Goal: Information Seeking & Learning: Find specific fact

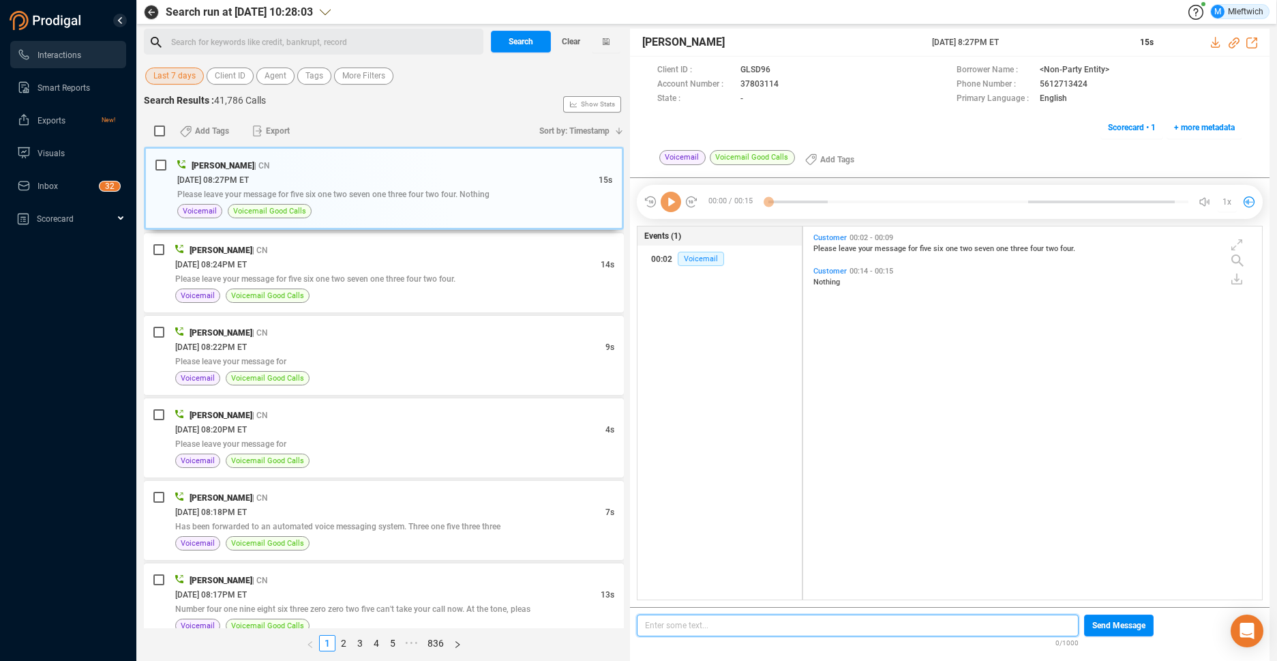
scroll to position [369, 451]
click at [272, 74] on span "Agent" at bounding box center [275, 75] width 22 height 17
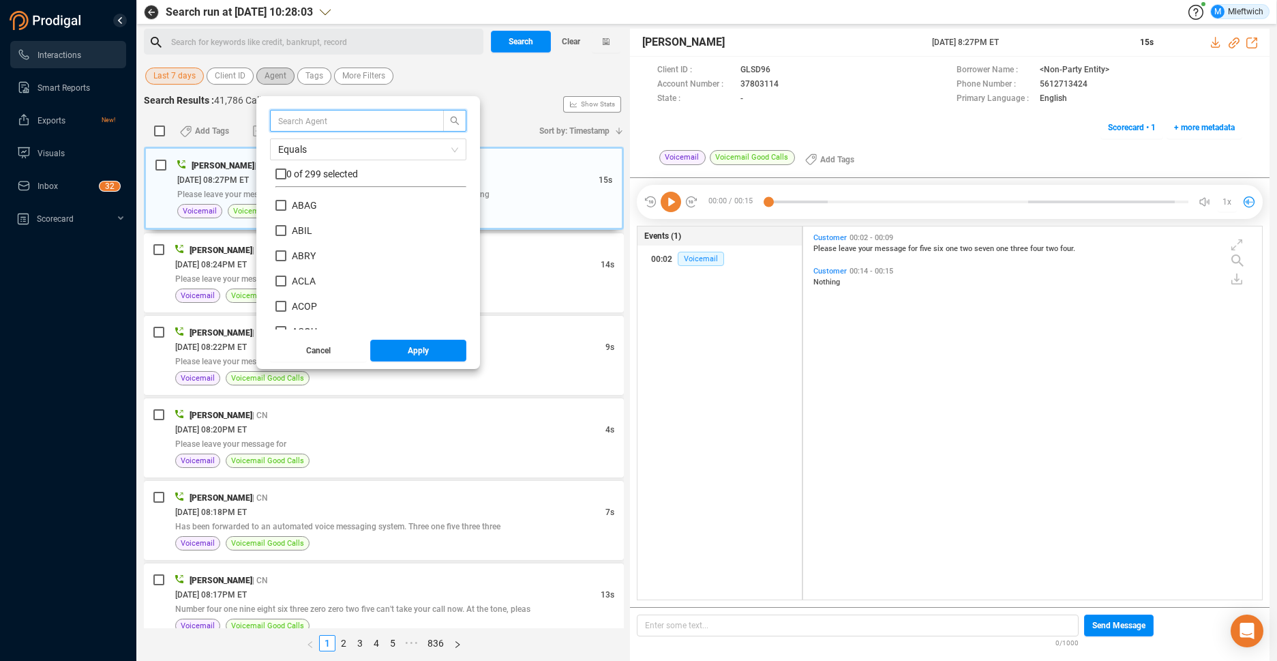
scroll to position [127, 184]
click at [276, 173] on input "checkbox" at bounding box center [280, 173] width 11 height 11
checkbox input "true"
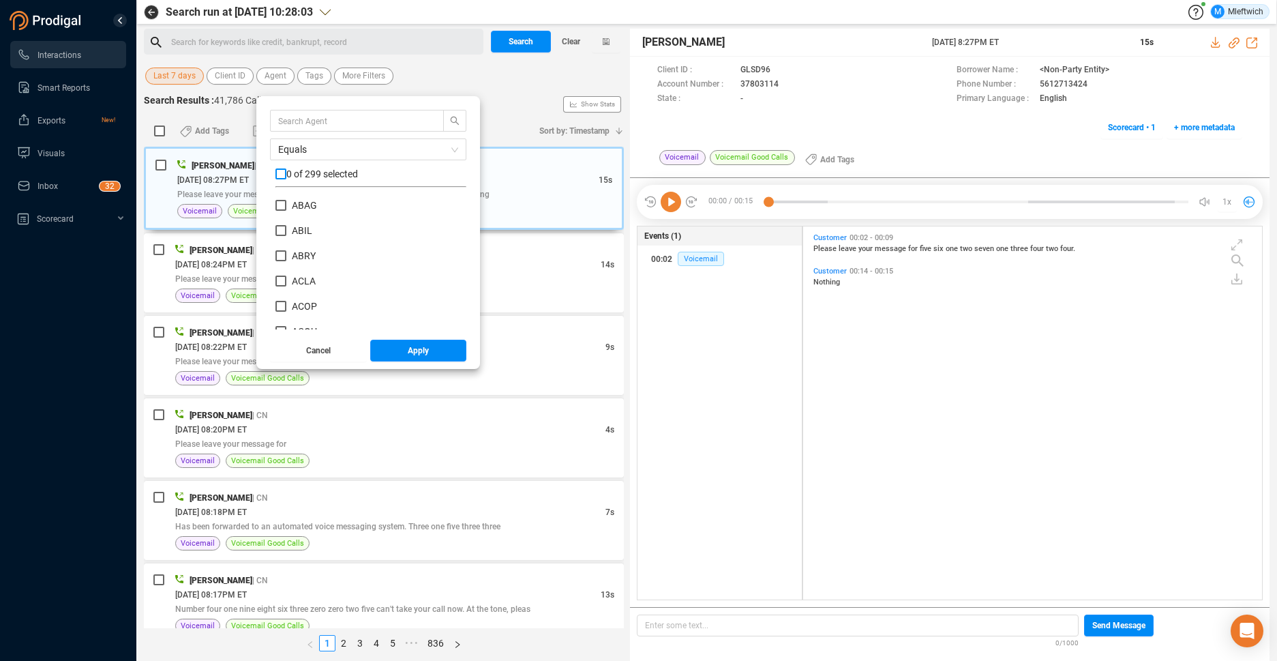
checkbox input "true"
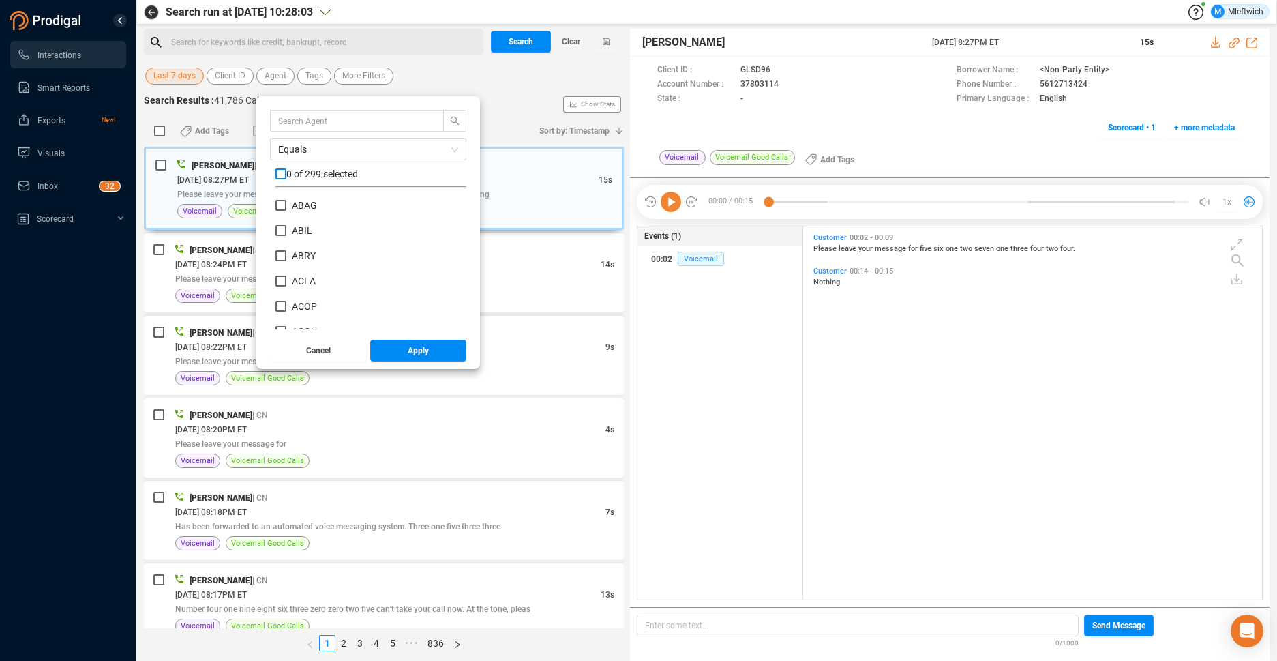
checkbox input "true"
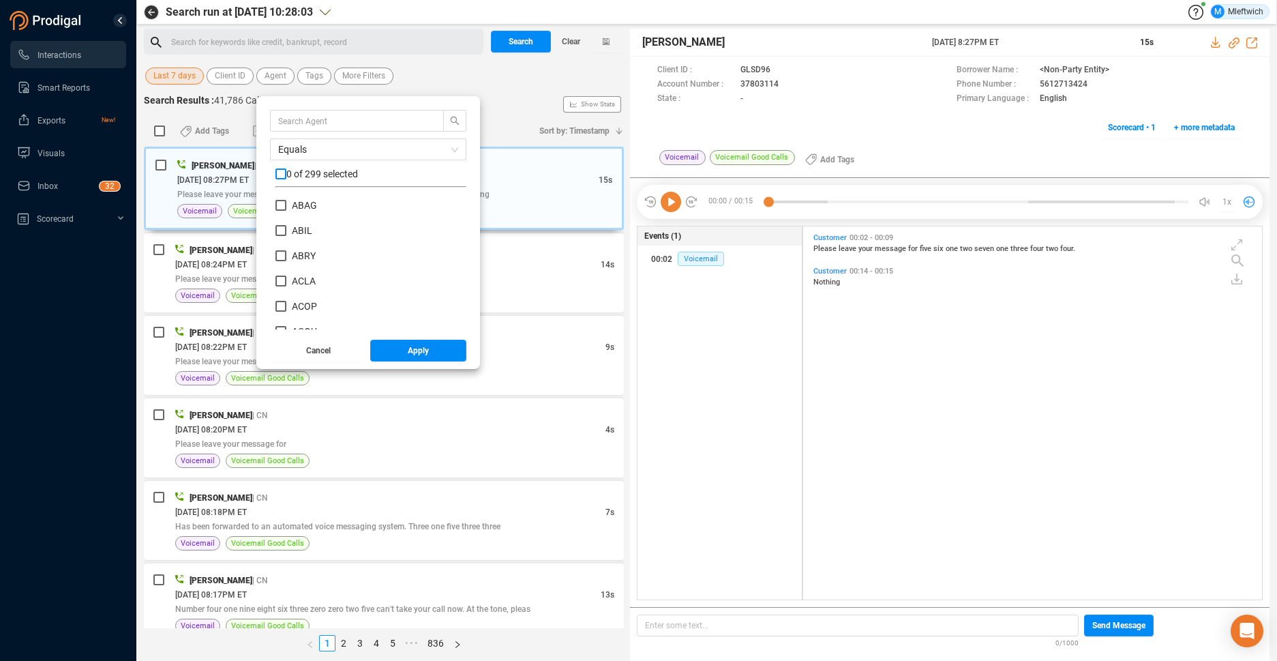
checkbox input "true"
click at [278, 174] on input "checkbox" at bounding box center [280, 173] width 11 height 11
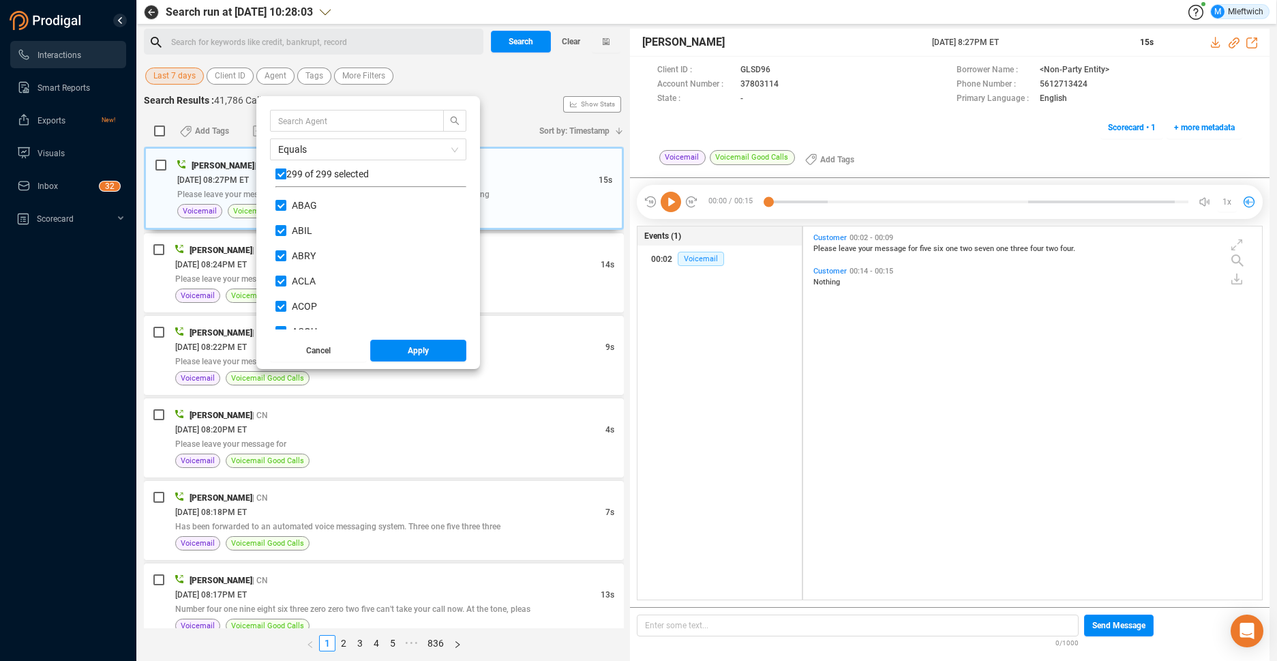
checkbox input "false"
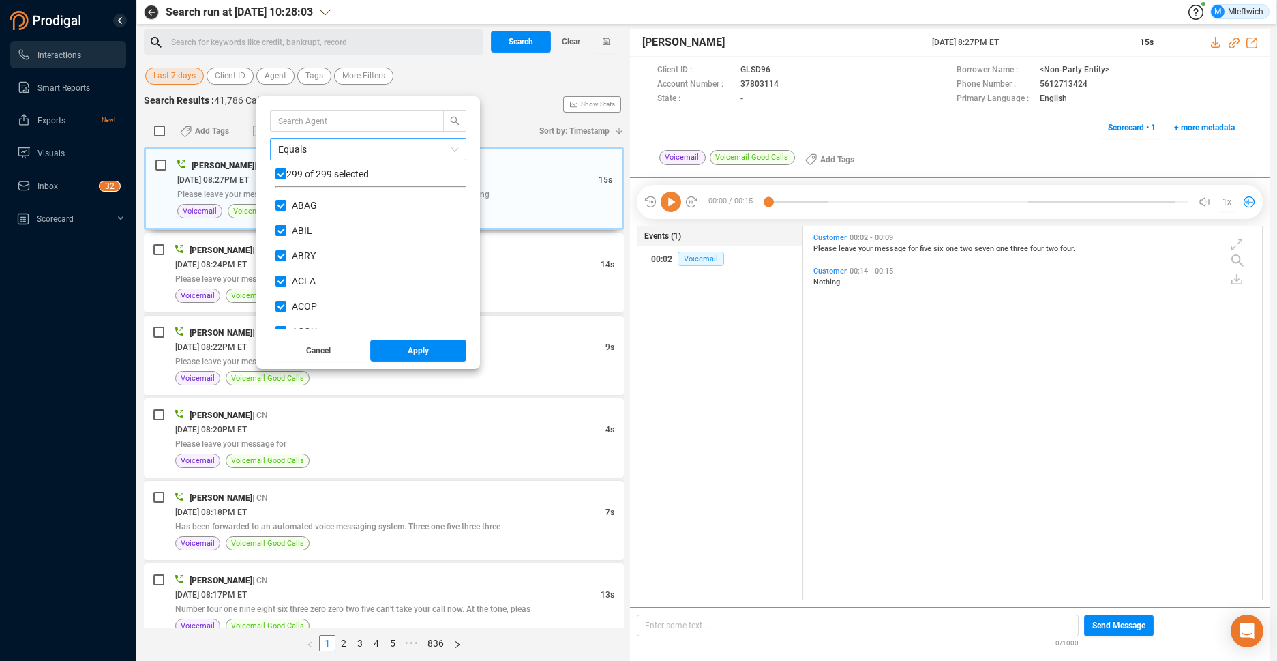
checkbox input "false"
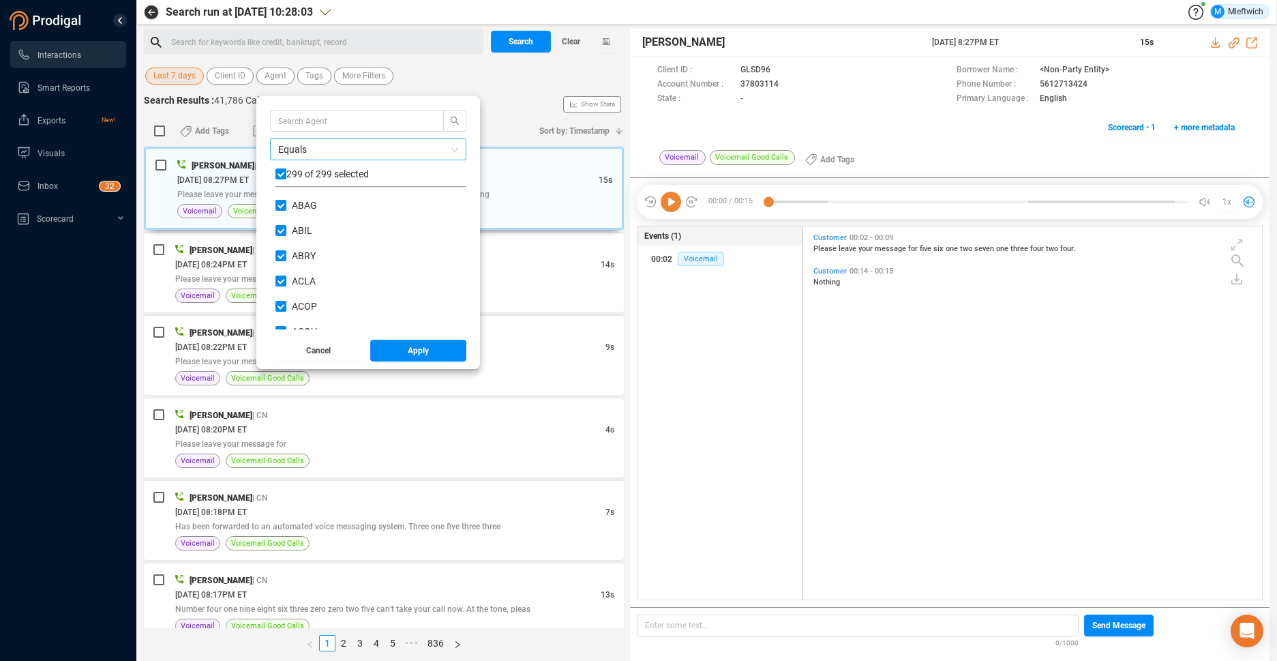
checkbox input "false"
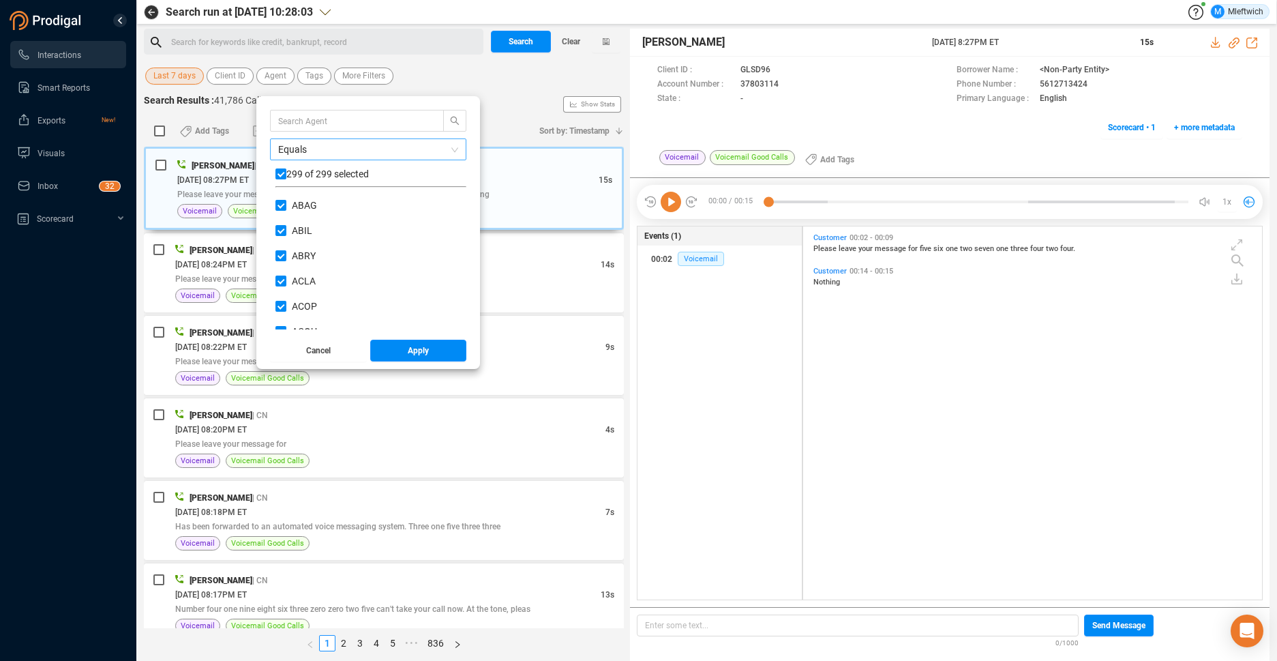
checkbox input "false"
click at [305, 119] on input "text" at bounding box center [350, 120] width 145 height 15
type input "mwil"
click at [282, 208] on input "MWIL" at bounding box center [280, 205] width 11 height 11
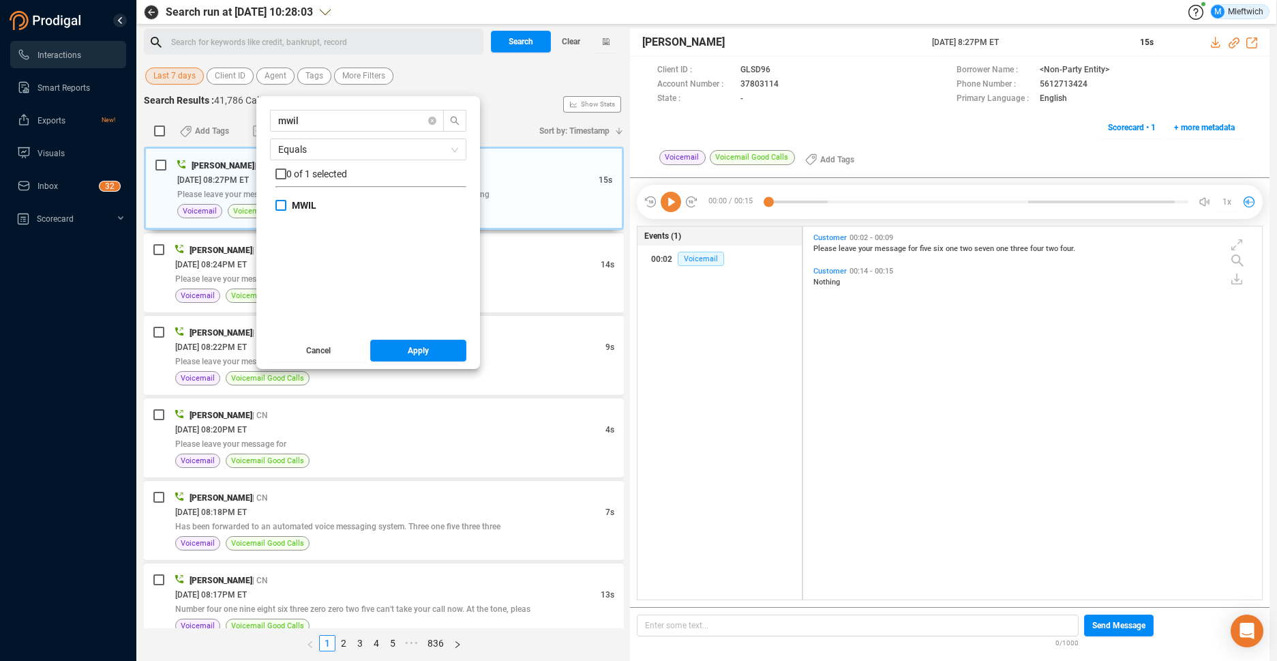
checkbox input "true"
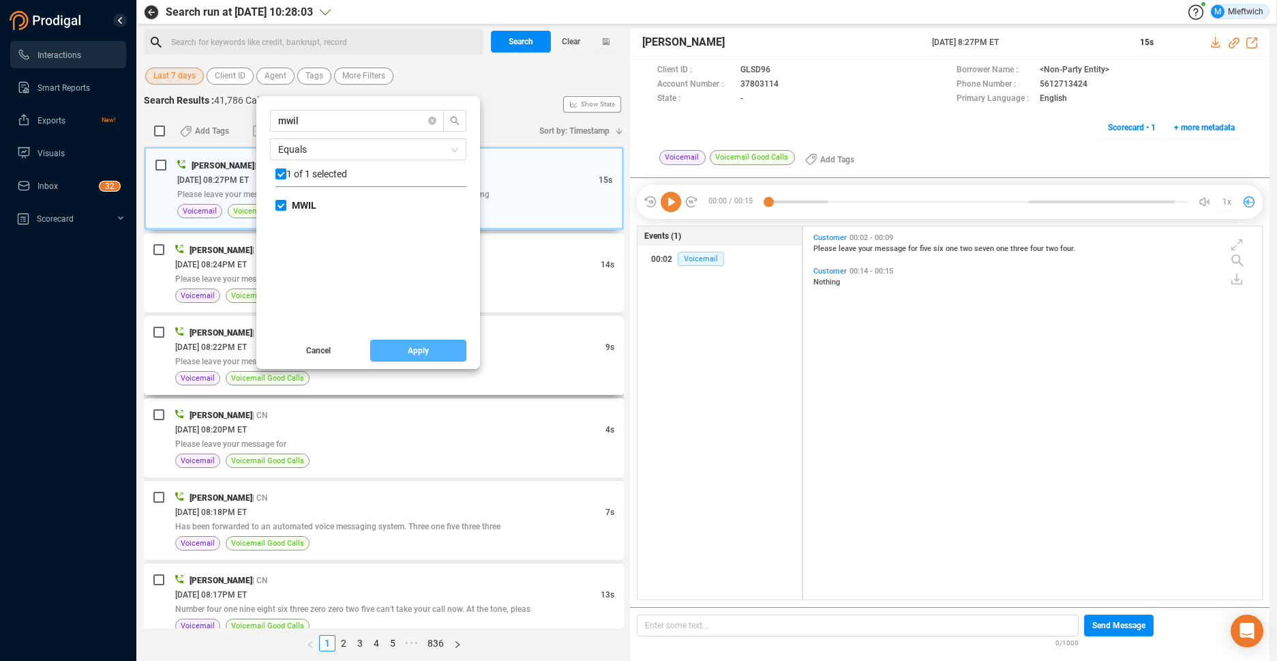
click at [413, 349] on span "Apply" at bounding box center [418, 350] width 21 height 22
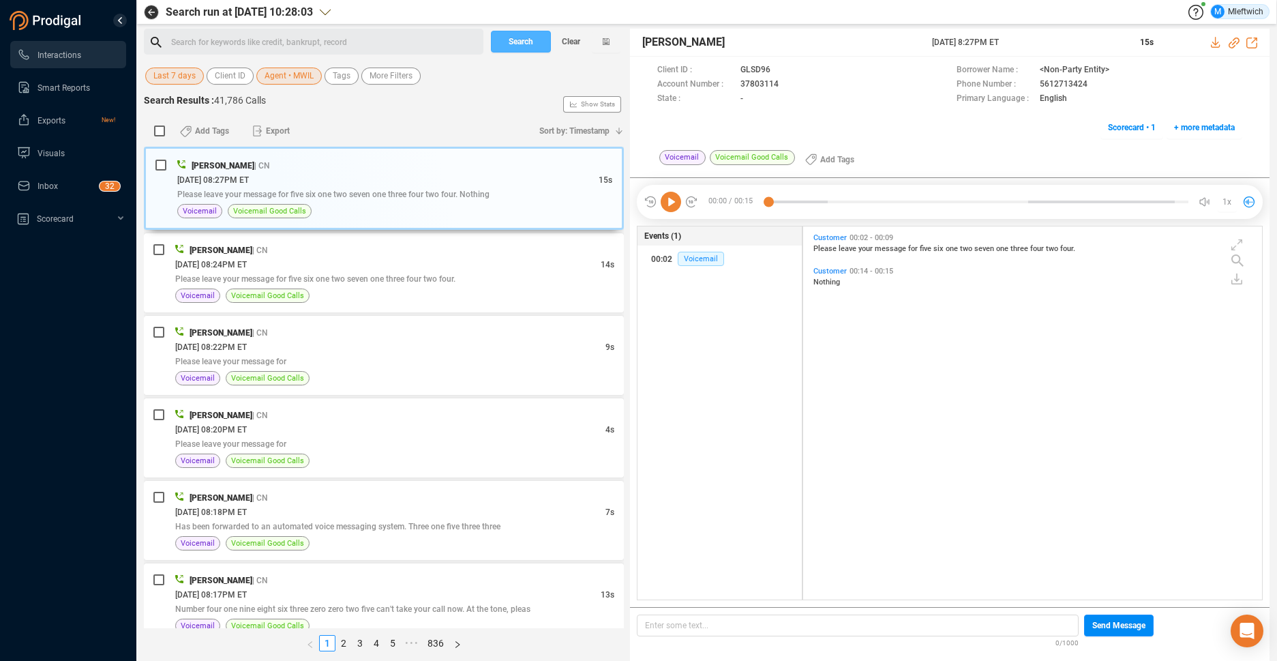
click at [533, 41] on span "Search" at bounding box center [521, 42] width 25 height 22
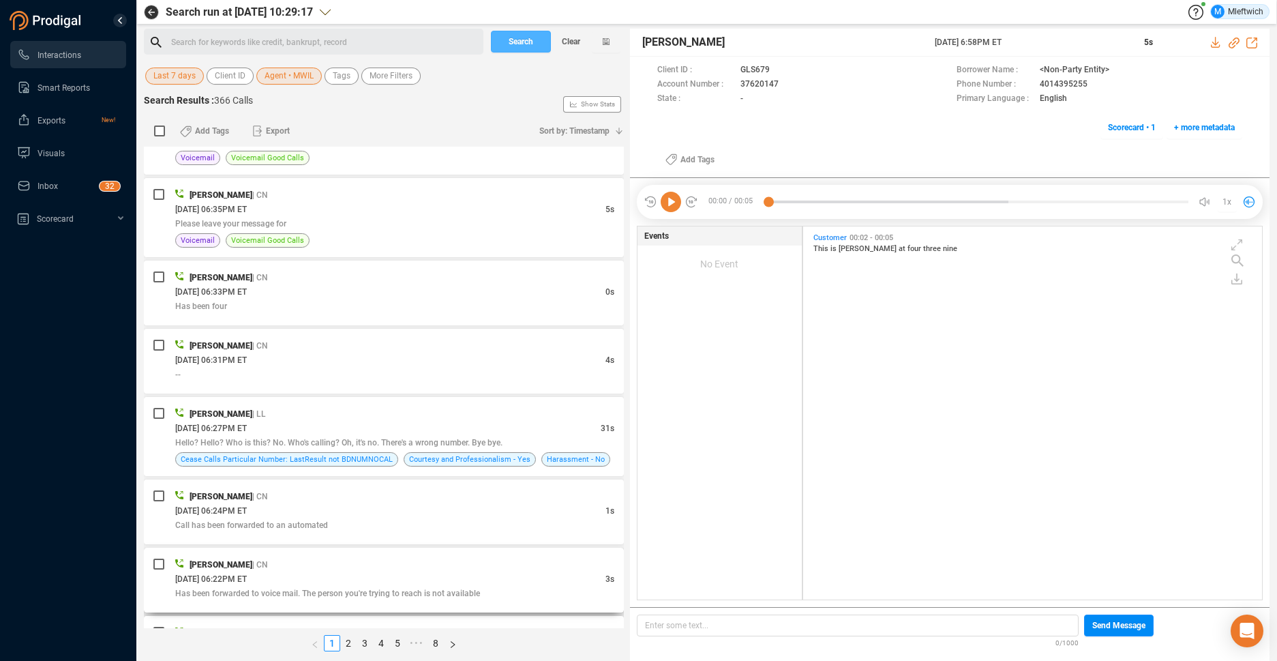
scroll to position [433, 0]
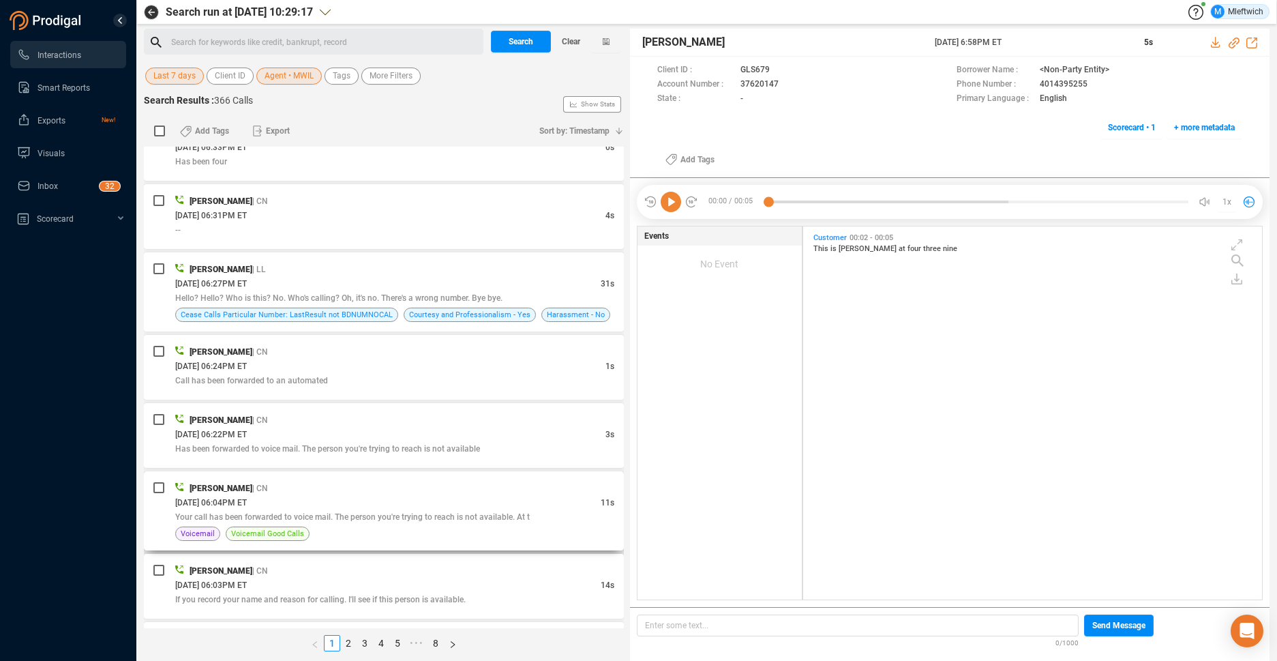
click at [463, 498] on div "[DATE] 06:04PM ET" at bounding box center [387, 502] width 425 height 14
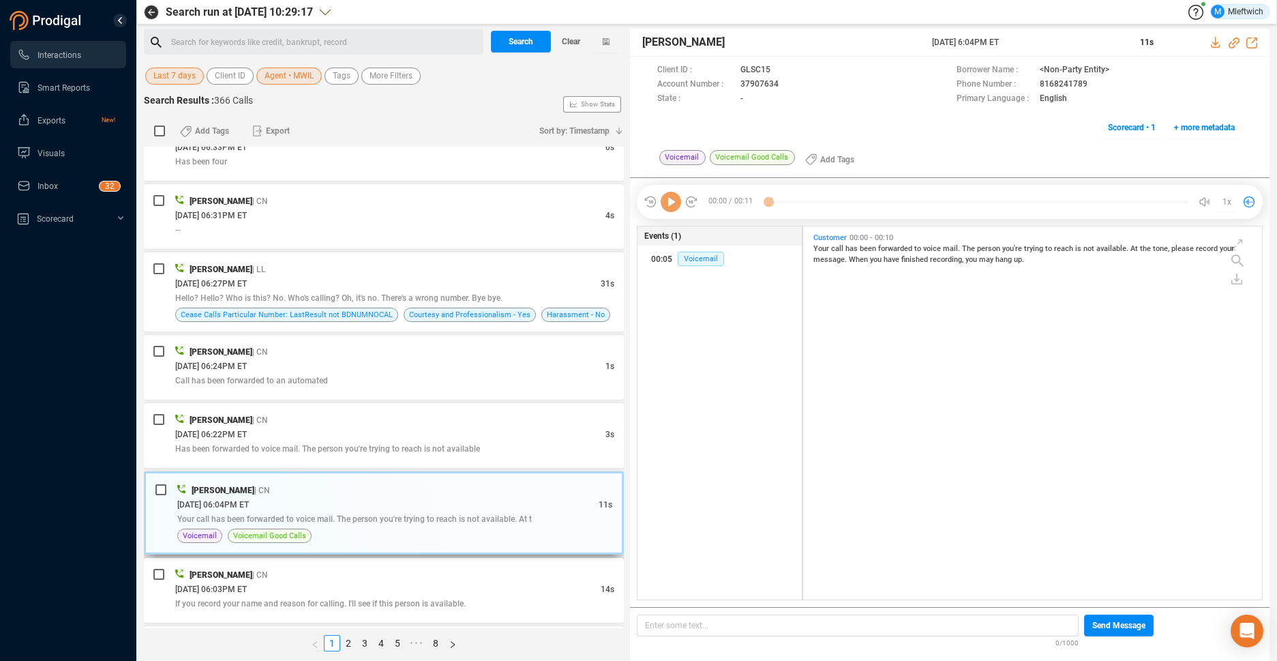
scroll to position [369, 451]
click at [458, 575] on div "[PERSON_NAME] | CN" at bounding box center [394, 574] width 439 height 14
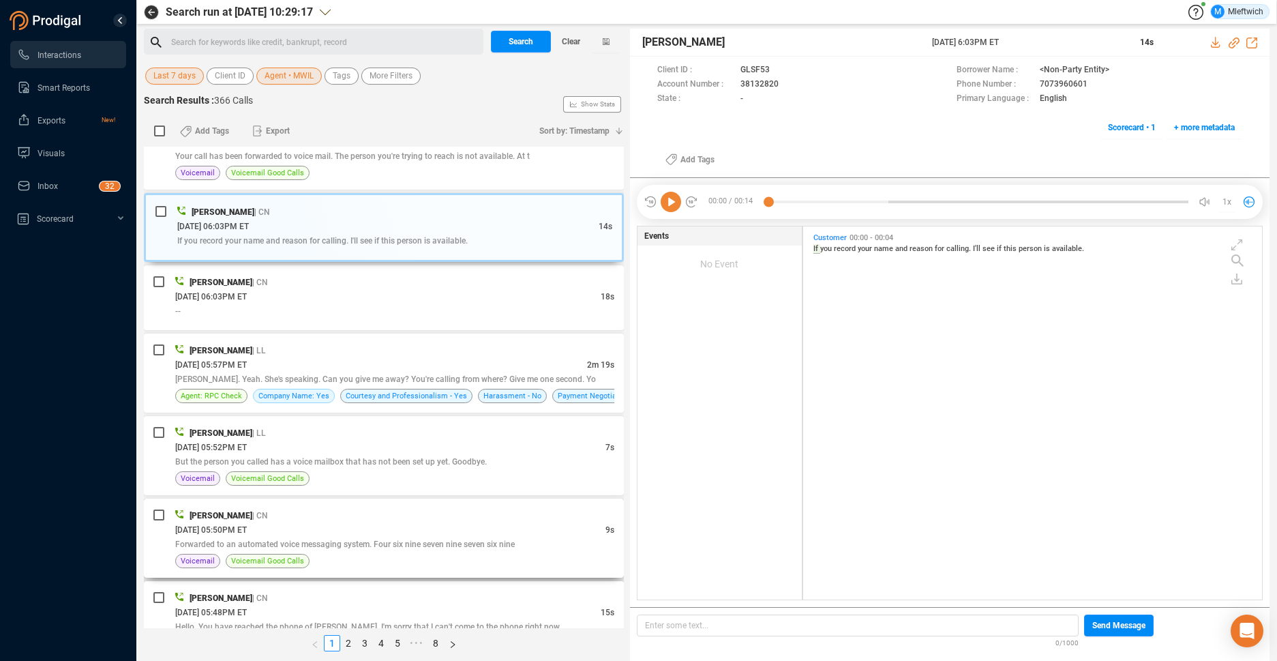
scroll to position [934, 0]
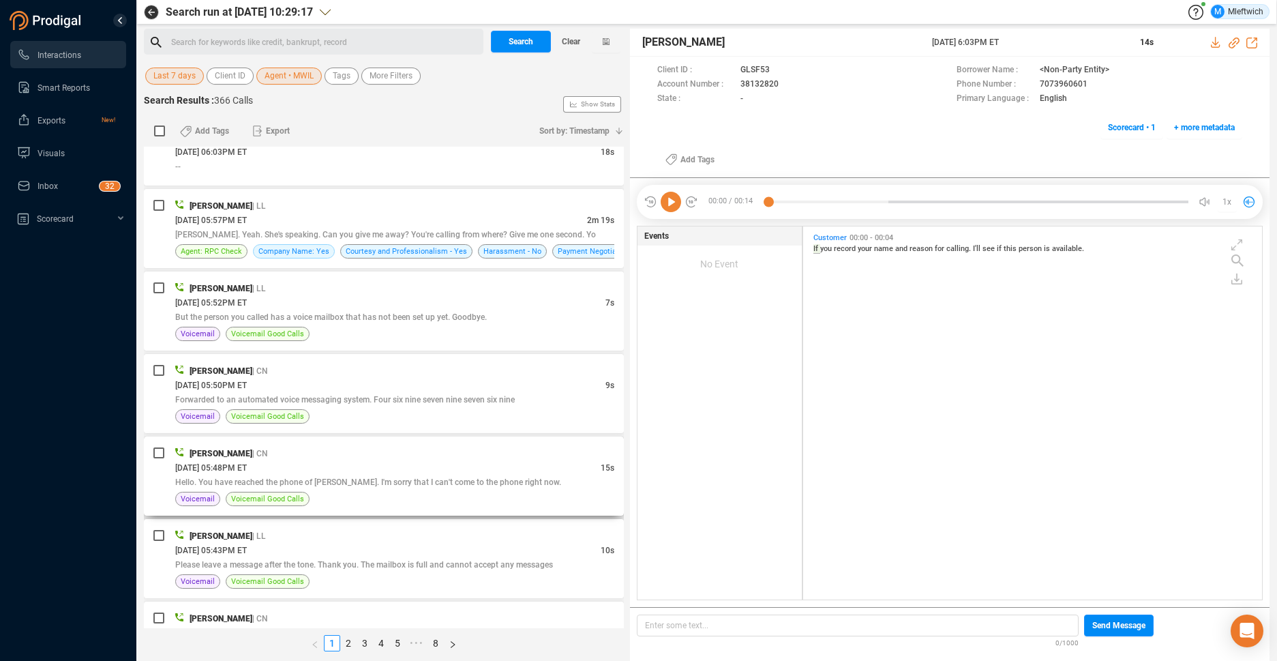
click at [369, 460] on div "[DATE] 05:48PM ET" at bounding box center [387, 467] width 425 height 14
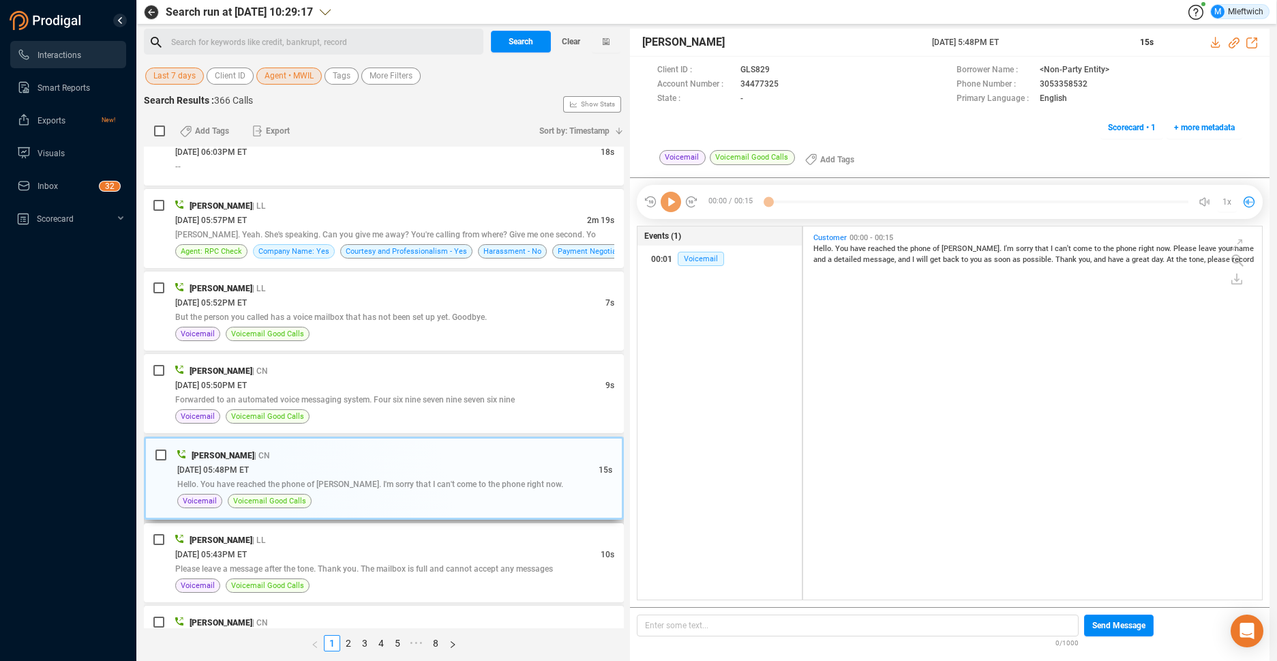
scroll to position [369, 451]
click at [374, 568] on span "Please leave a message after the tone. Thank you. The mailbox is full and canno…" at bounding box center [364, 569] width 378 height 10
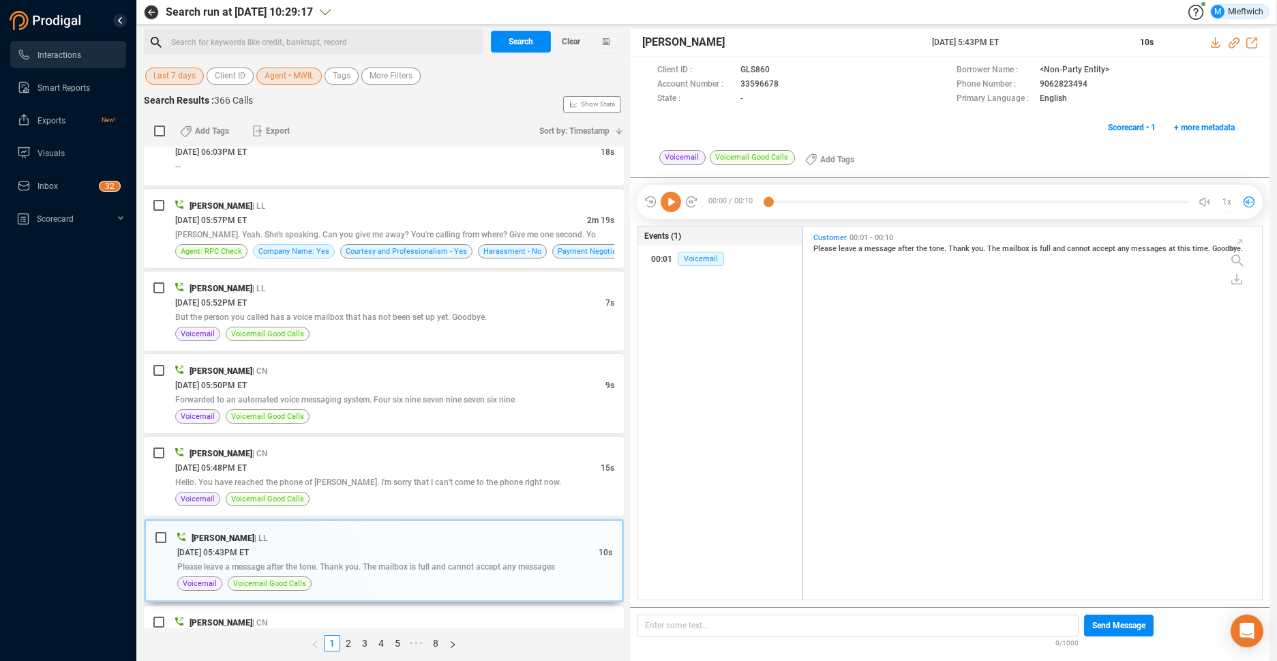
scroll to position [1074, 0]
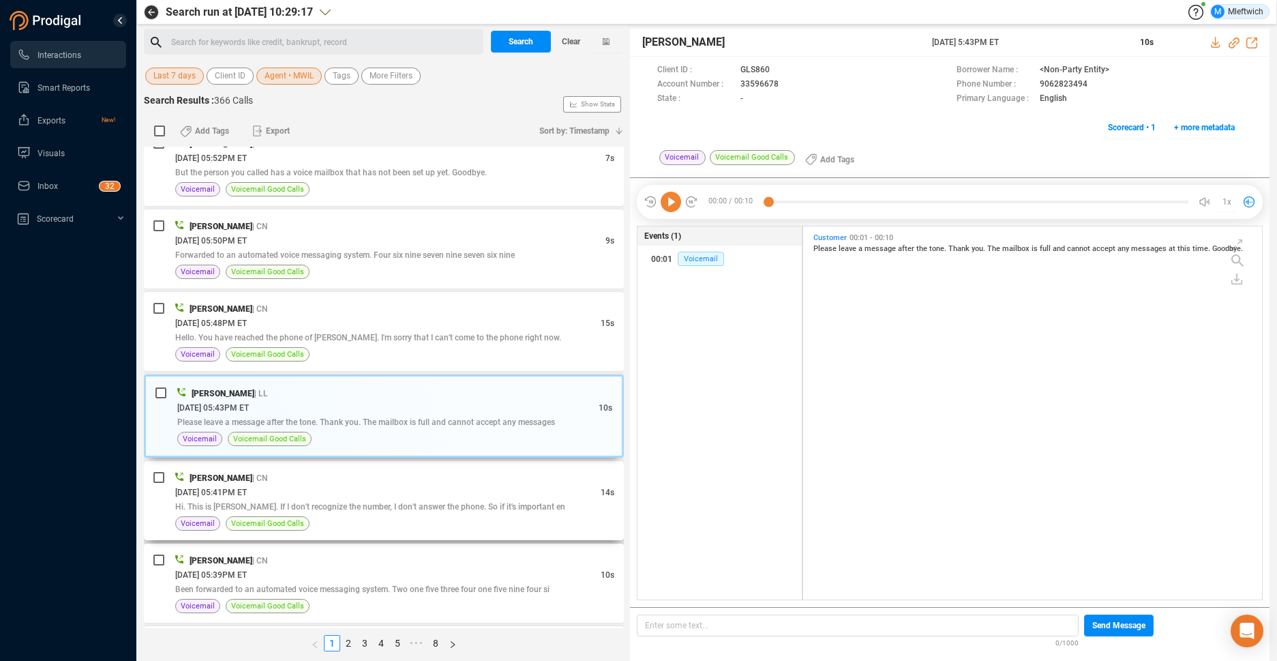
click at [401, 505] on span "Hi. This is [PERSON_NAME]. If I don't recognize the number, I don't answer the …" at bounding box center [370, 507] width 390 height 10
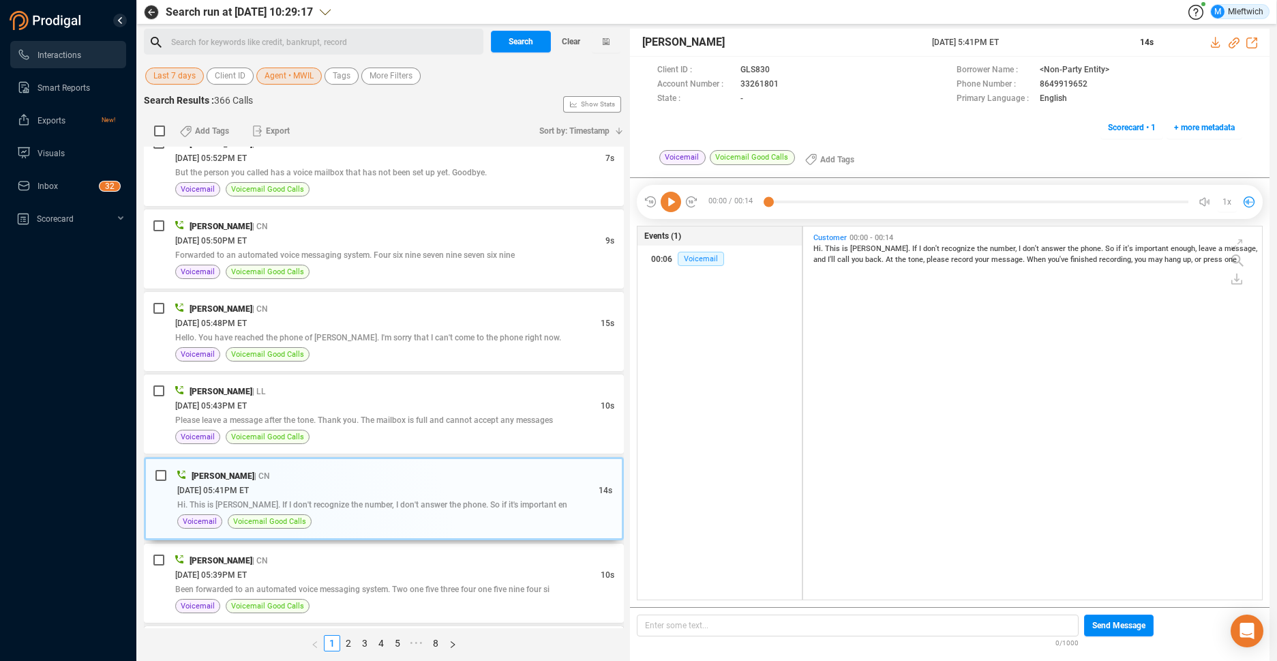
scroll to position [1219, 0]
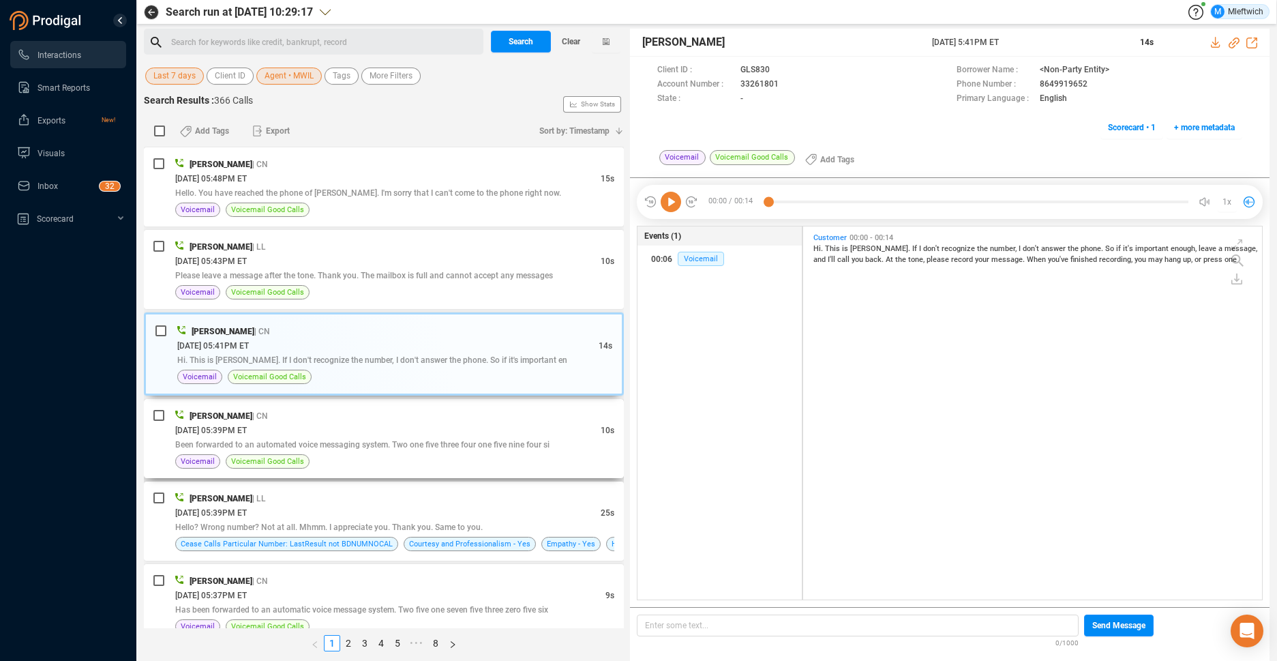
click at [406, 445] on span "Been forwarded to an automated voice messaging system. Two one five three four …" at bounding box center [362, 445] width 374 height 10
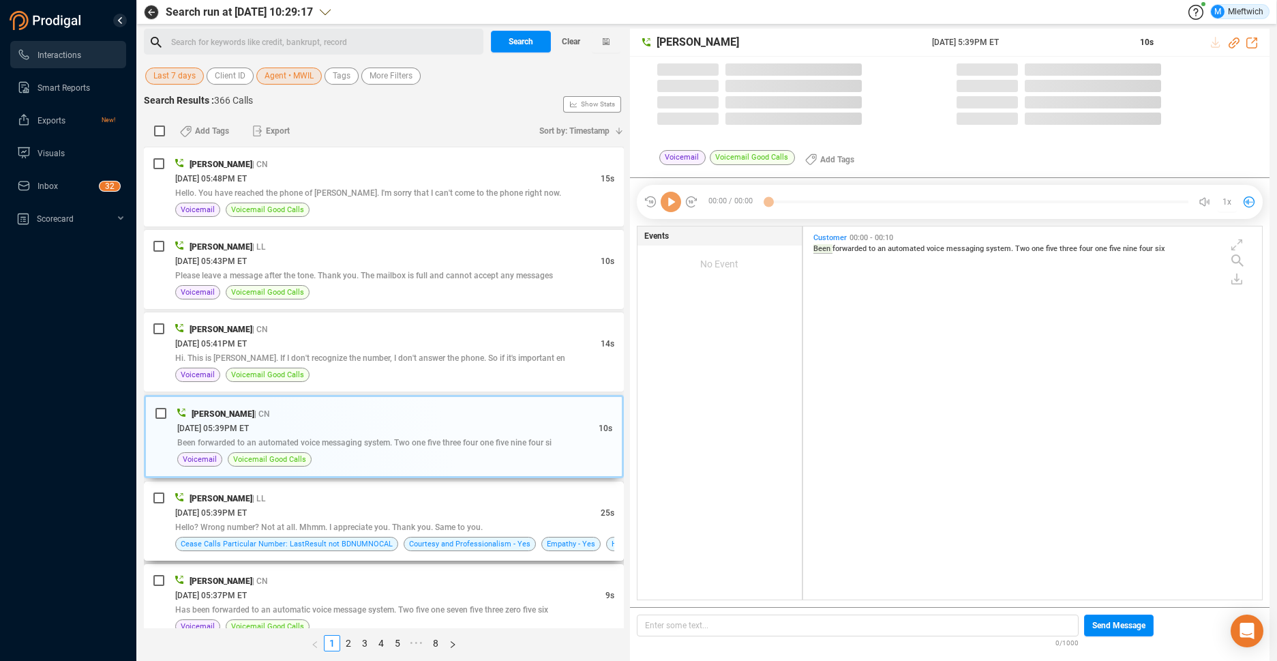
scroll to position [369, 451]
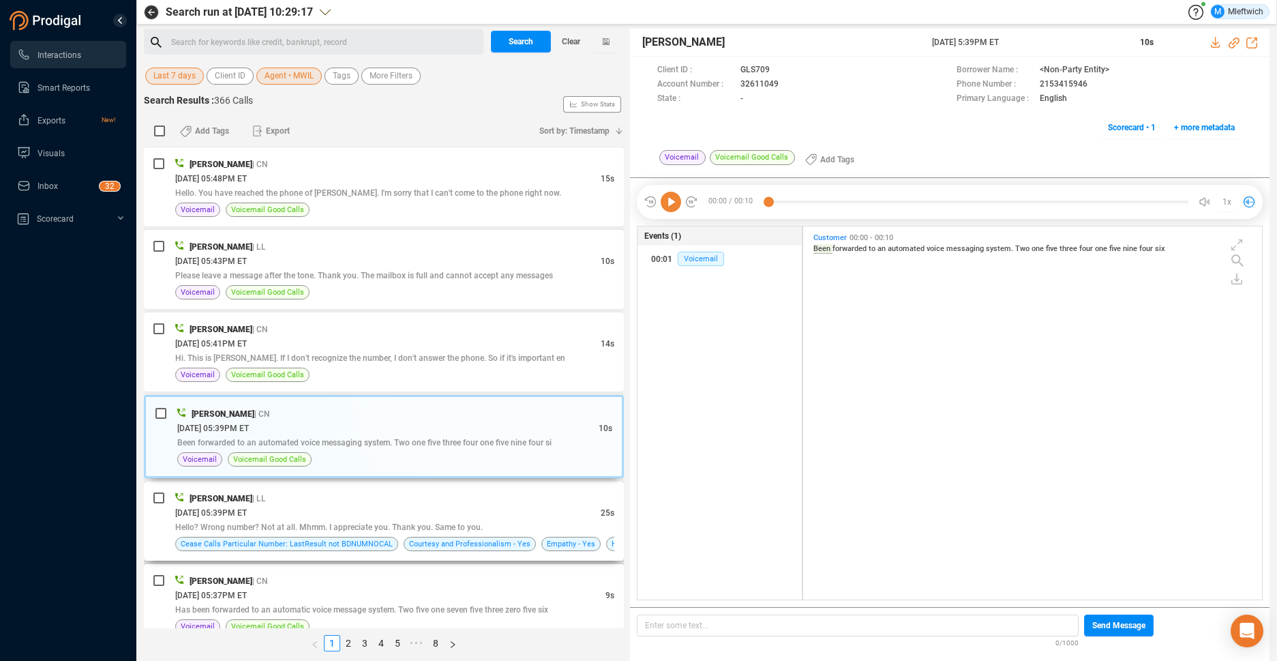
click at [401, 519] on div "Hello? Wrong number? Not at all. Mhmm. I appreciate you. Thank you. Same to you." at bounding box center [394, 526] width 439 height 14
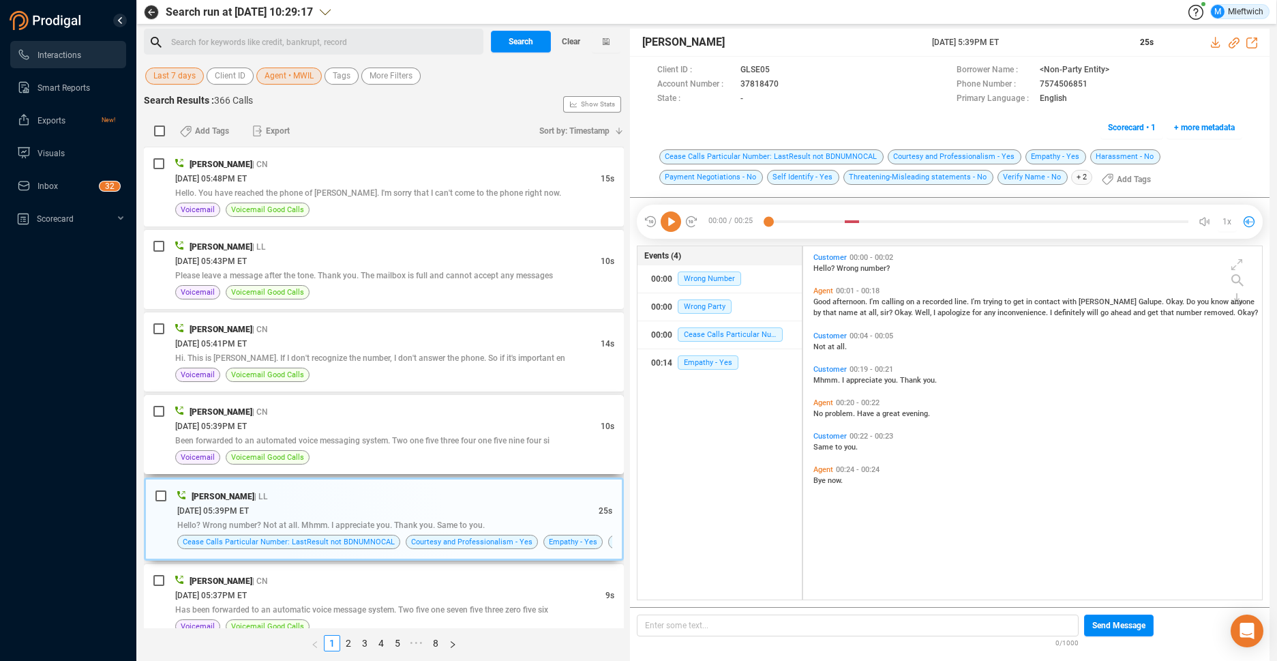
scroll to position [1291, 0]
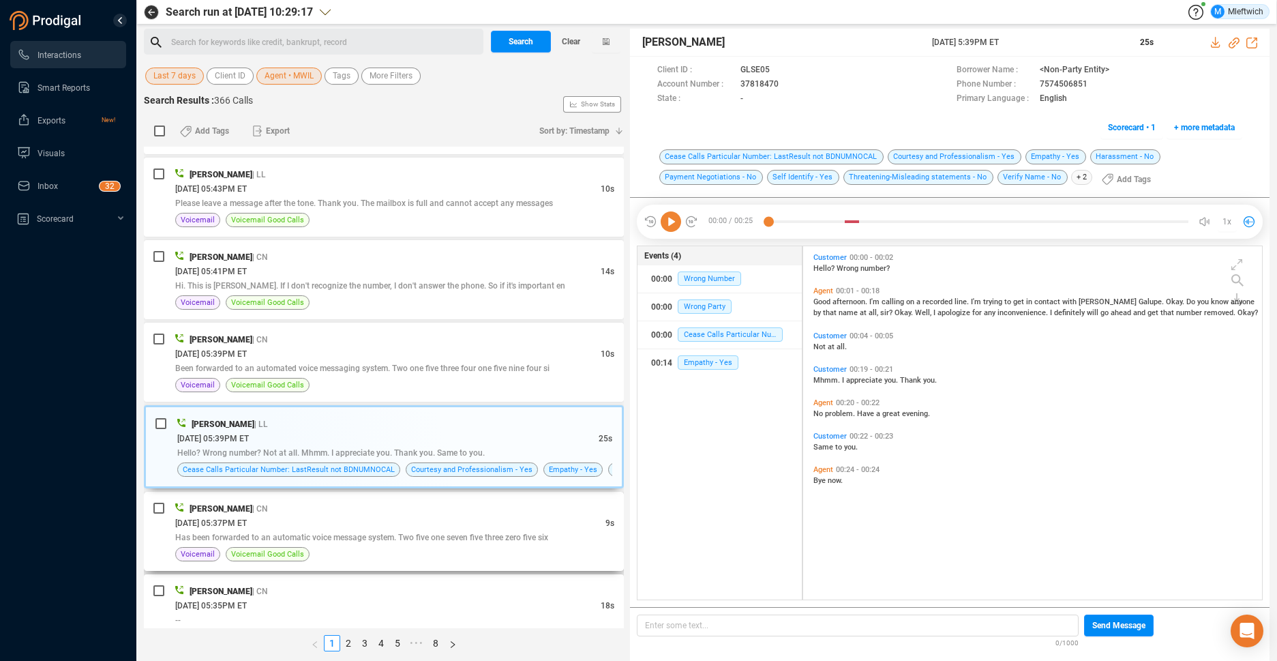
click at [452, 517] on div "[DATE] 05:37PM ET" at bounding box center [390, 522] width 430 height 14
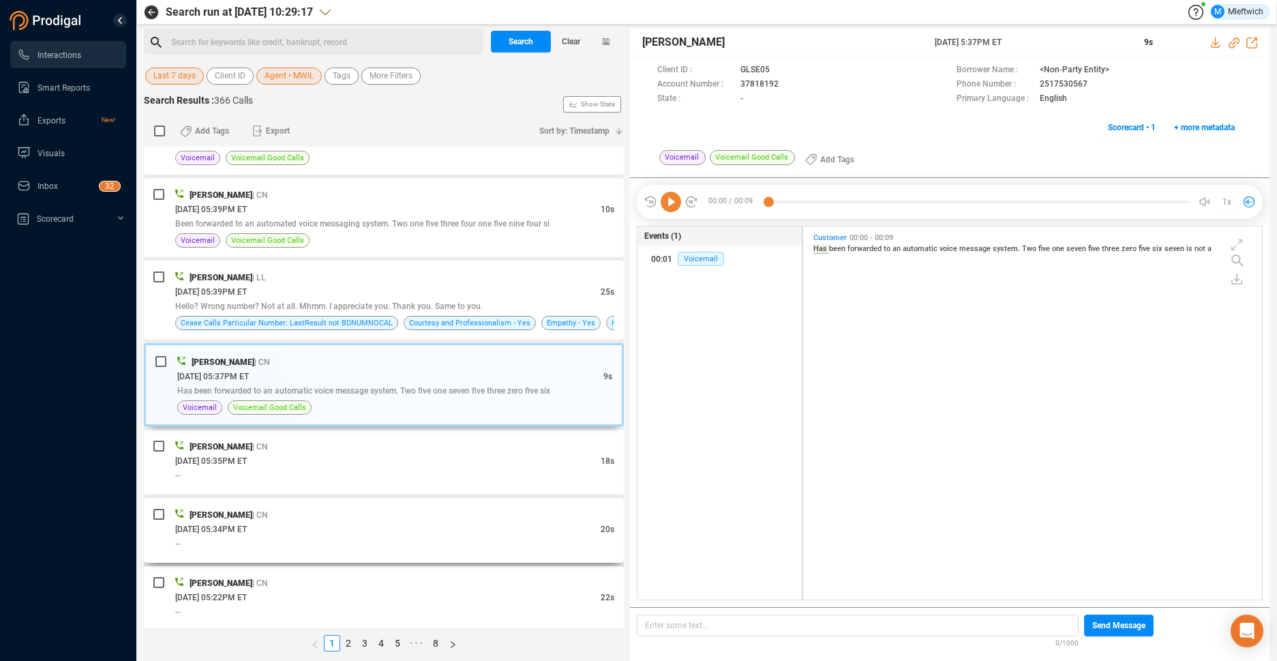
scroll to position [1507, 0]
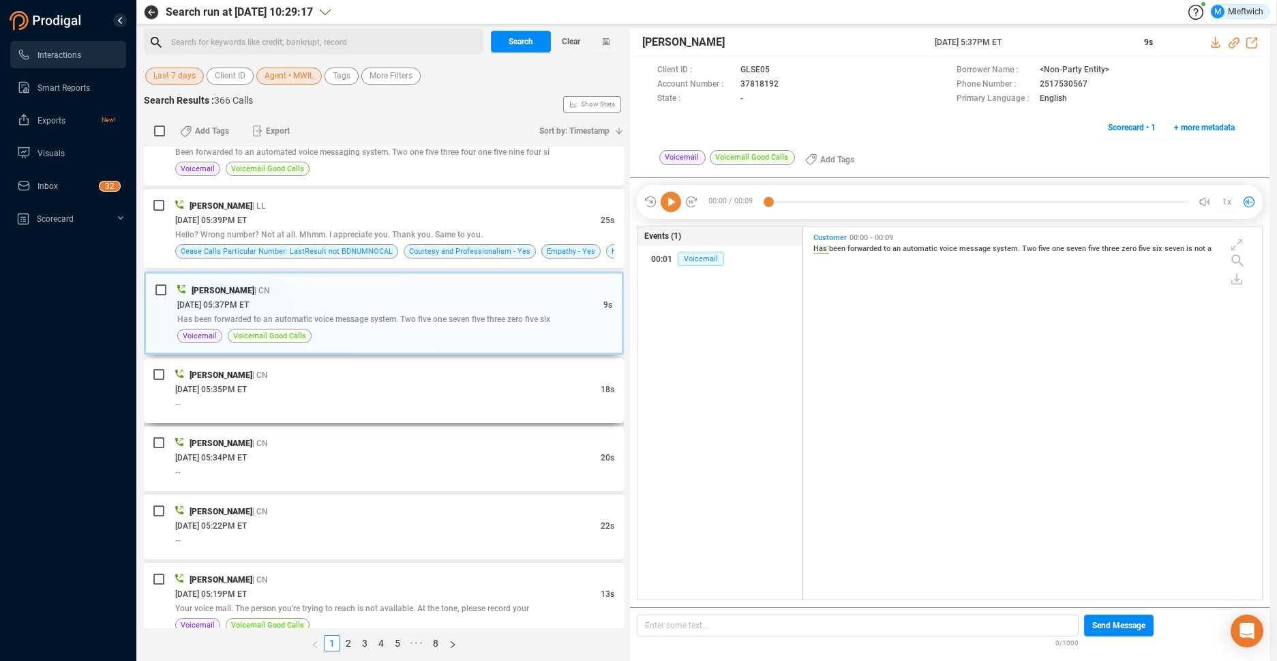
click at [464, 390] on div "[DATE] 05:35PM ET" at bounding box center [387, 389] width 425 height 14
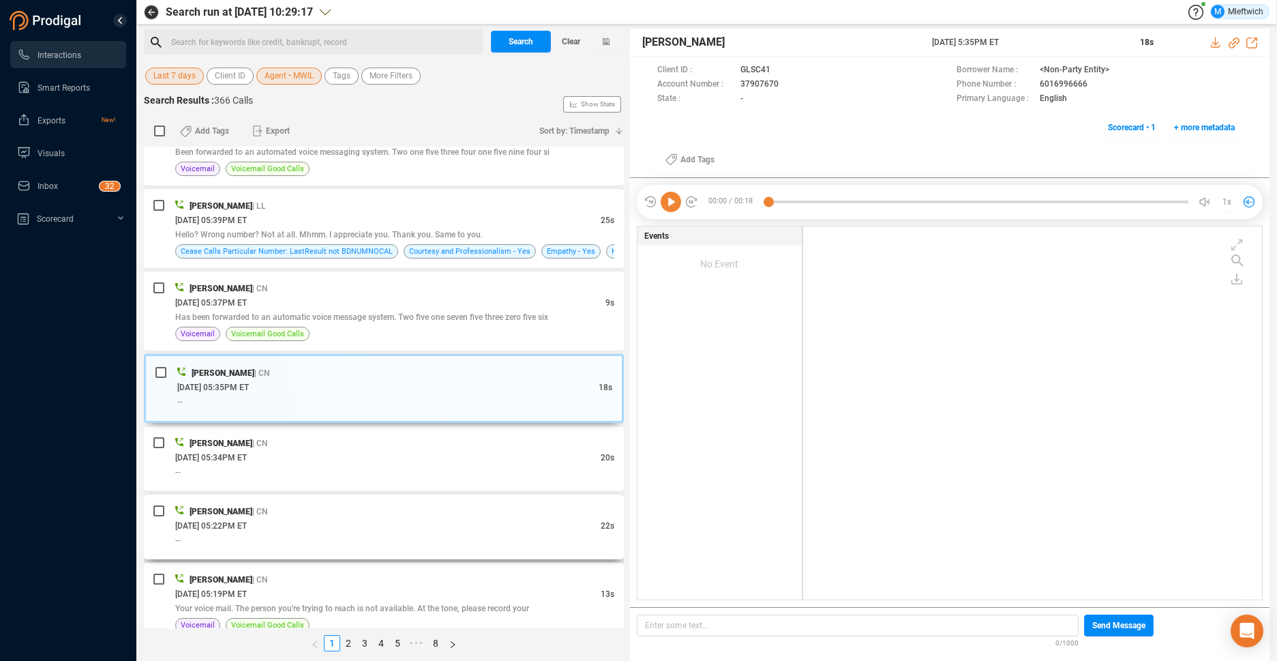
scroll to position [1652, 0]
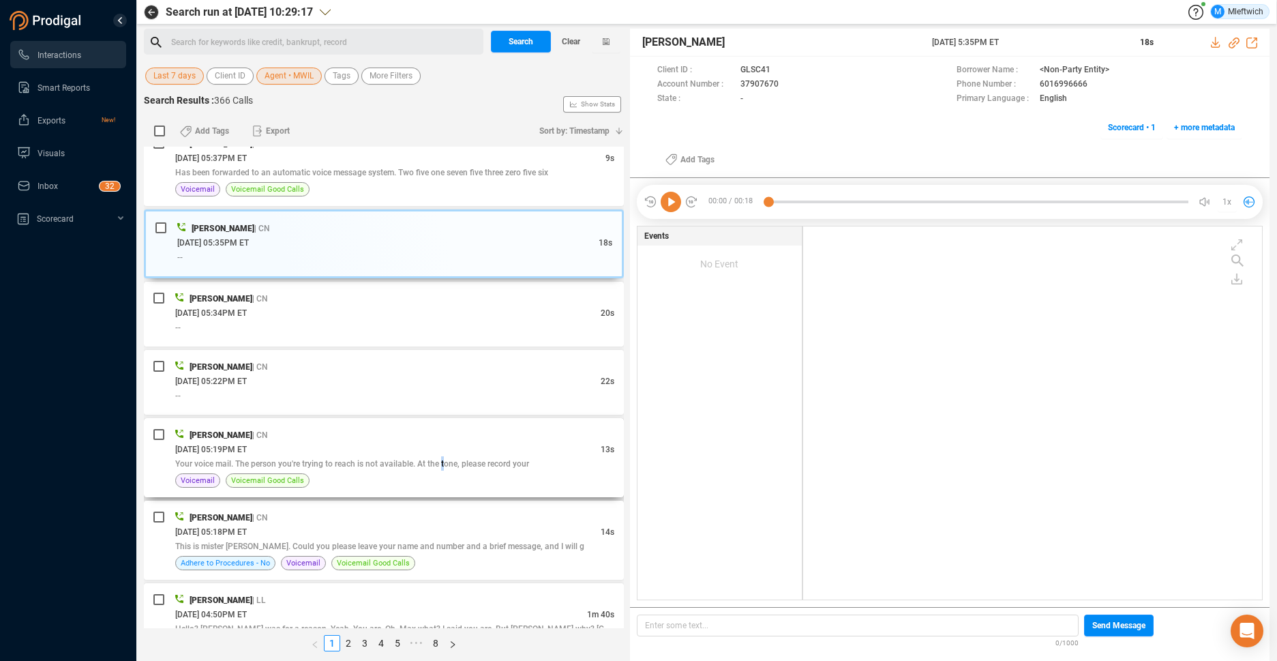
click at [441, 468] on div "Your voice mail. The person you're trying to reach is not available. At the ton…" at bounding box center [394, 463] width 439 height 14
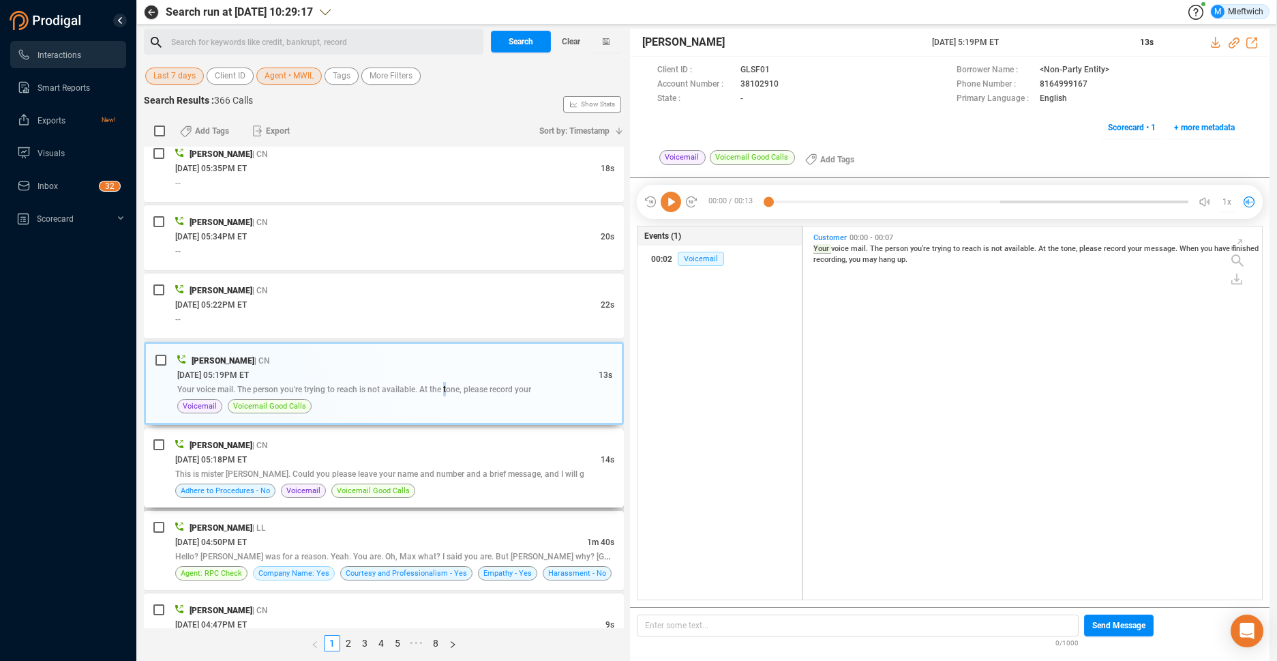
scroll to position [1796, 0]
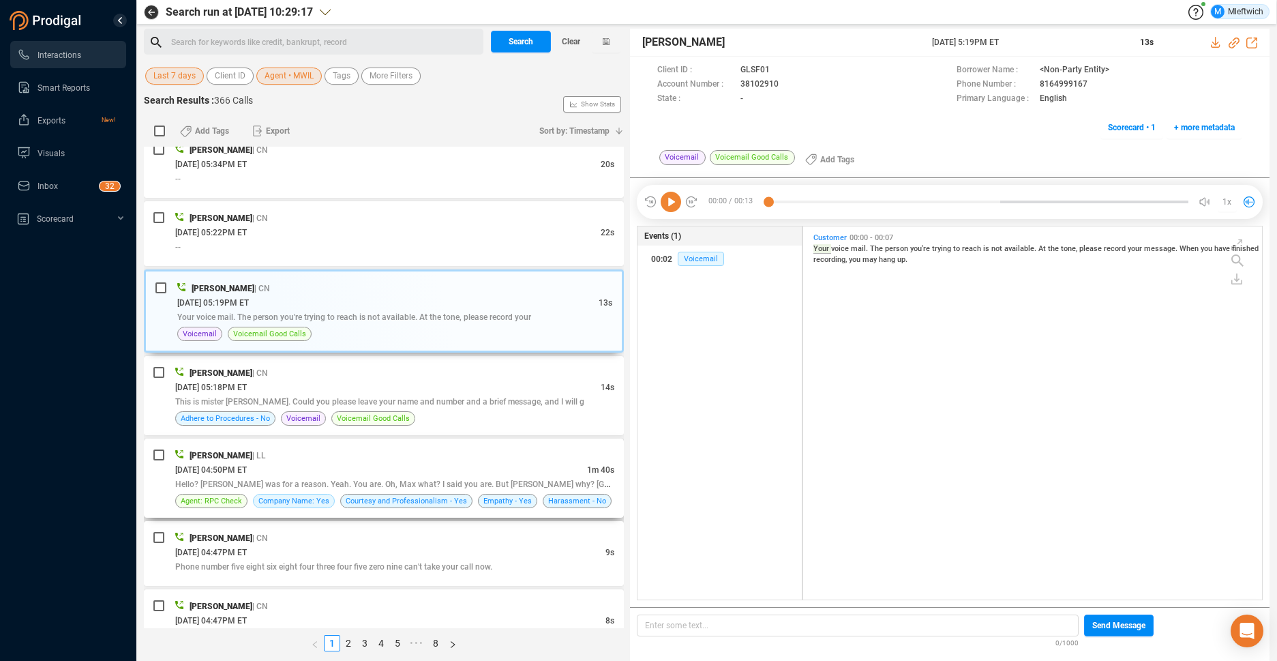
click at [474, 456] on div "[PERSON_NAME] | LL" at bounding box center [394, 455] width 439 height 14
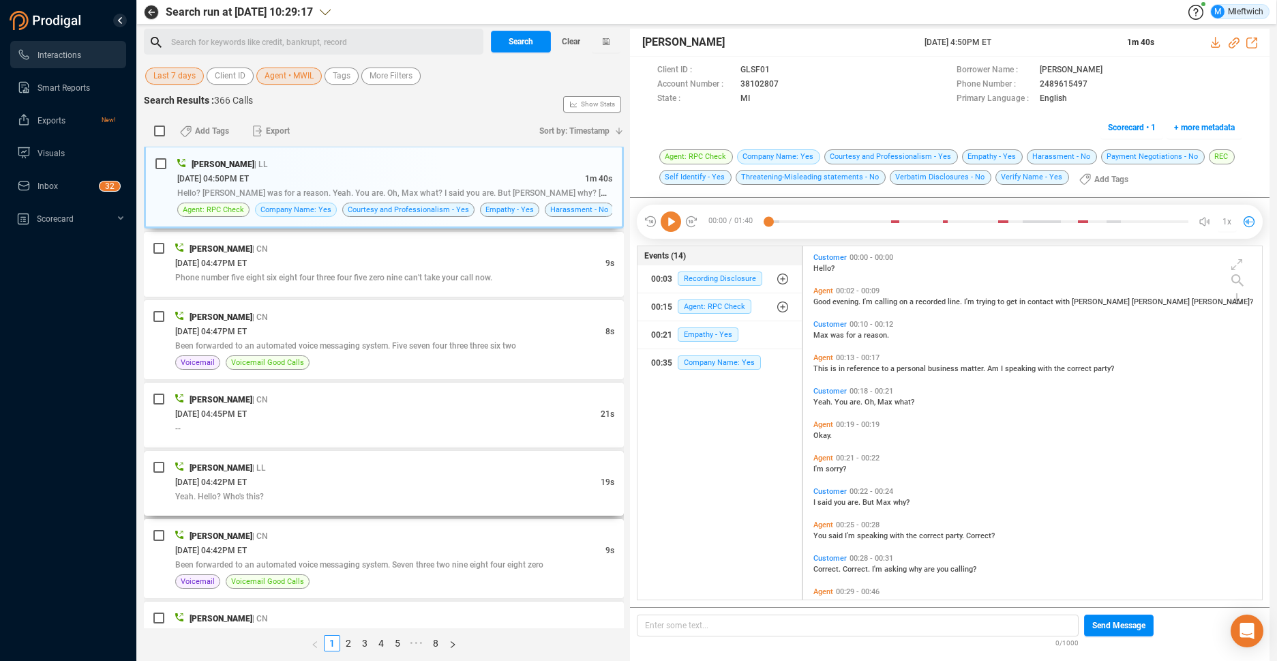
scroll to position [2158, 0]
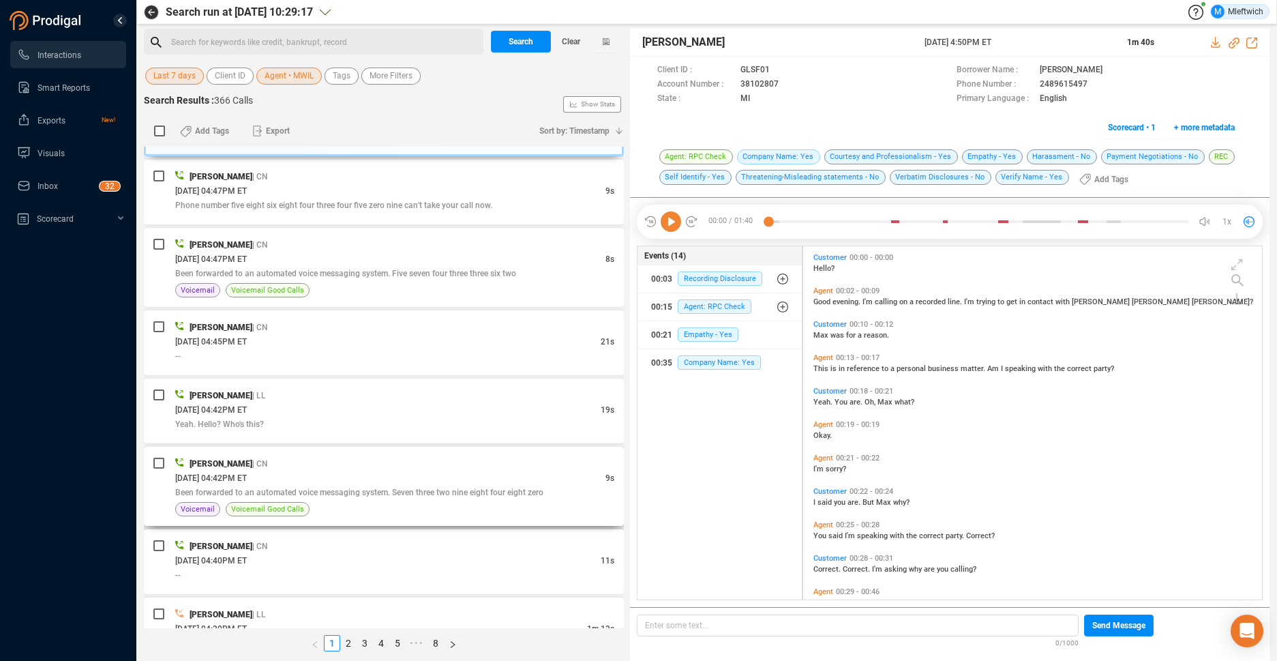
click at [458, 472] on div "[DATE] 04:42PM ET" at bounding box center [390, 477] width 430 height 14
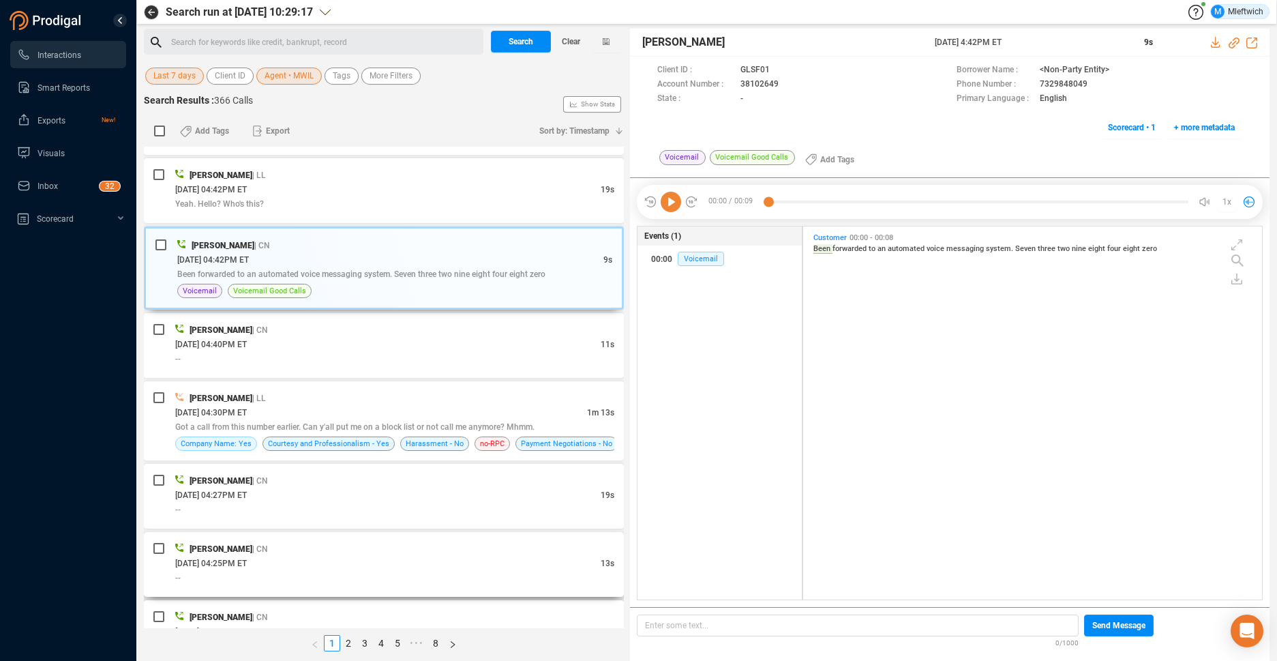
scroll to position [2518, 0]
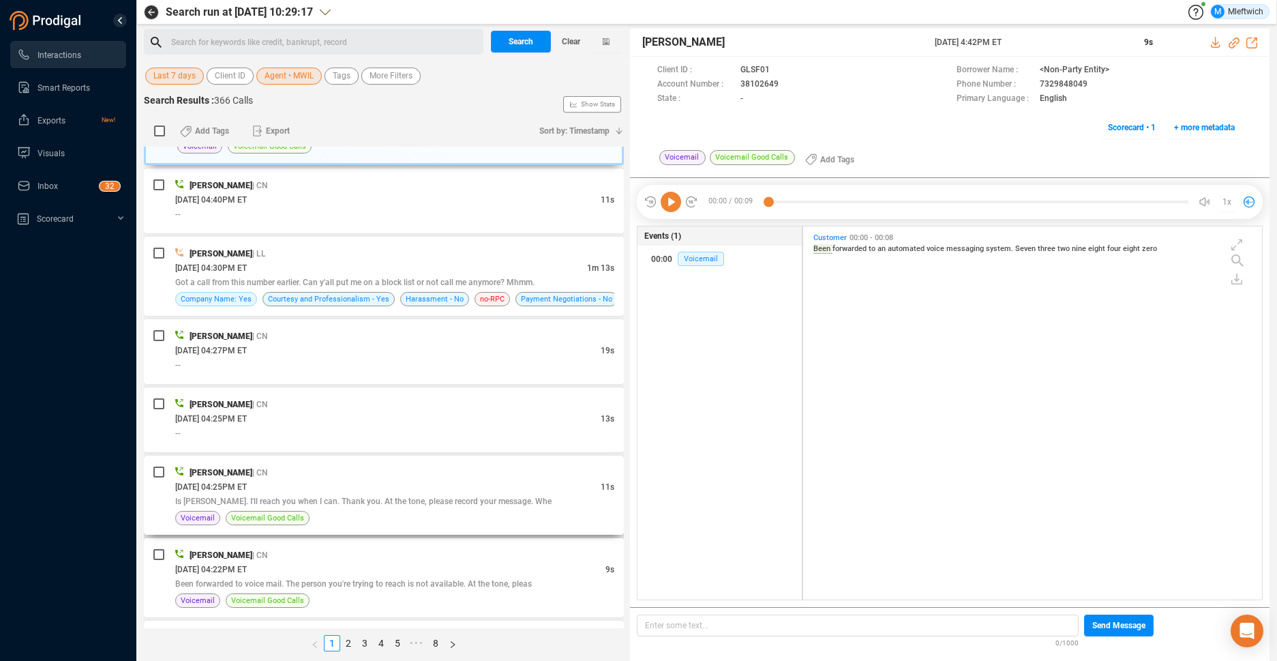
click at [429, 495] on div "Is [PERSON_NAME]. I'll reach you when I can. Thank you. At the tone, please rec…" at bounding box center [394, 501] width 439 height 14
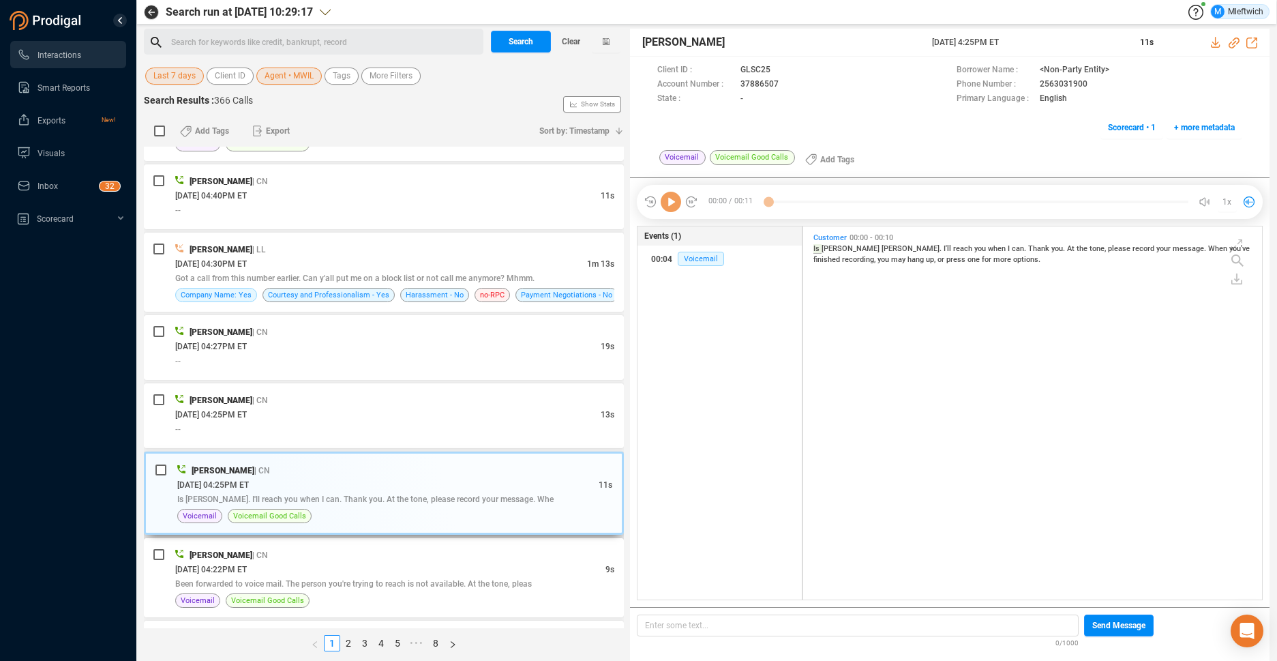
scroll to position [369, 451]
click at [399, 571] on div "[DATE] 04:22PM ET" at bounding box center [390, 569] width 430 height 14
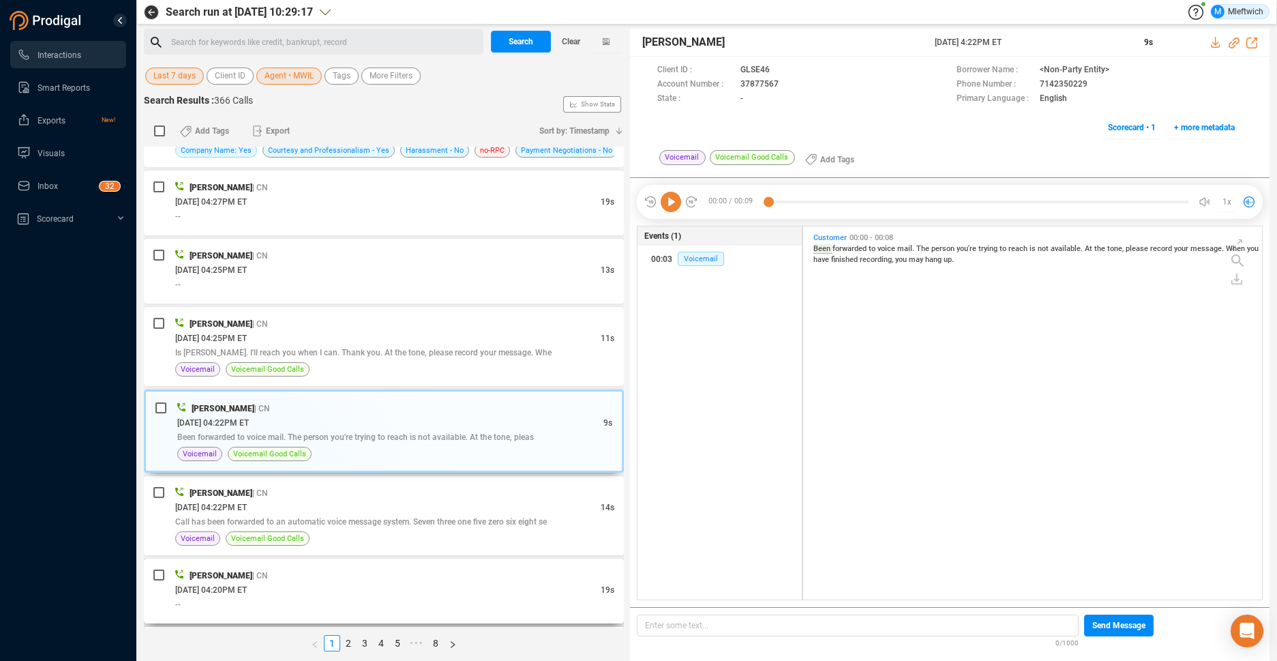
scroll to position [2735, 0]
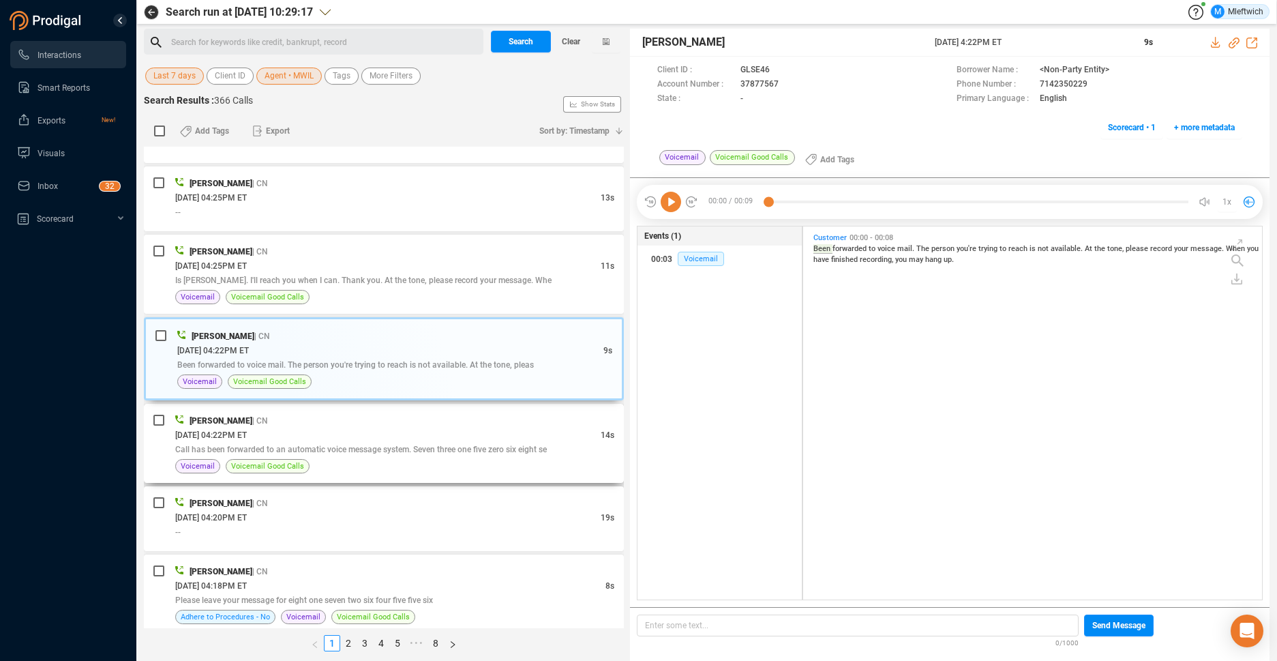
click at [365, 459] on div "Voicemail Voicemail Good Calls" at bounding box center [394, 466] width 439 height 14
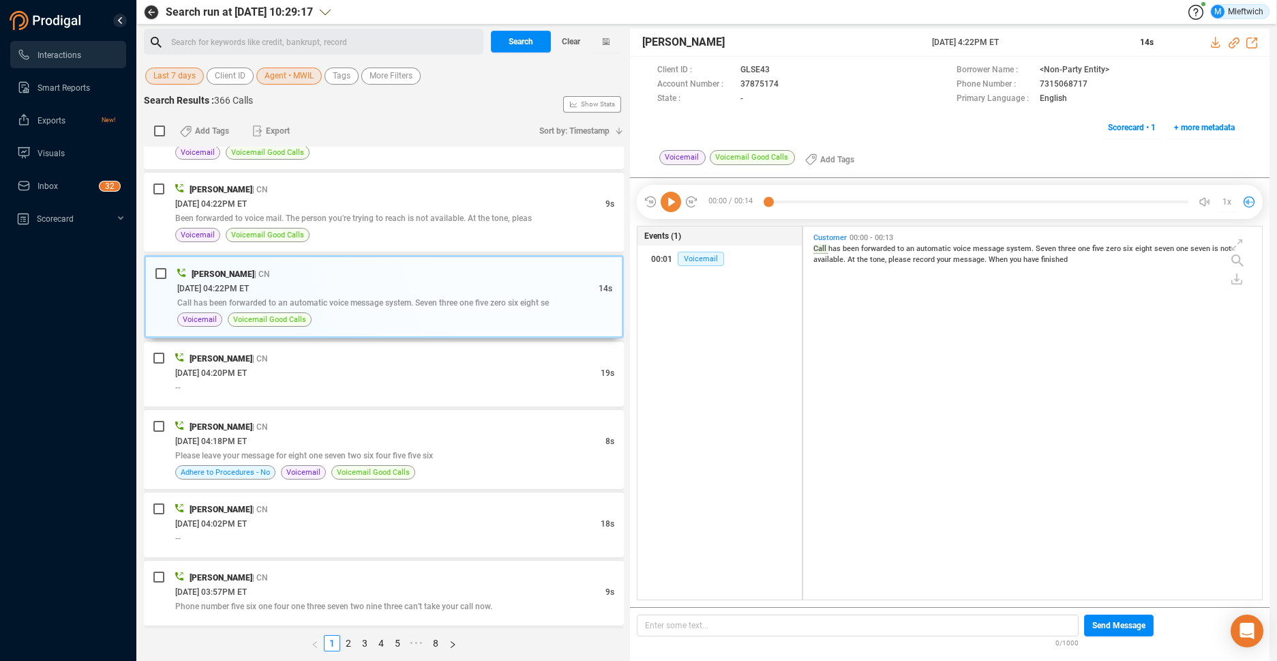
scroll to position [3024, 0]
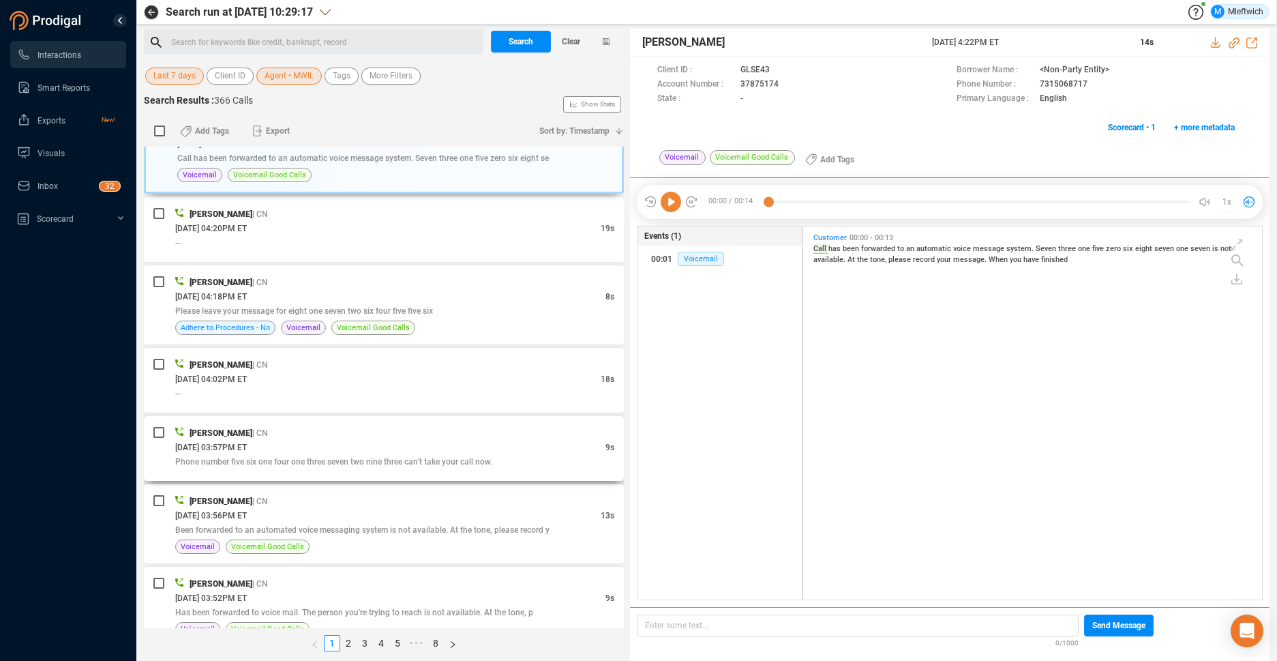
click at [408, 454] on div "Phone number five six one four one three seven two nine three can't take your c…" at bounding box center [394, 461] width 439 height 14
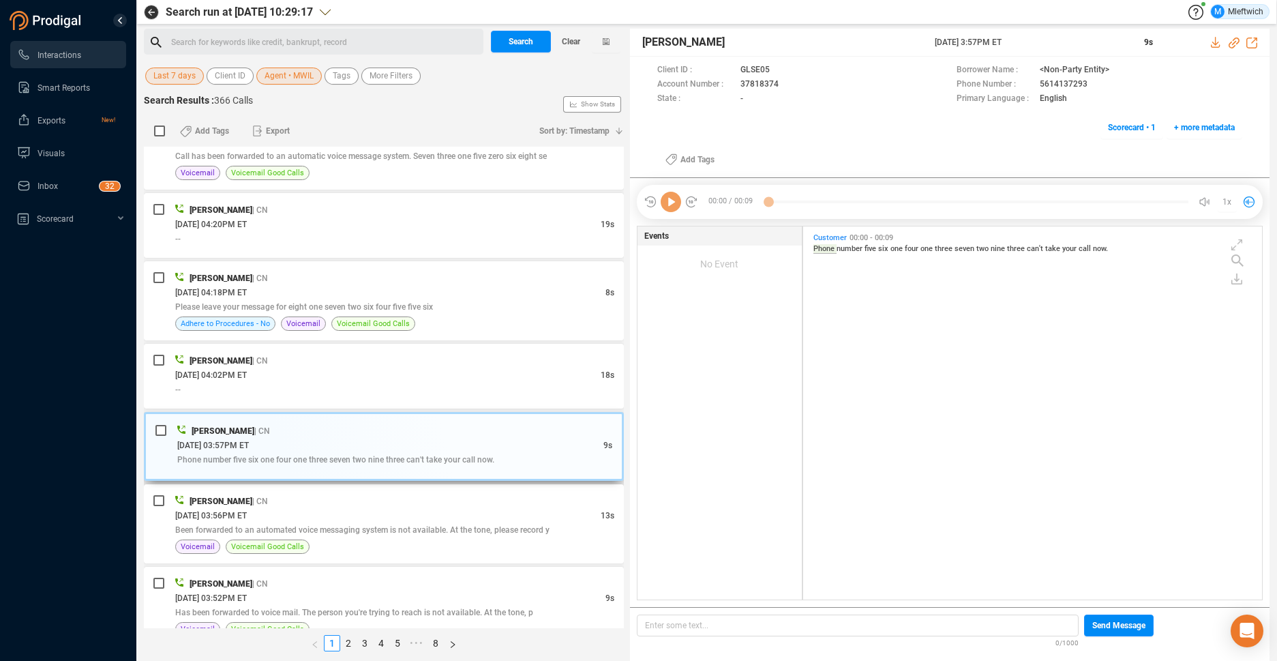
scroll to position [369, 451]
click at [391, 515] on div "[DATE] 03:56PM ET" at bounding box center [387, 515] width 425 height 14
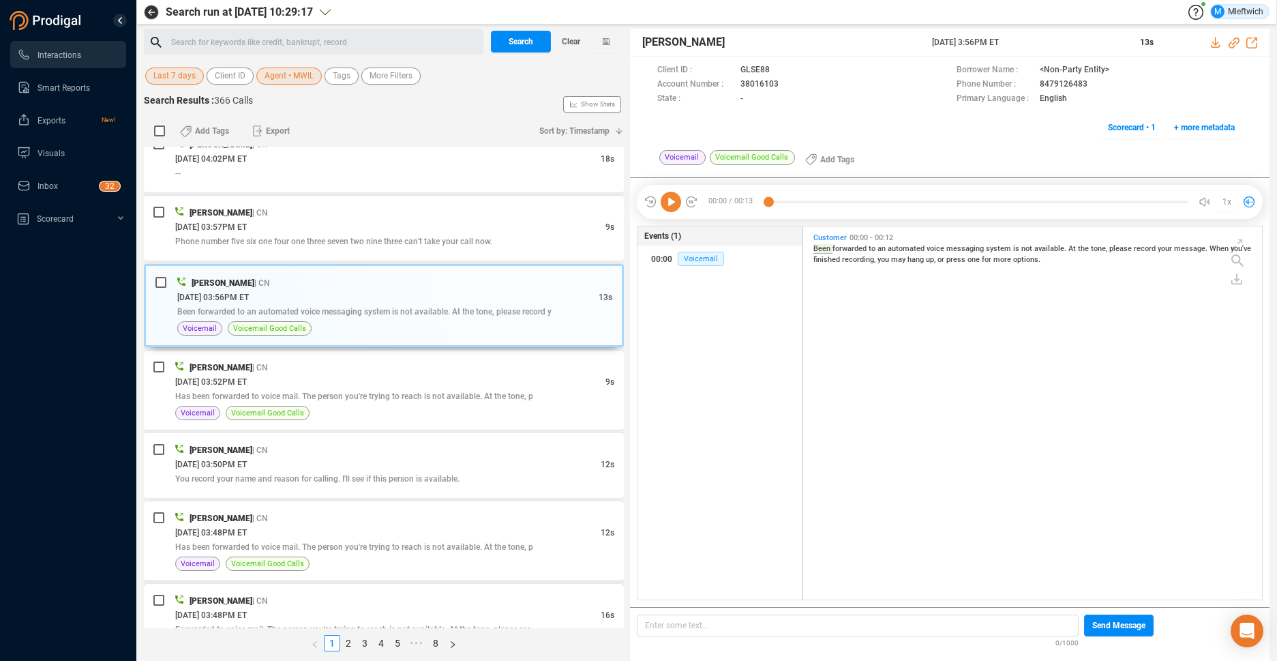
scroll to position [3312, 0]
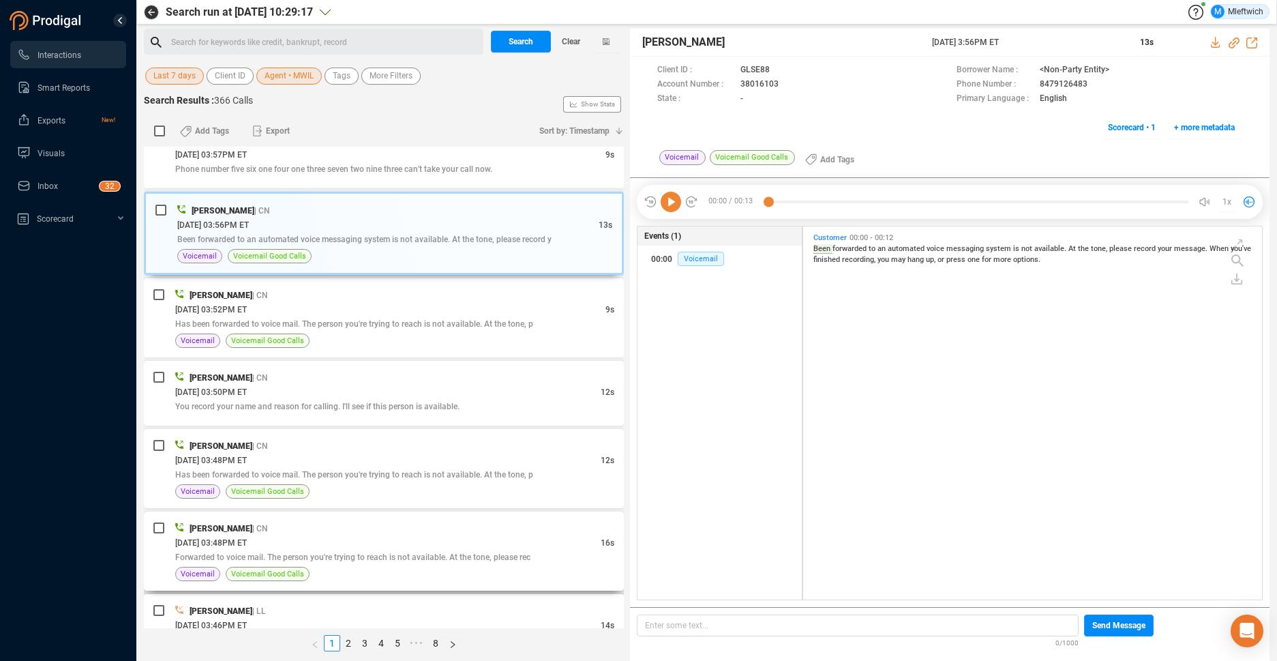
click at [413, 521] on div "[PERSON_NAME] | CN" at bounding box center [394, 528] width 439 height 14
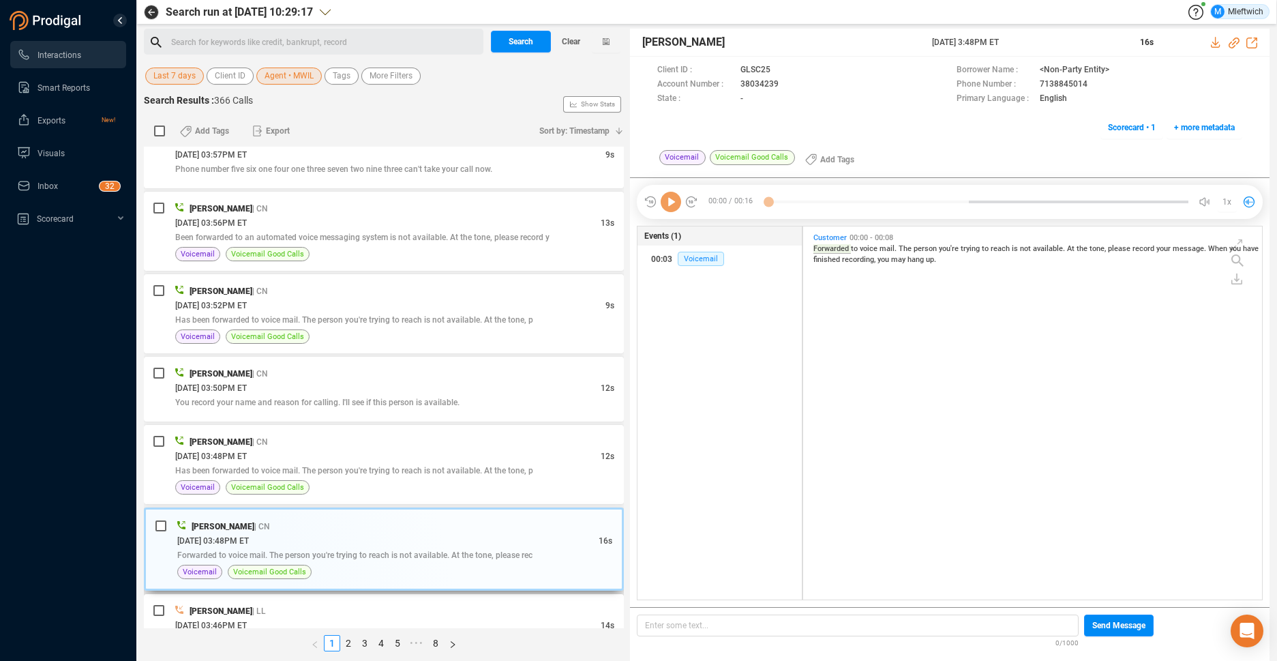
scroll to position [3361, 0]
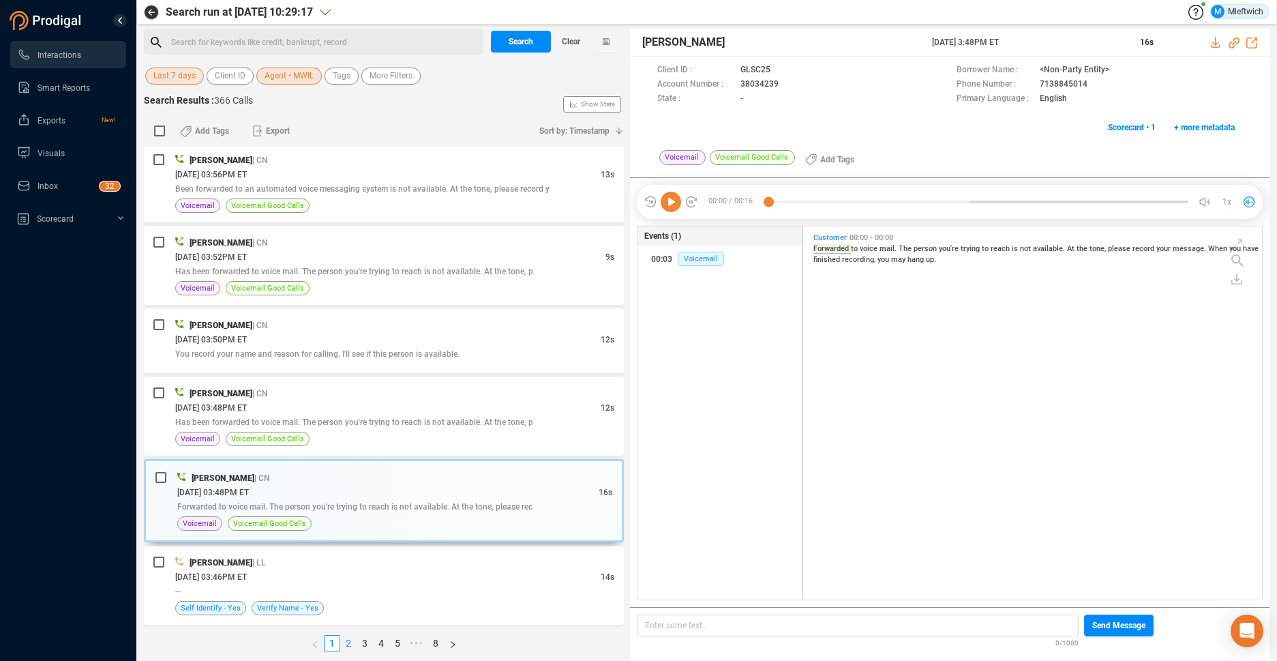
click at [349, 639] on link "2" at bounding box center [348, 642] width 15 height 15
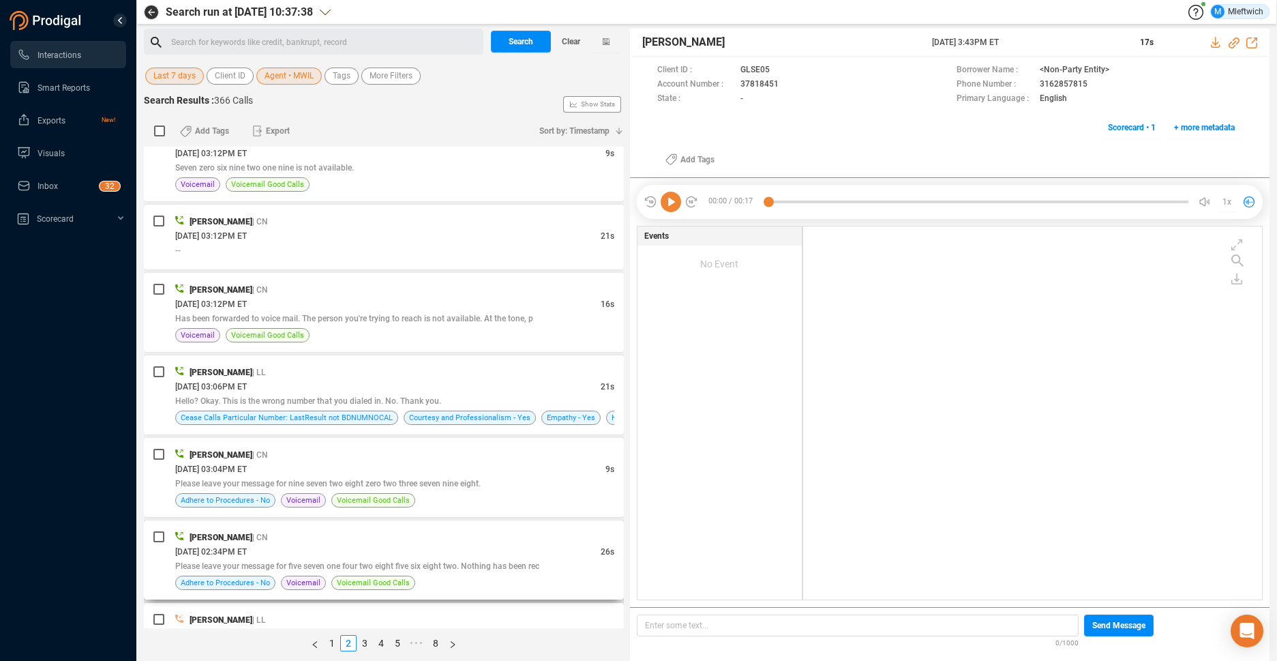
scroll to position [1299, 0]
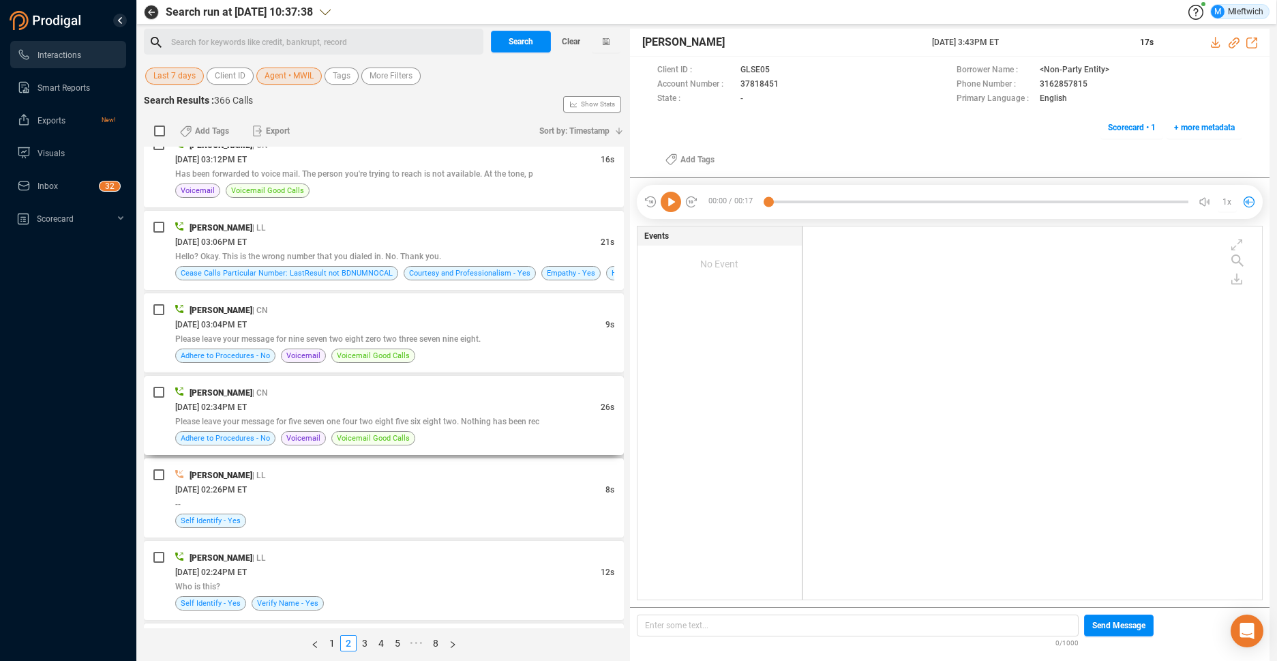
click at [472, 406] on div "[DATE] 02:34PM ET" at bounding box center [387, 406] width 425 height 14
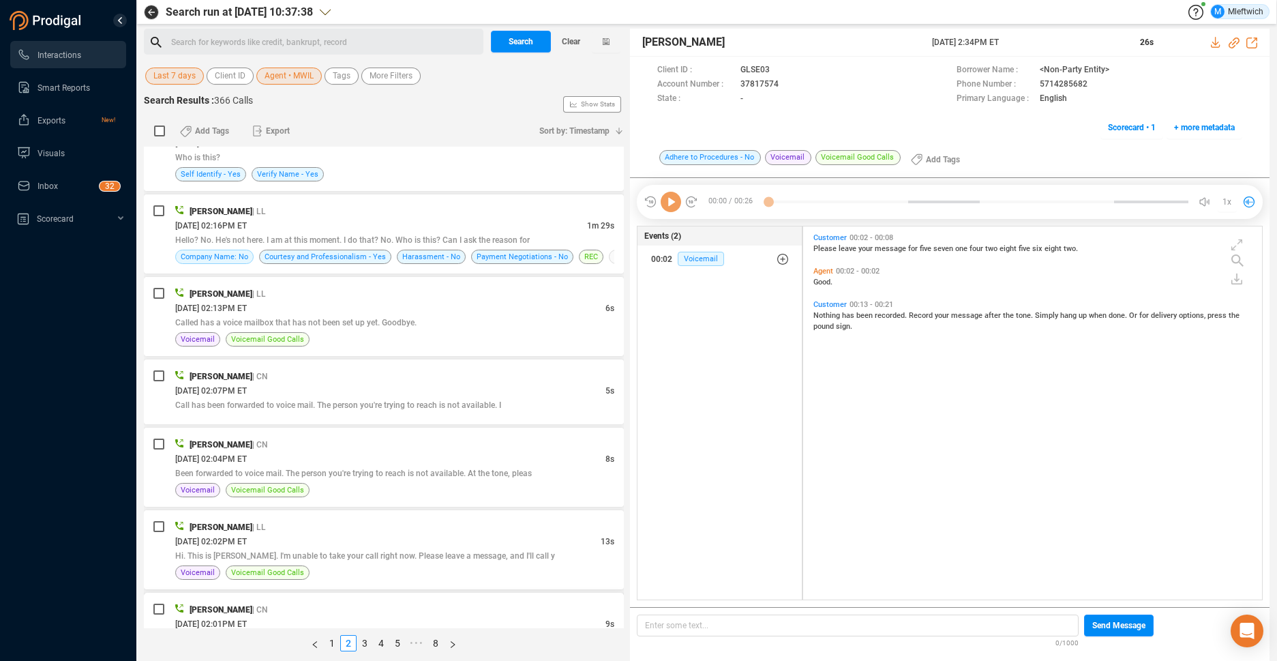
scroll to position [1873, 0]
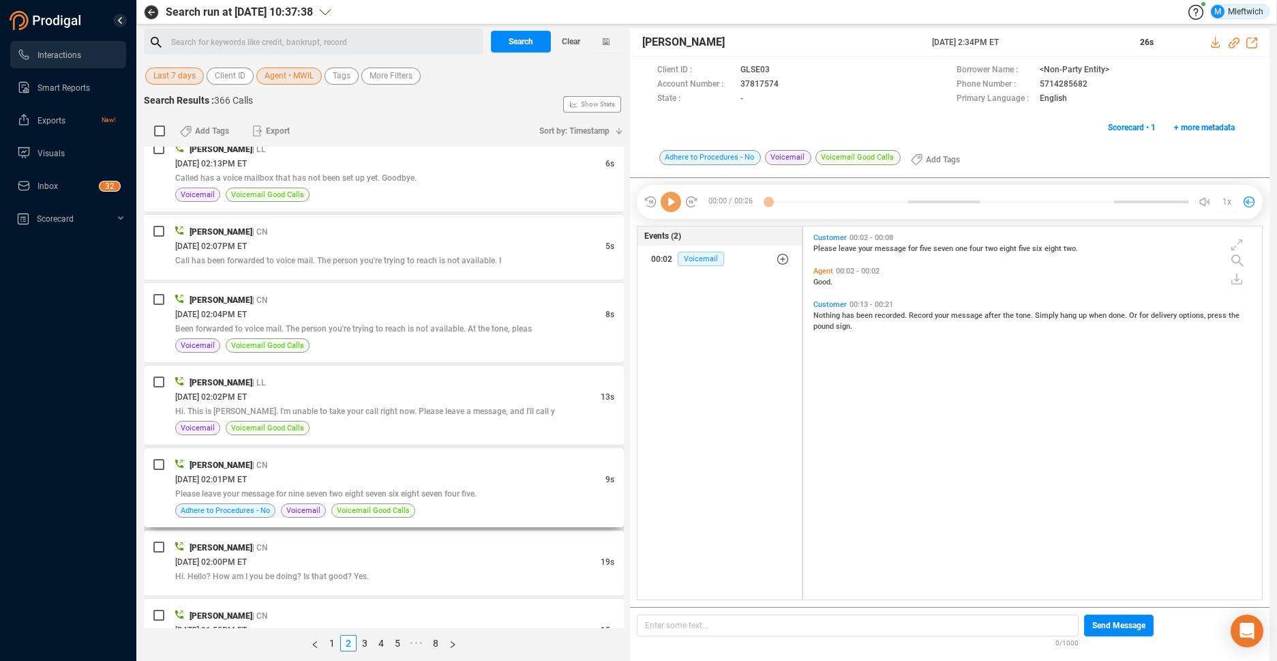
click at [416, 465] on div "[PERSON_NAME] | CN" at bounding box center [394, 464] width 439 height 14
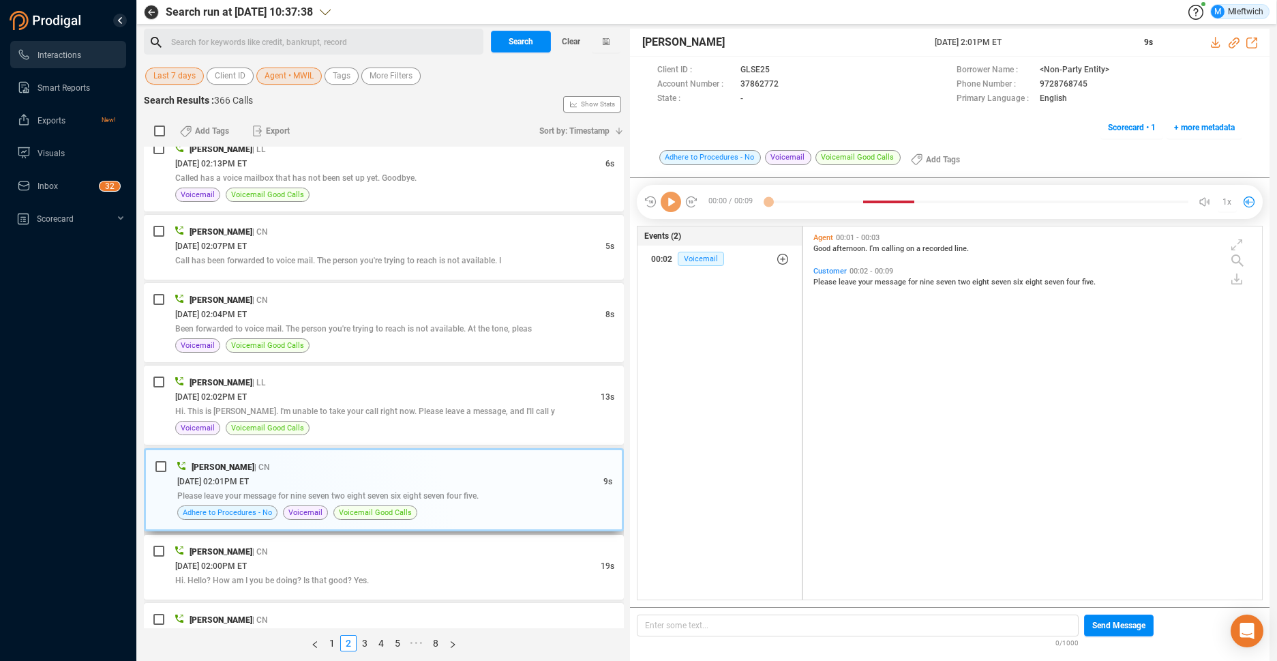
scroll to position [369, 451]
click at [455, 485] on div "[PERSON_NAME] | CN [DATE] 02:01PM ET 9s Please leave your message for nine seve…" at bounding box center [394, 489] width 435 height 60
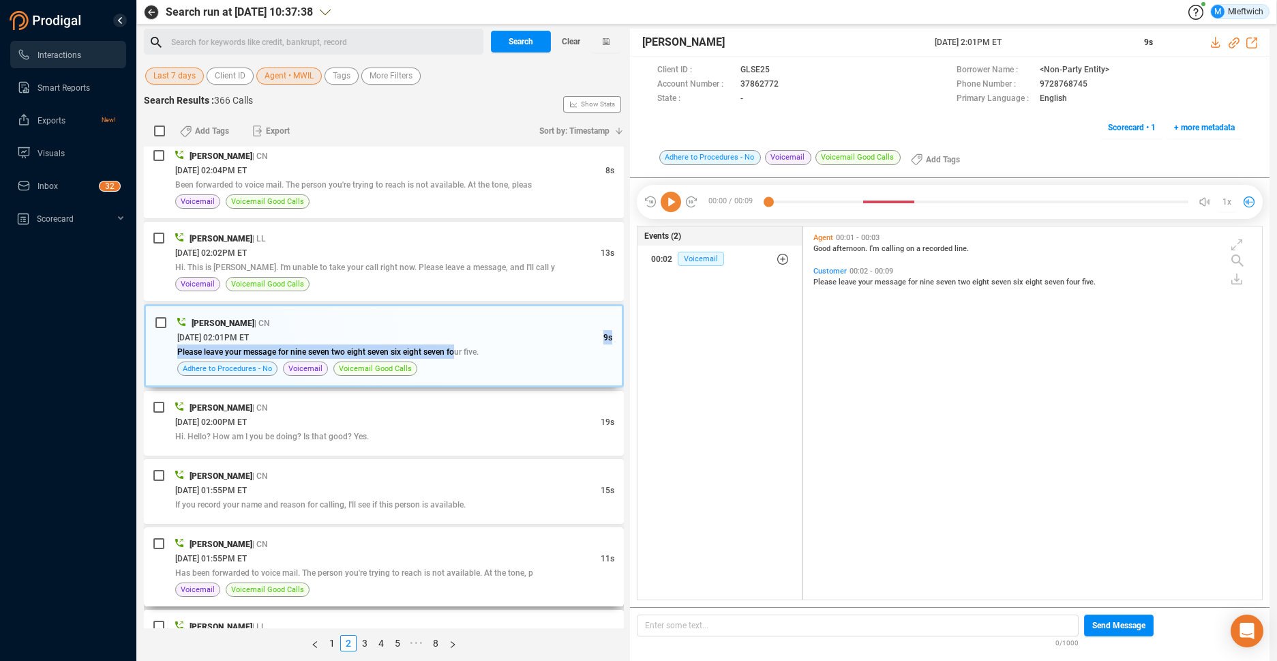
scroll to position [2085, 0]
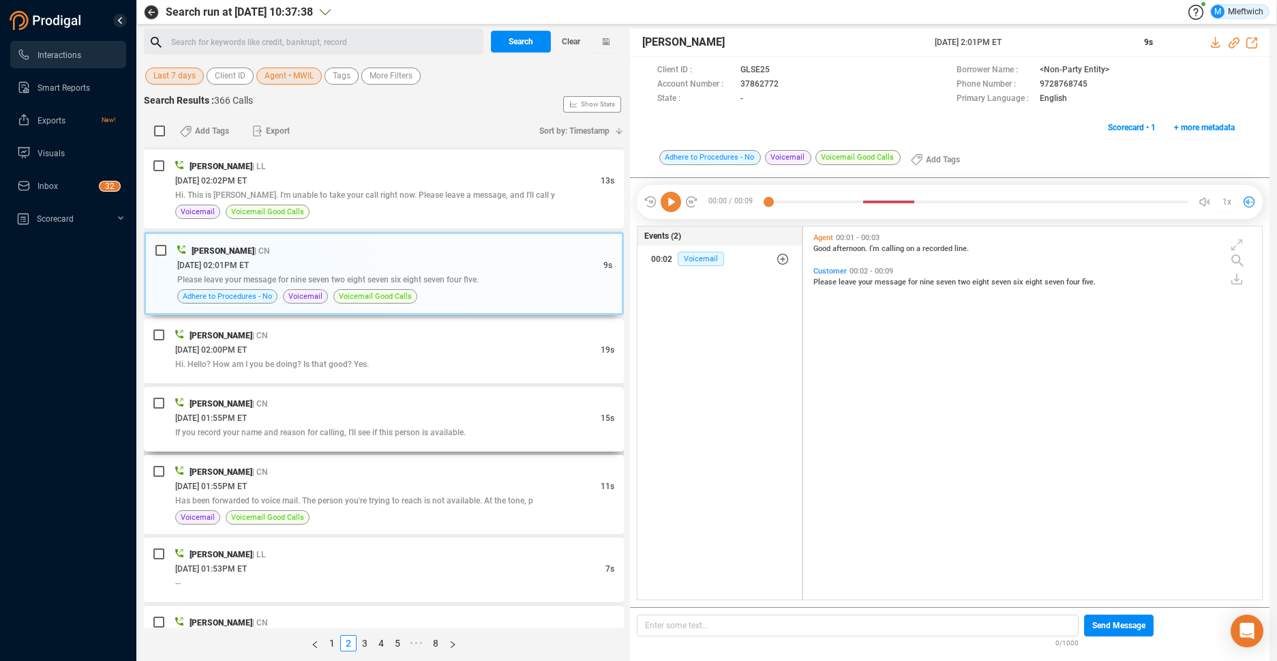
click at [405, 429] on span "If you record your name and reason for calling, I'll see if this person is avai…" at bounding box center [320, 432] width 290 height 10
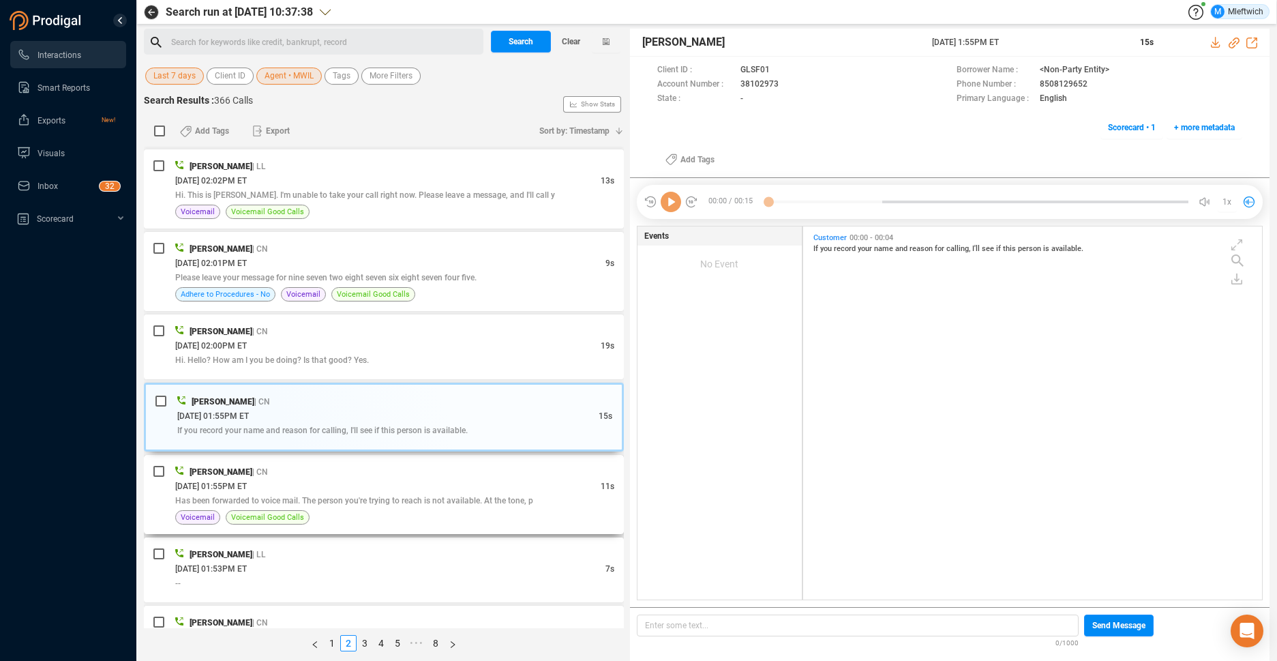
scroll to position [369, 451]
click at [373, 501] on span "Has been forwarded to voice mail. The person you're trying to reach is not avai…" at bounding box center [354, 501] width 358 height 10
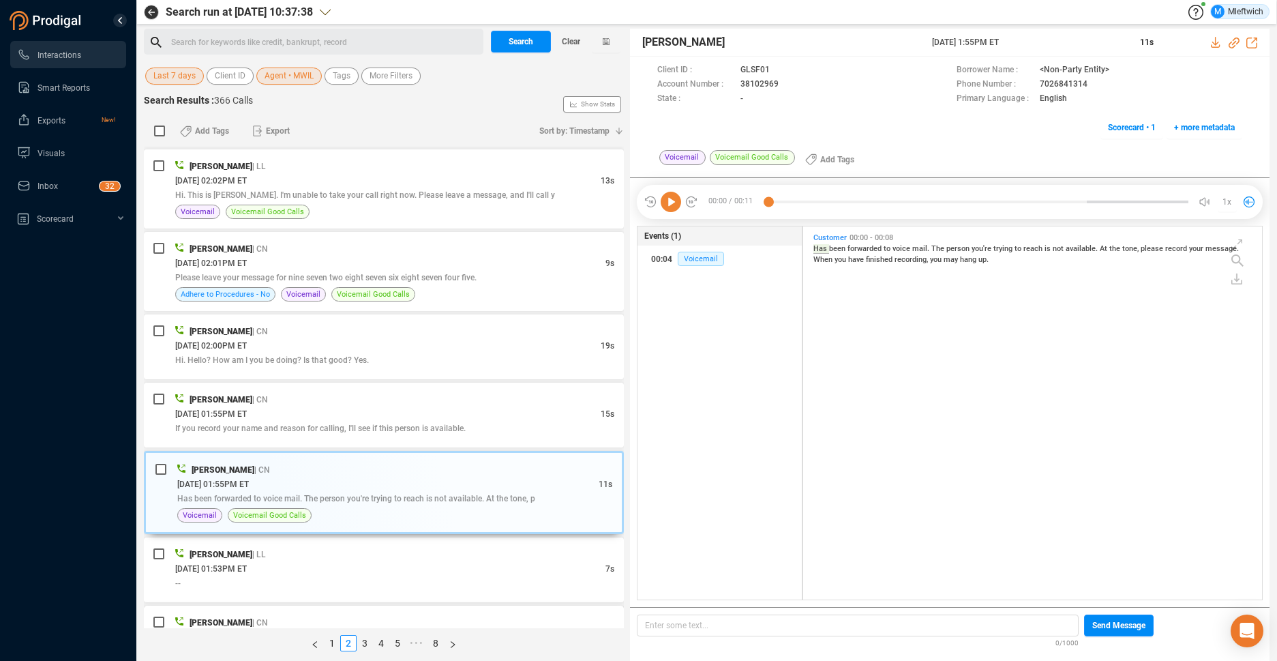
scroll to position [2229, 0]
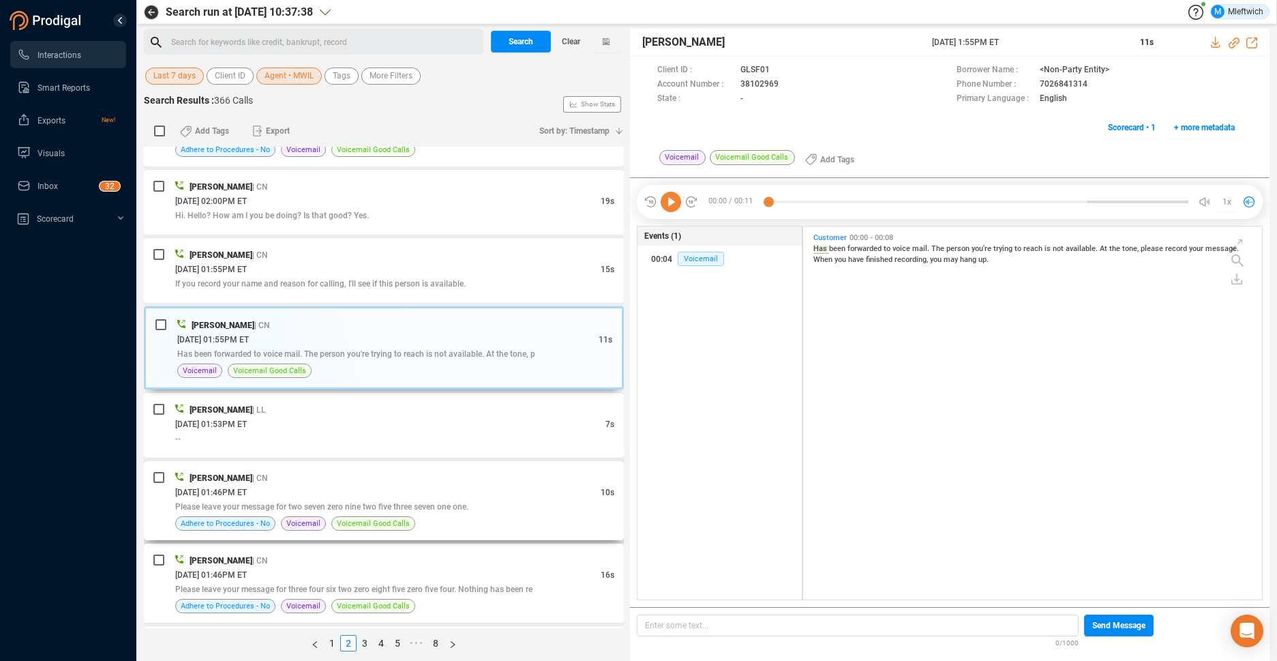
click at [348, 506] on span "Please leave your message for two seven zero nine two five three seven one one." at bounding box center [321, 507] width 293 height 10
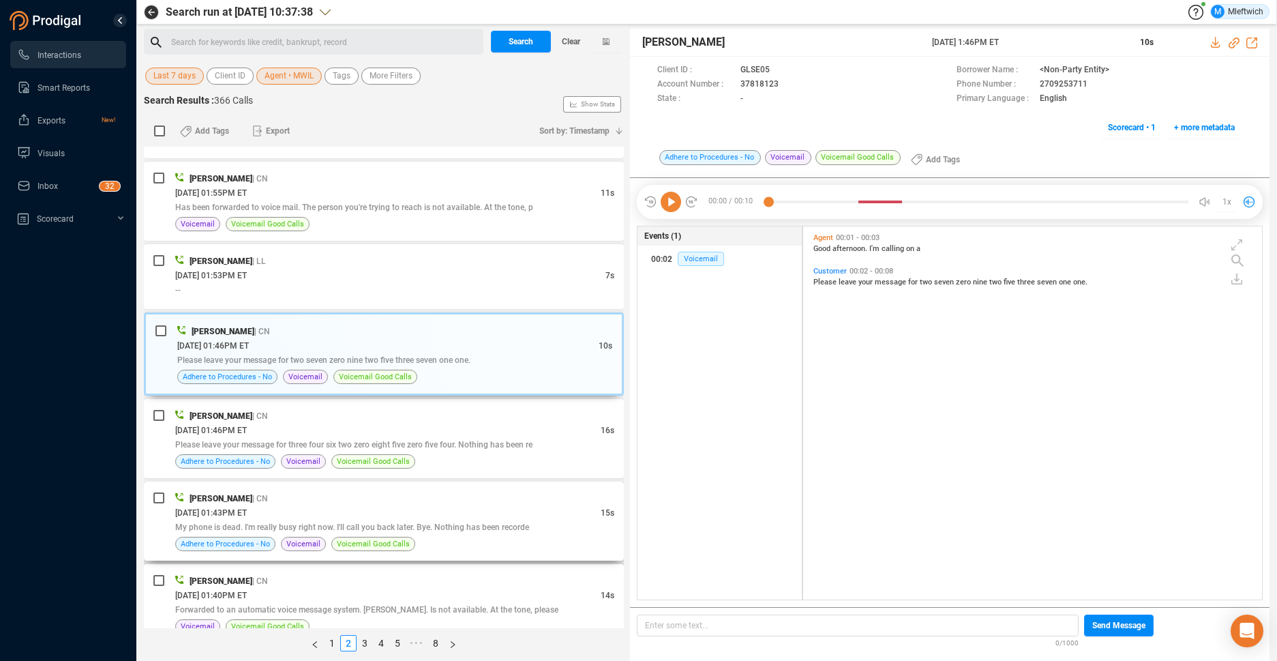
scroll to position [2518, 0]
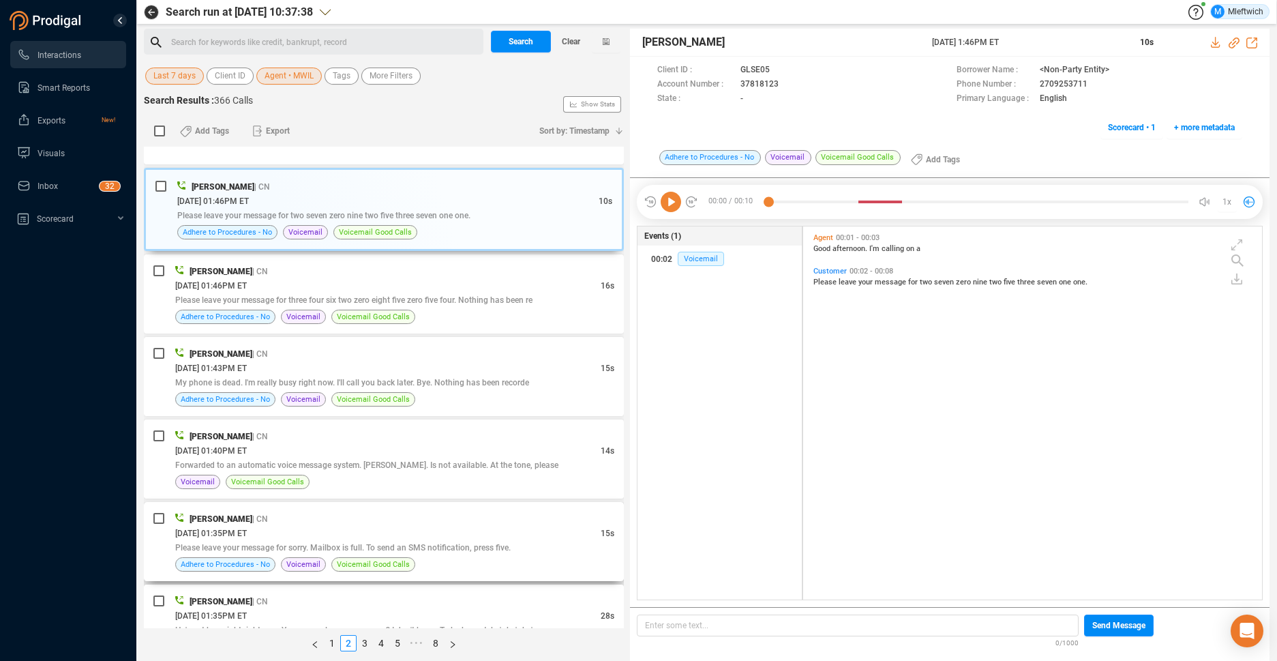
click at [452, 514] on div "[PERSON_NAME] | CN" at bounding box center [394, 518] width 439 height 14
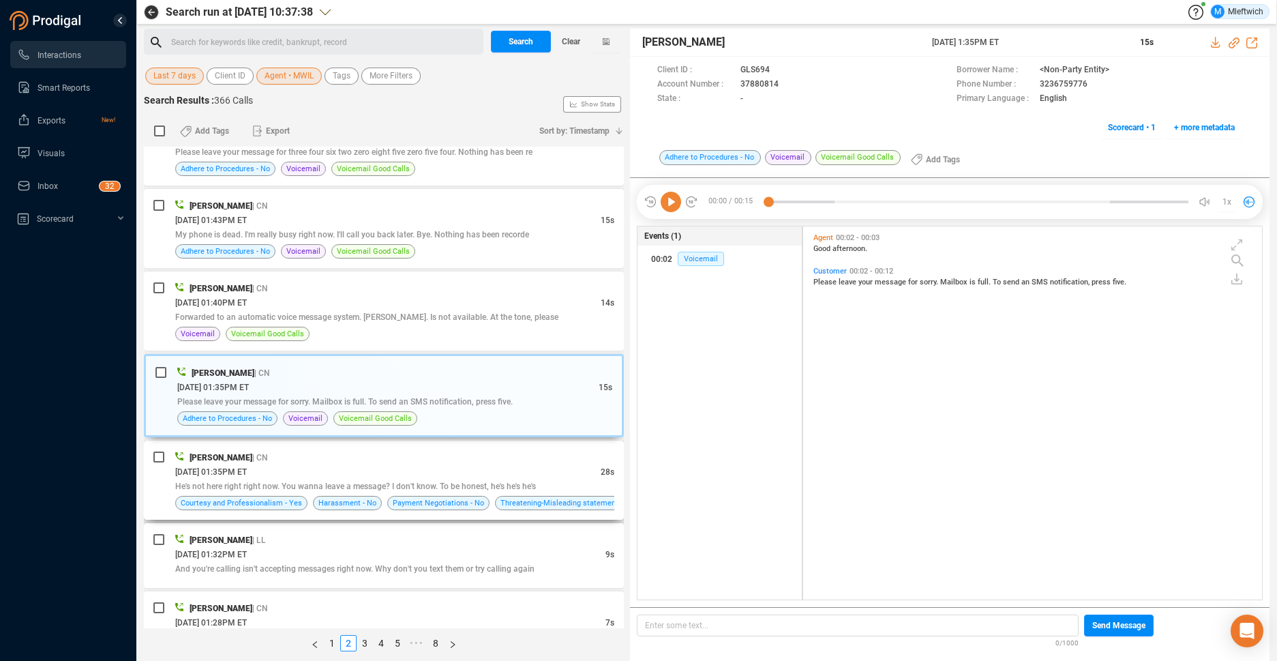
scroll to position [2734, 0]
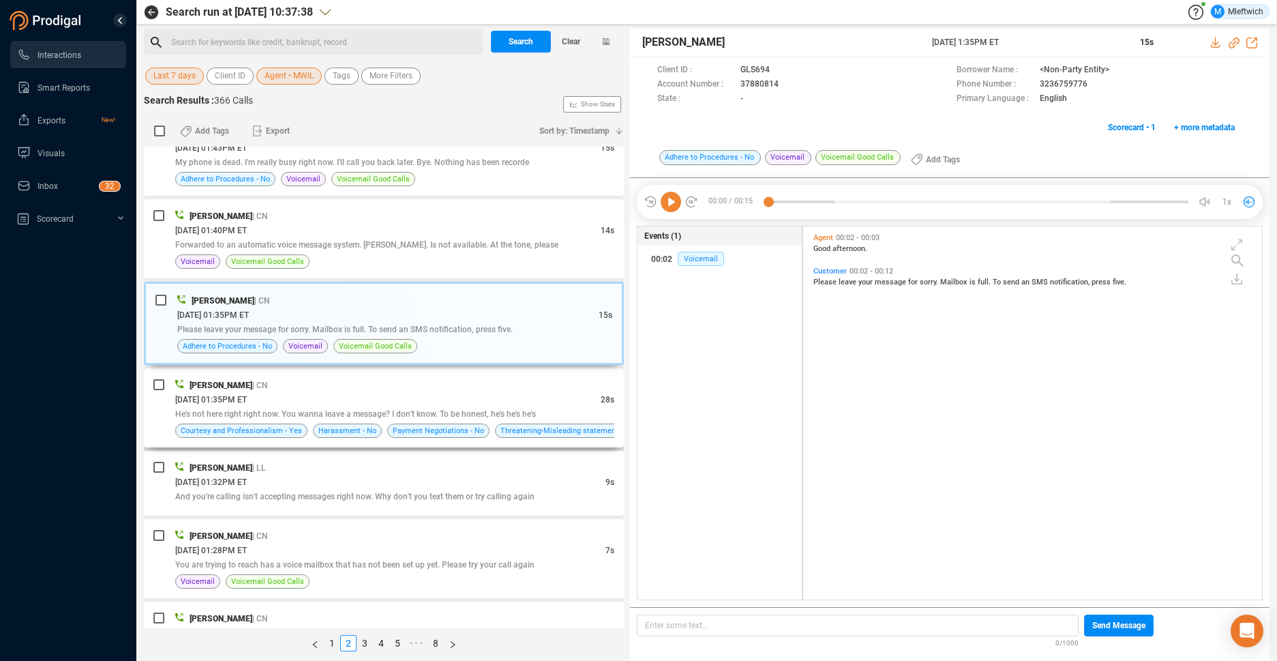
click at [494, 411] on span "He's not here right right now. You wanna leave a message? I don't know. To be h…" at bounding box center [355, 414] width 361 height 10
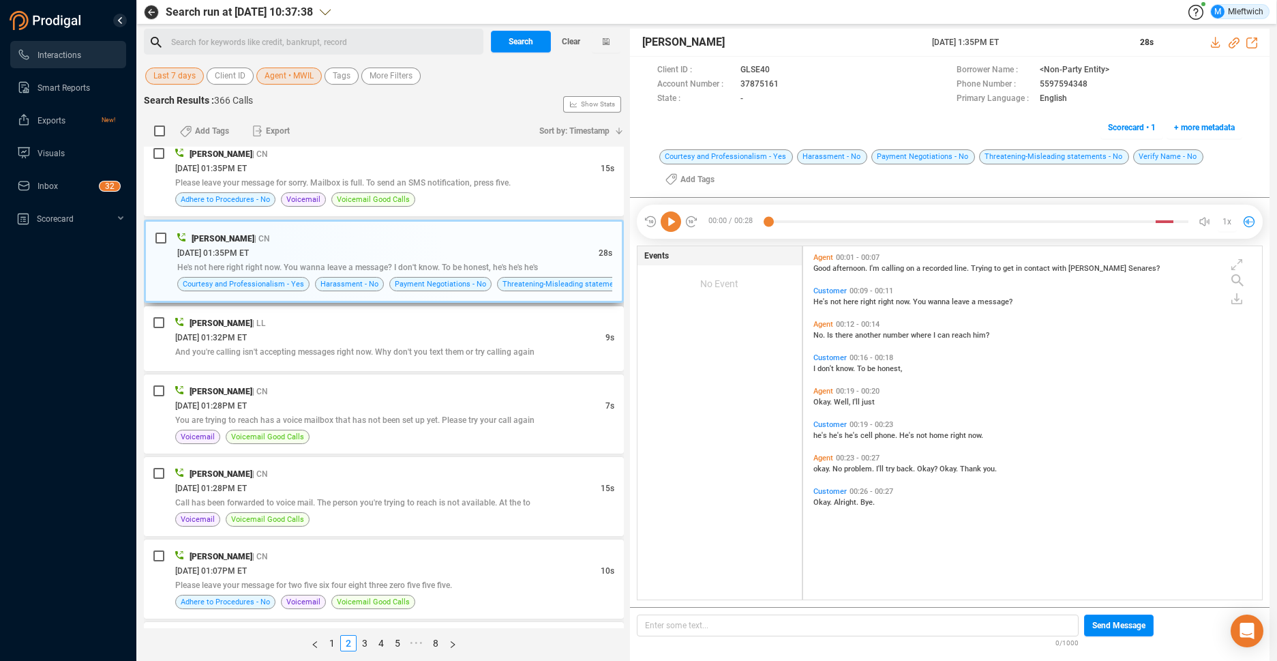
scroll to position [2951, 0]
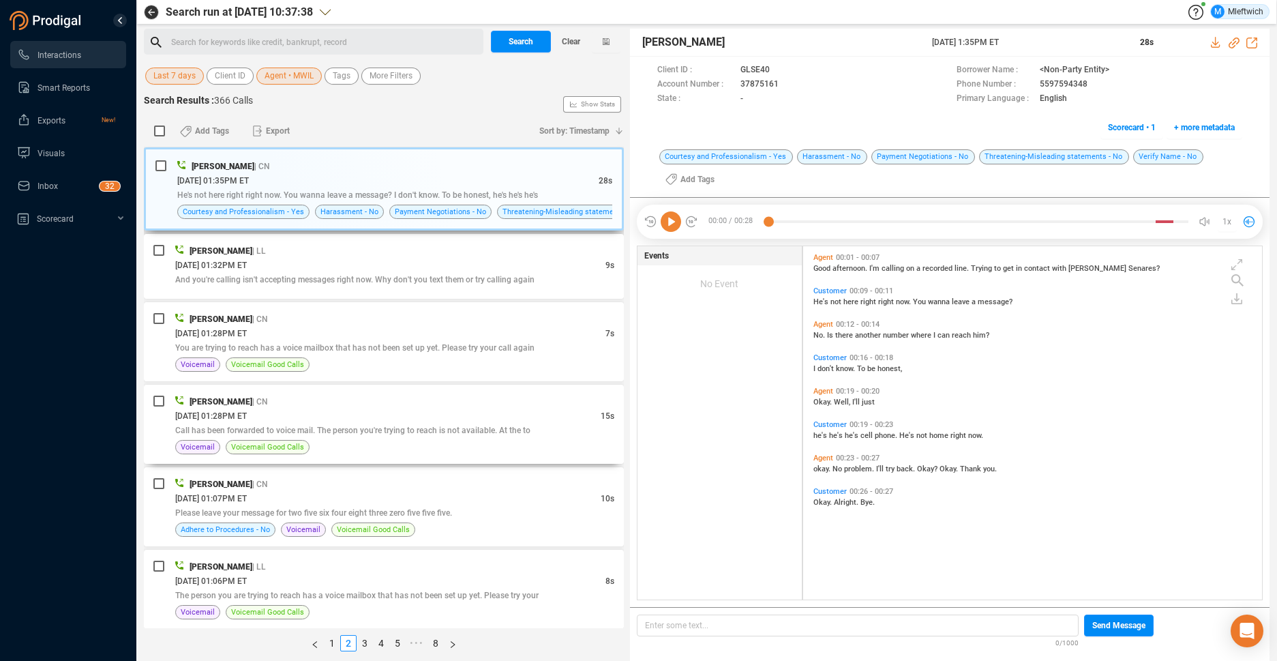
click at [496, 412] on div "[DATE] 01:28PM ET" at bounding box center [387, 415] width 425 height 14
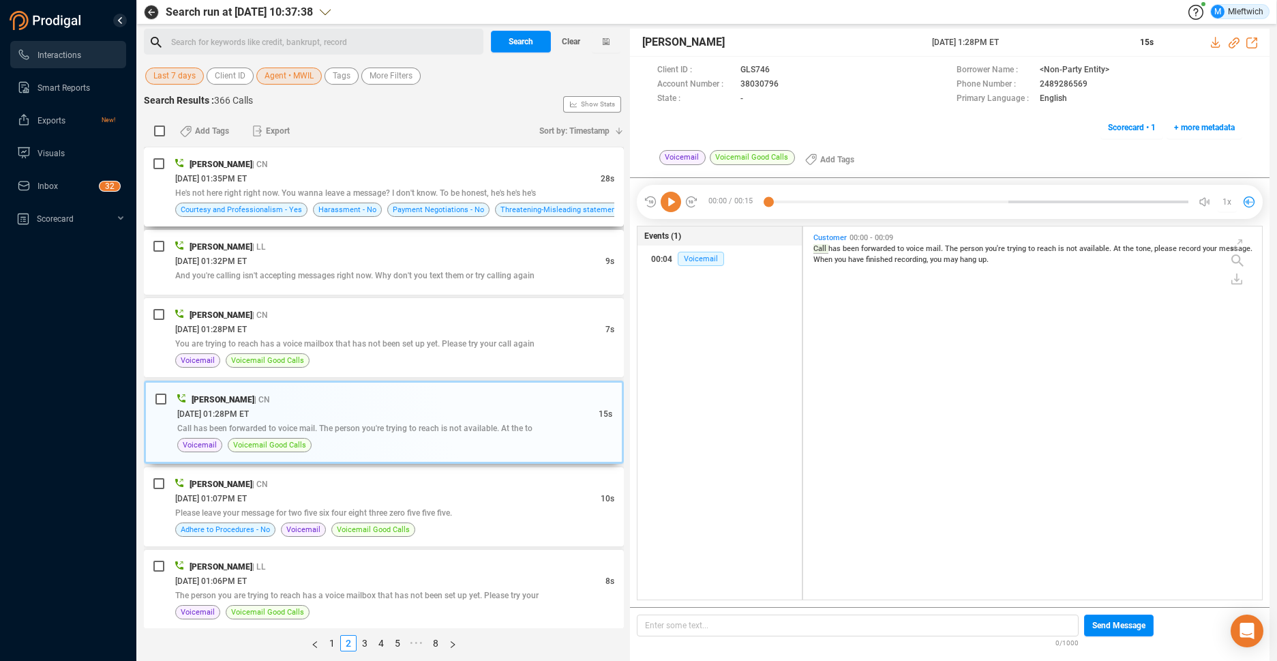
scroll to position [3096, 0]
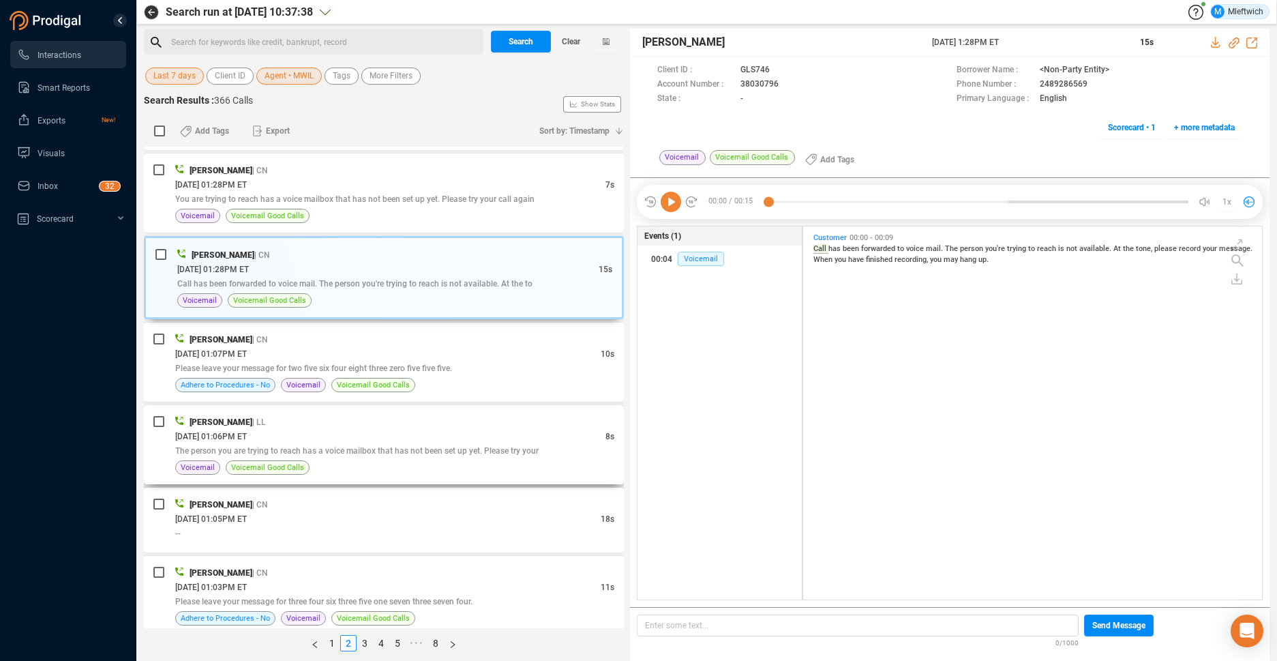
click at [457, 442] on div "[DATE] 01:06PM ET" at bounding box center [390, 436] width 430 height 14
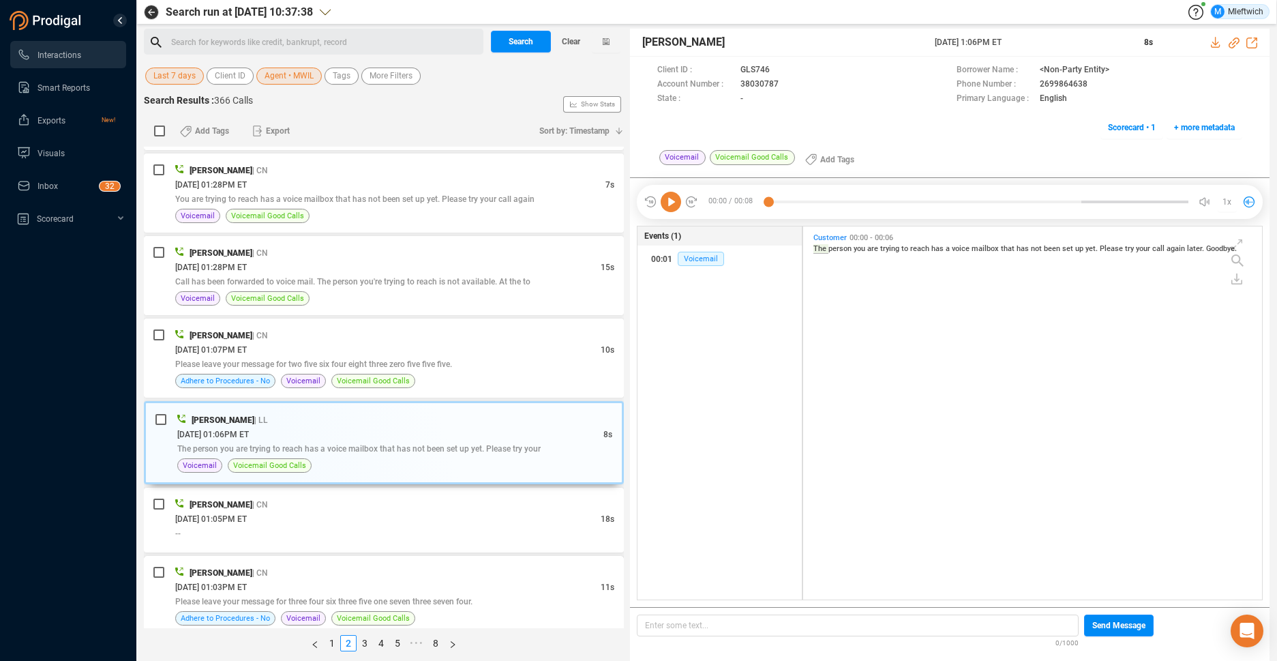
scroll to position [3240, 0]
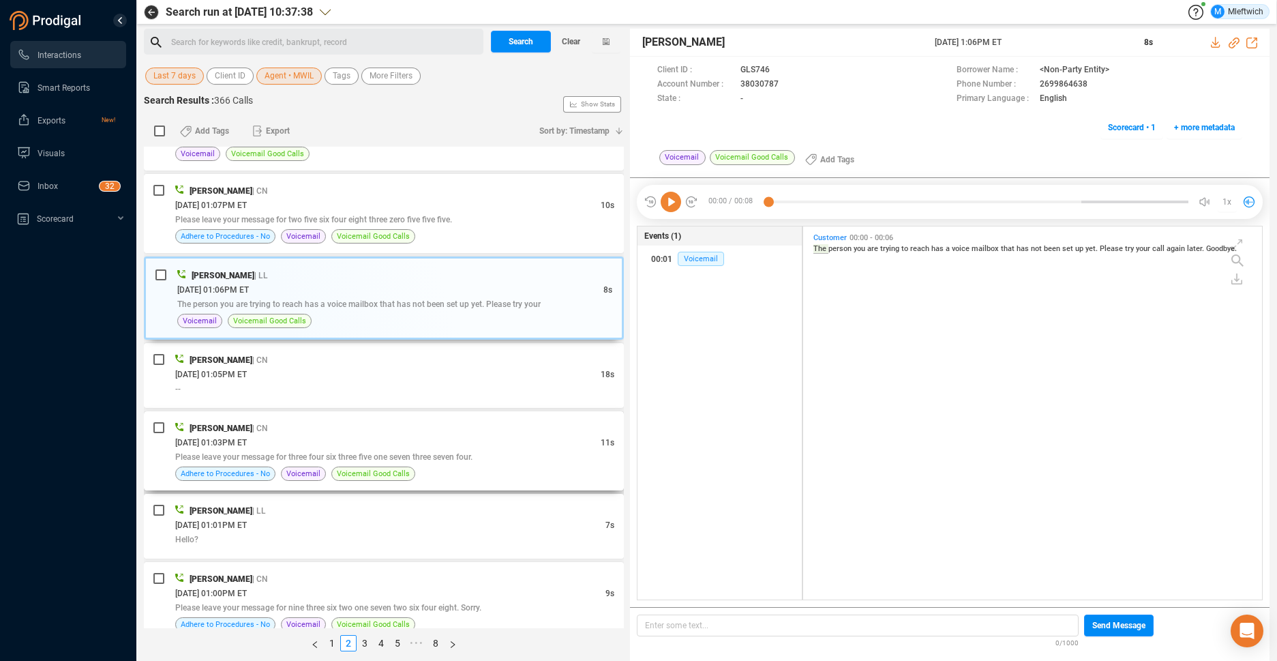
click at [474, 438] on div "[DATE] 01:03PM ET" at bounding box center [387, 442] width 425 height 14
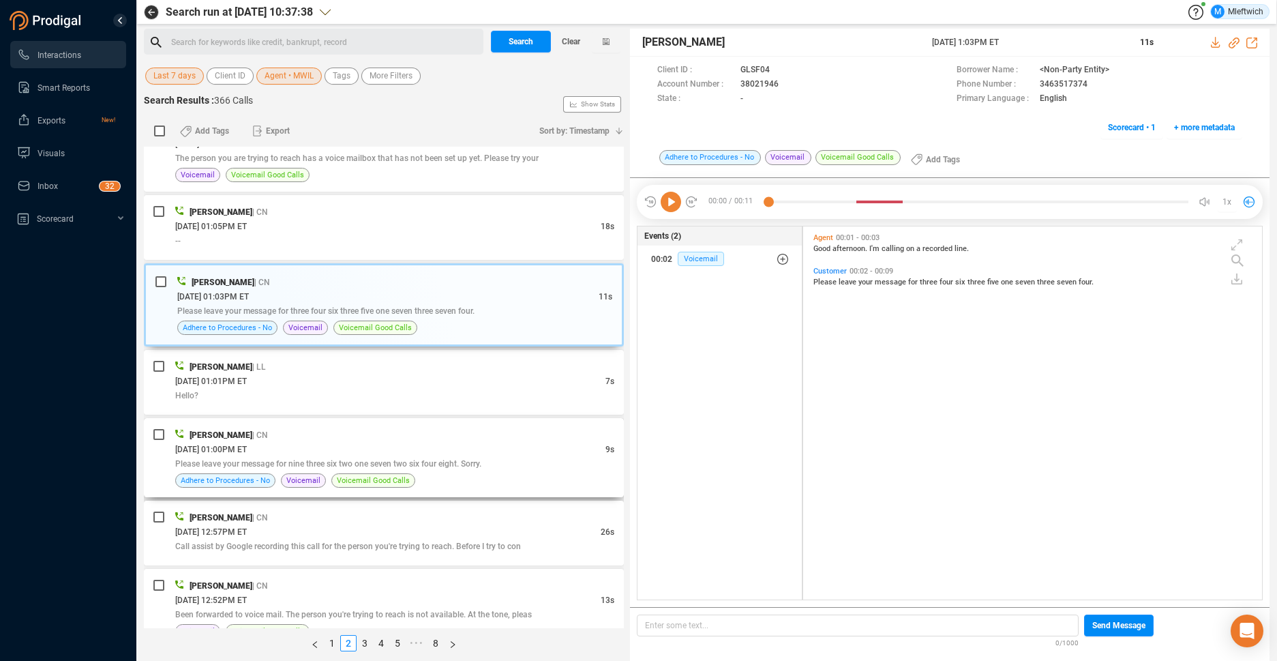
scroll to position [3456, 0]
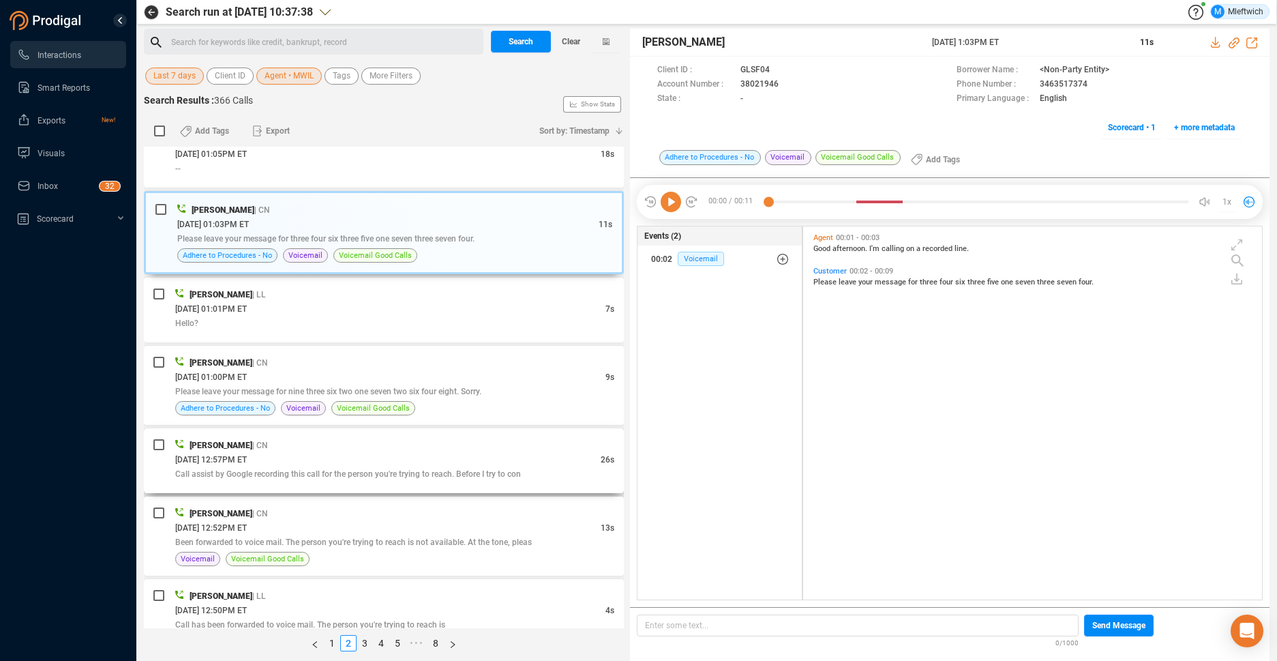
click at [417, 471] on span "Call assist by Google recording this call for the person you're trying to reach…" at bounding box center [348, 474] width 346 height 10
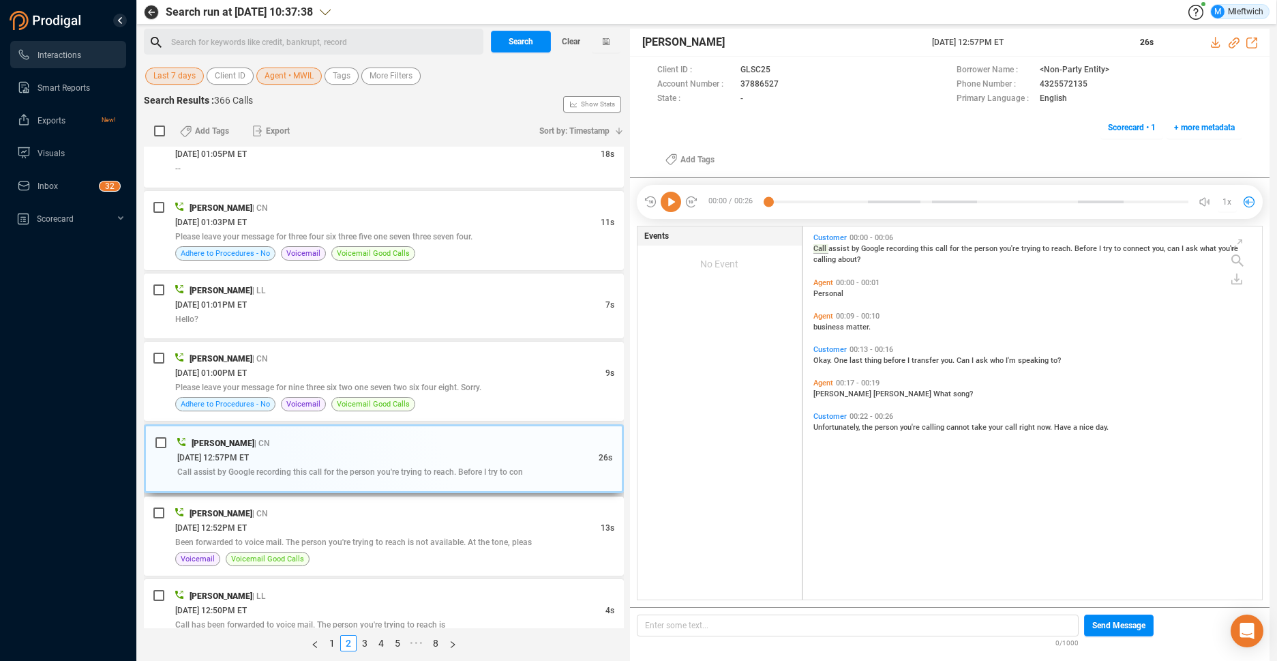
scroll to position [3475, 0]
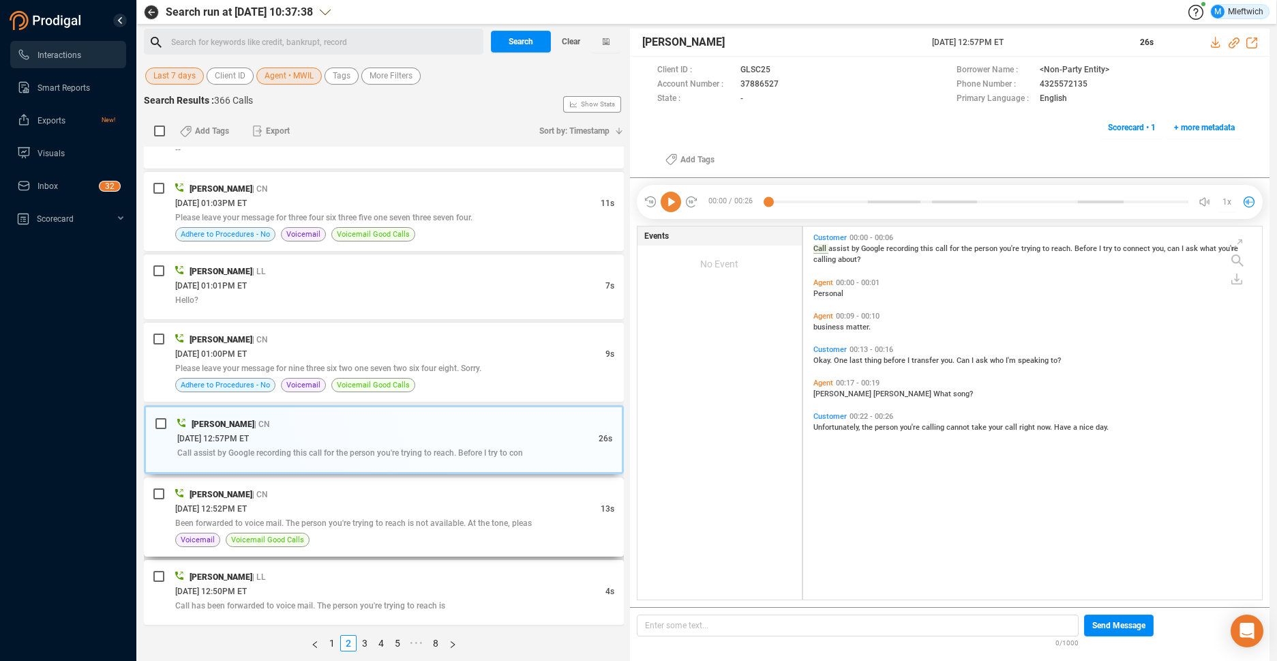
click at [404, 492] on div "[PERSON_NAME] | CN" at bounding box center [394, 494] width 439 height 14
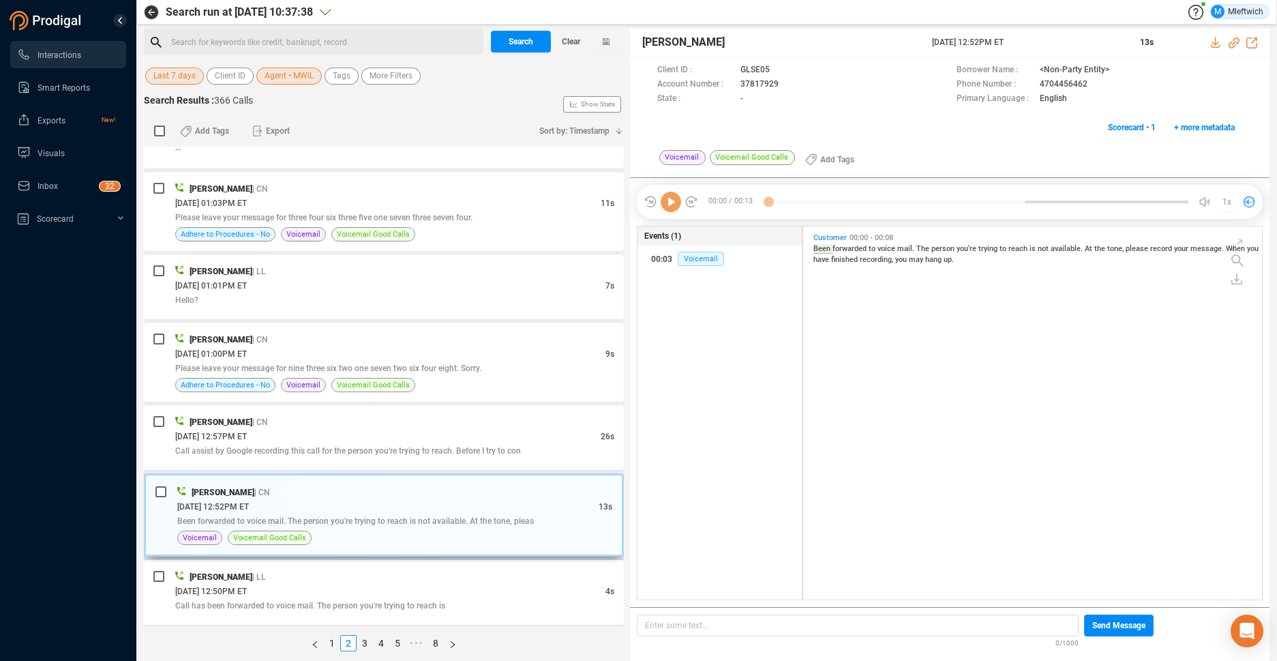
scroll to position [369, 451]
click at [363, 641] on link "3" at bounding box center [364, 642] width 15 height 15
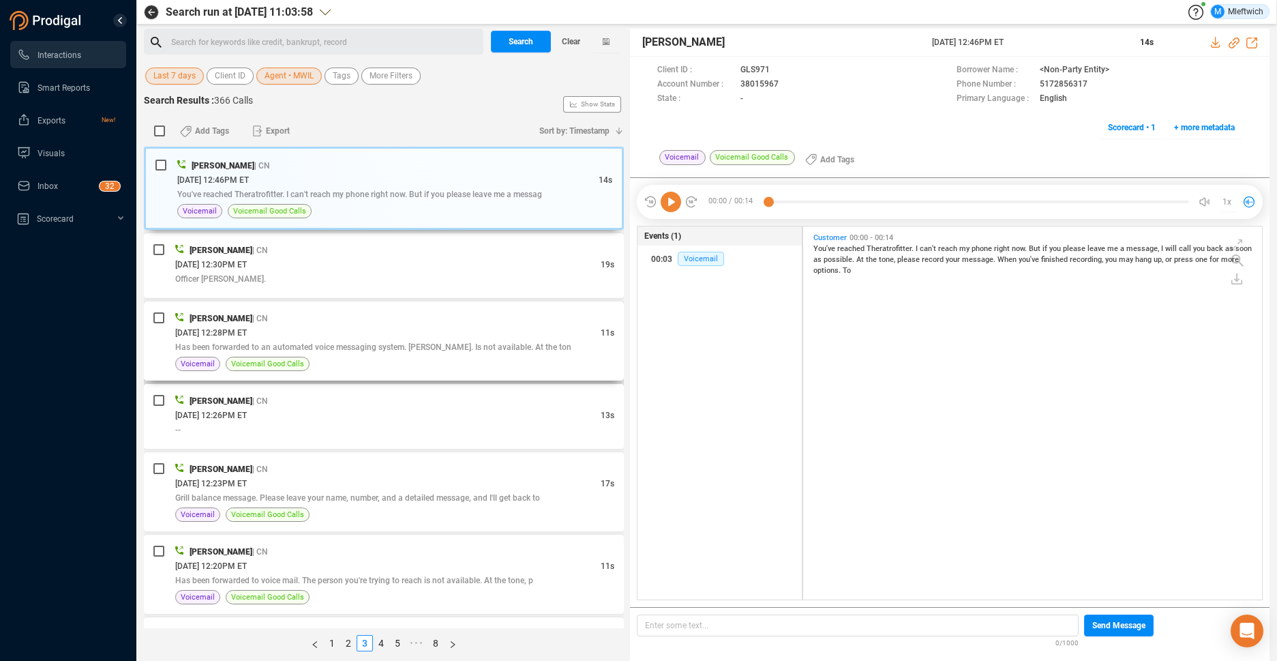
click at [247, 332] on span "[DATE] 12:28PM ET" at bounding box center [211, 333] width 72 height 10
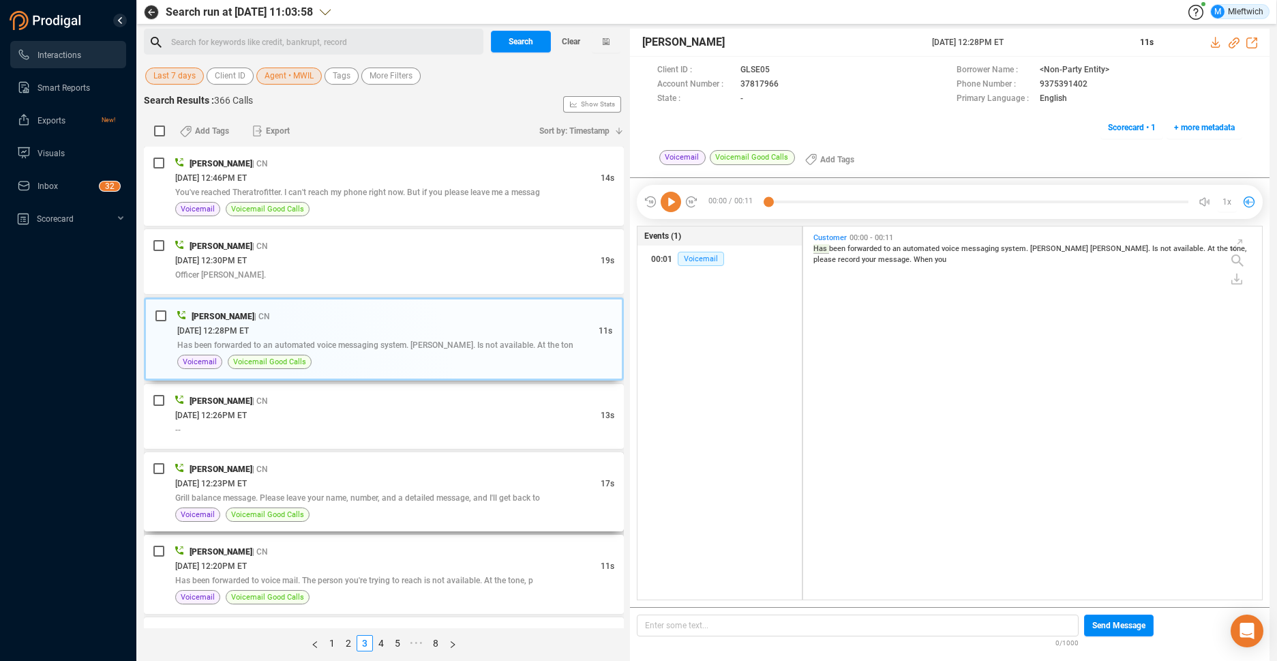
click at [279, 479] on div "[DATE] 12:23PM ET" at bounding box center [387, 483] width 425 height 14
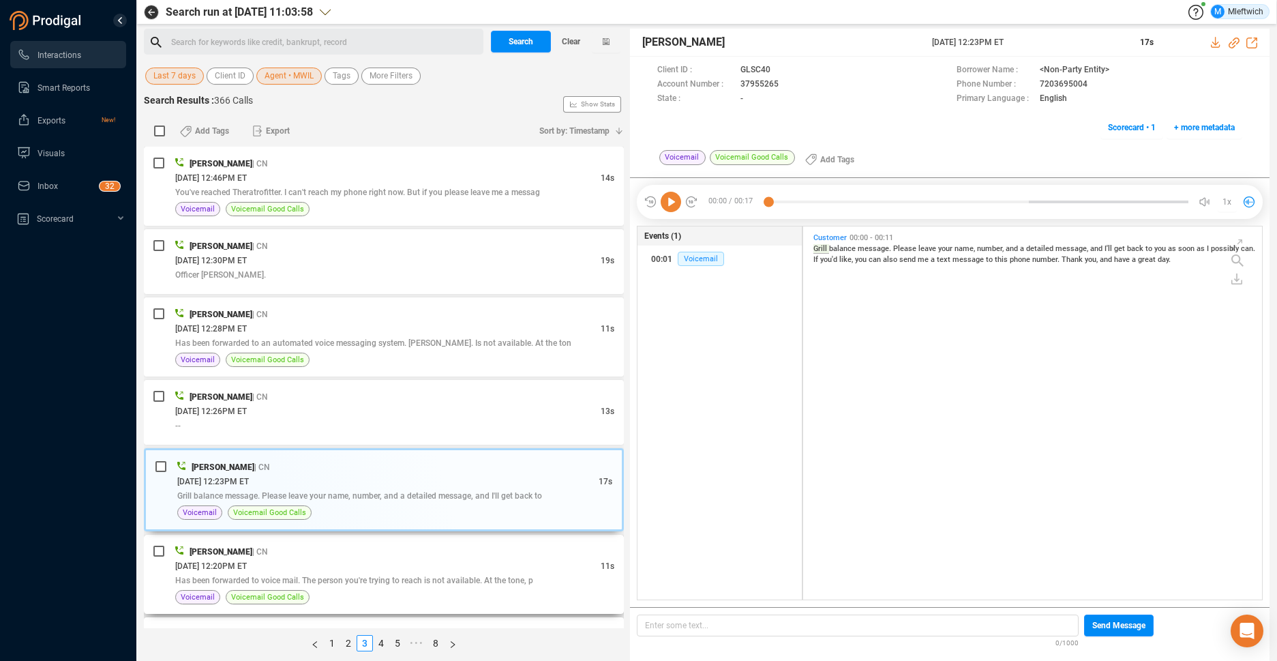
click at [252, 554] on span "[PERSON_NAME]" at bounding box center [221, 552] width 63 height 10
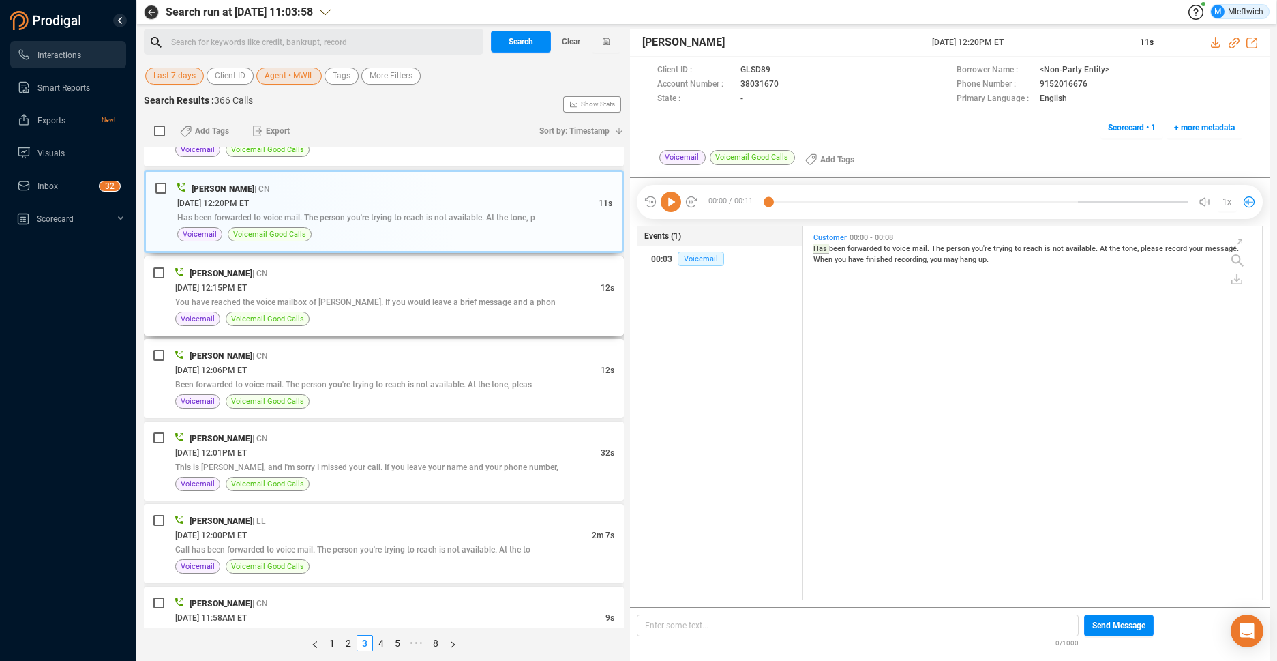
scroll to position [0, 0]
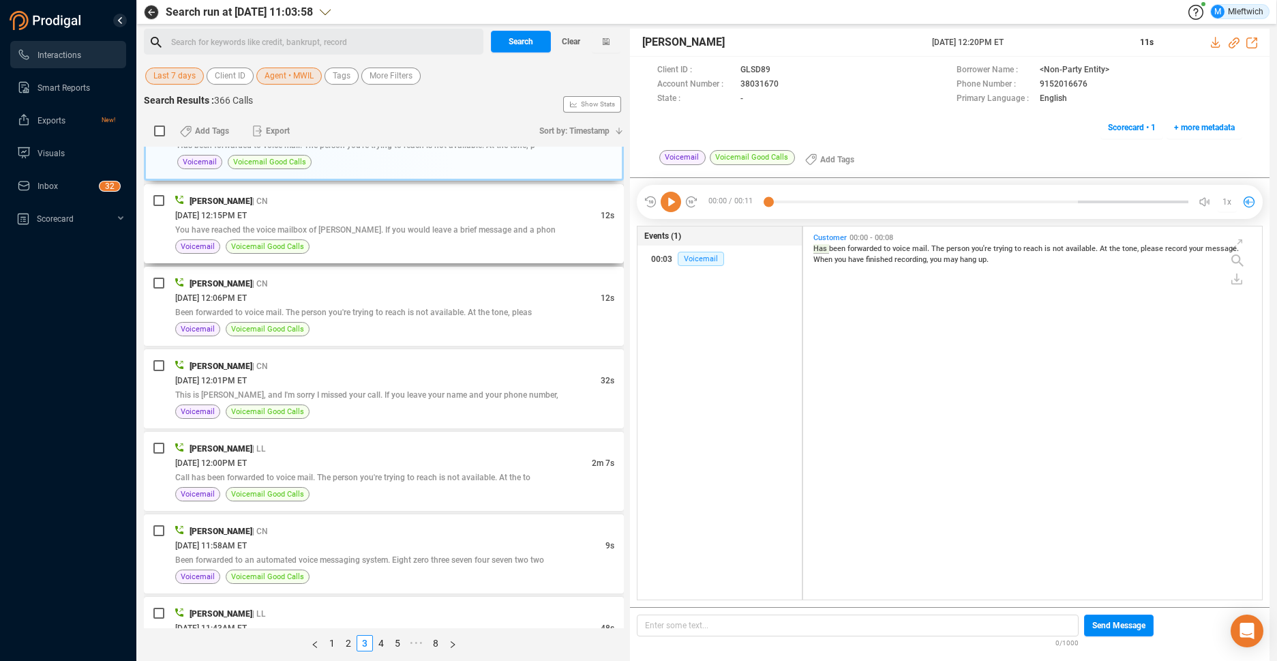
click at [480, 220] on div "[DATE] 12:15PM ET" at bounding box center [387, 215] width 425 height 14
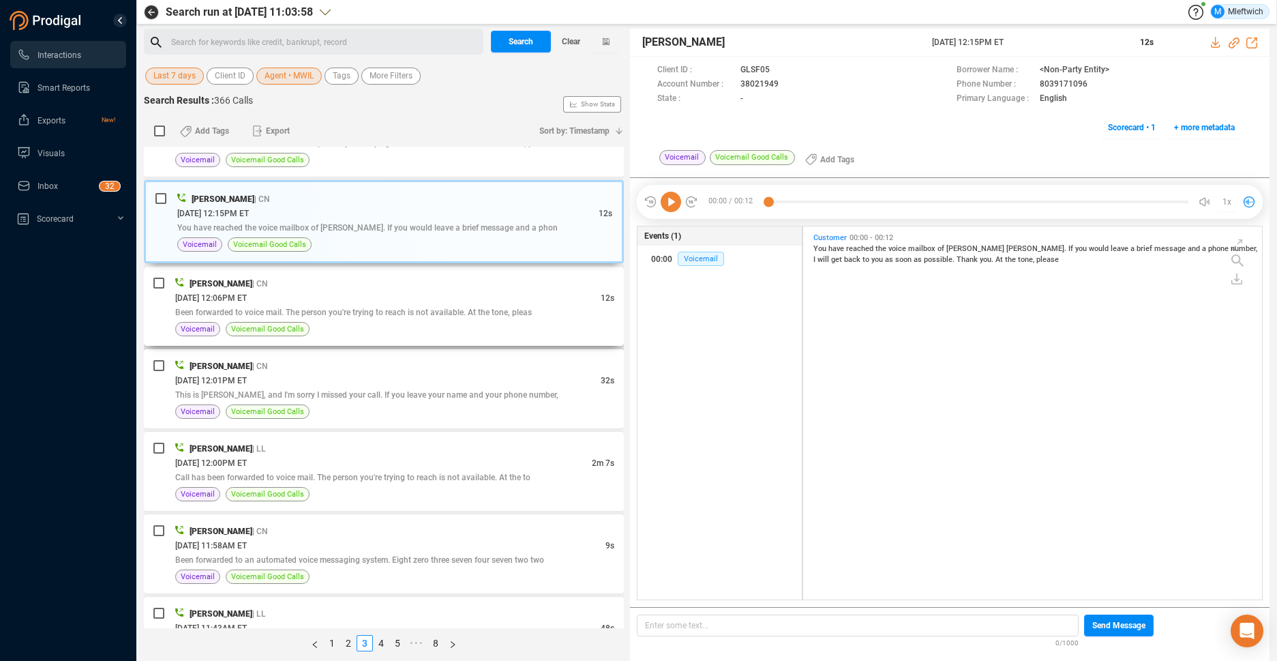
click at [450, 308] on span "Been forwarded to voice mail. The person you're trying to reach is not availabl…" at bounding box center [353, 312] width 357 height 10
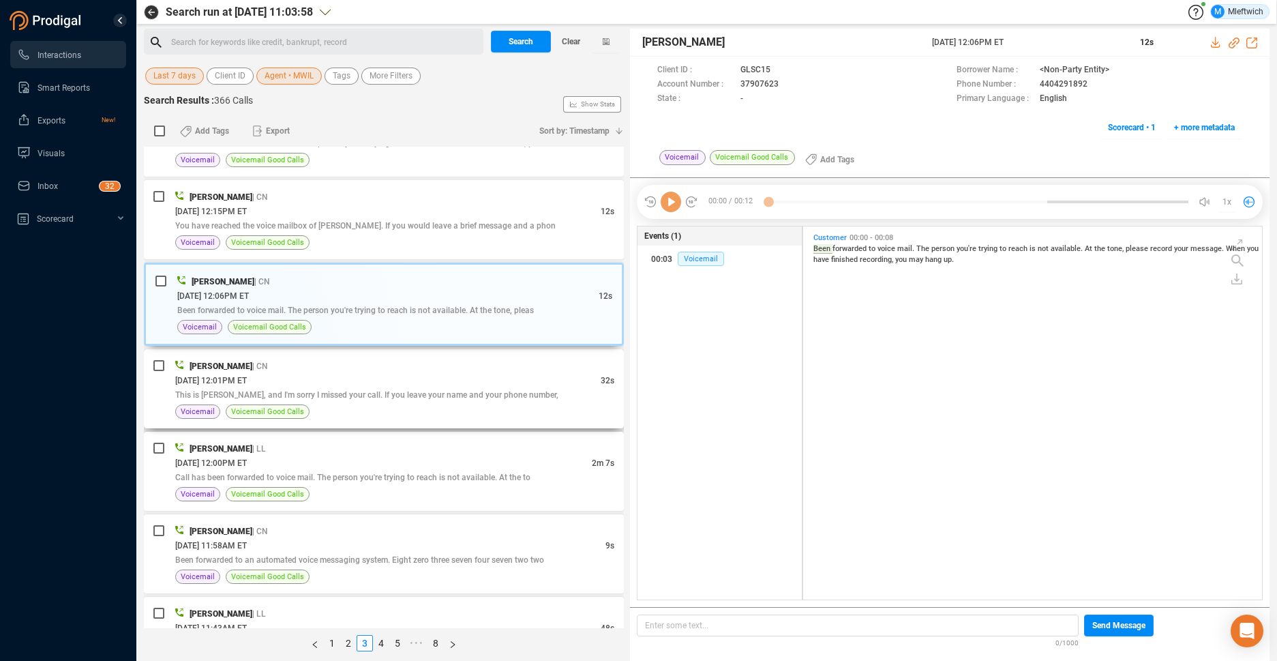
click at [442, 381] on div "[DATE] 12:01PM ET" at bounding box center [387, 380] width 425 height 14
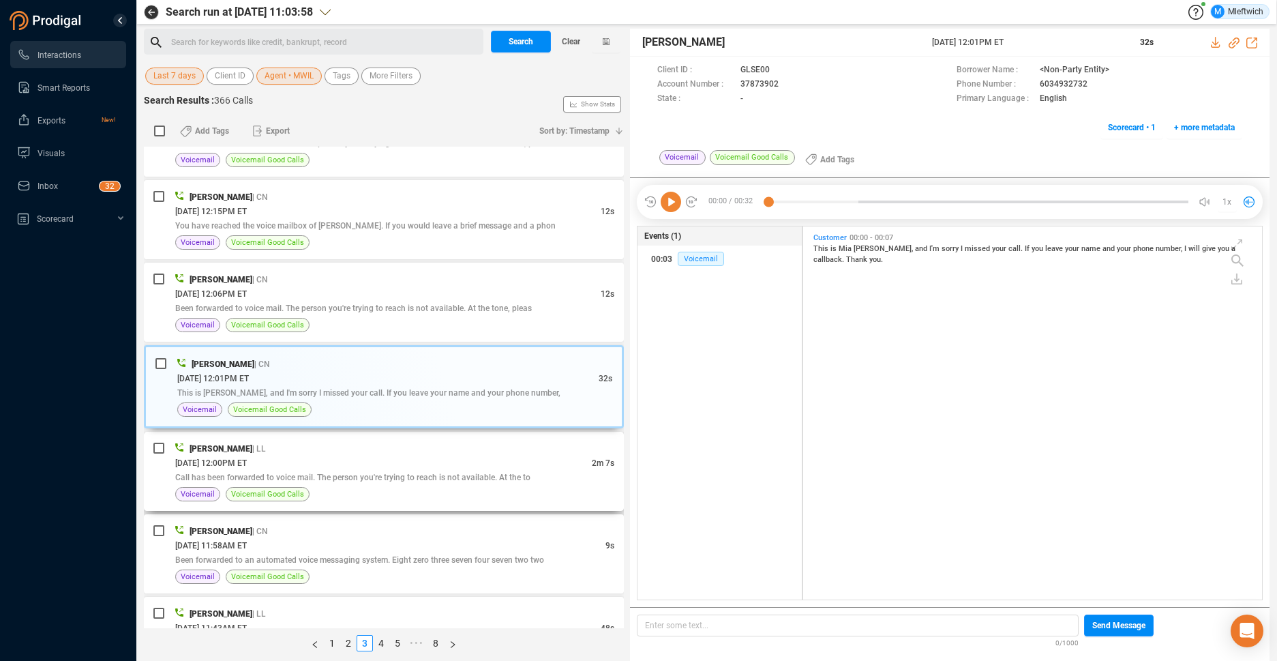
click at [409, 453] on div "[PERSON_NAME] | LL" at bounding box center [394, 448] width 439 height 14
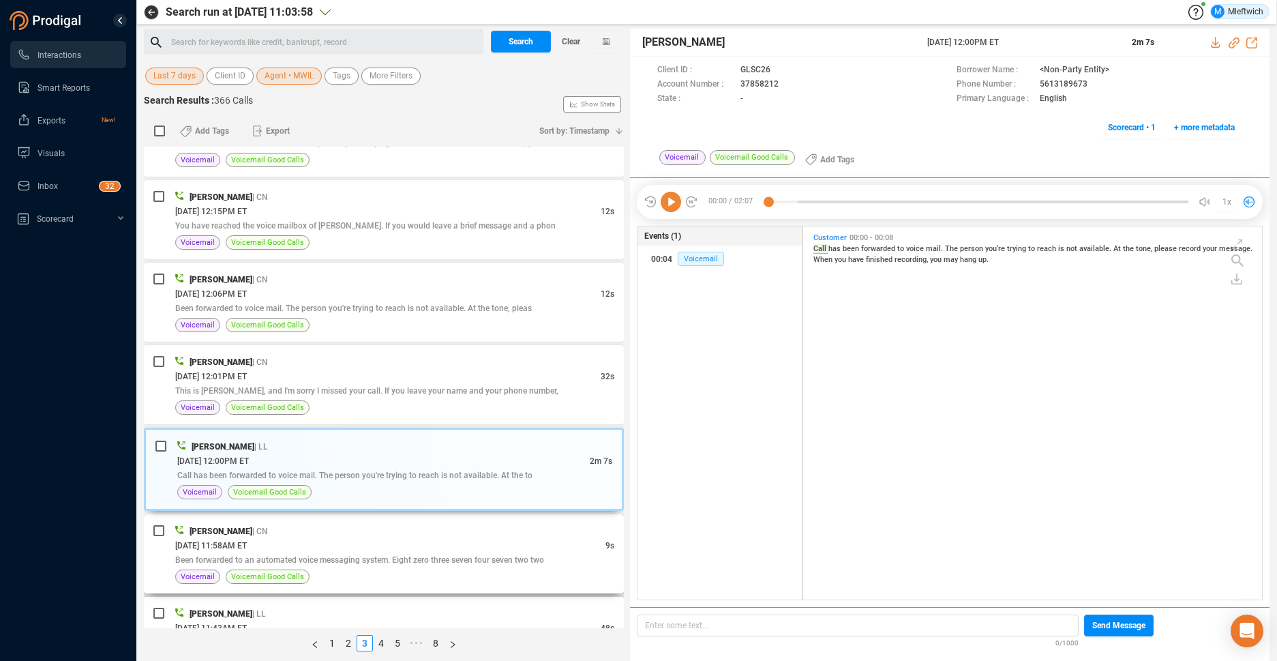
drag, startPoint x: 369, startPoint y: 541, endPoint x: 350, endPoint y: 524, distance: 25.6
click at [368, 541] on div "[DATE] 11:58AM ET" at bounding box center [390, 545] width 430 height 14
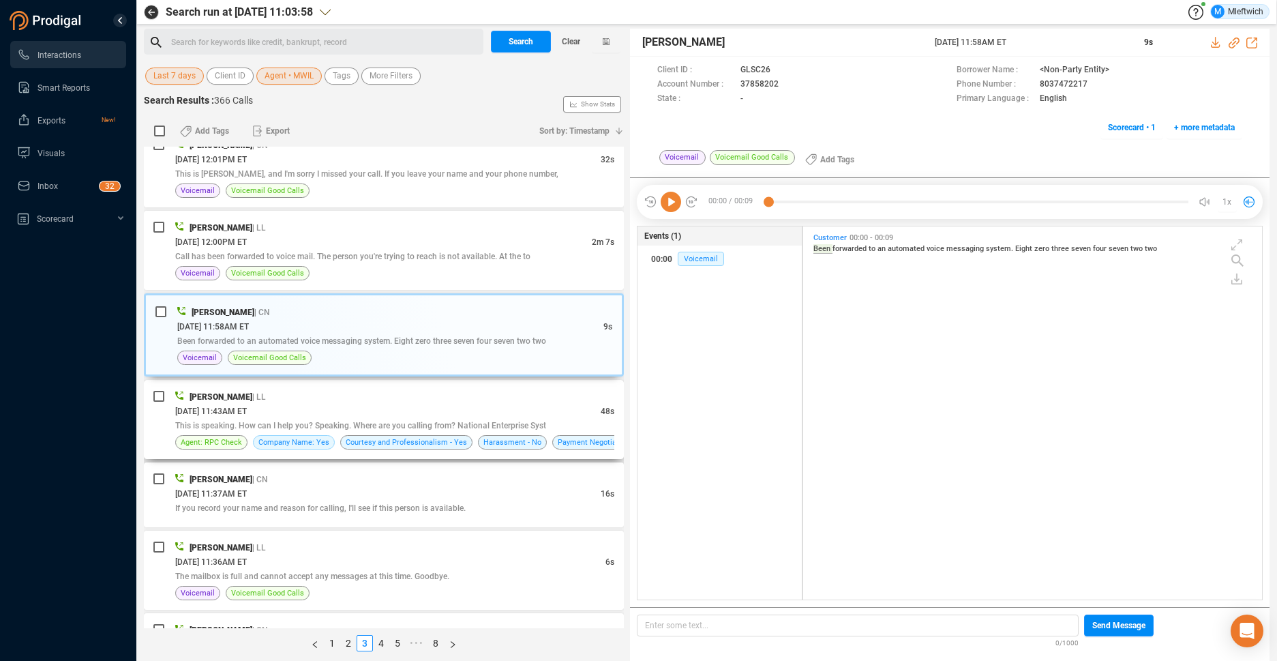
click at [479, 404] on div "[DATE] 11:43AM ET" at bounding box center [387, 411] width 425 height 14
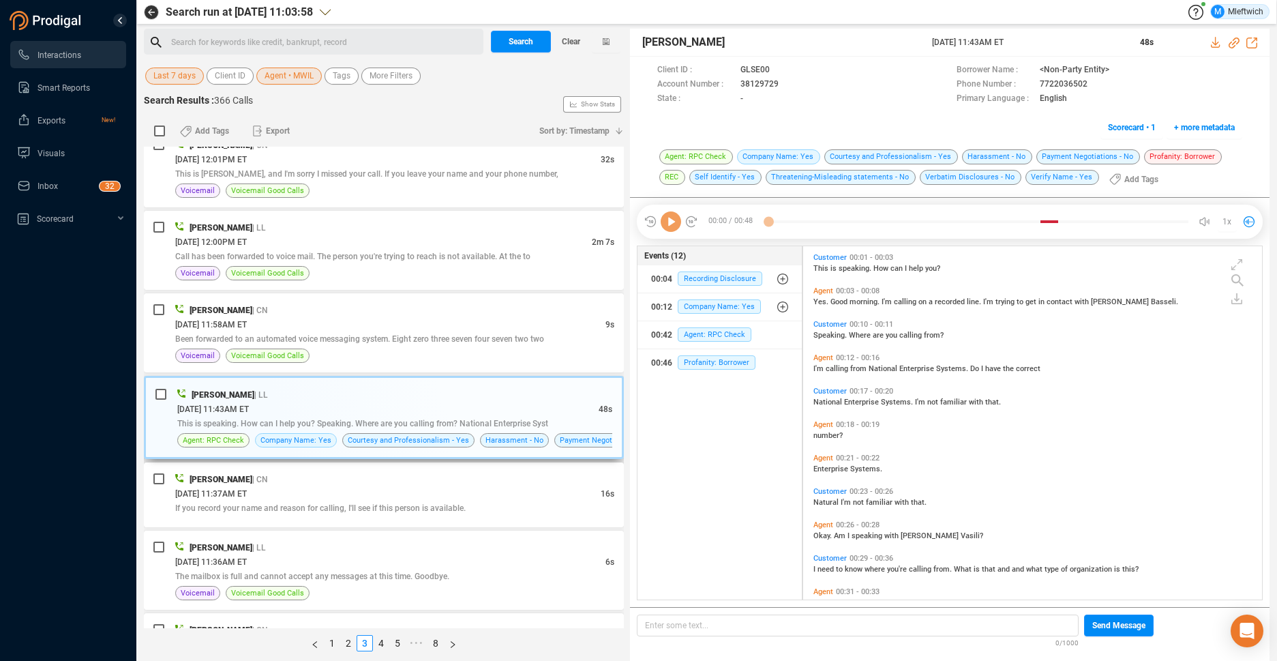
scroll to position [4, 7]
click at [414, 482] on div "[PERSON_NAME] | CN" at bounding box center [394, 479] width 439 height 14
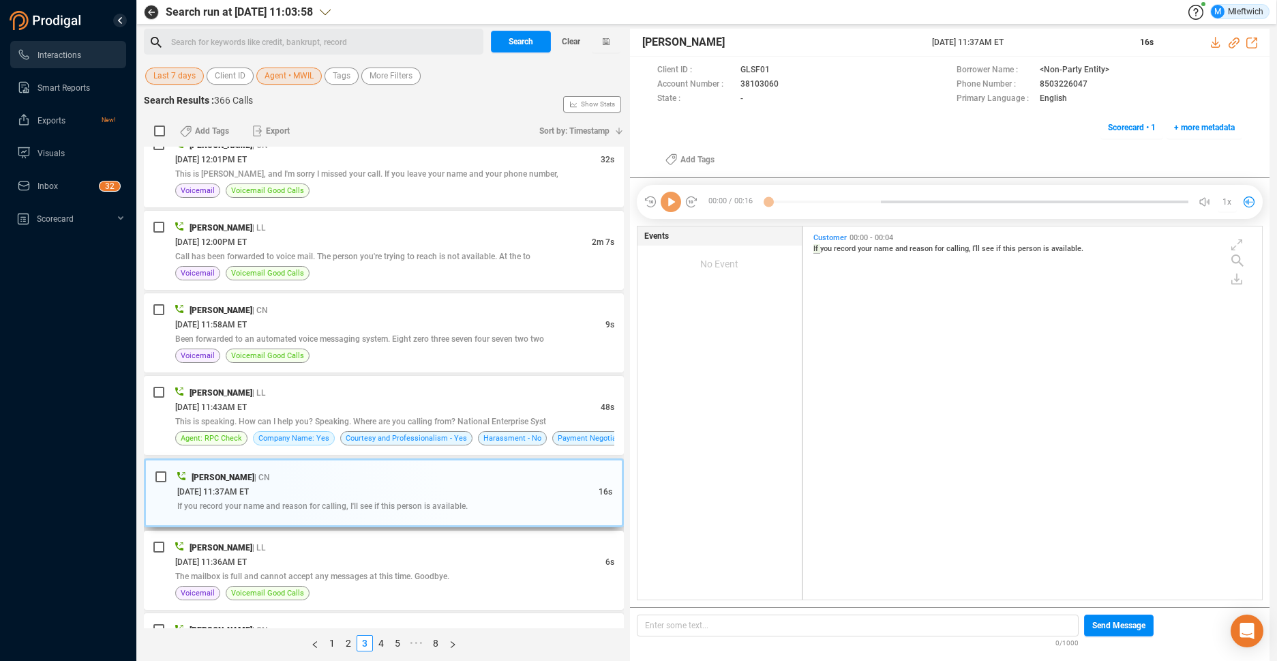
scroll to position [369, 451]
click at [417, 573] on span "The mailbox is full and cannot accept any messages at this time. Goodbye." at bounding box center [312, 576] width 274 height 10
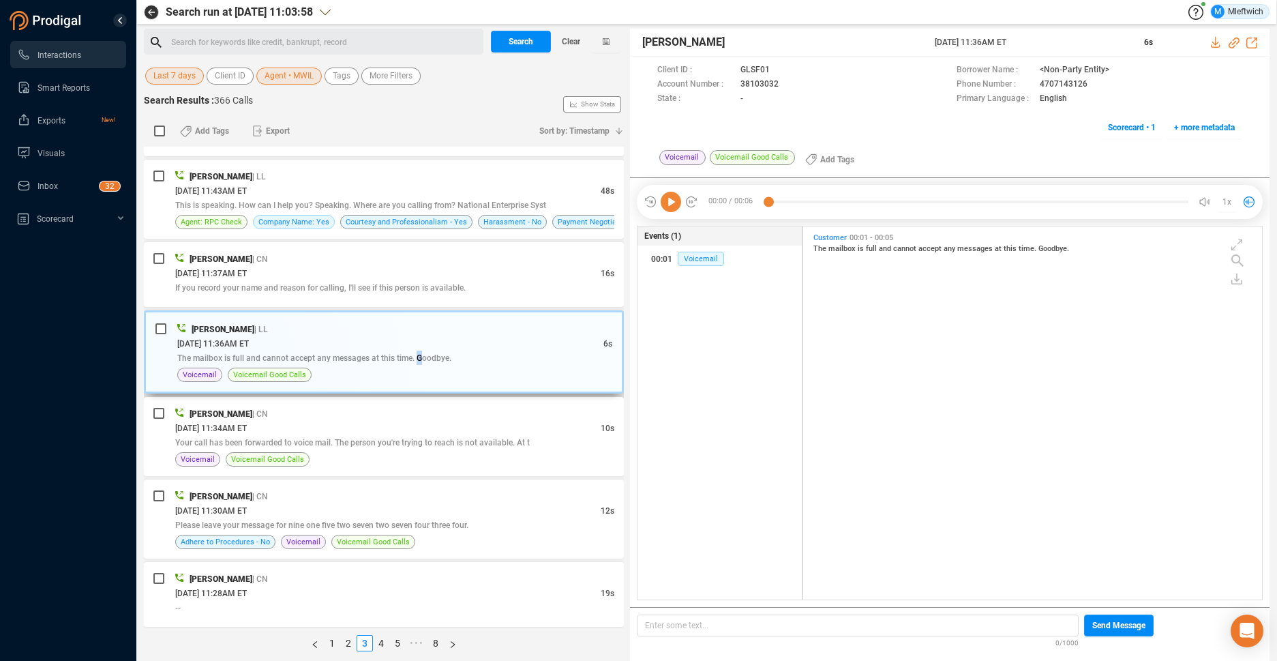
scroll to position [938, 0]
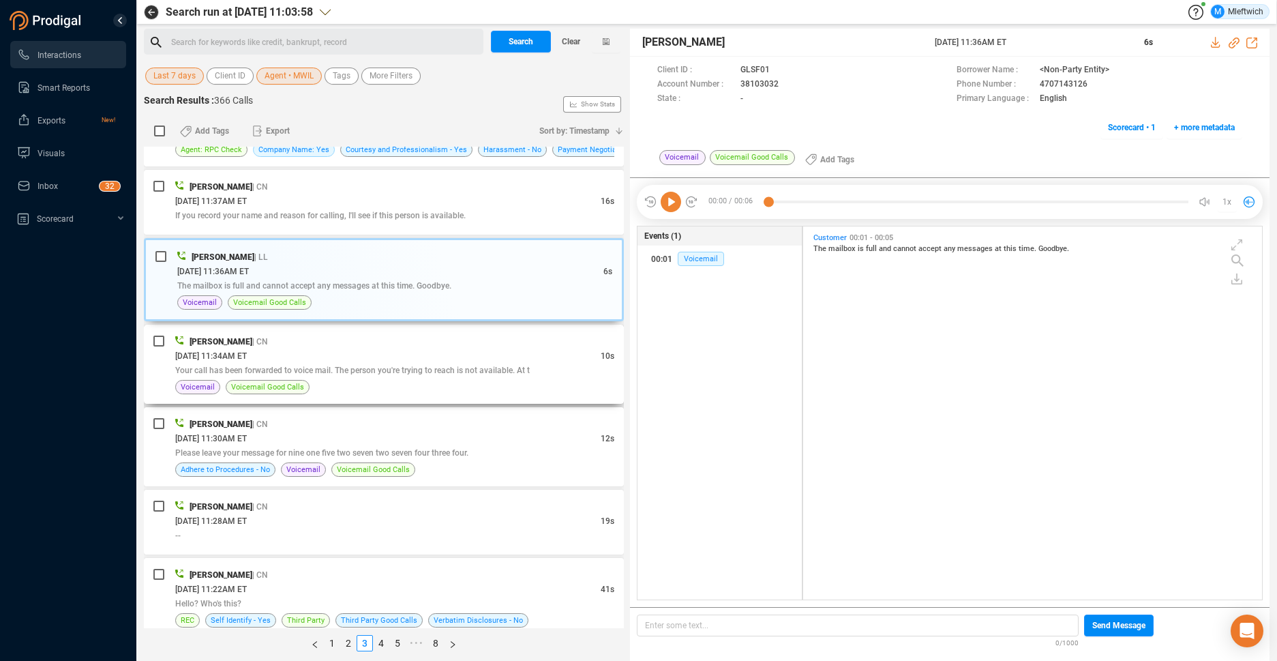
click at [450, 387] on div "Voicemail Voicemail Good Calls" at bounding box center [394, 387] width 439 height 14
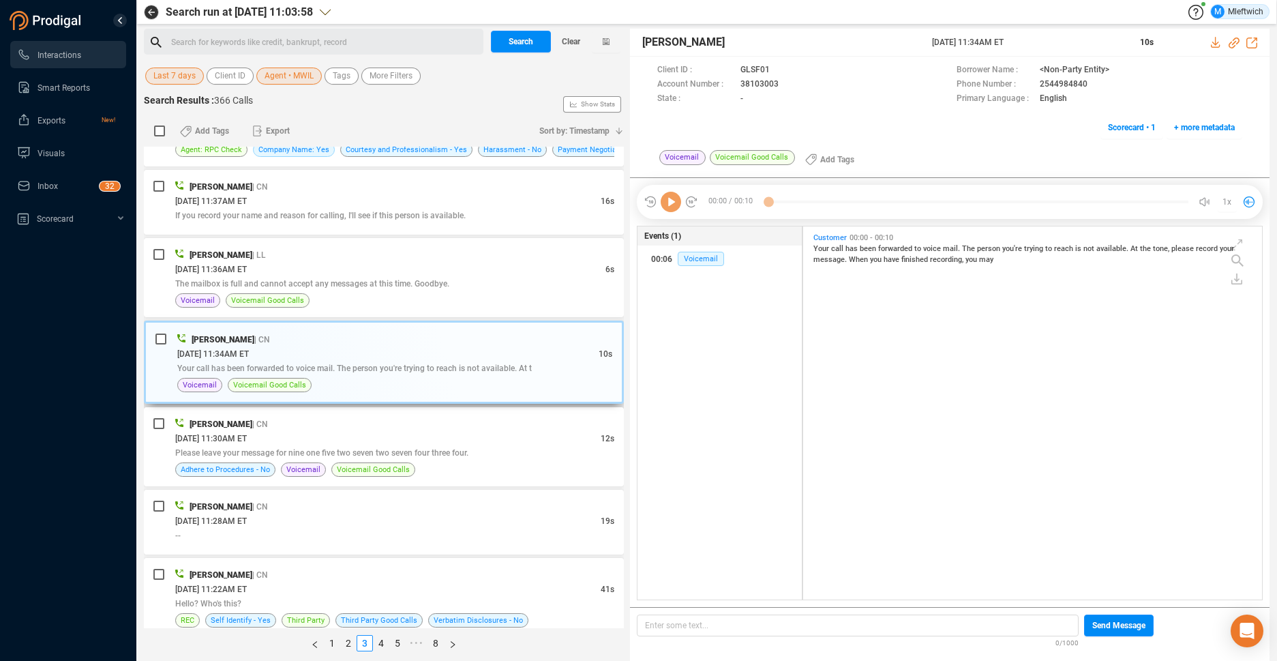
scroll to position [4, 7]
click at [432, 439] on div "[DATE] 11:30AM ET" at bounding box center [387, 438] width 425 height 14
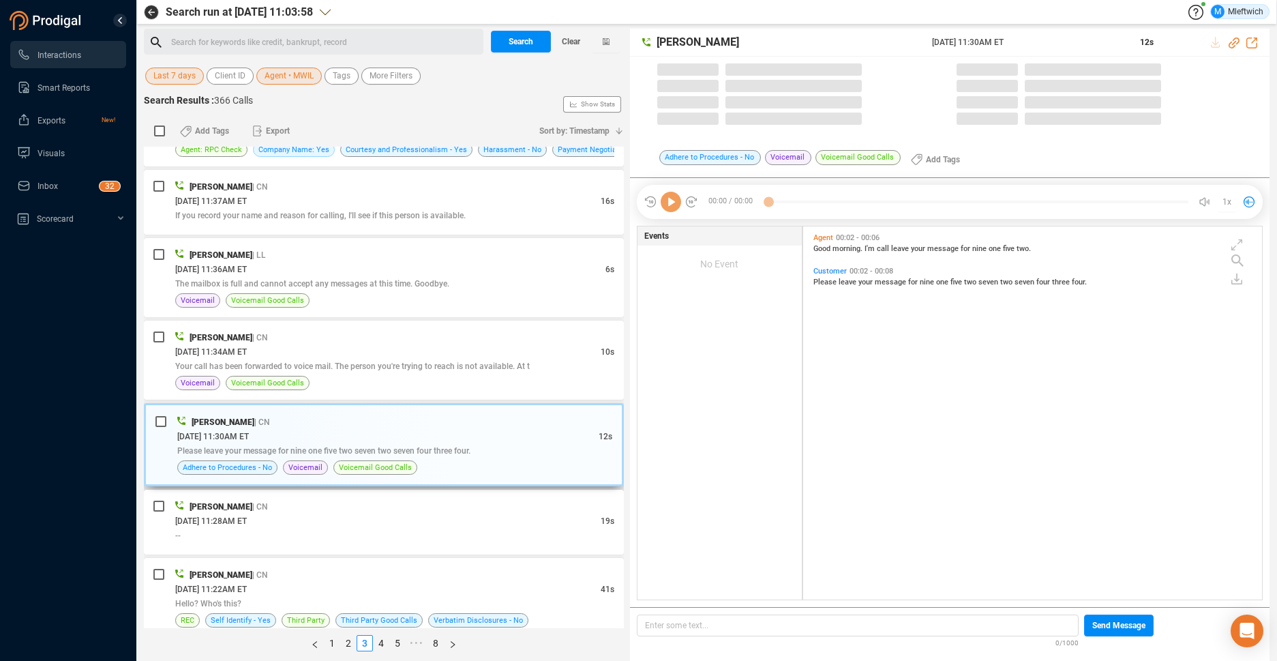
scroll to position [369, 451]
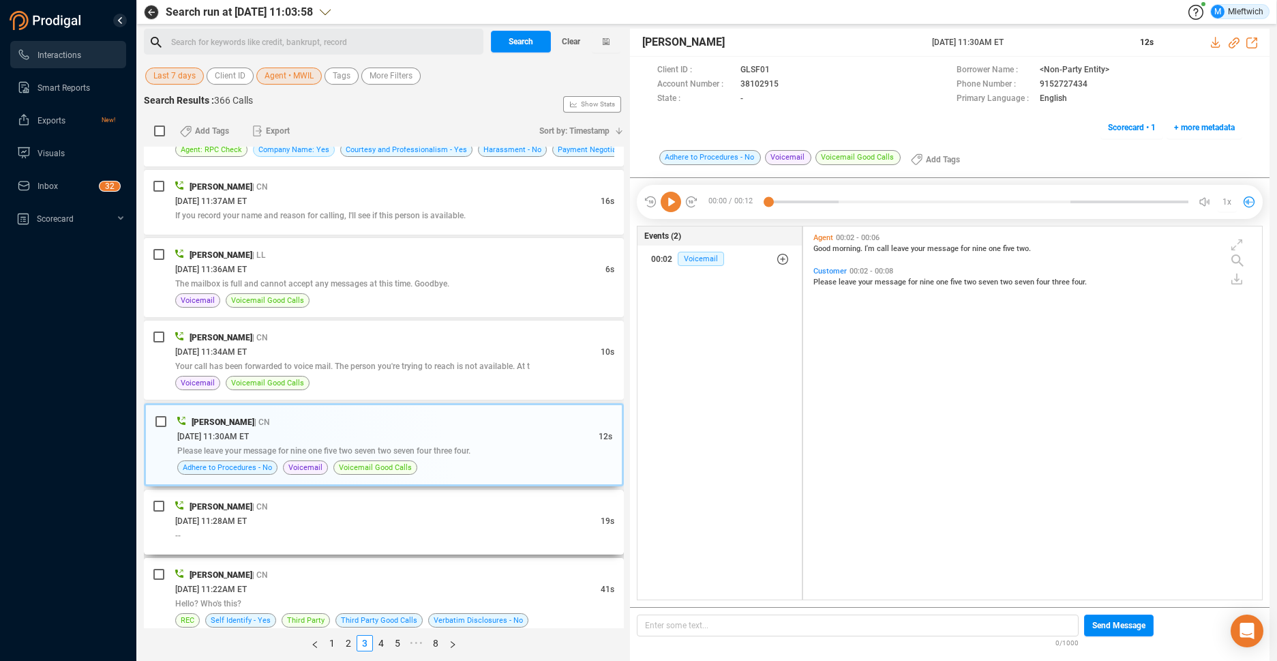
click at [412, 503] on div "[PERSON_NAME] | CN" at bounding box center [394, 506] width 439 height 14
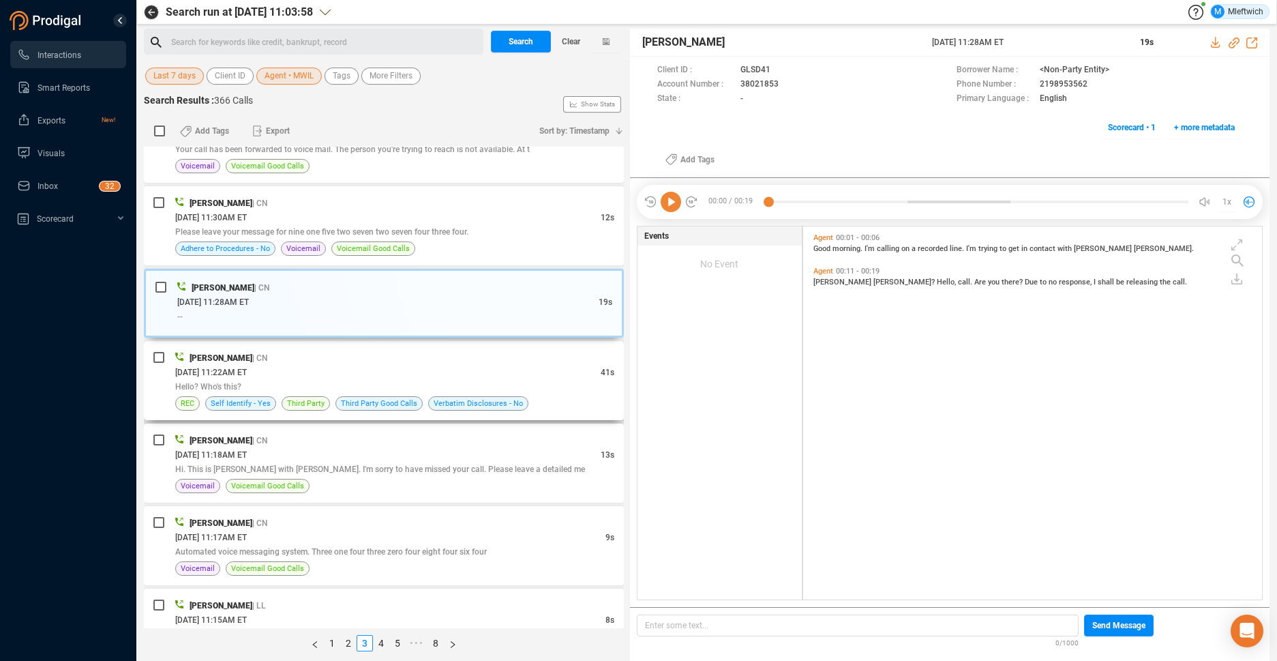
click at [352, 373] on div "[DATE] 11:22AM ET" at bounding box center [387, 372] width 425 height 14
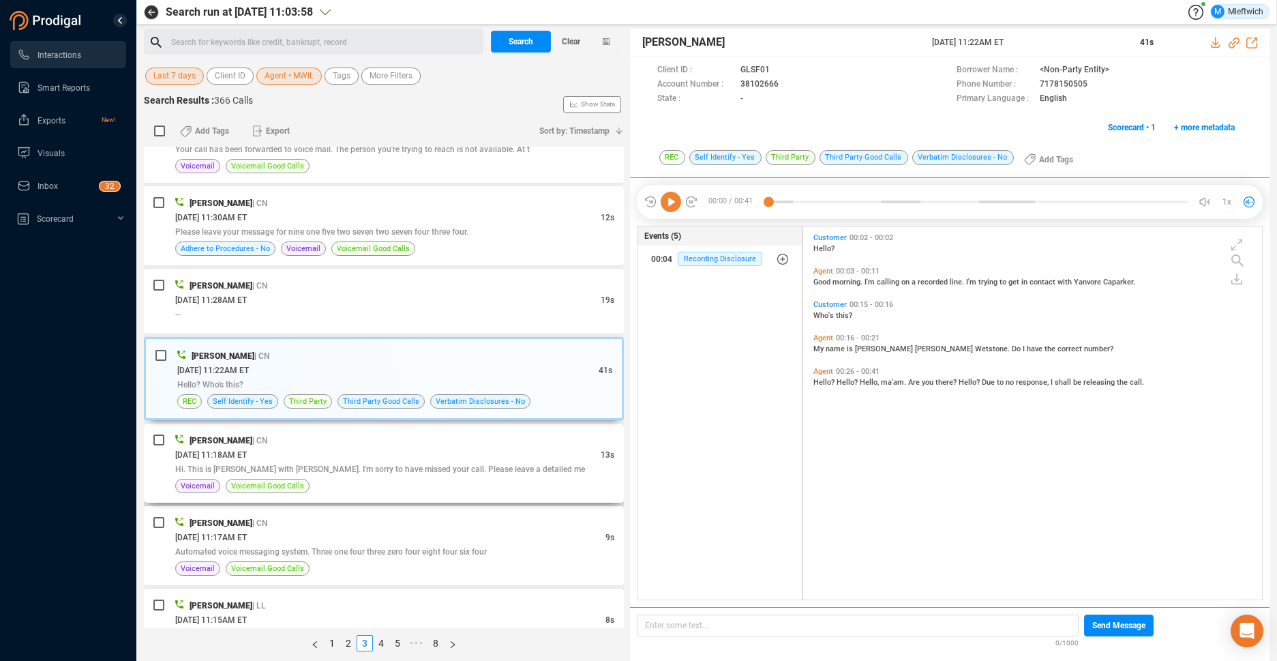
click at [344, 441] on div "[PERSON_NAME] | CN" at bounding box center [394, 440] width 439 height 14
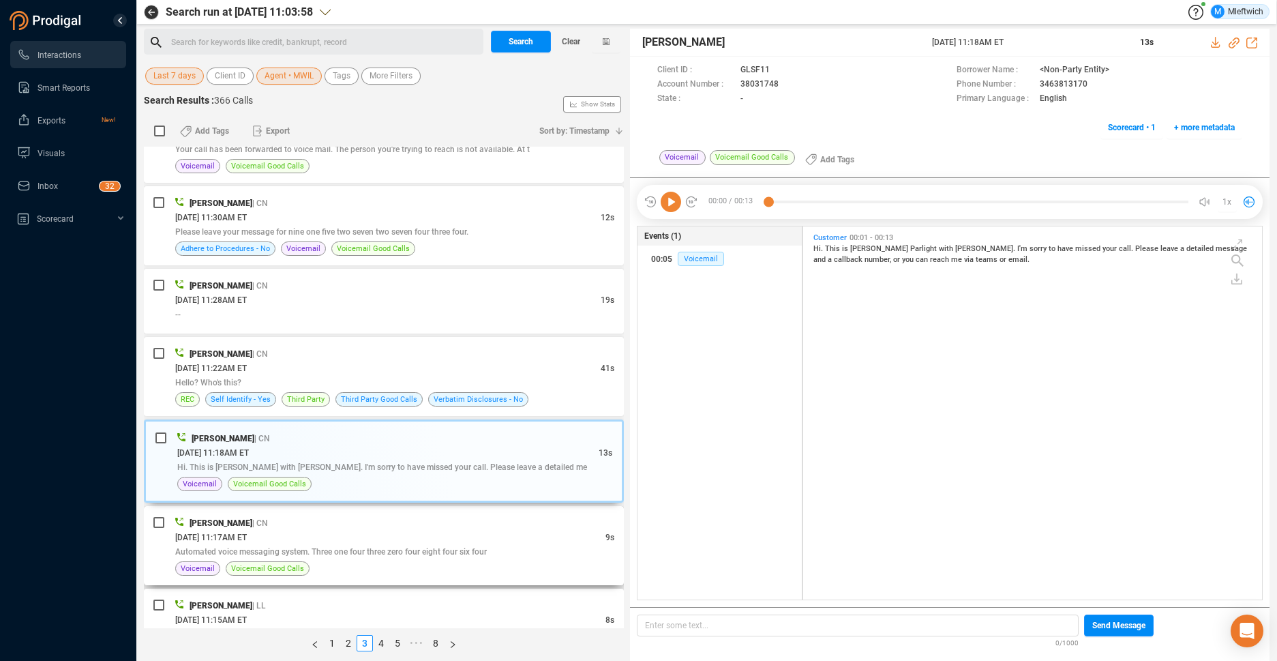
click at [346, 521] on div "[PERSON_NAME] | CN" at bounding box center [394, 522] width 439 height 14
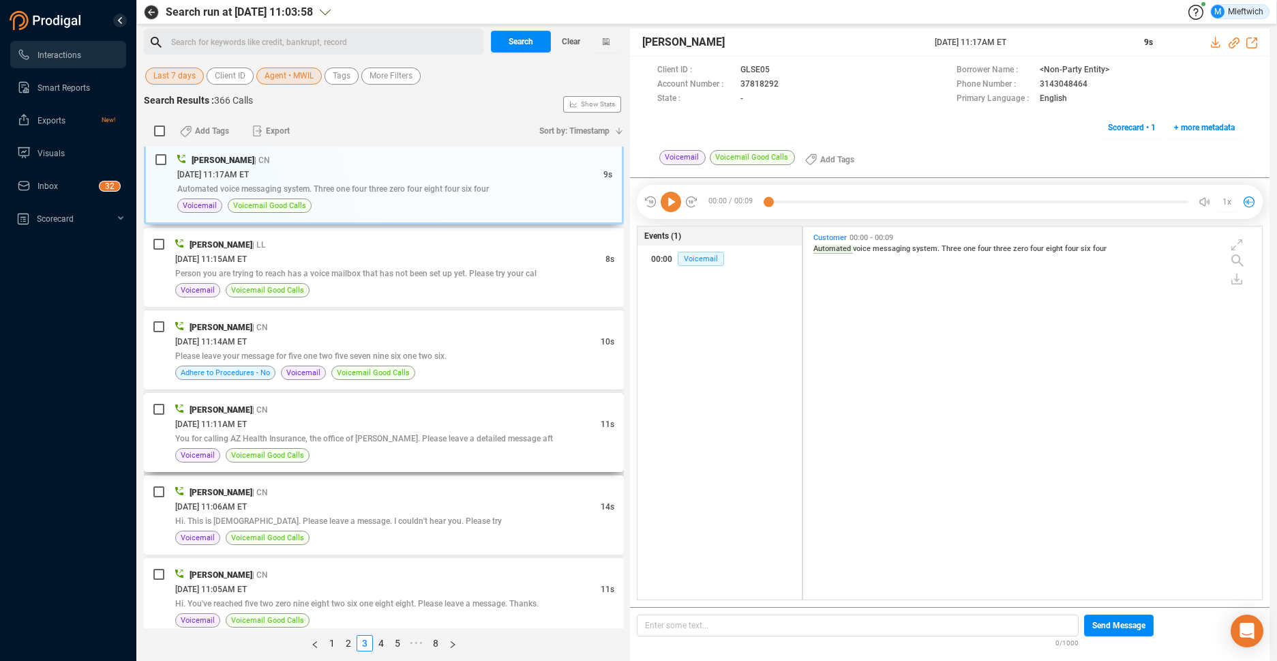
click at [445, 438] on span "You for calling AZ Health Insurance, the office of [PERSON_NAME]. Please leave …" at bounding box center [364, 439] width 378 height 10
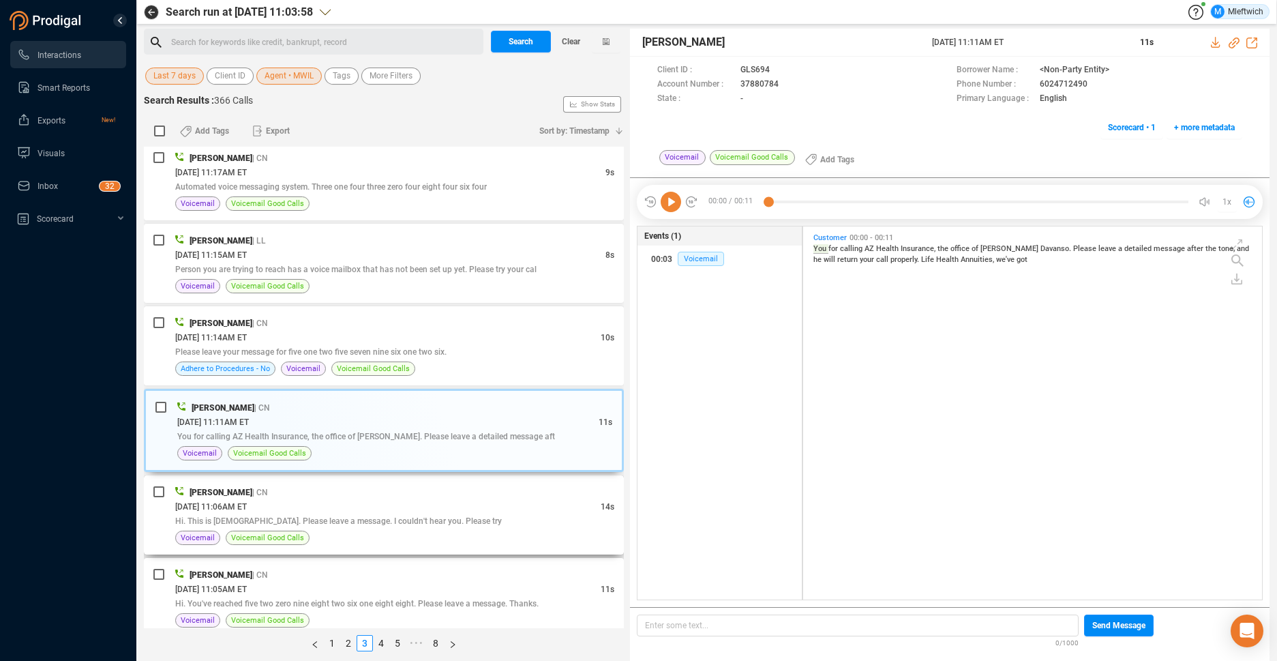
click at [418, 481] on div "[PERSON_NAME] | CN [DATE] 11:06AM ET 14s Hi. This is [DEMOGRAPHIC_DATA]. Please…" at bounding box center [384, 514] width 480 height 79
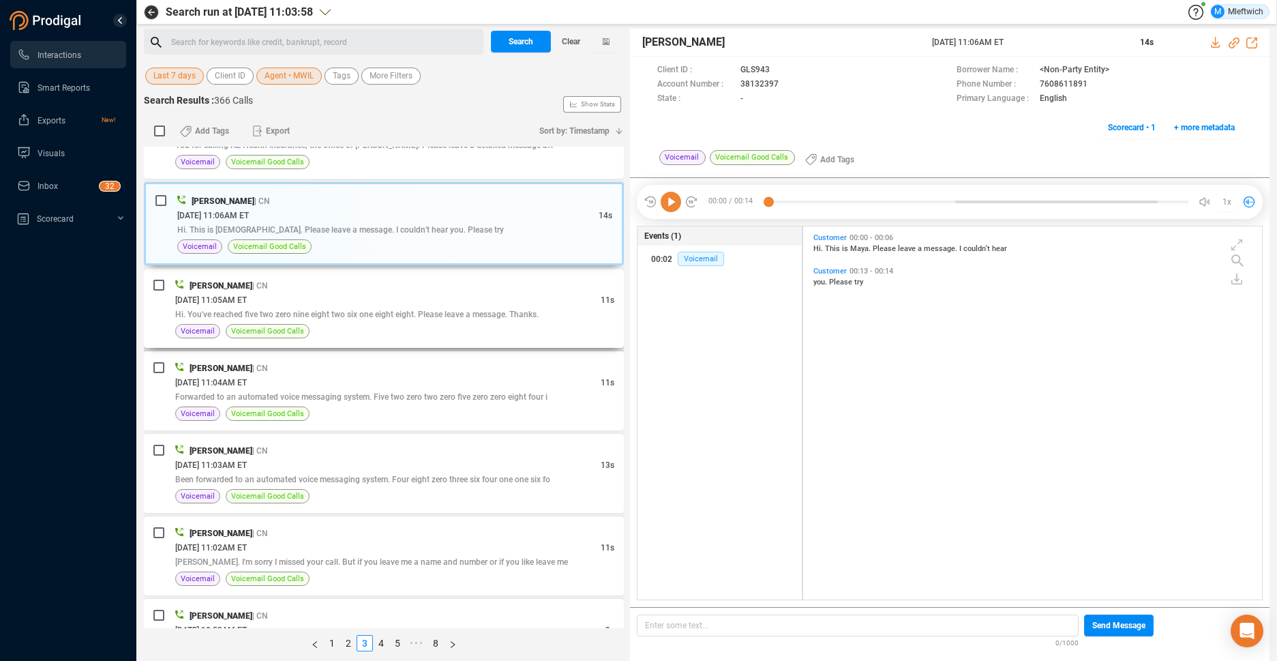
click at [312, 309] on span "Hi. You've reached five two zero nine eight two six one eight eight. Please lea…" at bounding box center [356, 314] width 363 height 10
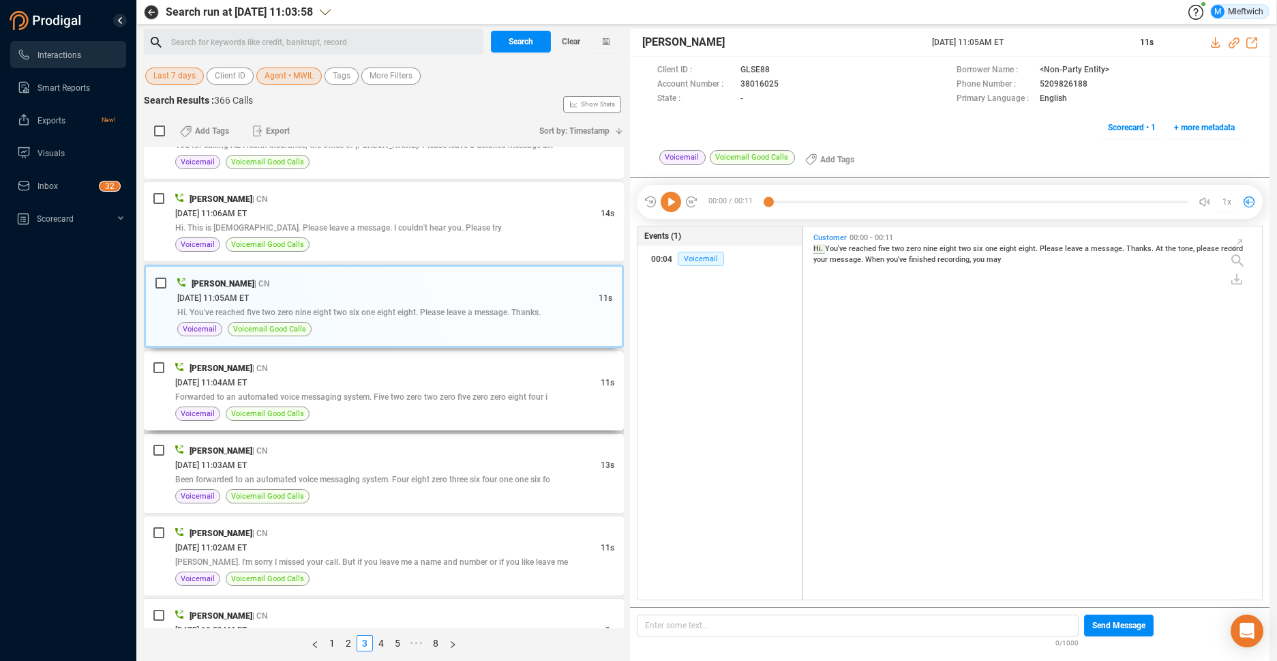
click at [317, 402] on div "Forwarded to an automated voice messaging system. Five two zero two zero five z…" at bounding box center [394, 396] width 439 height 14
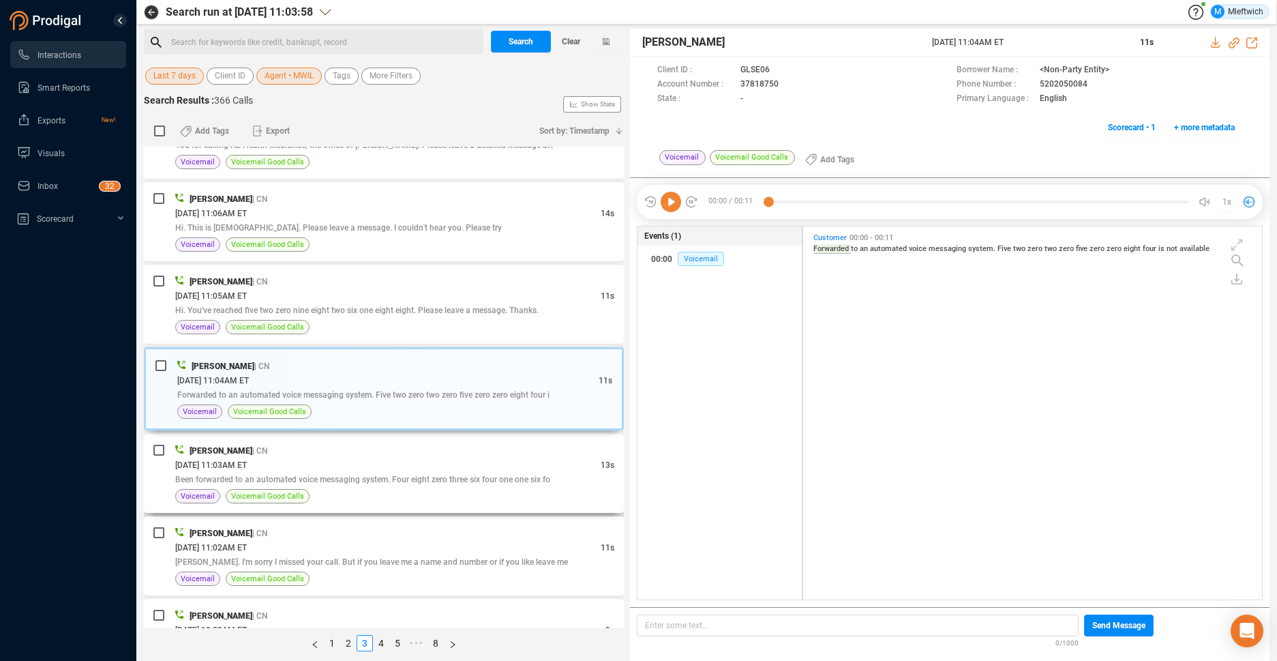
click at [318, 461] on div "[DATE] 11:03AM ET" at bounding box center [387, 464] width 425 height 14
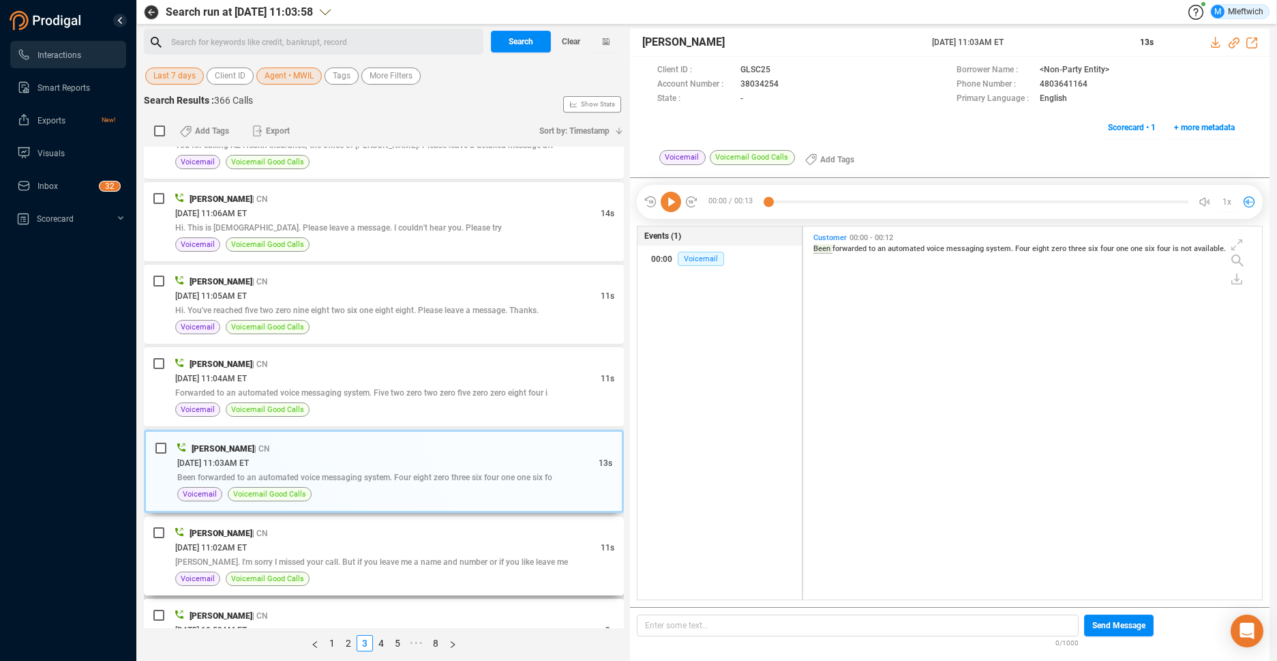
drag, startPoint x: 318, startPoint y: 552, endPoint x: 335, endPoint y: 526, distance: 32.0
click at [318, 551] on div "[DATE] 11:02AM ET" at bounding box center [387, 547] width 425 height 14
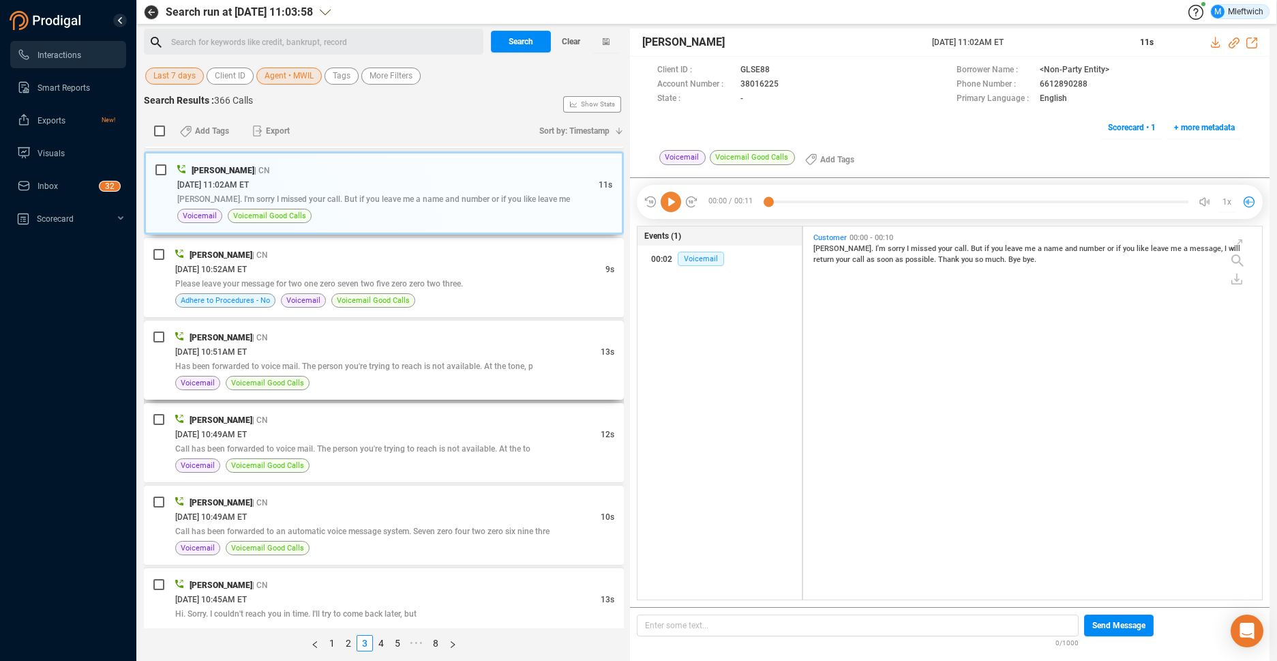
click at [436, 333] on div "[PERSON_NAME] | CN" at bounding box center [394, 337] width 439 height 14
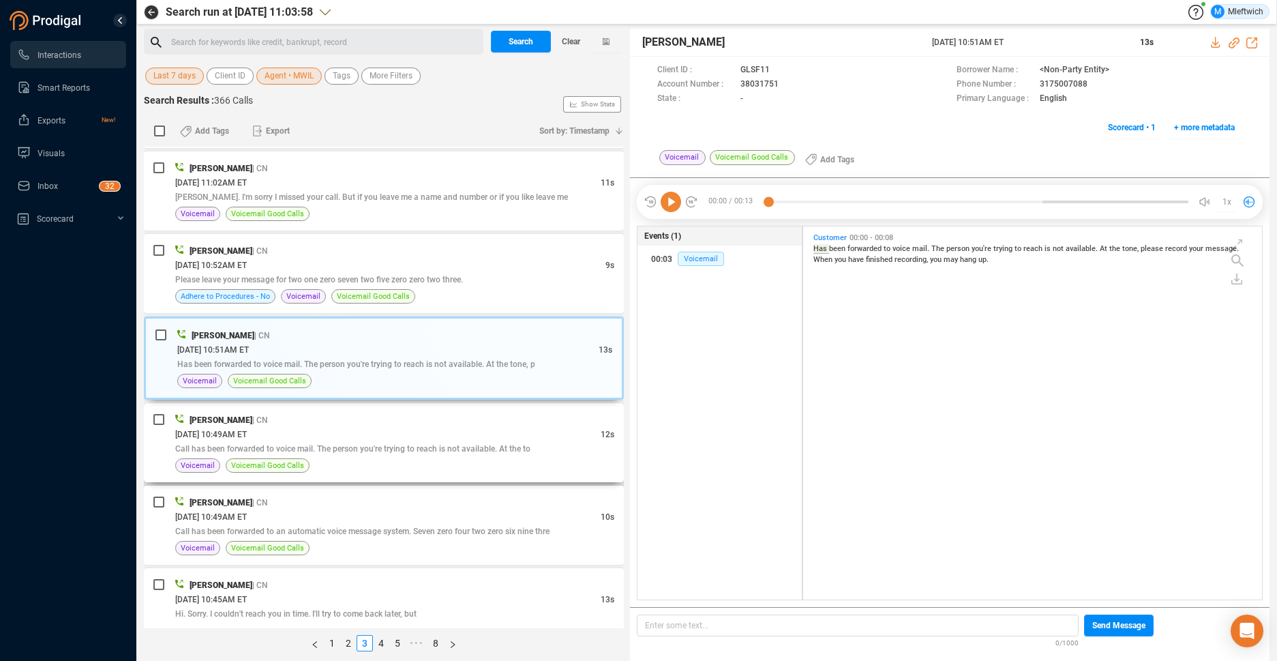
click at [389, 453] on div "Call has been forwarded to voice mail. The person you're trying to reach is not…" at bounding box center [394, 448] width 439 height 14
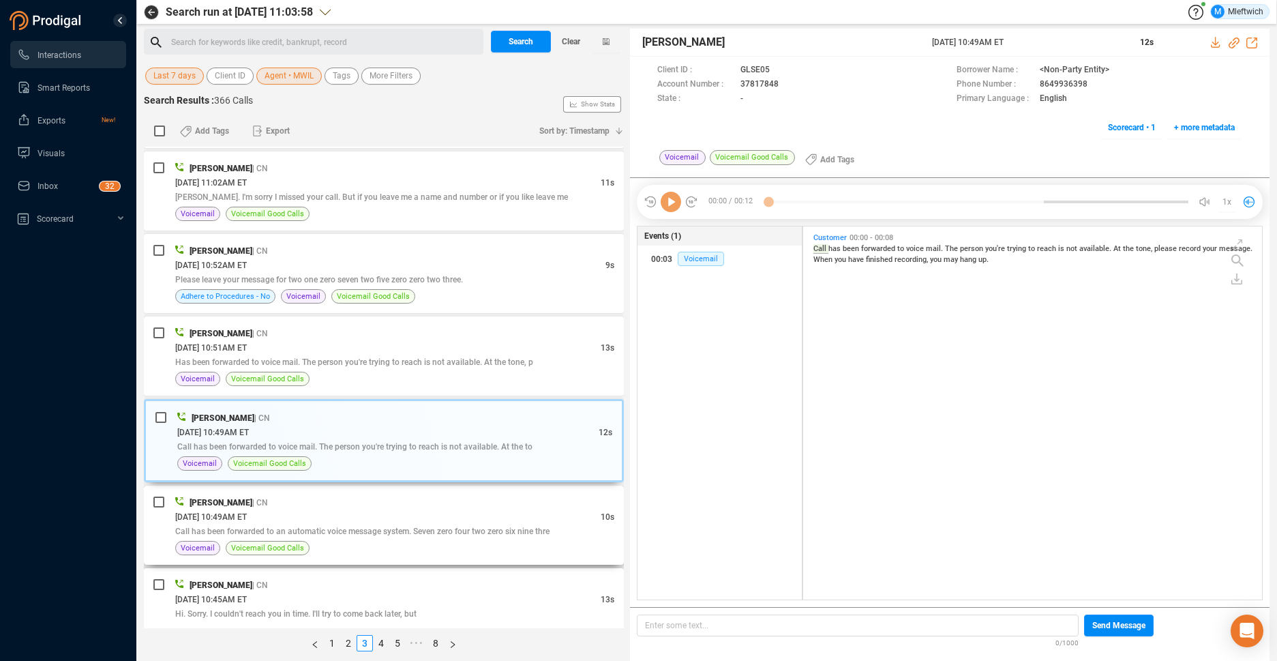
click at [377, 501] on div "[PERSON_NAME] | CN" at bounding box center [394, 502] width 439 height 14
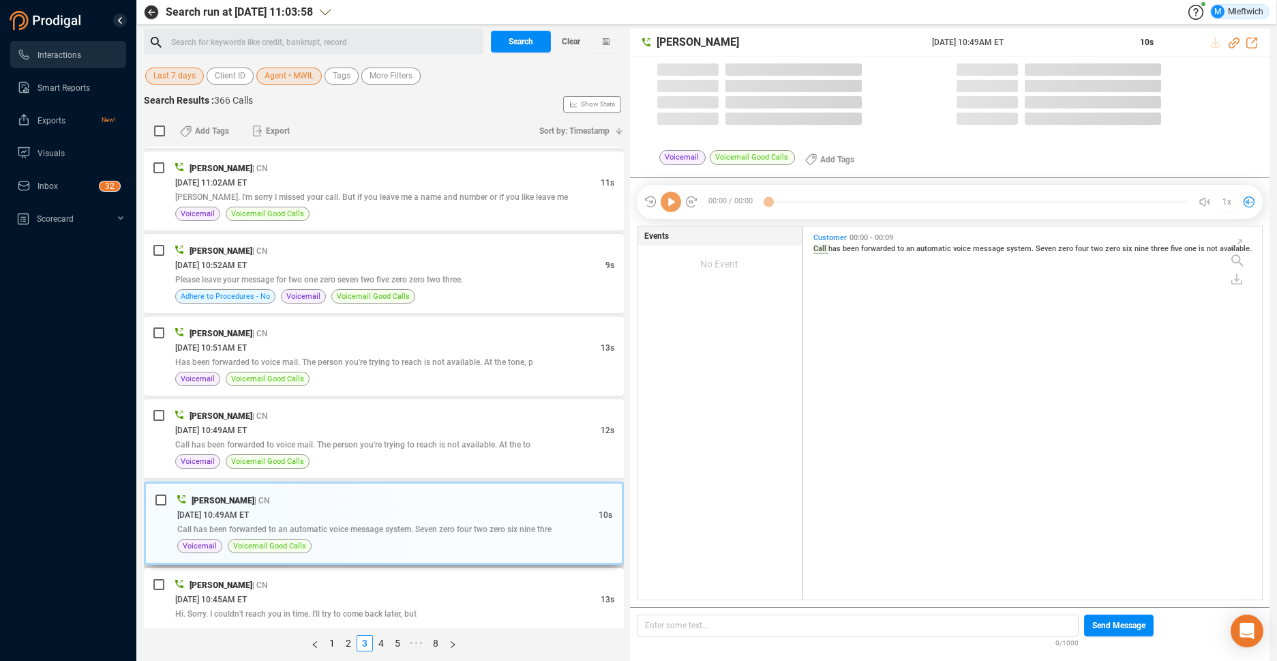
click at [391, 581] on div "[PERSON_NAME] | CN" at bounding box center [394, 584] width 439 height 14
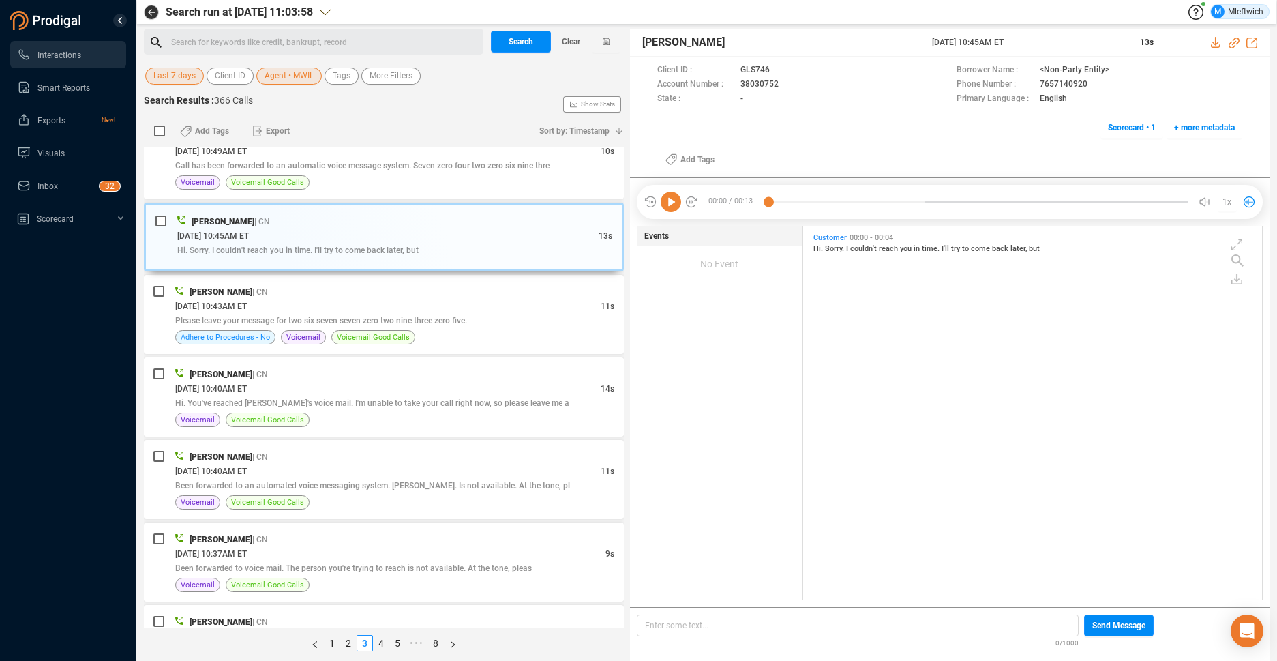
click at [432, 438] on div "[PERSON_NAME] | CN [DATE] 12:46PM ET 14s You've reached Theratrofitter. I can't…" at bounding box center [384, 387] width 480 height 481
click at [436, 418] on div "Voicemail Voicemail Good Calls" at bounding box center [394, 419] width 439 height 14
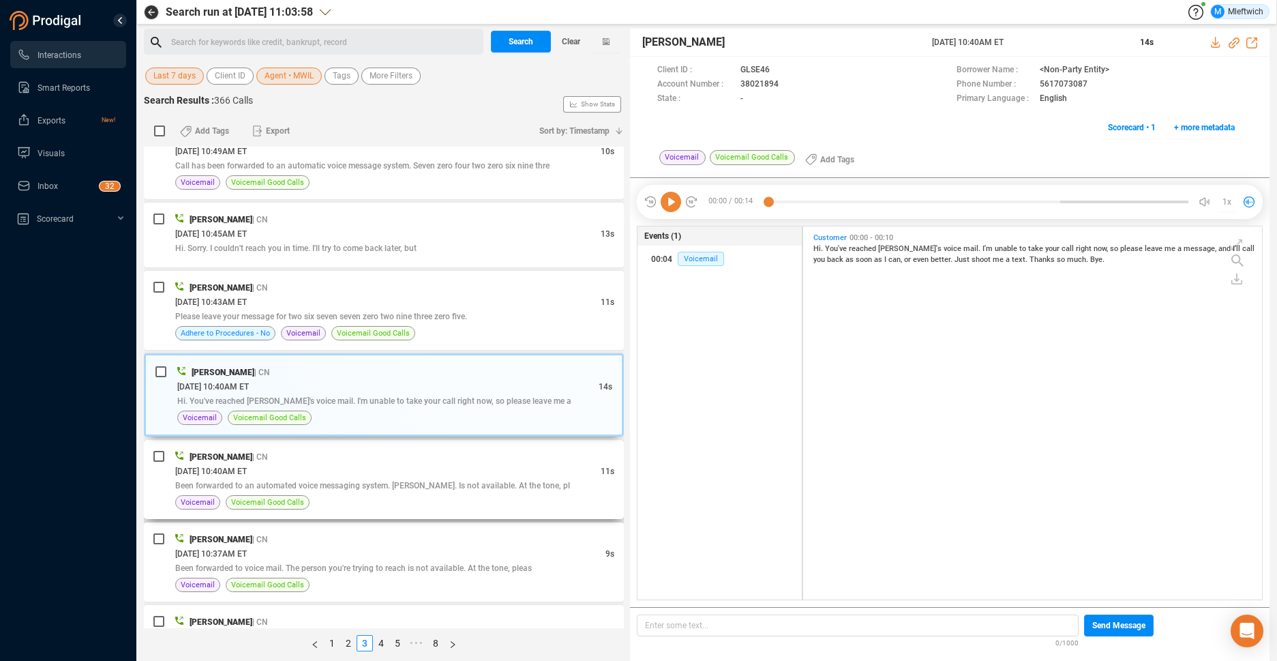
click at [440, 475] on div "[DATE] 10:40AM ET" at bounding box center [387, 471] width 425 height 14
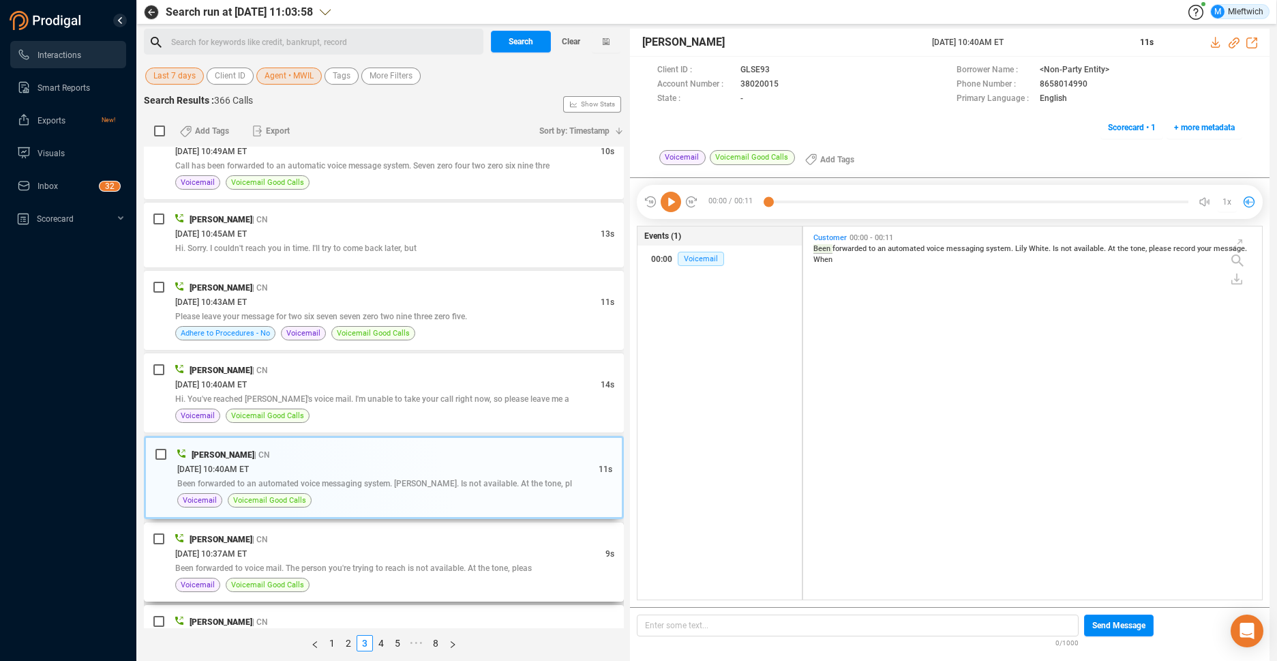
click at [440, 536] on div "[PERSON_NAME] | CN" at bounding box center [394, 539] width 439 height 14
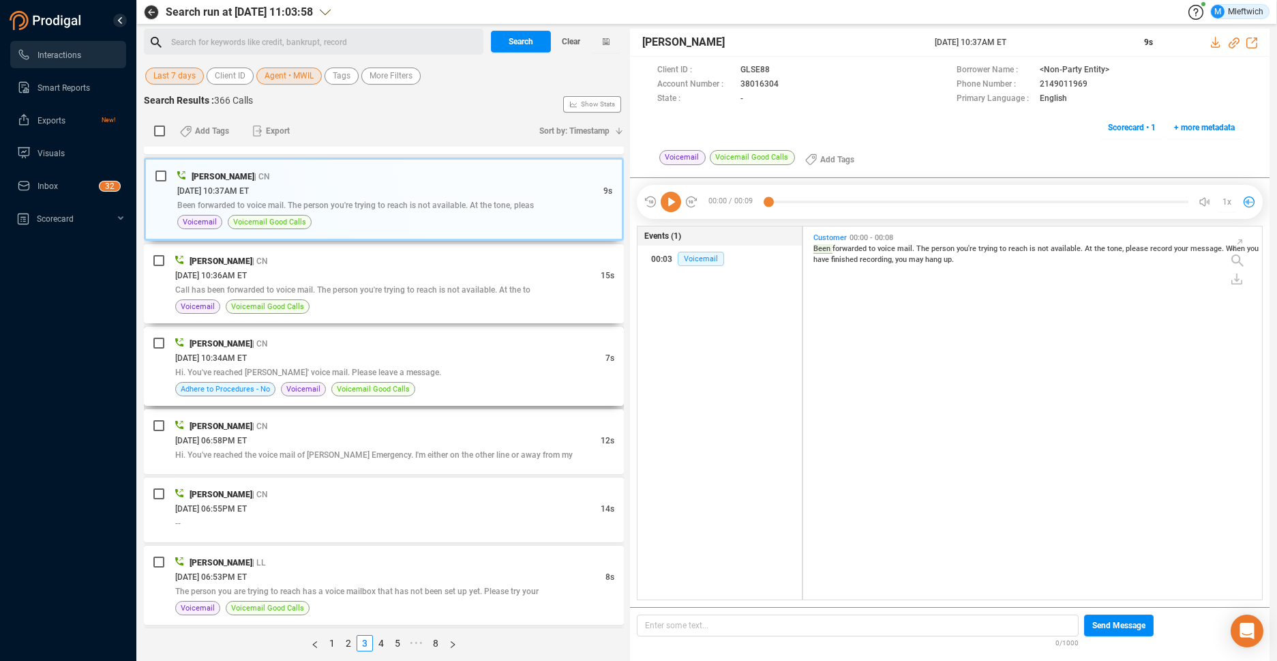
drag, startPoint x: 453, startPoint y: 296, endPoint x: 417, endPoint y: 367, distance: 80.2
click at [452, 296] on div "[PERSON_NAME] | CN [DATE] 10:36AM ET 15s Call has been forwarded to voice mail.…" at bounding box center [394, 284] width 439 height 60
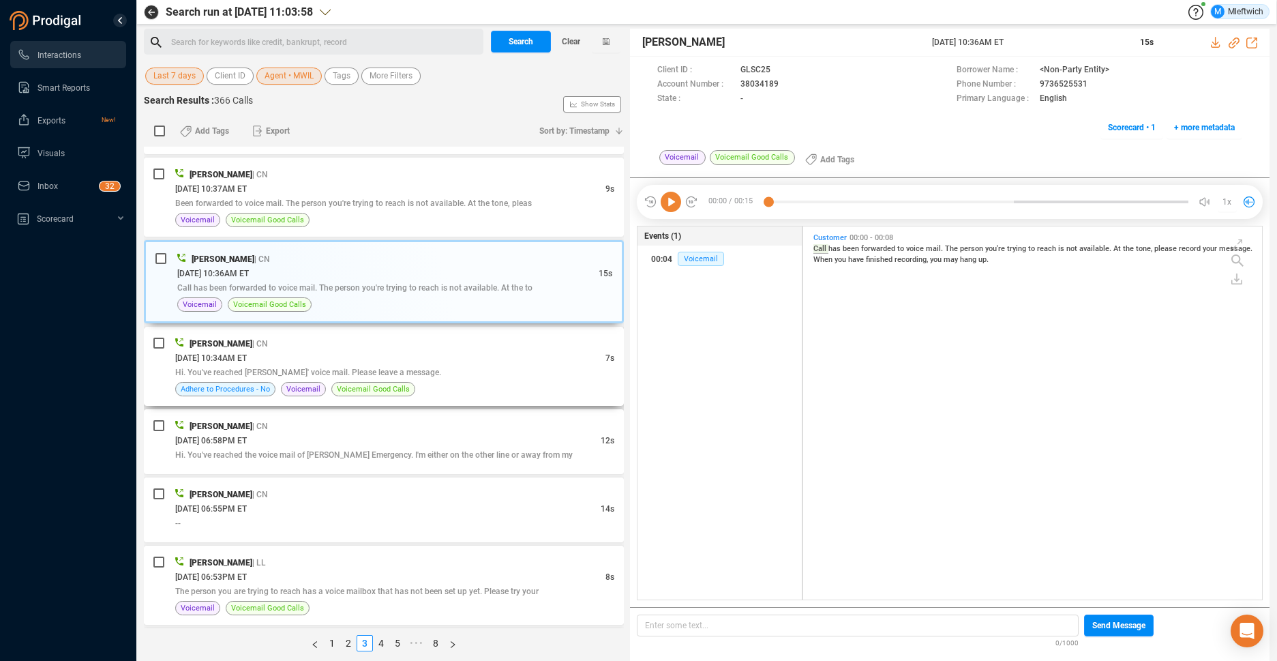
click at [412, 372] on div "Hi. You've reached [PERSON_NAME]' voice mail. Please leave a message." at bounding box center [394, 372] width 439 height 14
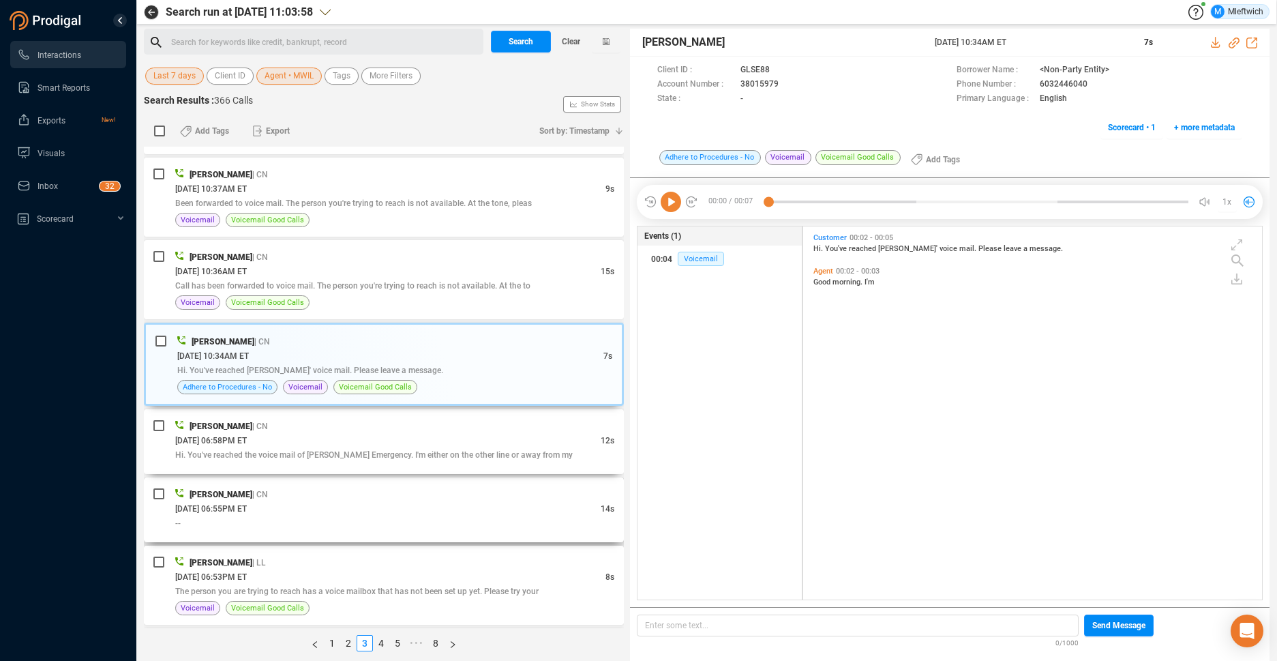
drag, startPoint x: 412, startPoint y: 444, endPoint x: 417, endPoint y: 498, distance: 54.1
click at [414, 447] on div "[PERSON_NAME] | CN [DATE] 06:58PM ET 12s Hi. You've reached the voice mail of […" at bounding box center [394, 442] width 439 height 46
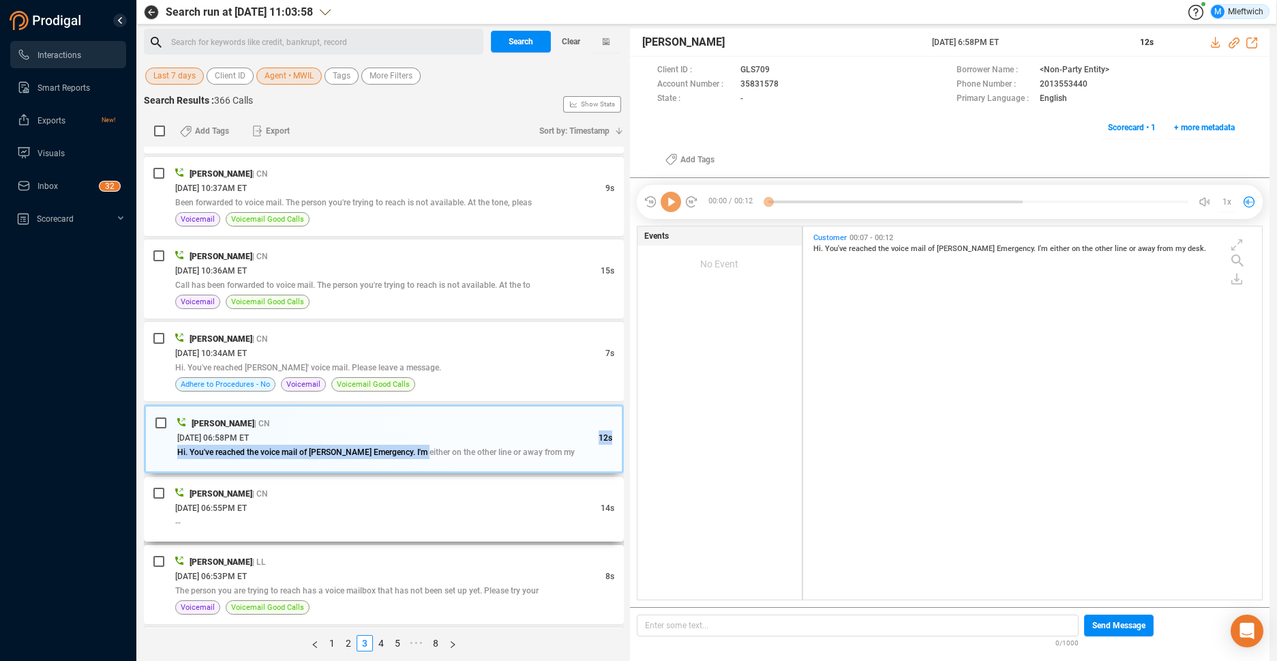
drag, startPoint x: 417, startPoint y: 498, endPoint x: 424, endPoint y: 502, distance: 7.6
click at [427, 498] on div "[PERSON_NAME] | CN" at bounding box center [394, 493] width 439 height 14
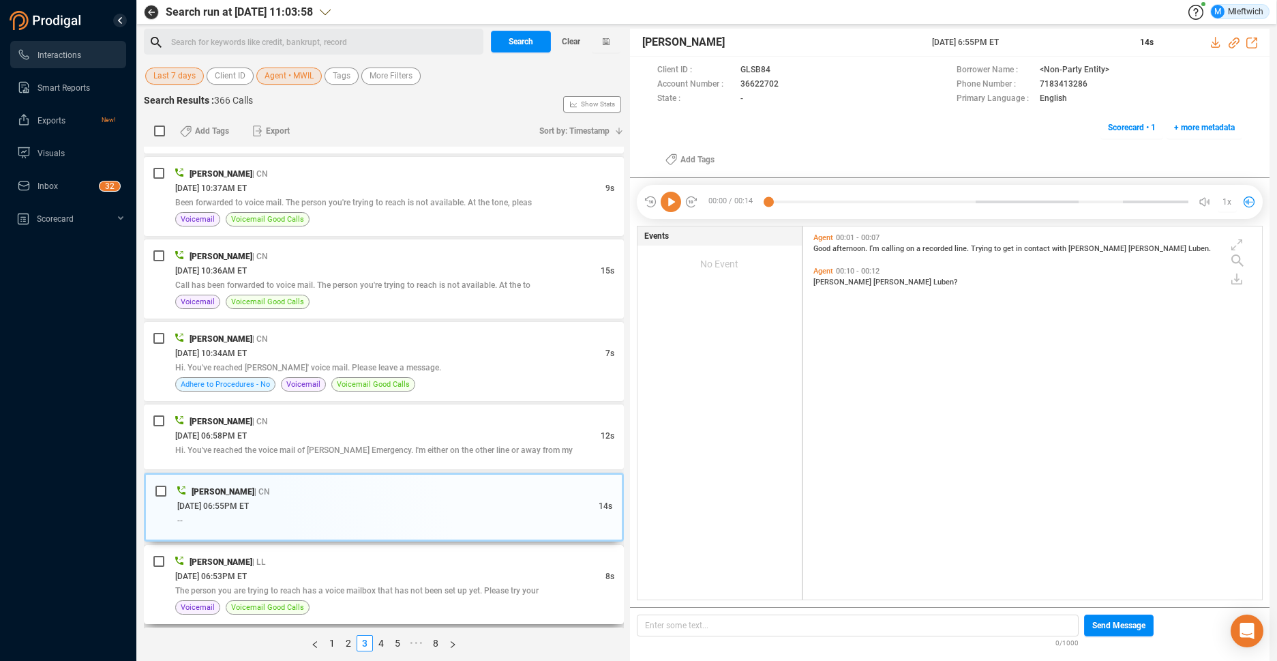
click at [387, 566] on div "[PERSON_NAME] | LL" at bounding box center [394, 561] width 439 height 14
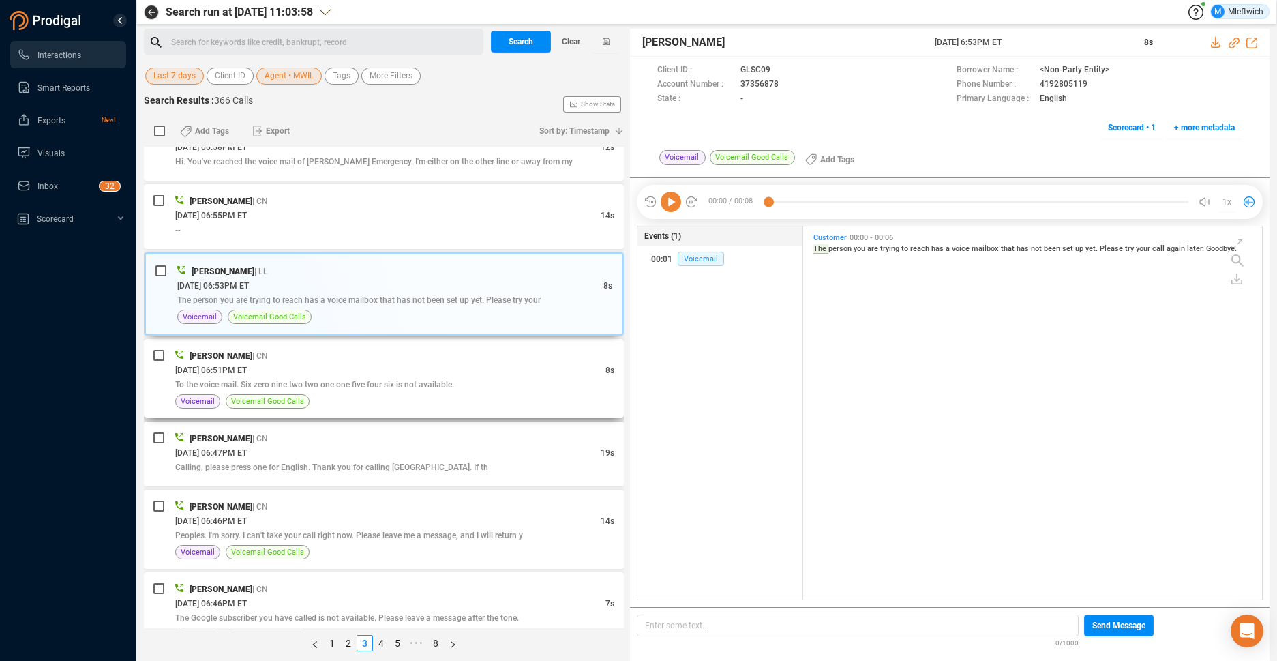
click at [492, 382] on div "To the voice mail. Six zero nine two two one one five four six is not available." at bounding box center [394, 384] width 439 height 14
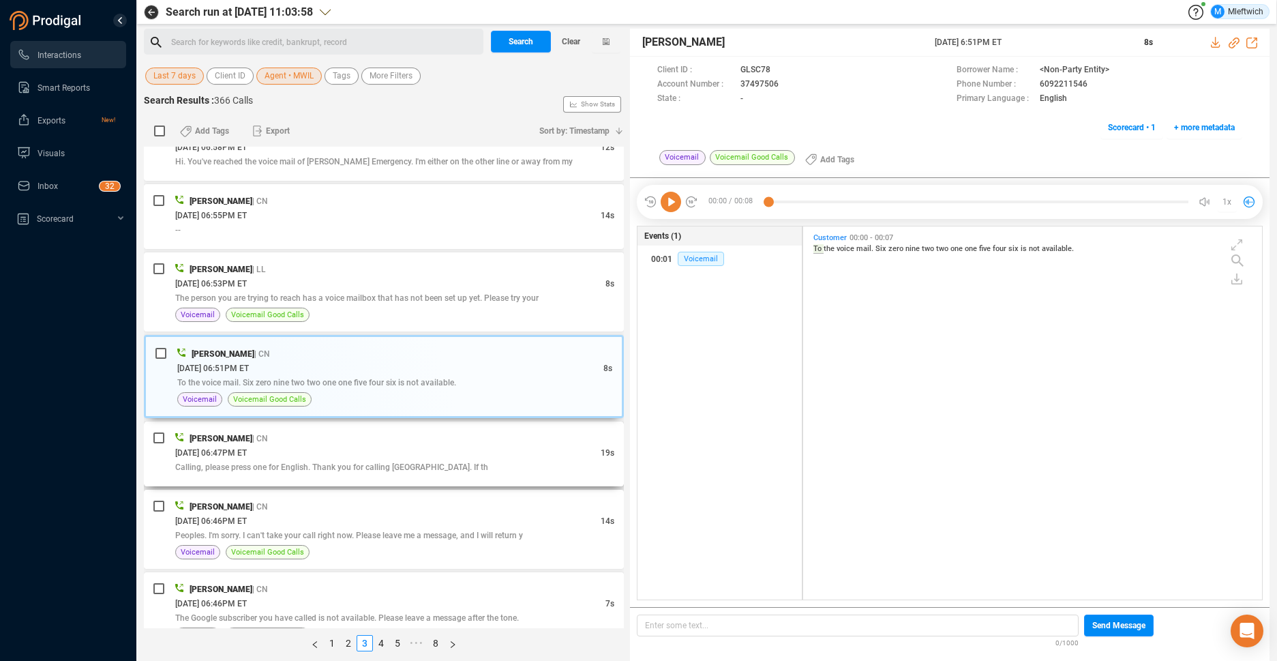
click at [429, 451] on div "[DATE] 06:47PM ET" at bounding box center [387, 452] width 425 height 14
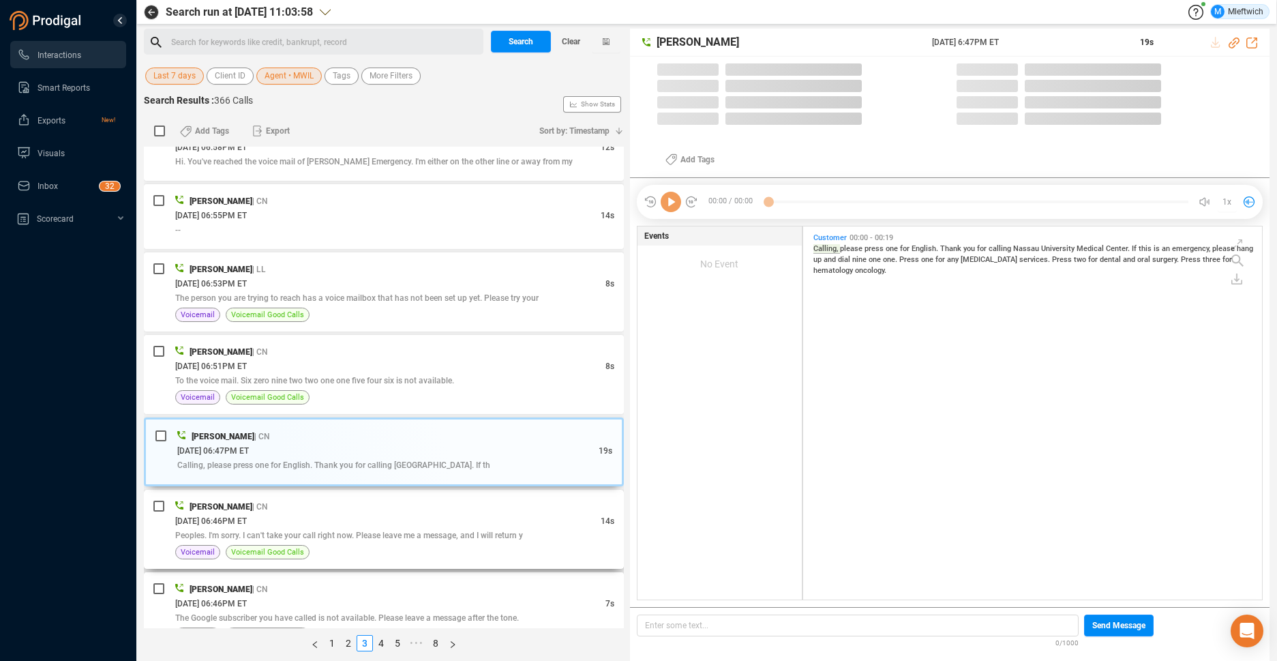
drag, startPoint x: 407, startPoint y: 528, endPoint x: 412, endPoint y: 535, distance: 8.3
click at [407, 528] on div "Peoples. I'm sorry. I can't take your call right now. Please leave me a message…" at bounding box center [394, 535] width 439 height 14
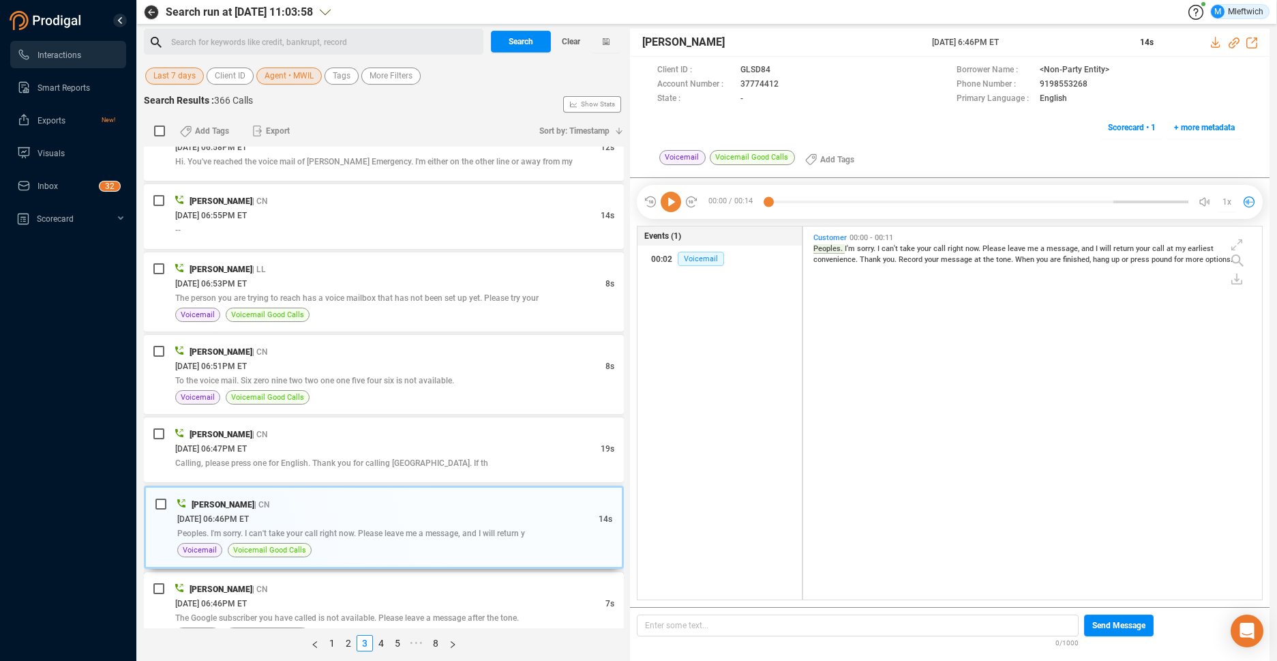
drag, startPoint x: 421, startPoint y: 584, endPoint x: 457, endPoint y: 510, distance: 82.9
click at [422, 584] on div "[PERSON_NAME] | CN" at bounding box center [394, 588] width 439 height 14
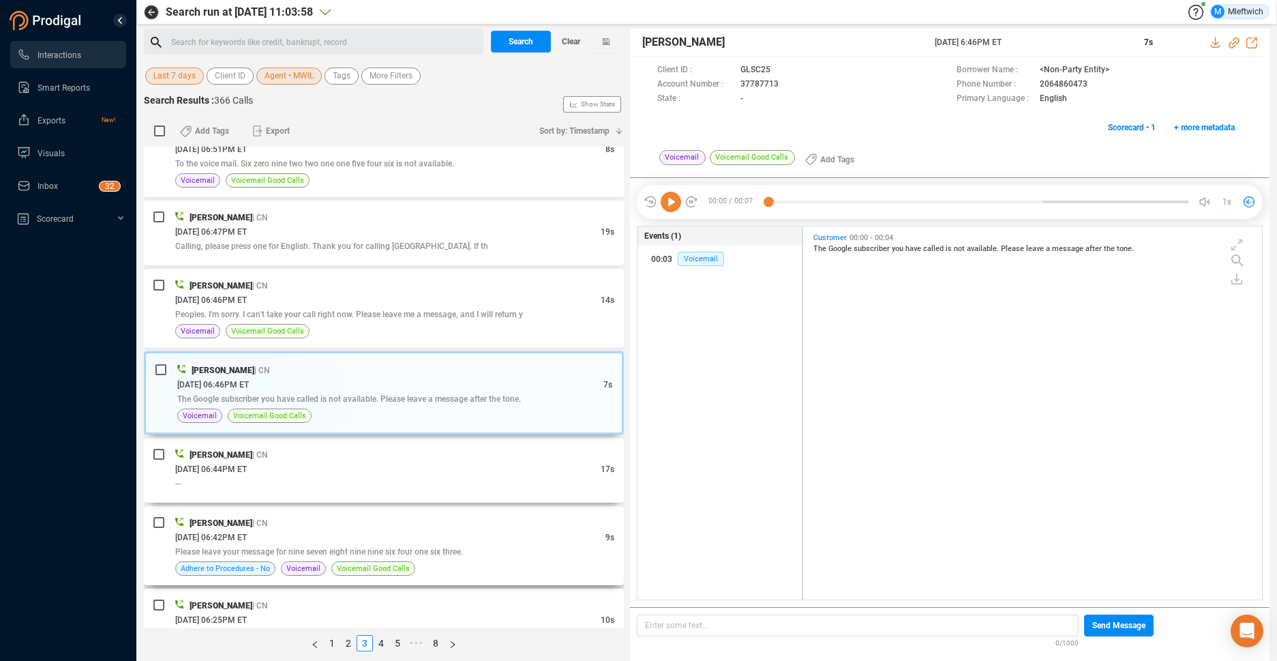
drag, startPoint x: 455, startPoint y: 466, endPoint x: 449, endPoint y: 512, distance: 46.0
click at [455, 466] on div "[DATE] 06:44PM ET" at bounding box center [387, 469] width 425 height 14
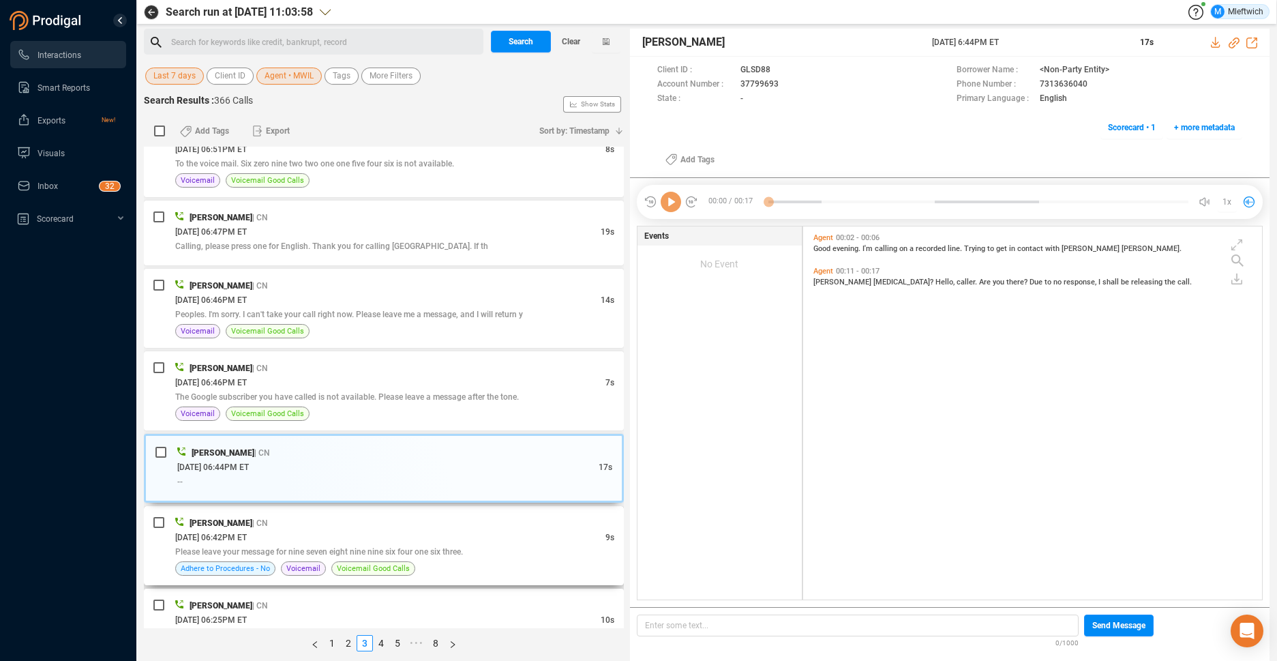
click at [437, 533] on div "[DATE] 06:42PM ET" at bounding box center [390, 537] width 430 height 14
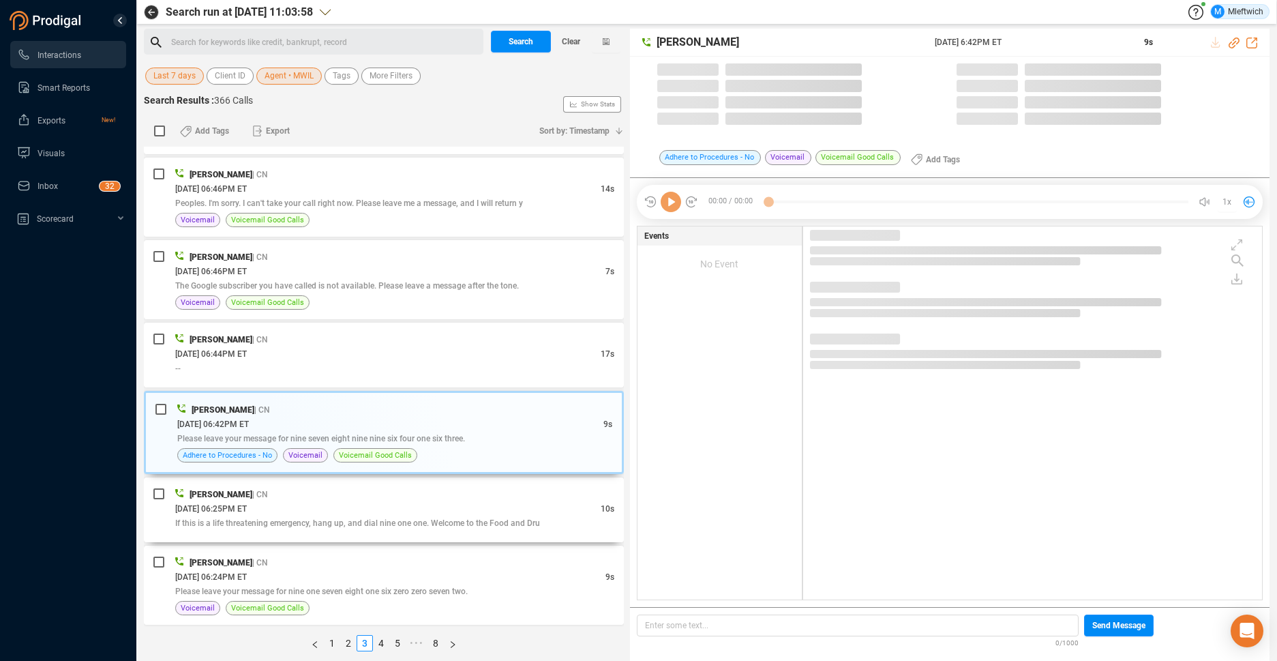
drag, startPoint x: 482, startPoint y: 502, endPoint x: 416, endPoint y: 543, distance: 77.8
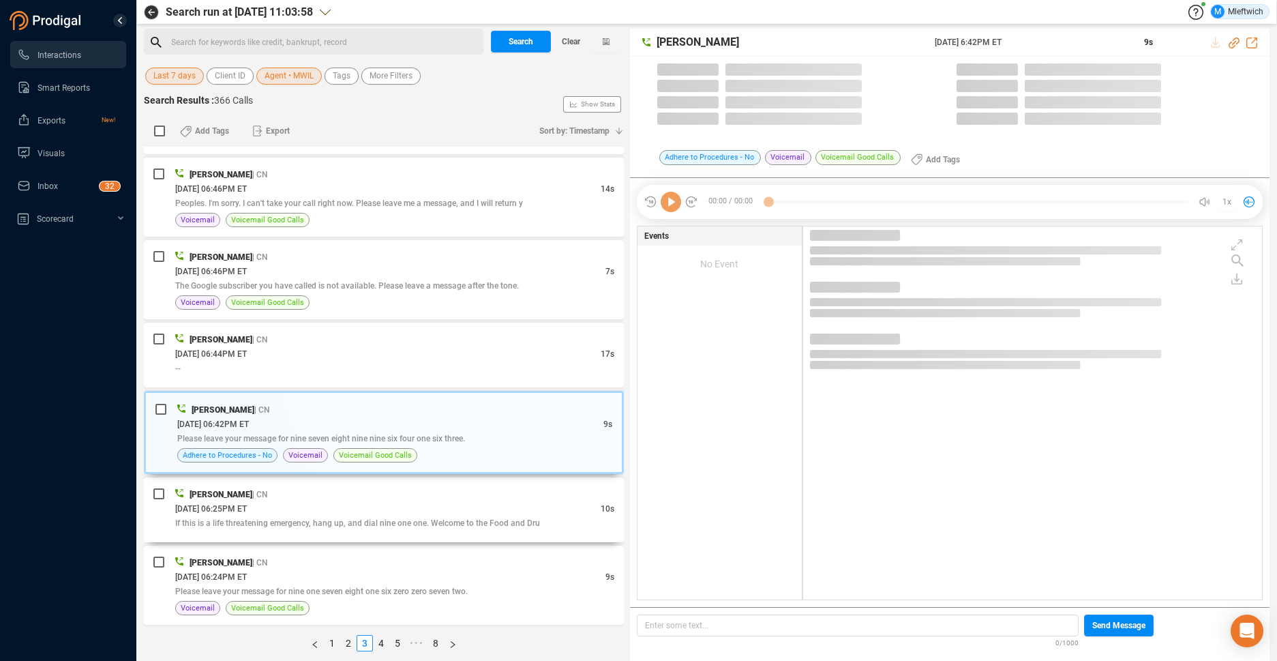
click at [482, 502] on div "[DATE] 06:25PM ET" at bounding box center [387, 508] width 425 height 14
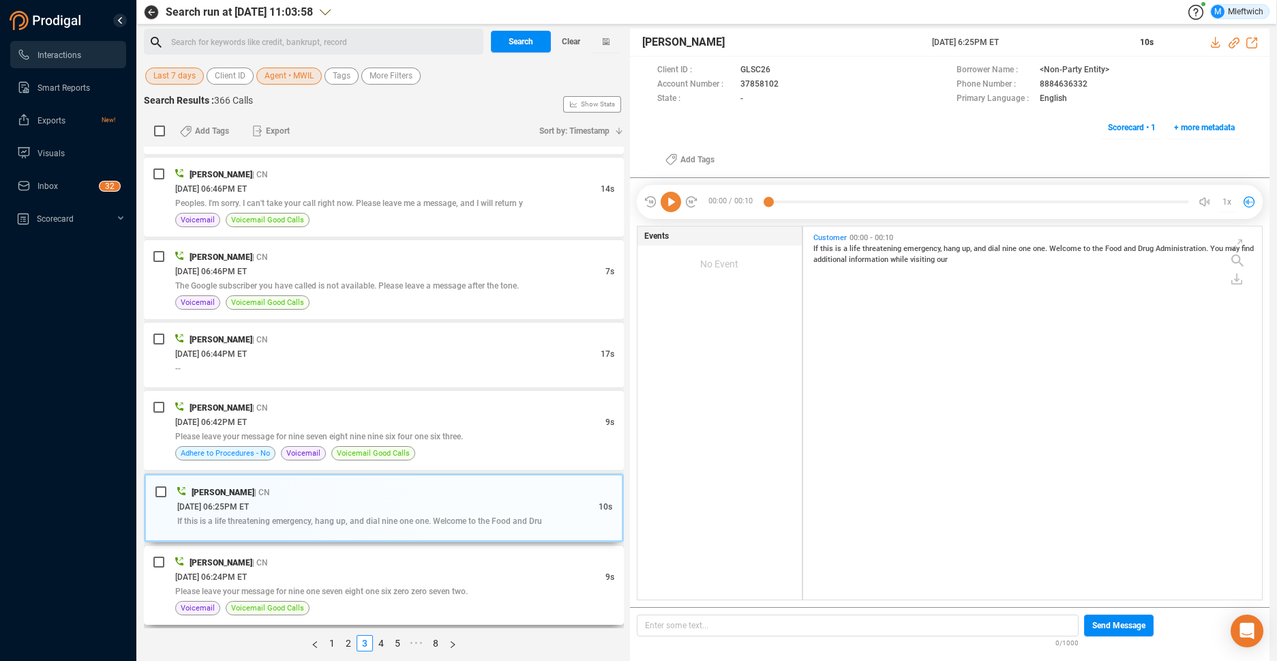
click at [412, 562] on div "[PERSON_NAME] | CN" at bounding box center [394, 562] width 439 height 14
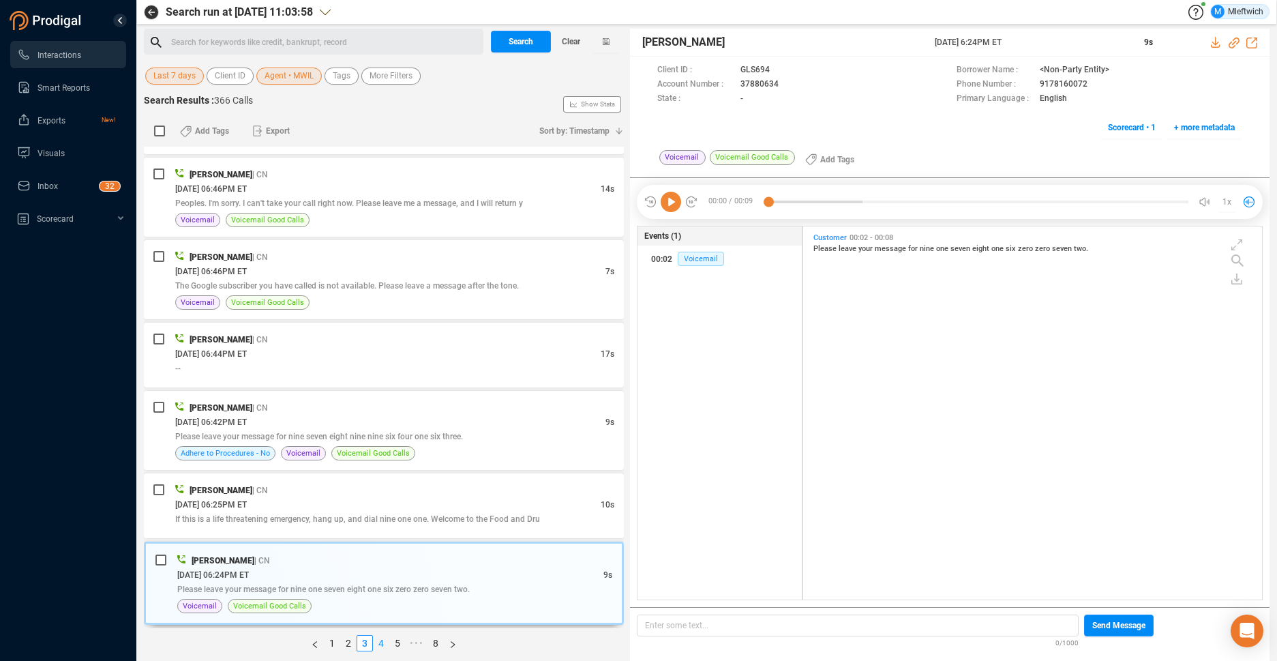
click at [382, 641] on link "4" at bounding box center [381, 642] width 15 height 15
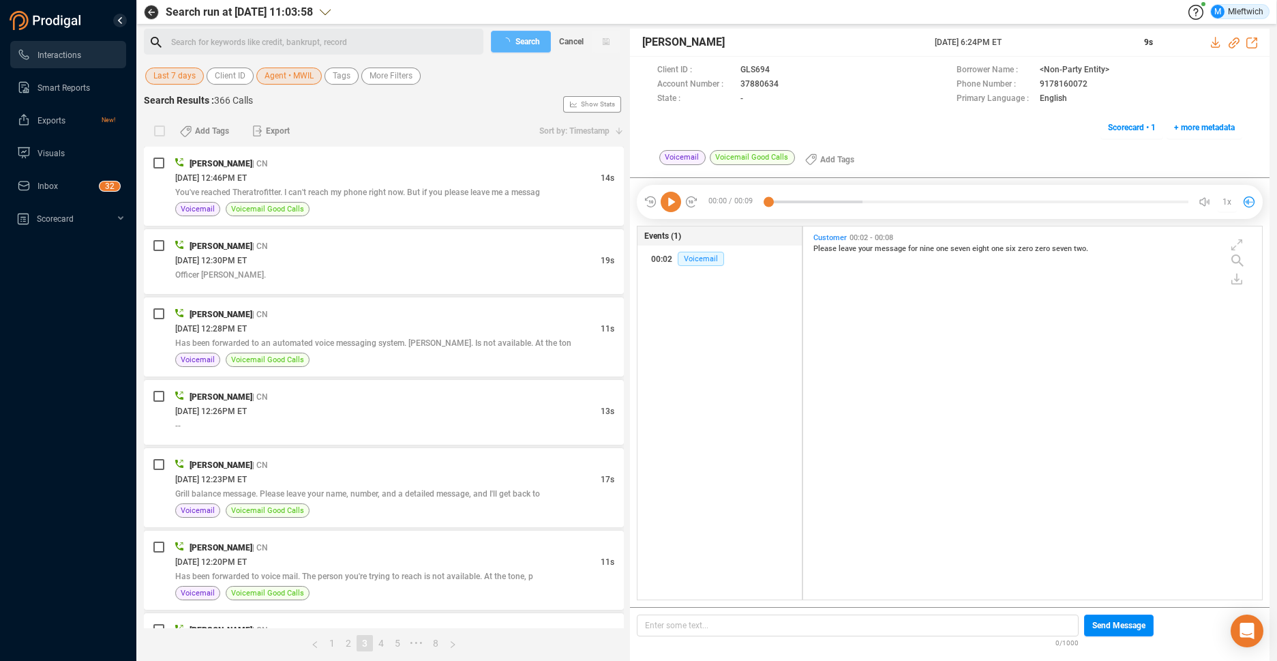
drag, startPoint x: 357, startPoint y: 100, endPoint x: 359, endPoint y: 110, distance: 10.3
click at [359, 108] on div "Search Results : 366 Calls Show Stats" at bounding box center [384, 104] width 480 height 22
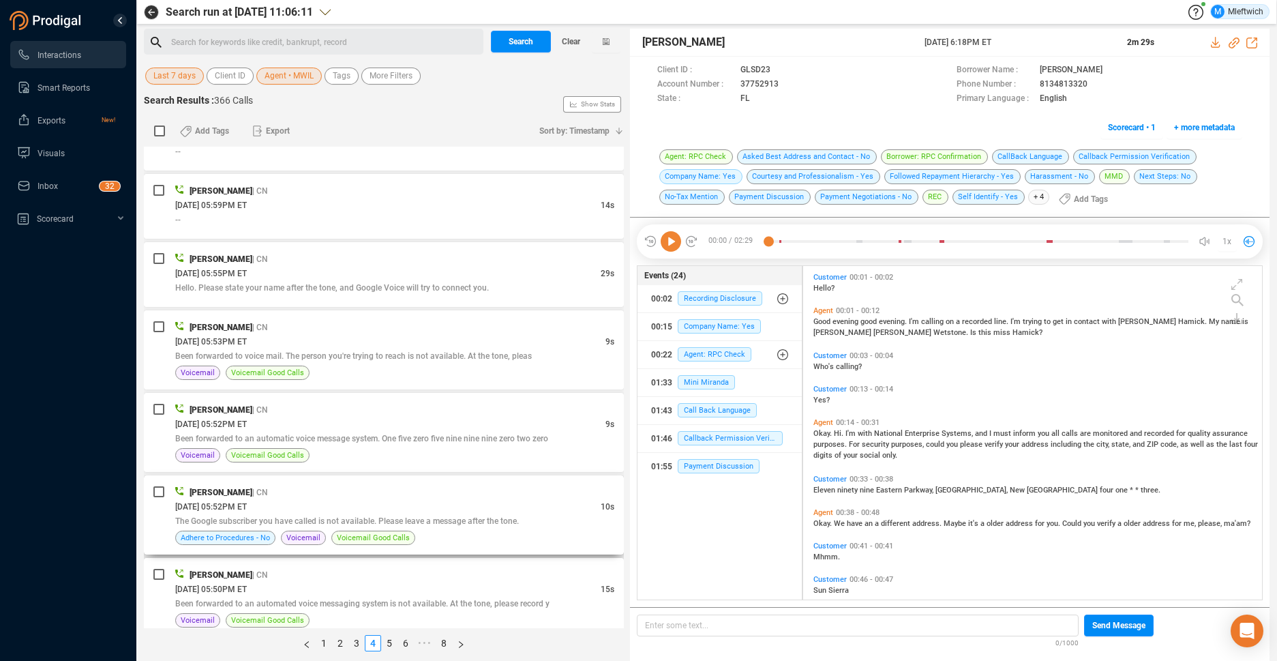
click at [420, 509] on div "[DATE] 05:52PM ET" at bounding box center [387, 506] width 425 height 14
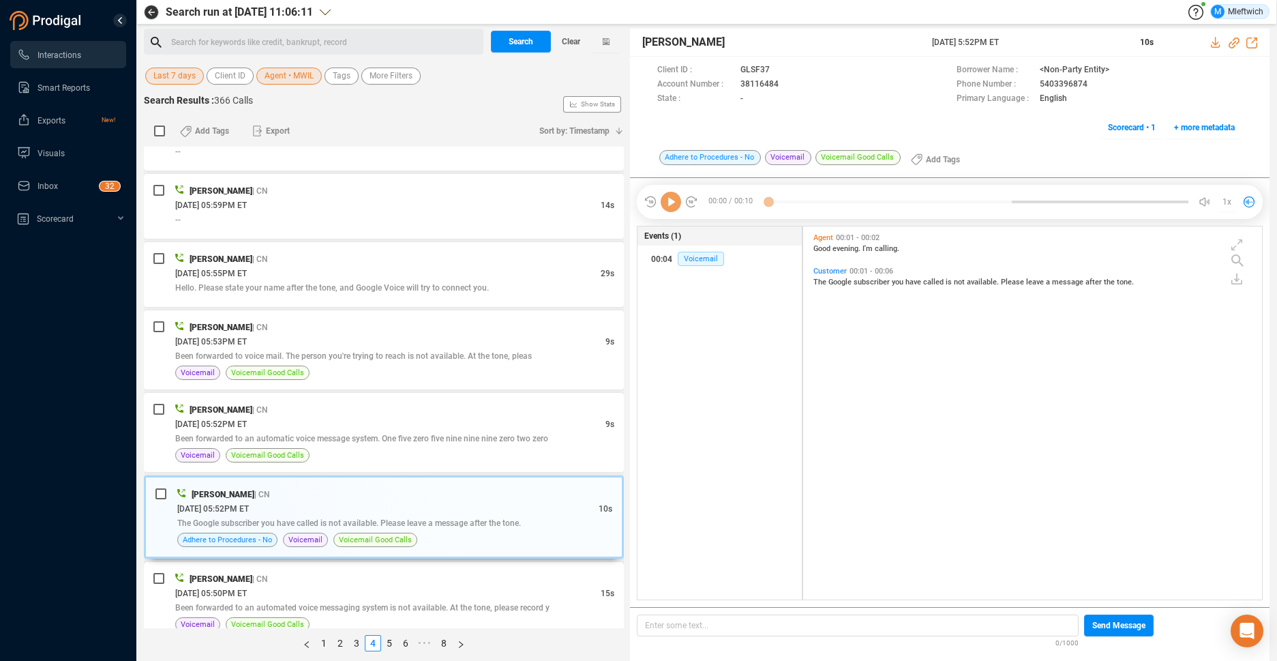
click at [390, 591] on div "[DATE] 05:50PM ET" at bounding box center [387, 593] width 425 height 14
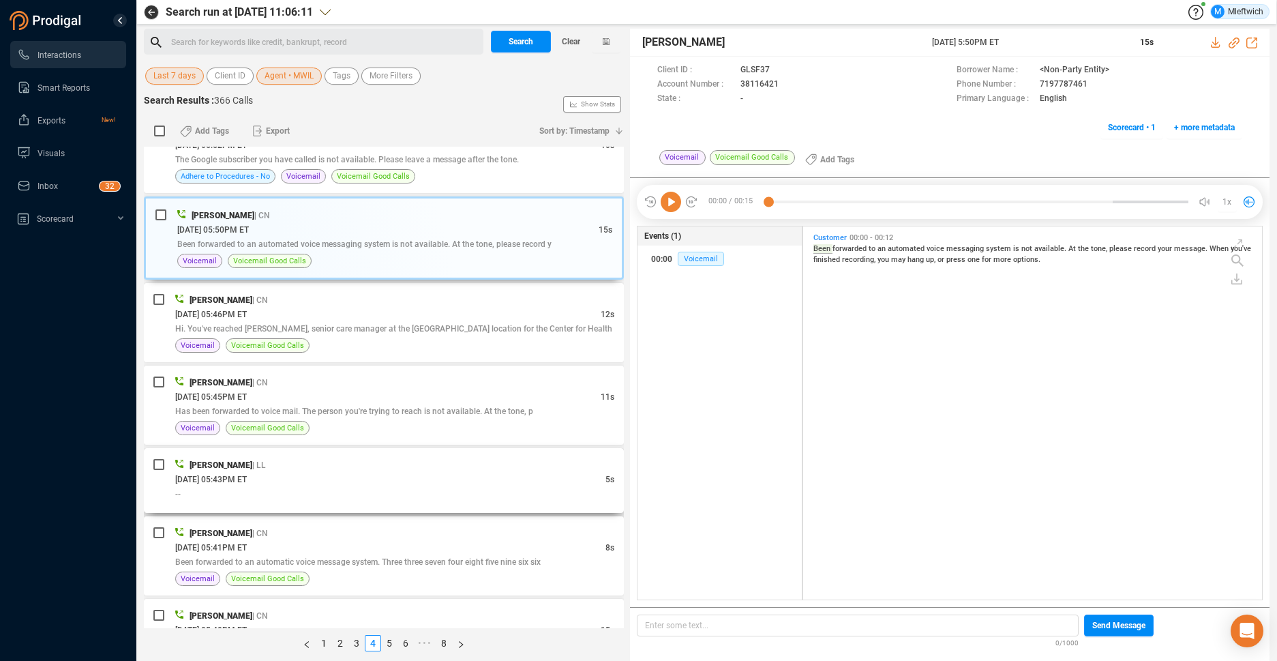
click at [435, 467] on div "[PERSON_NAME] | LL" at bounding box center [394, 464] width 439 height 14
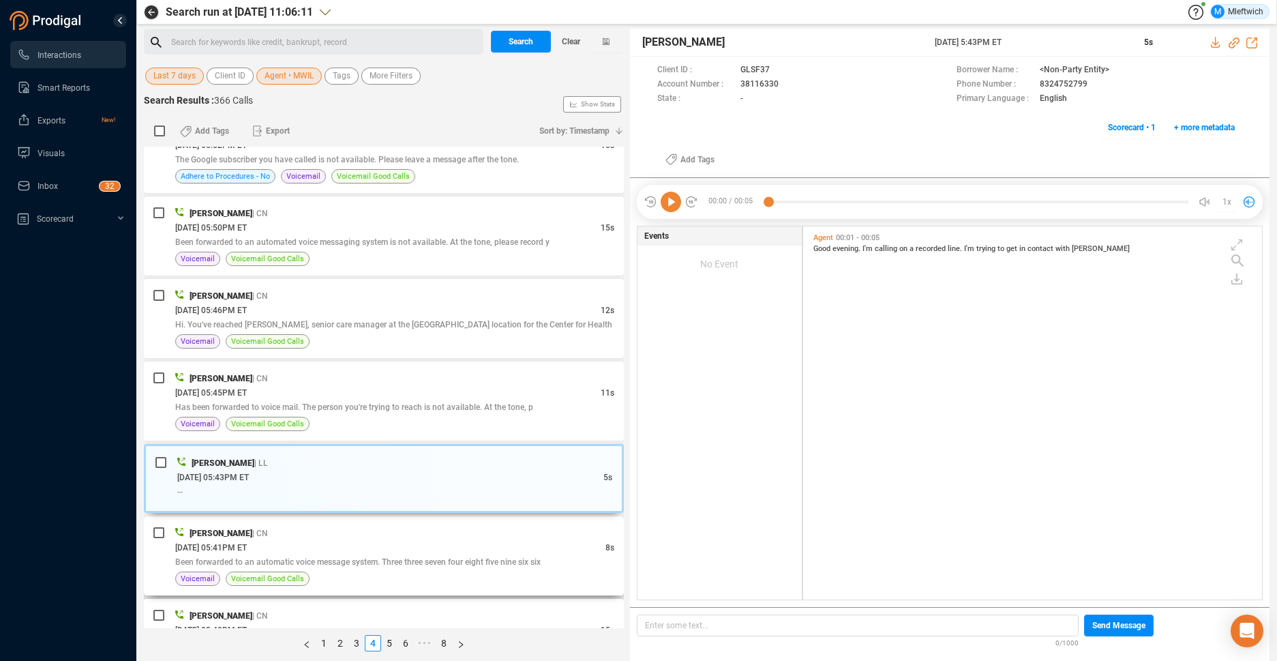
click at [409, 569] on div "[PERSON_NAME] | CN [DATE] 05:41PM ET 8s Been forwarded to an automatic voice me…" at bounding box center [394, 556] width 439 height 60
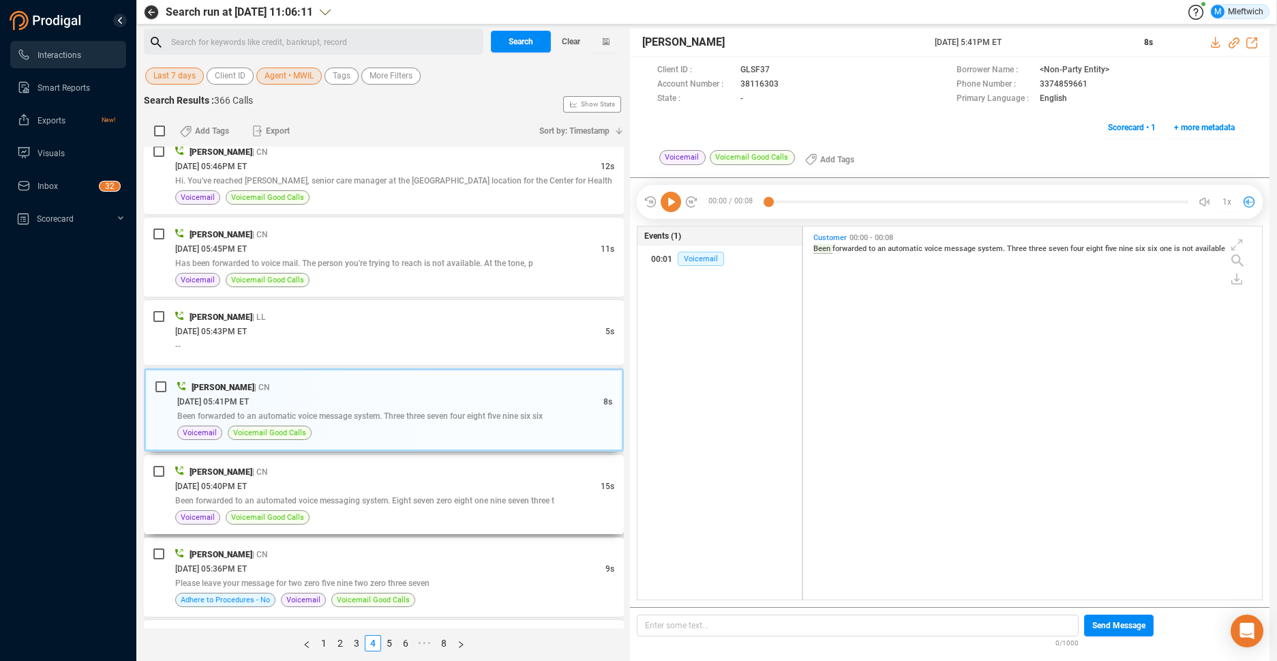
click at [431, 500] on span "Been forwarded to an automated voice messaging system. Eight seven zero eight o…" at bounding box center [364, 501] width 379 height 10
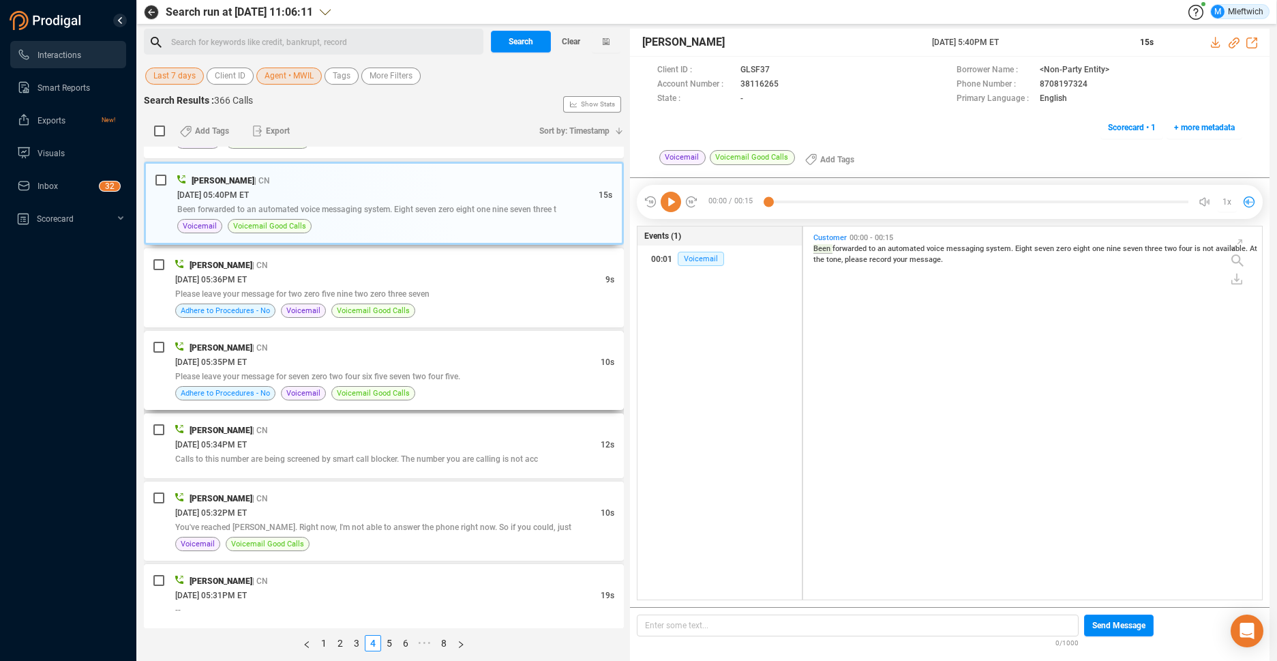
click at [395, 369] on div "Please leave your message for seven zero two four six five seven two four five." at bounding box center [394, 376] width 439 height 14
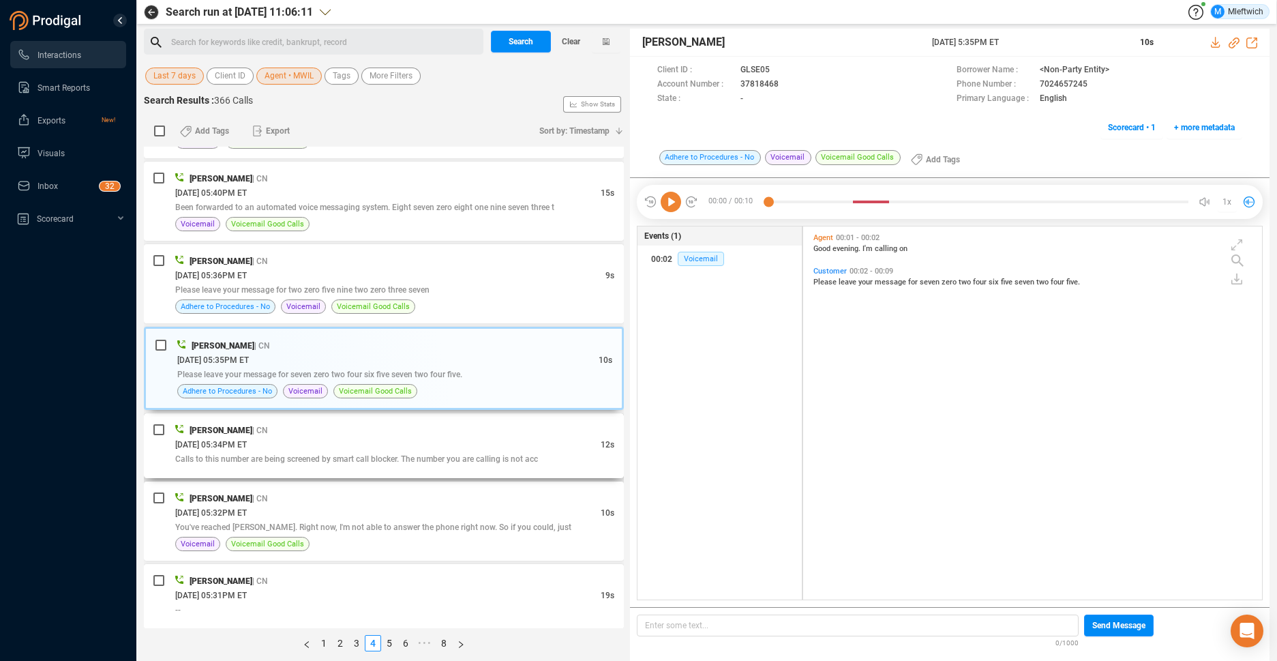
click at [463, 440] on div "[DATE] 05:34PM ET" at bounding box center [387, 444] width 425 height 14
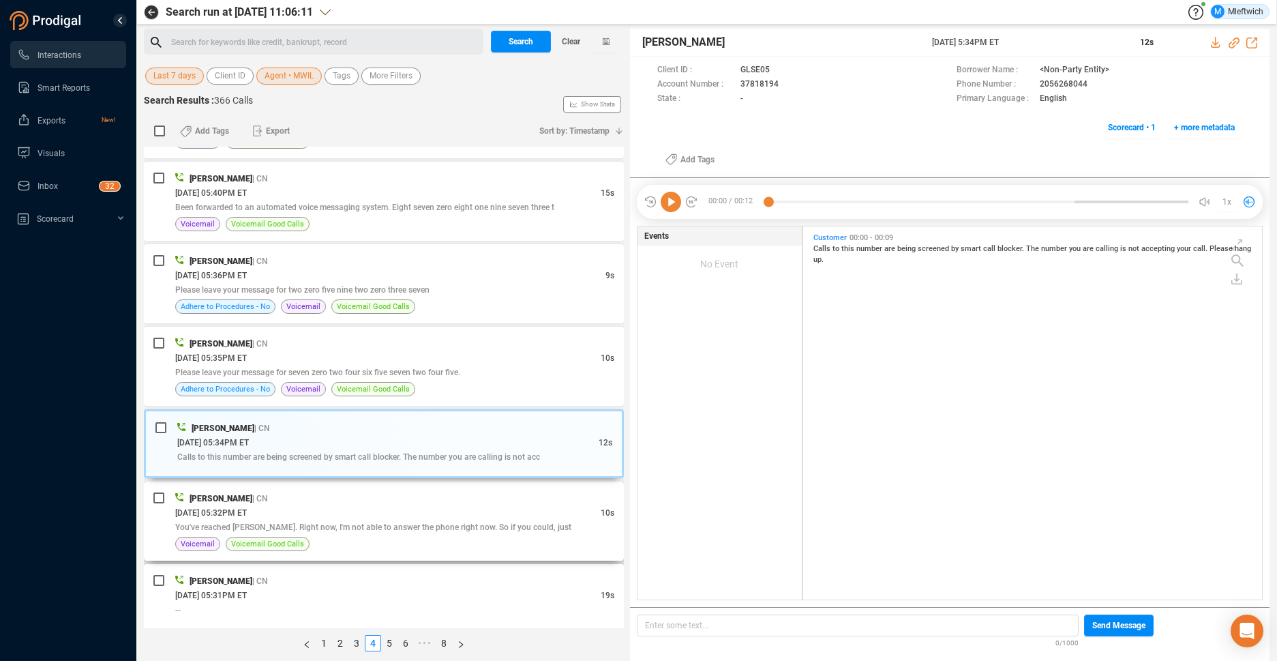
click at [432, 495] on div "[PERSON_NAME] | CN" at bounding box center [394, 498] width 439 height 14
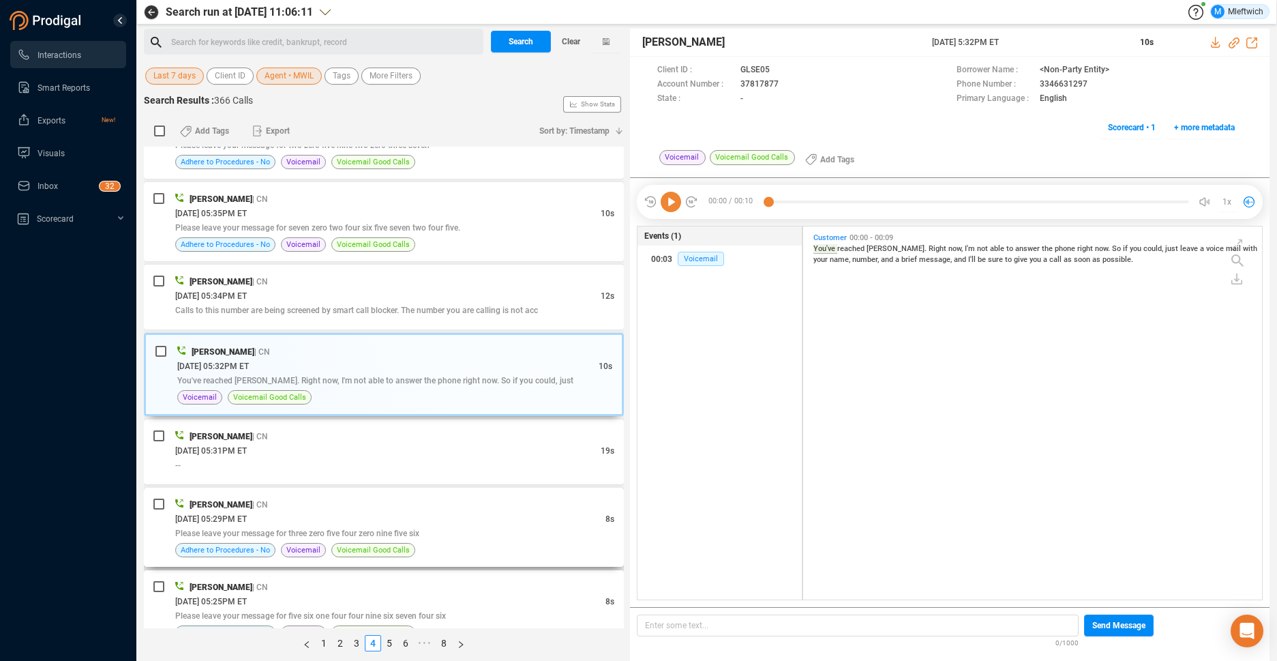
click at [414, 519] on div "[DATE] 05:29PM ET" at bounding box center [390, 518] width 430 height 14
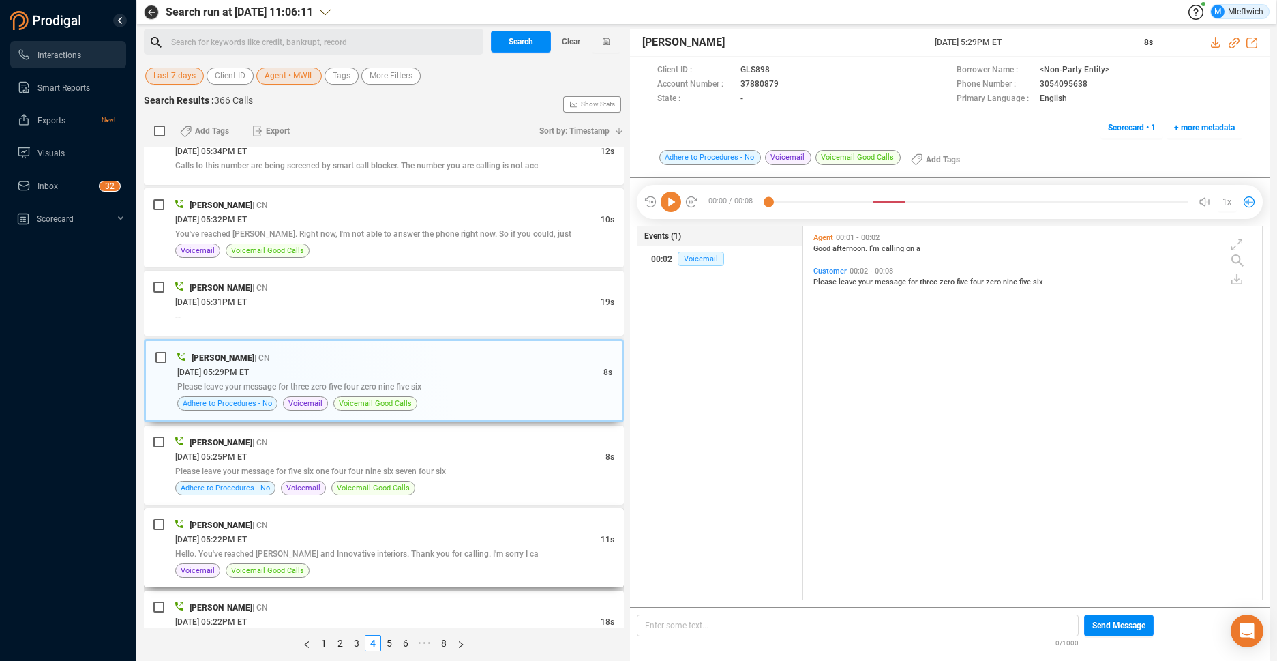
click at [406, 530] on div "[PERSON_NAME] | CN" at bounding box center [394, 524] width 439 height 14
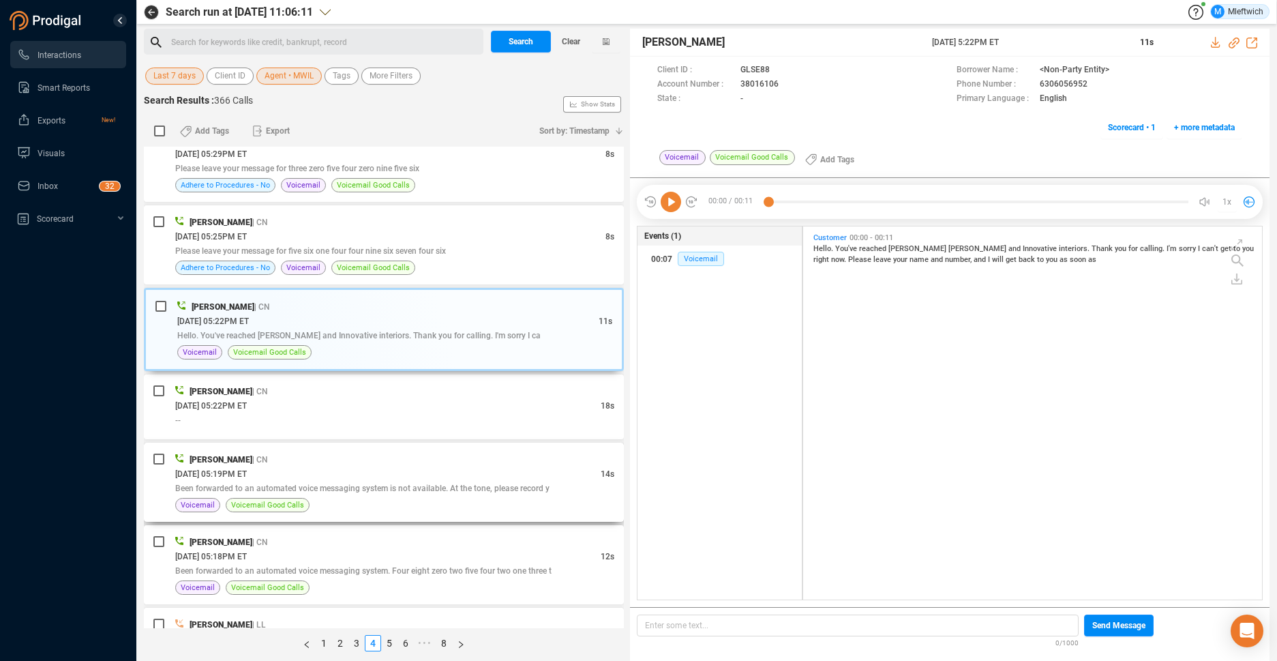
click at [420, 496] on div "[PERSON_NAME] | CN [DATE] 05:19PM ET 14s Been forwarded to an automated voice m…" at bounding box center [394, 482] width 439 height 60
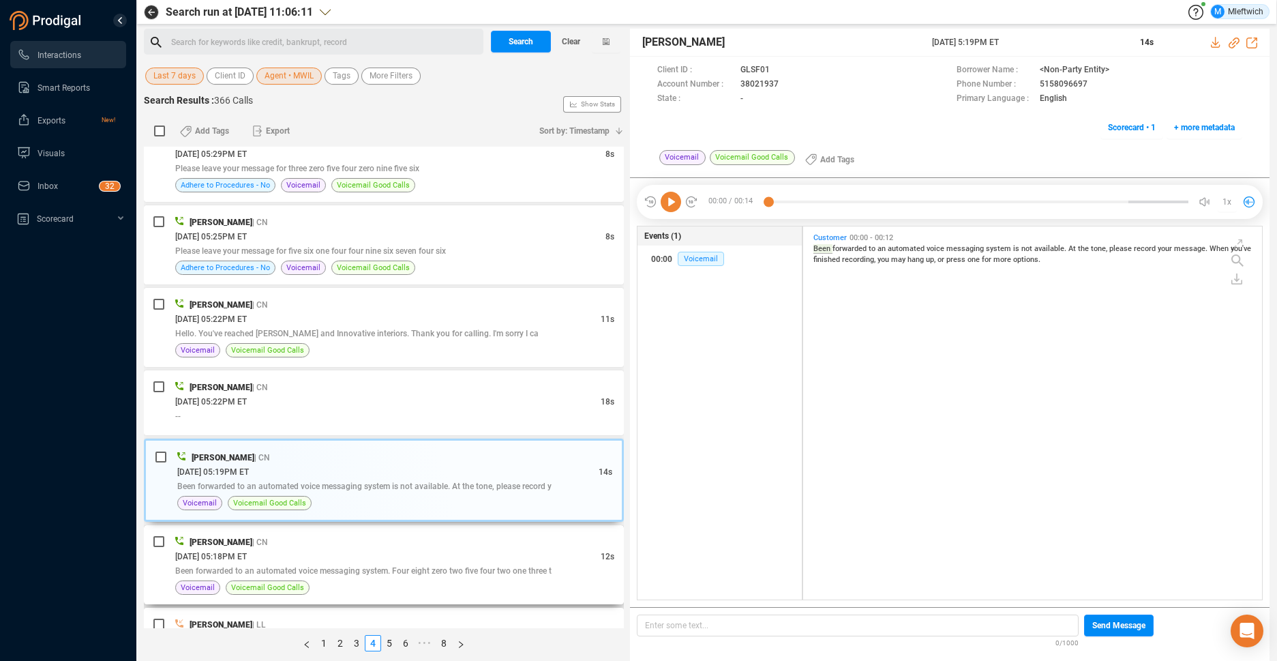
click at [417, 563] on div "Been forwarded to an automated voice messaging system. Four eight zero two five…" at bounding box center [394, 570] width 439 height 14
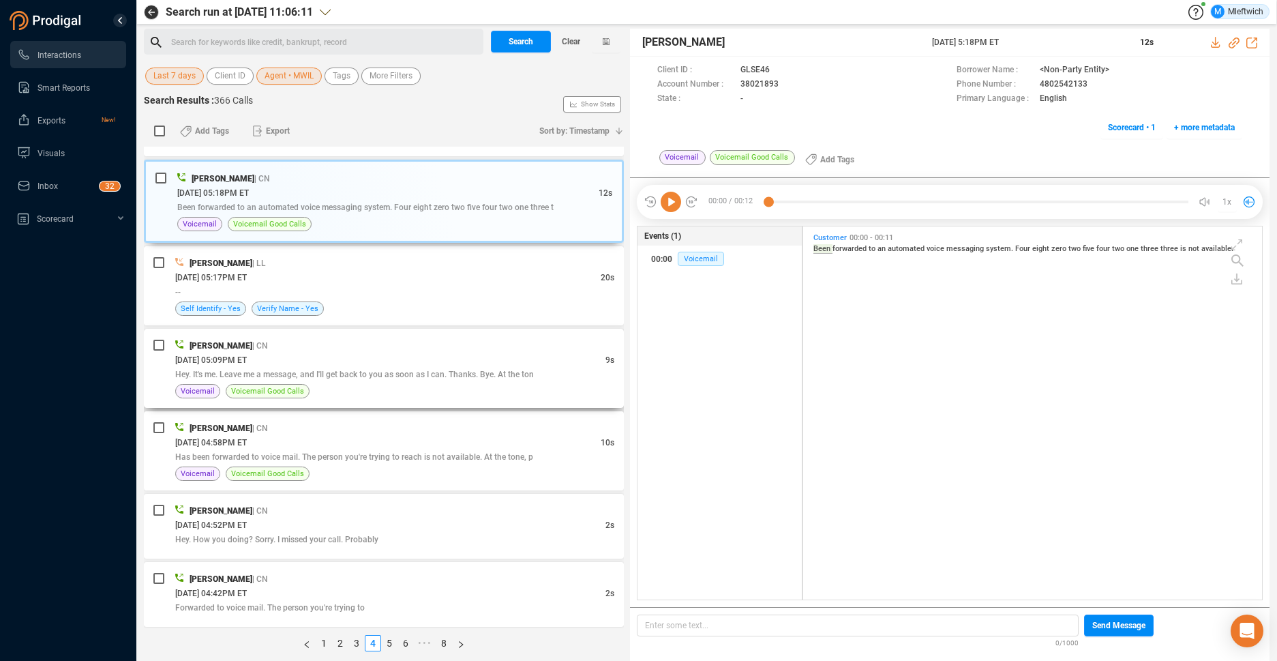
click at [475, 370] on span "Hey. It's me. Leave me a message, and I'll get back to you as soon as I can. Th…" at bounding box center [354, 374] width 359 height 10
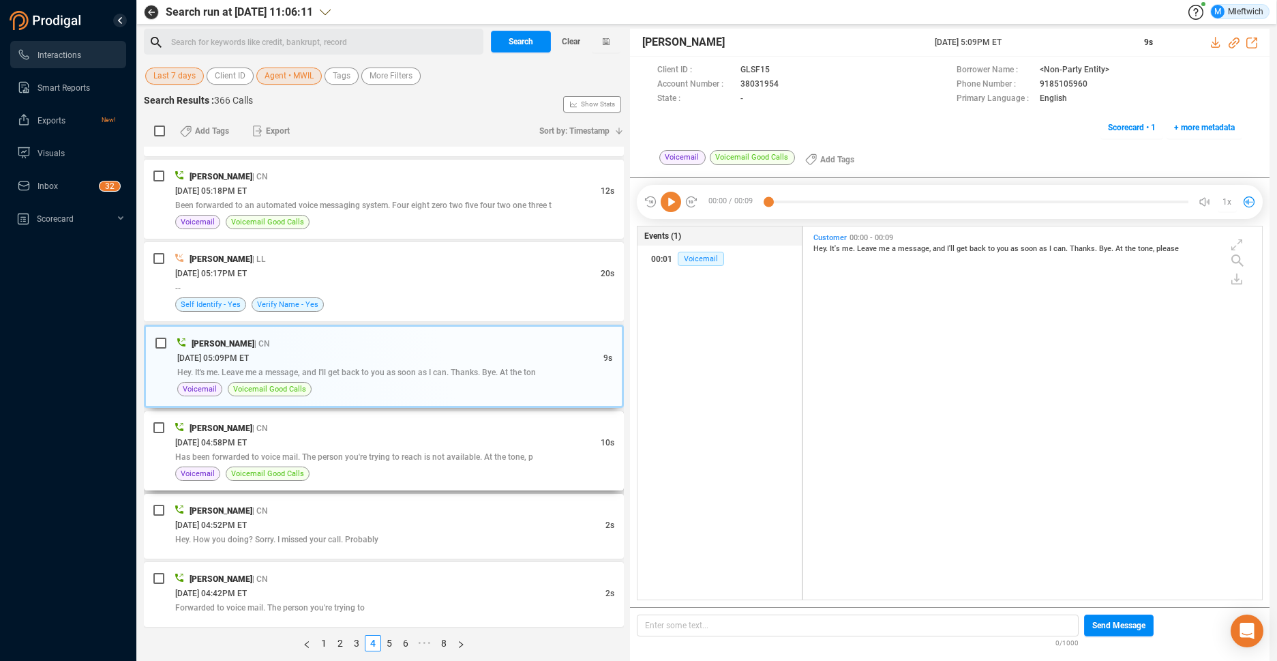
click at [466, 450] on div "Has been forwarded to voice mail. The person you're trying to reach is not avai…" at bounding box center [394, 456] width 439 height 14
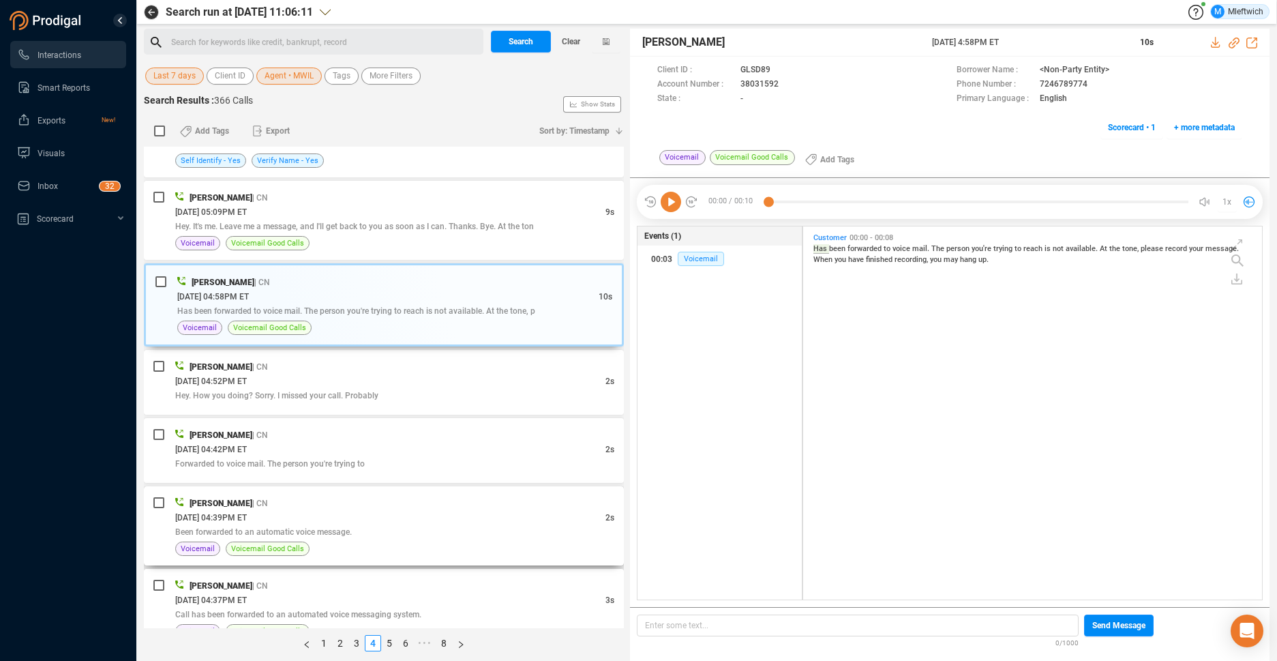
click at [436, 492] on div "[PERSON_NAME] | CN [DATE] 04:39PM ET 2s Been forwarded to an automatic voice me…" at bounding box center [384, 525] width 480 height 79
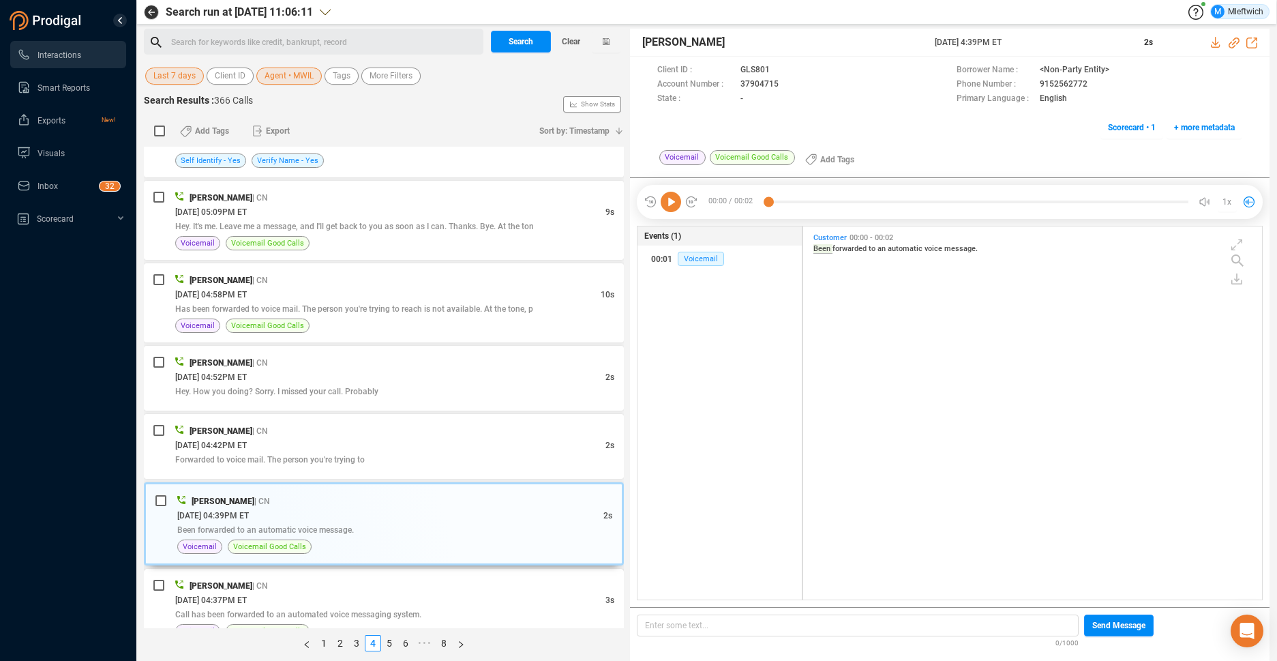
click at [432, 587] on div "[PERSON_NAME] | CN" at bounding box center [394, 585] width 439 height 14
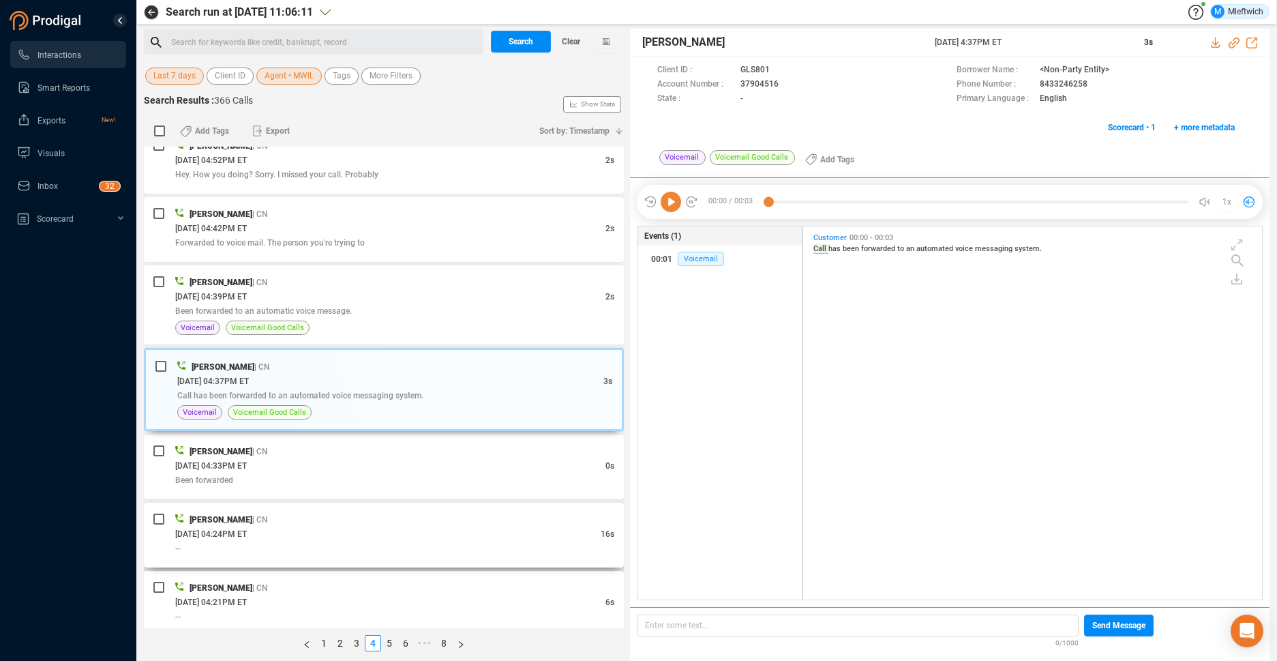
click at [455, 525] on div "[PERSON_NAME] | CN" at bounding box center [394, 519] width 439 height 14
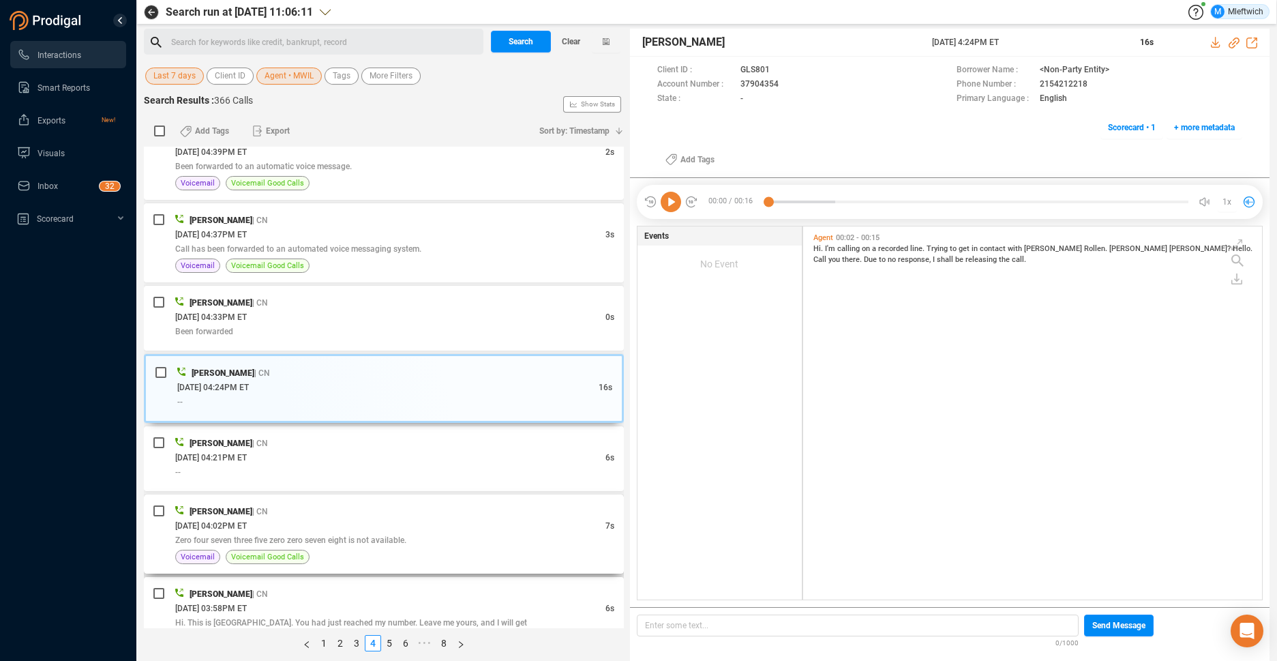
click at [468, 526] on div "[DATE] 04:02PM ET" at bounding box center [390, 525] width 430 height 14
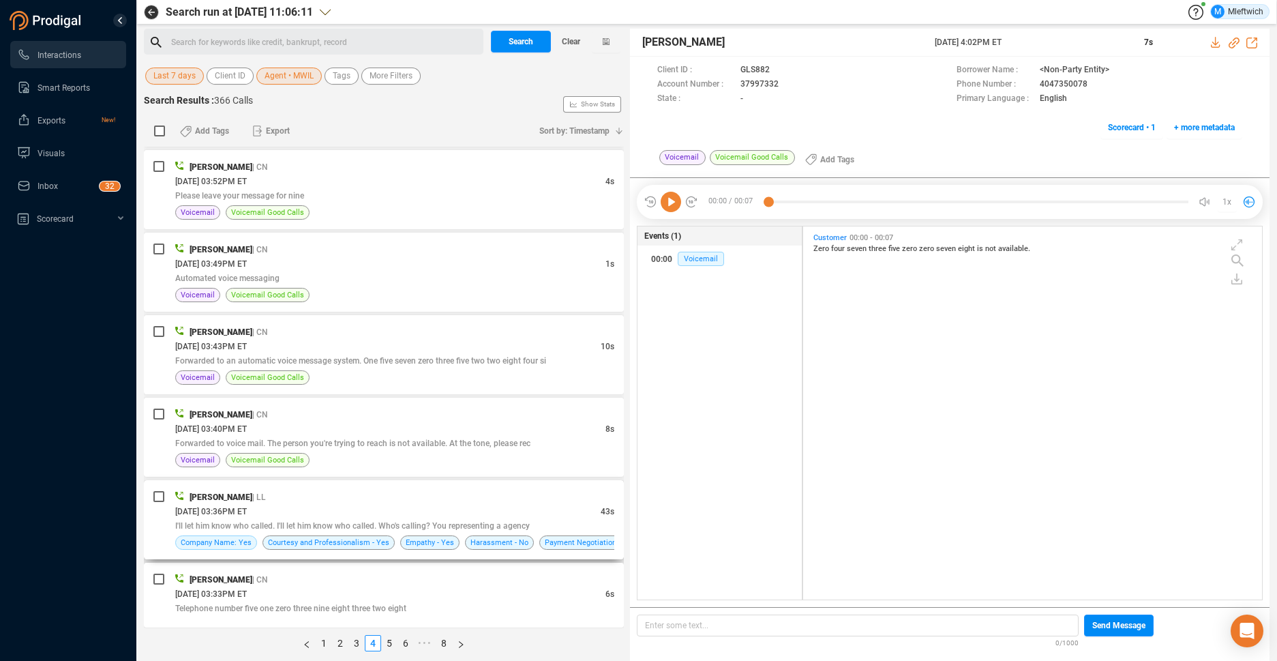
click at [477, 519] on div "I'll let him know who called. I'll let him know who called. Who's calling? You …" at bounding box center [394, 525] width 439 height 14
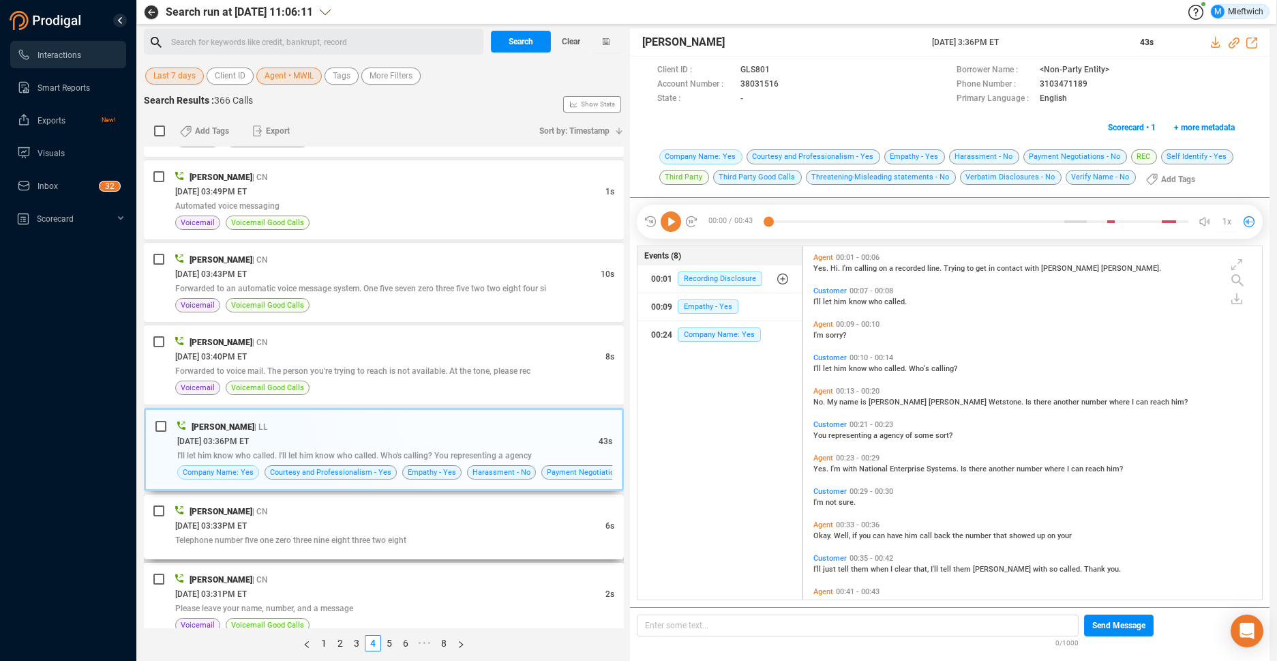
click at [521, 509] on div "[PERSON_NAME] | CN" at bounding box center [394, 511] width 439 height 14
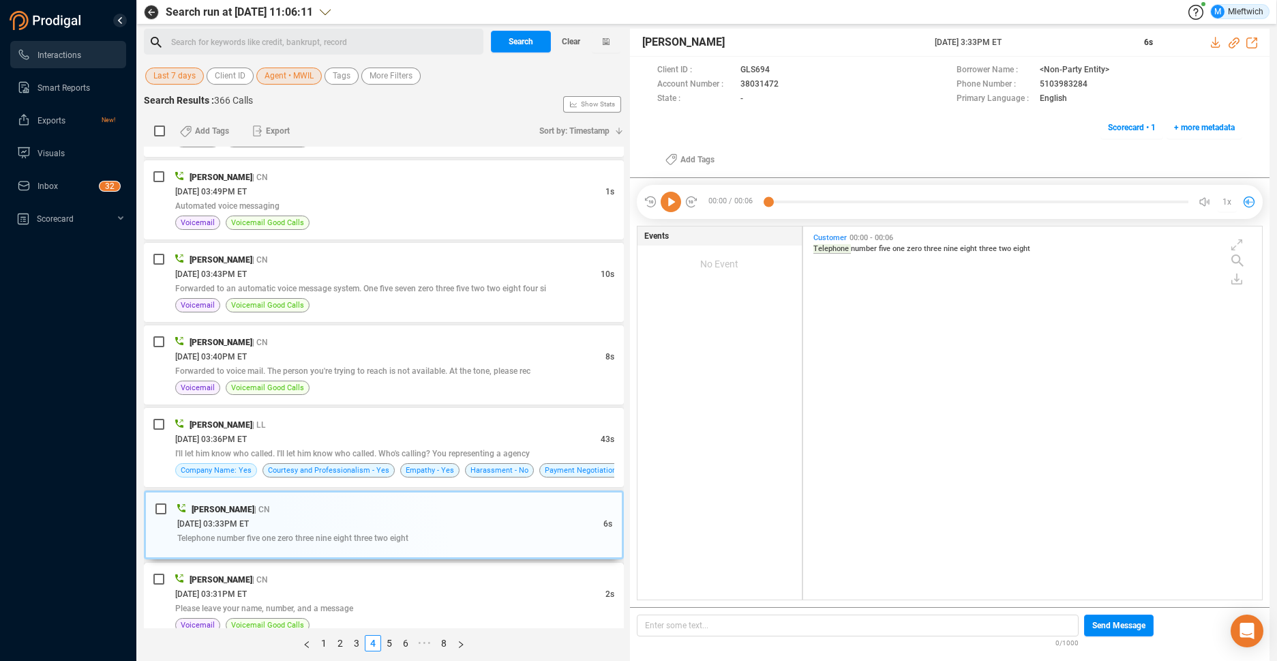
click at [524, 579] on div "[PERSON_NAME] | CN" at bounding box center [394, 579] width 439 height 14
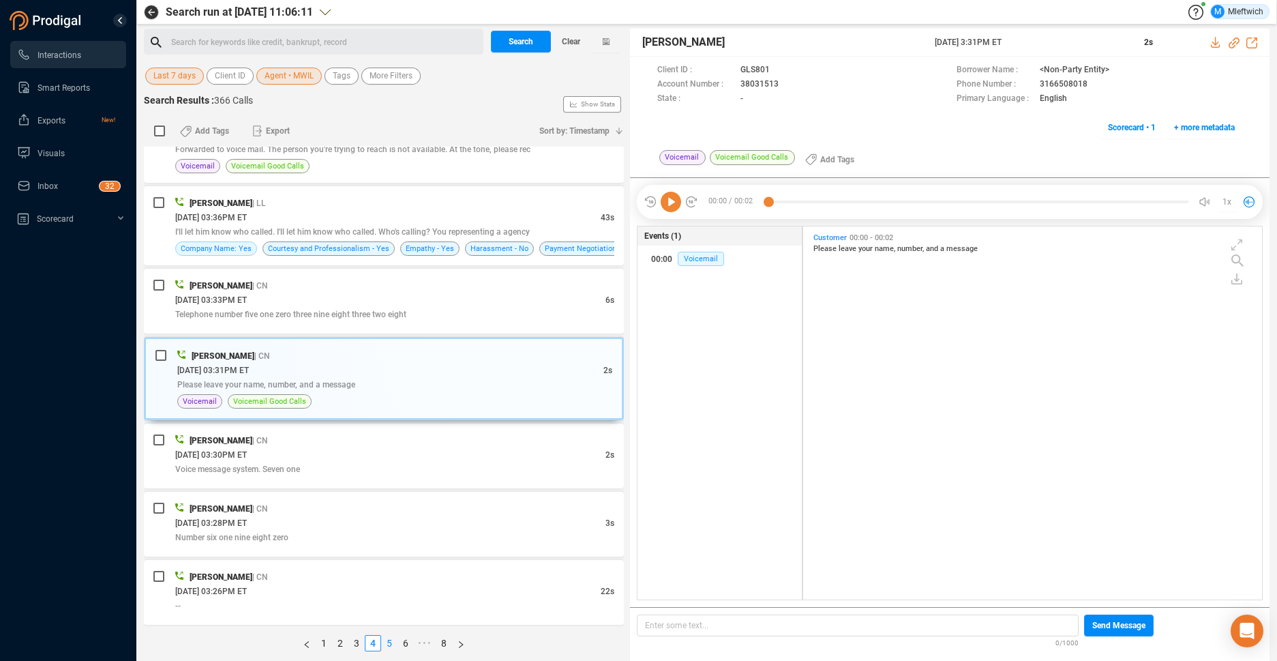
click at [388, 640] on link "5" at bounding box center [389, 642] width 15 height 15
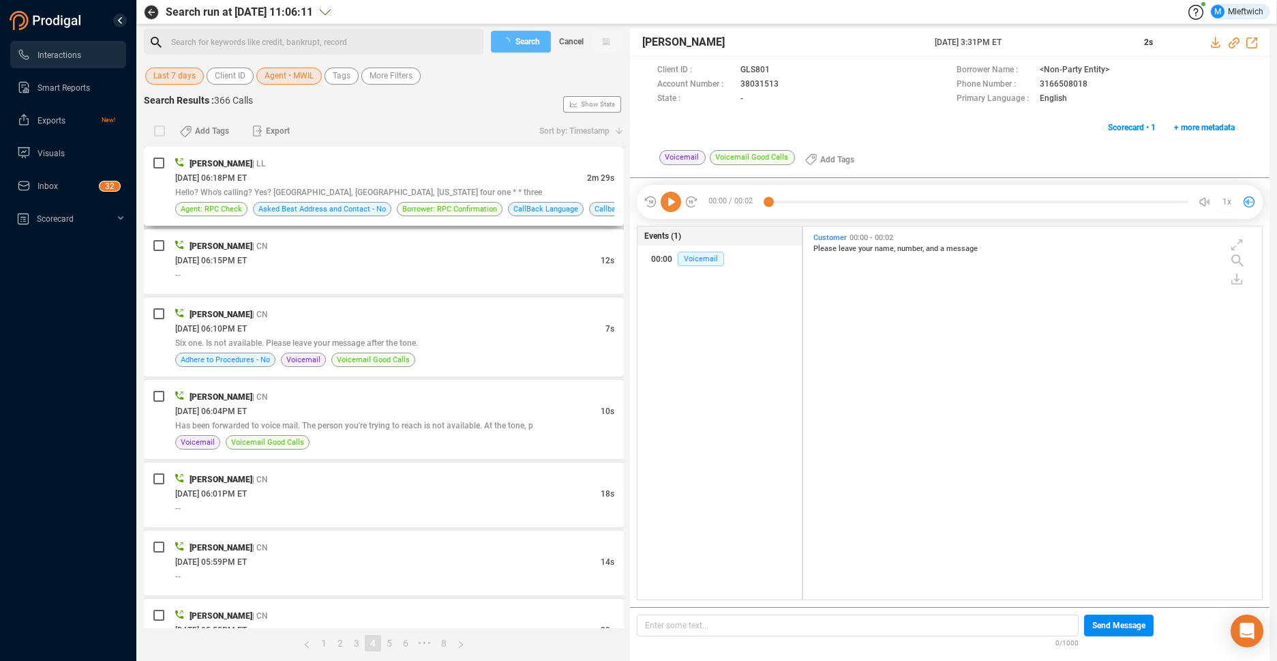
click at [434, 170] on div "[DATE] 06:18PM ET" at bounding box center [381, 177] width 412 height 14
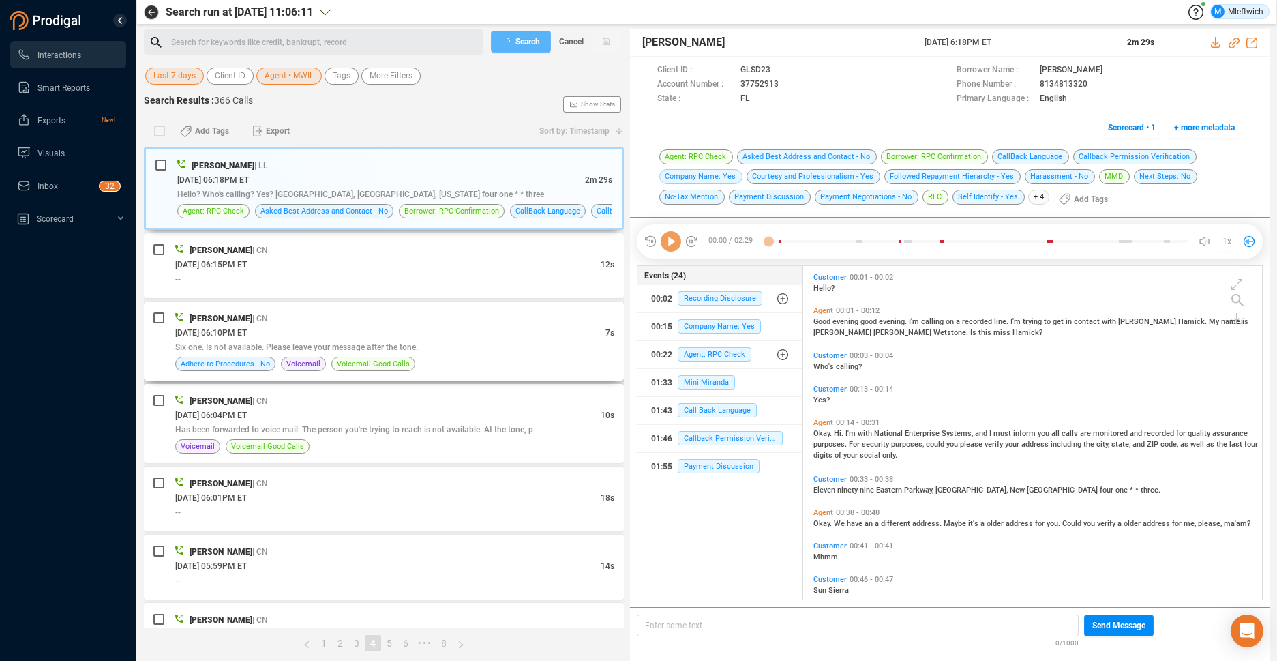
click at [363, 317] on div "[PERSON_NAME] | CN" at bounding box center [394, 318] width 439 height 14
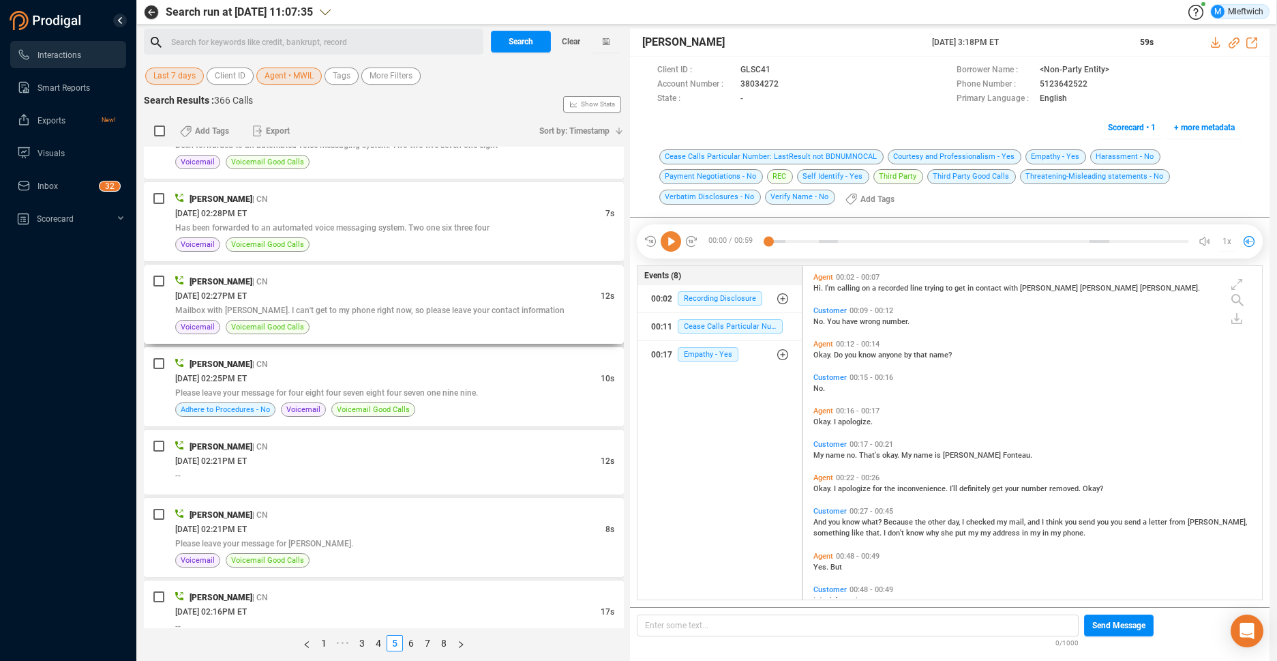
click at [349, 303] on div "Mailbox with [PERSON_NAME]. I can't get to my phone right now, so please leave …" at bounding box center [394, 310] width 439 height 14
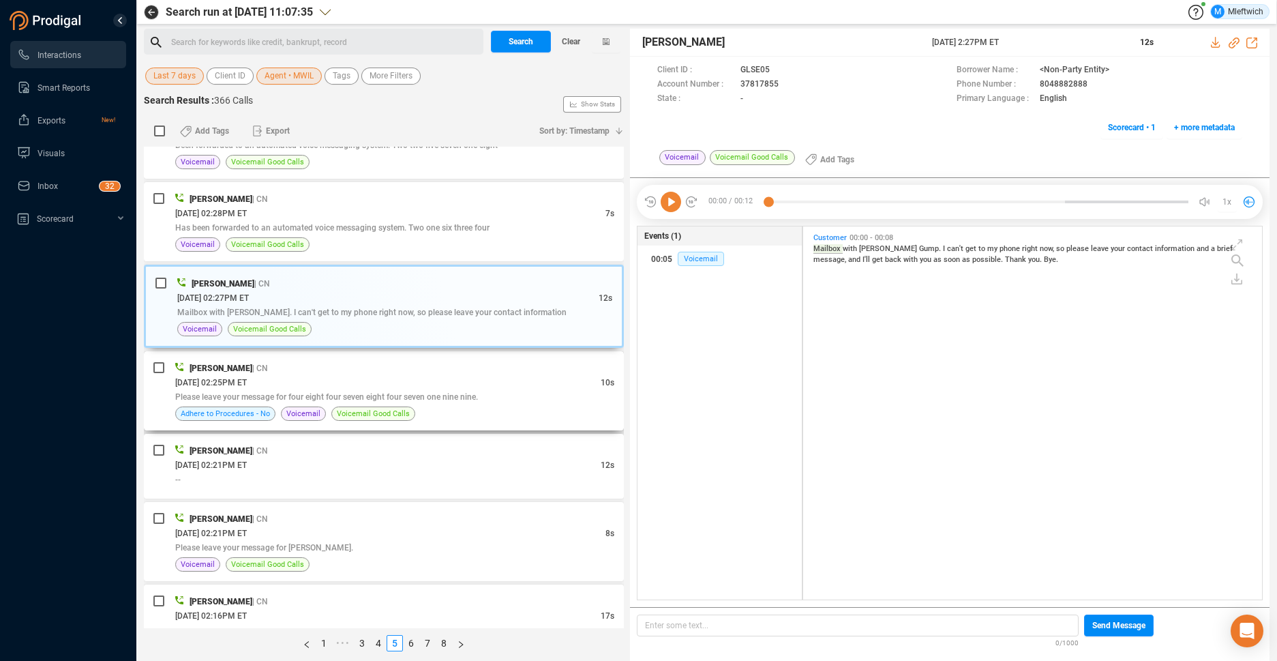
click at [268, 367] on span "| CN" at bounding box center [260, 368] width 16 height 10
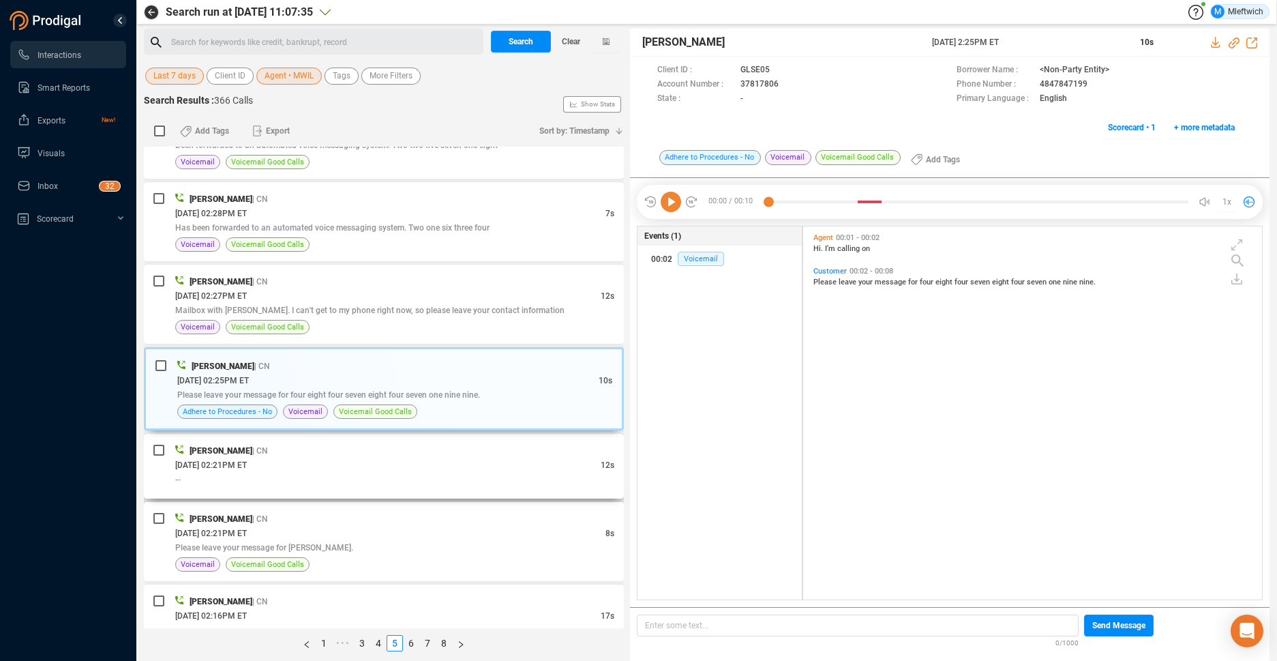
click at [334, 457] on div "[DATE] 02:21PM ET" at bounding box center [387, 464] width 425 height 14
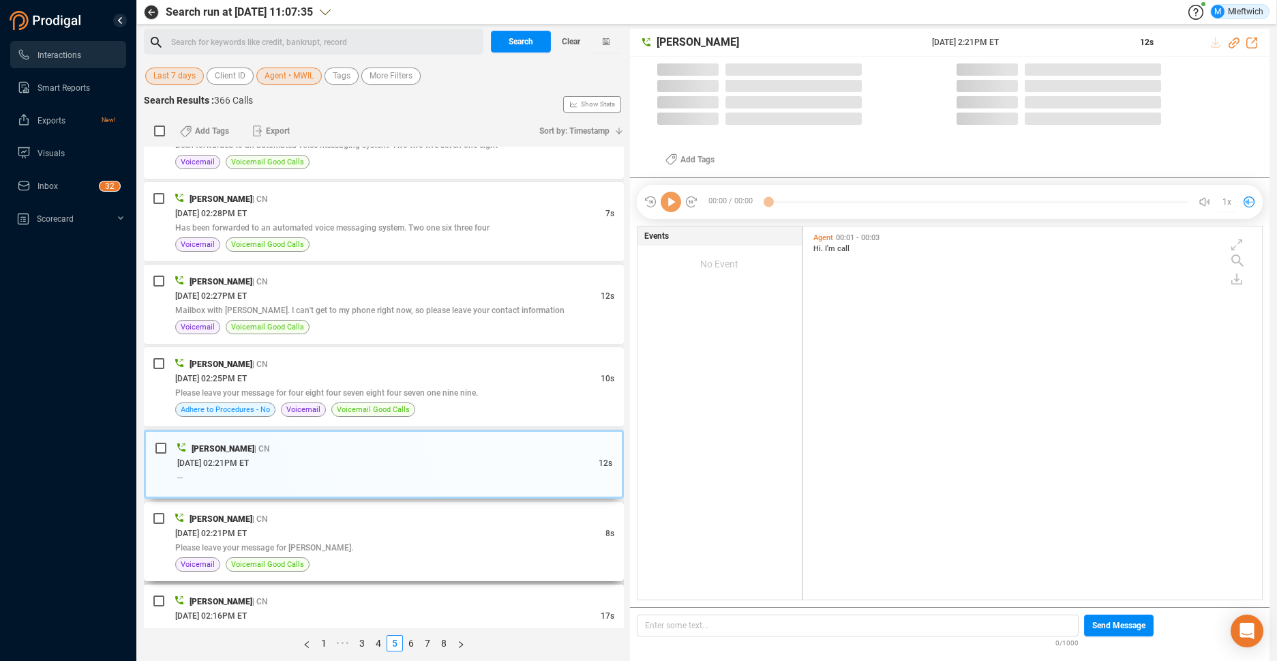
click at [292, 532] on div "[DATE] 02:21PM ET" at bounding box center [390, 533] width 430 height 14
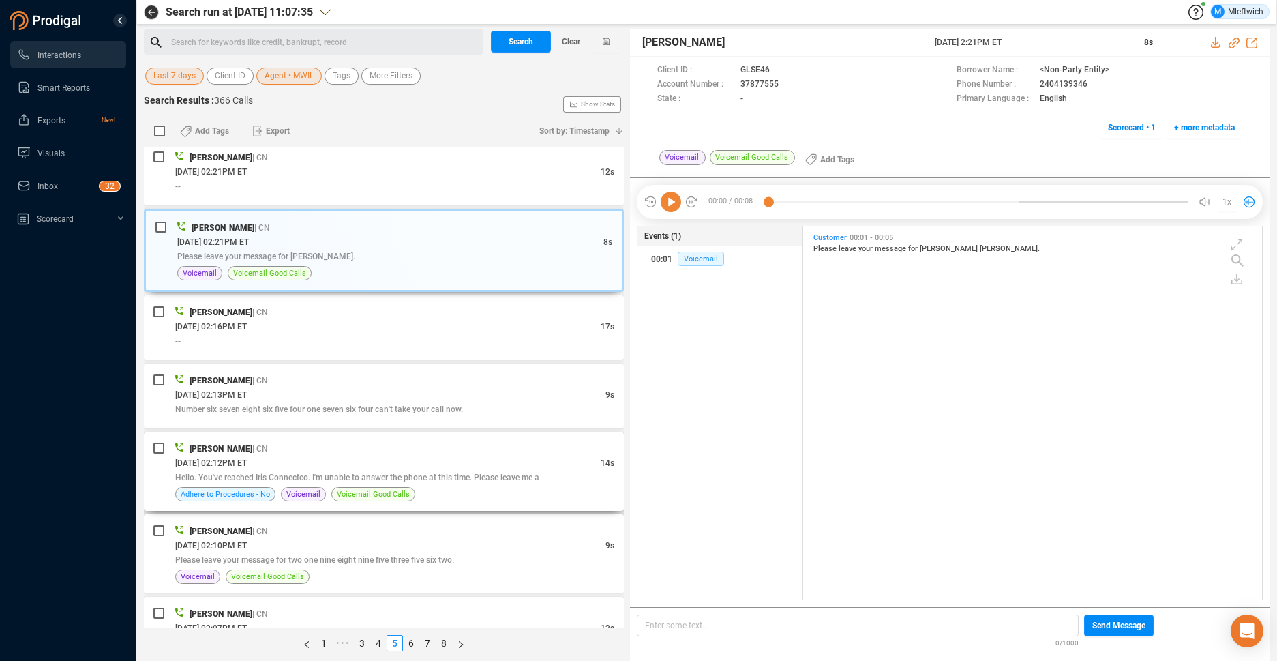
click at [299, 478] on span "Hello. You've reached Iris Connectco. I'm unable to answer the phone at this ti…" at bounding box center [357, 477] width 364 height 10
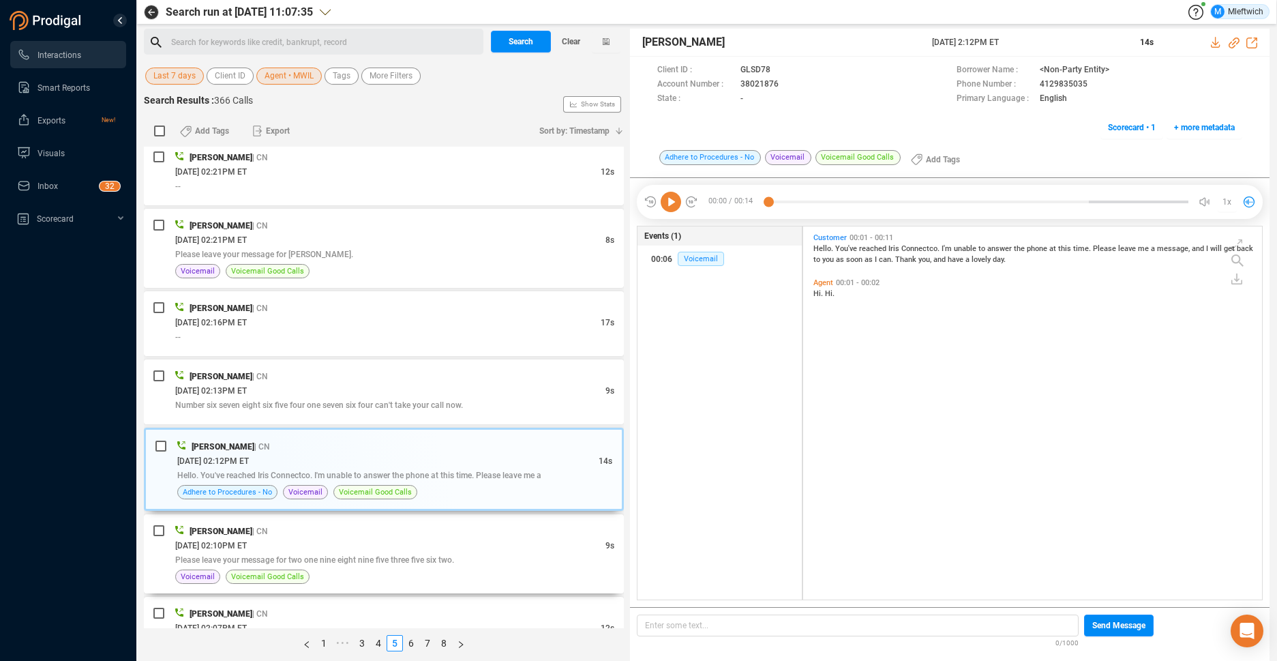
drag, startPoint x: 289, startPoint y: 541, endPoint x: 297, endPoint y: 506, distance: 35.6
click at [292, 534] on div "[PERSON_NAME] | CN [DATE] 02:10PM ET 9s Please leave your message for two one n…" at bounding box center [394, 554] width 439 height 60
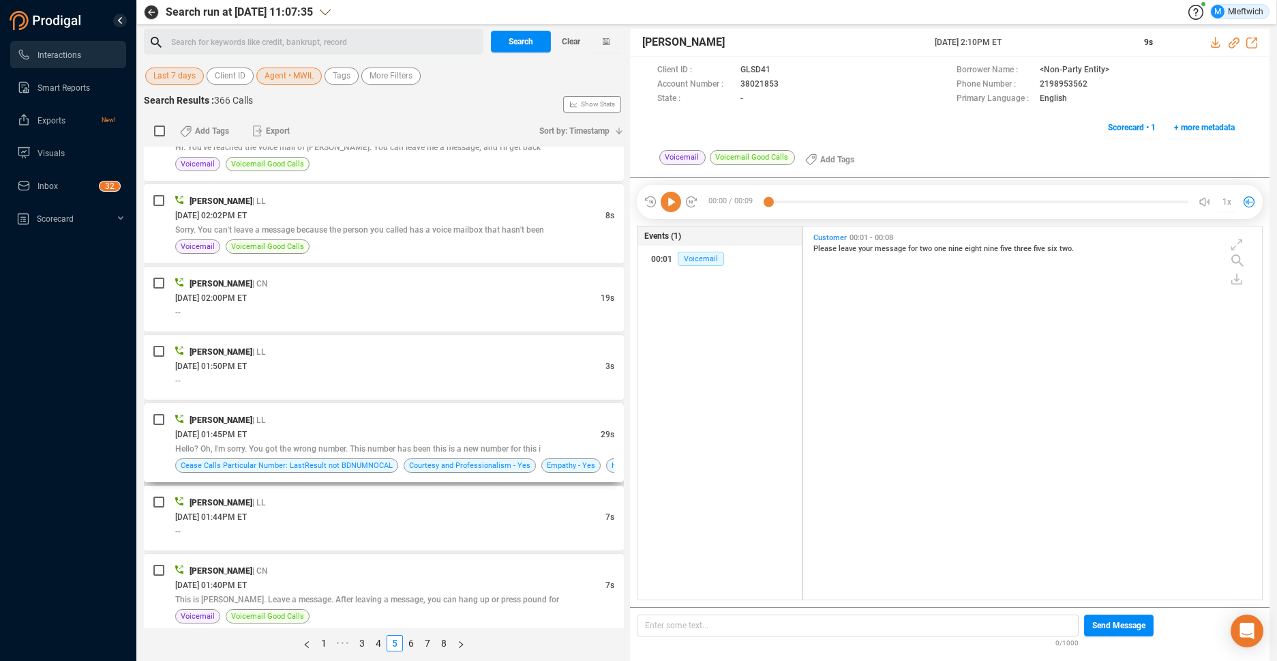
click at [309, 434] on div "[DATE] 01:45PM ET" at bounding box center [387, 434] width 425 height 14
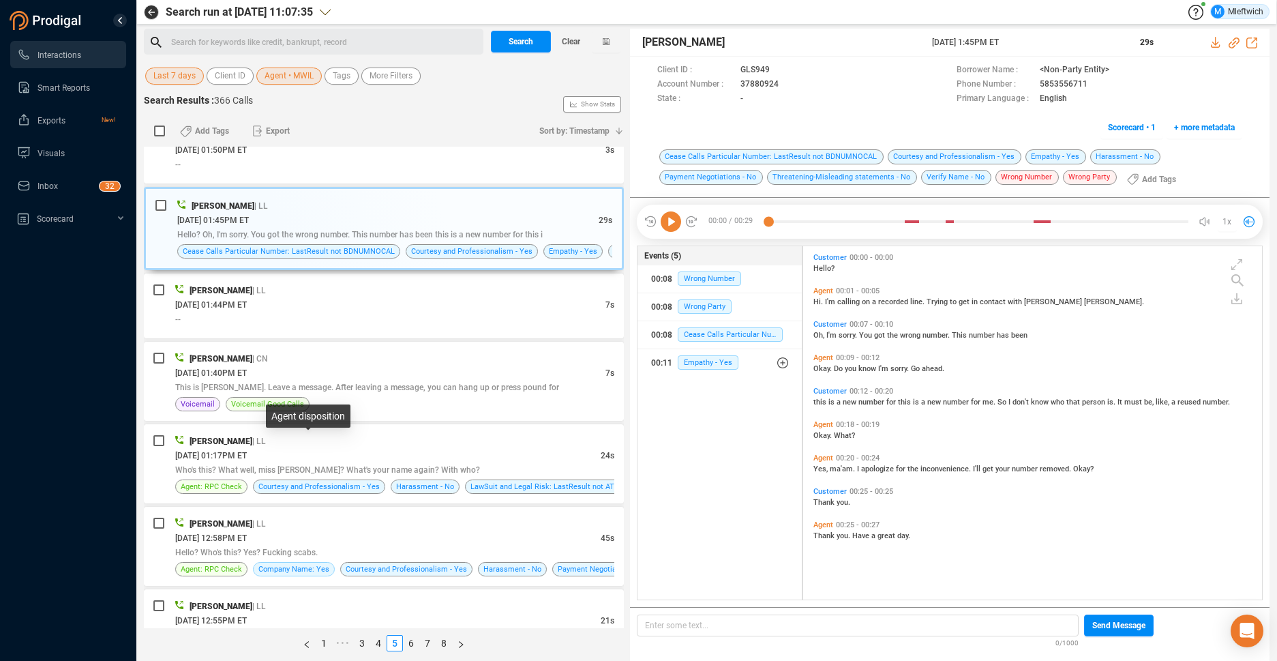
click at [334, 431] on div "Agent disposition" at bounding box center [308, 418] width 85 height 29
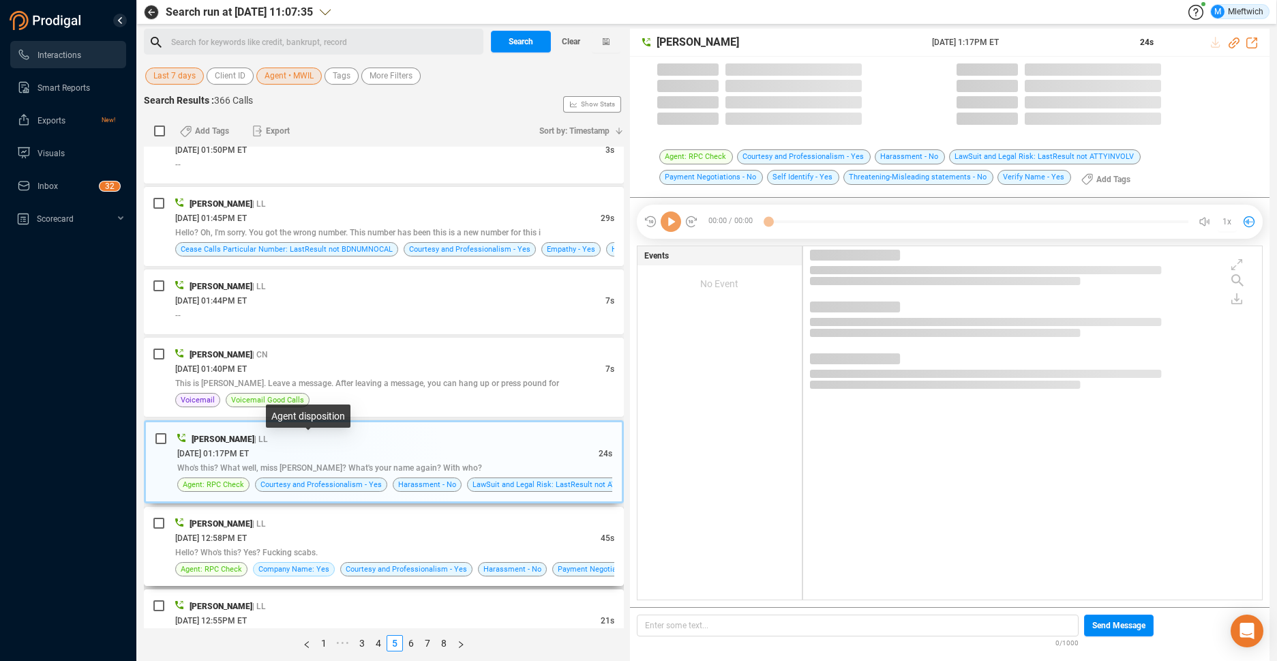
click at [366, 463] on span "Who's this? What well, miss [PERSON_NAME]? What's your name again? With who?" at bounding box center [329, 468] width 305 height 10
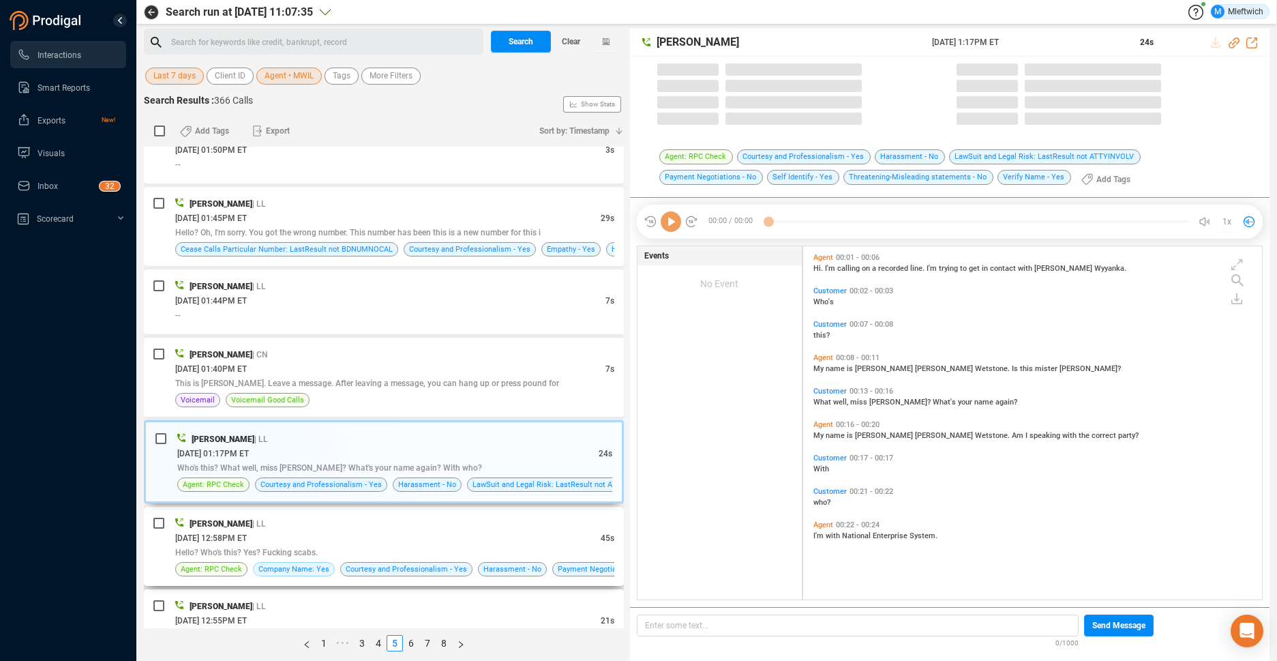
click at [361, 560] on div "[PERSON_NAME] | LL [DATE] 12:58PM ET 45s Hello? Who's this? Yes? Fucking scabs.…" at bounding box center [394, 546] width 439 height 60
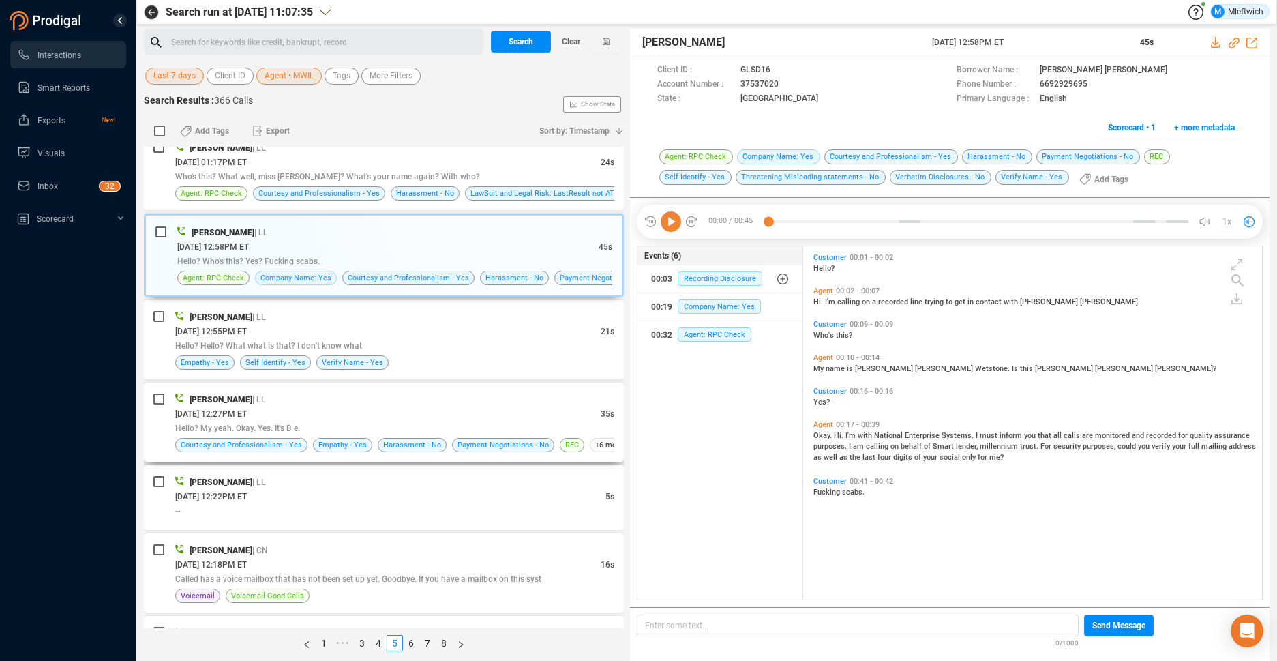
drag, startPoint x: 510, startPoint y: 415, endPoint x: 500, endPoint y: 409, distance: 11.3
click at [508, 408] on div "[DATE] 12:27PM ET" at bounding box center [387, 413] width 425 height 14
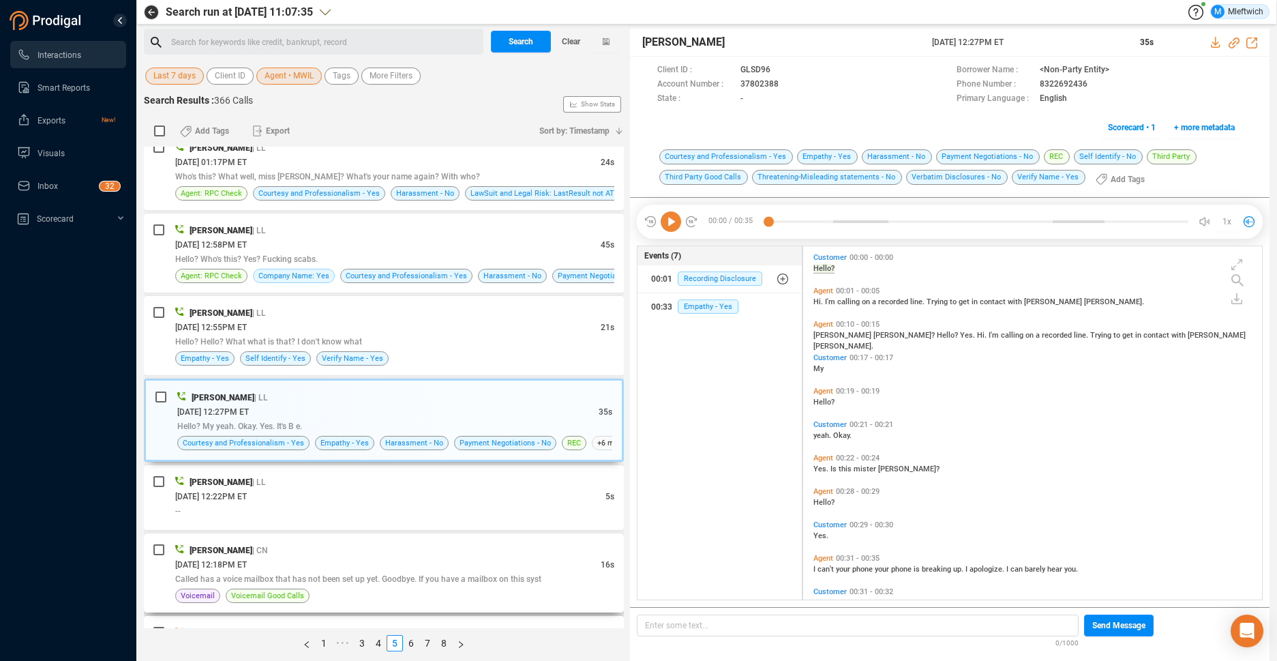
click at [375, 551] on div "[PERSON_NAME] | CN" at bounding box center [394, 550] width 439 height 14
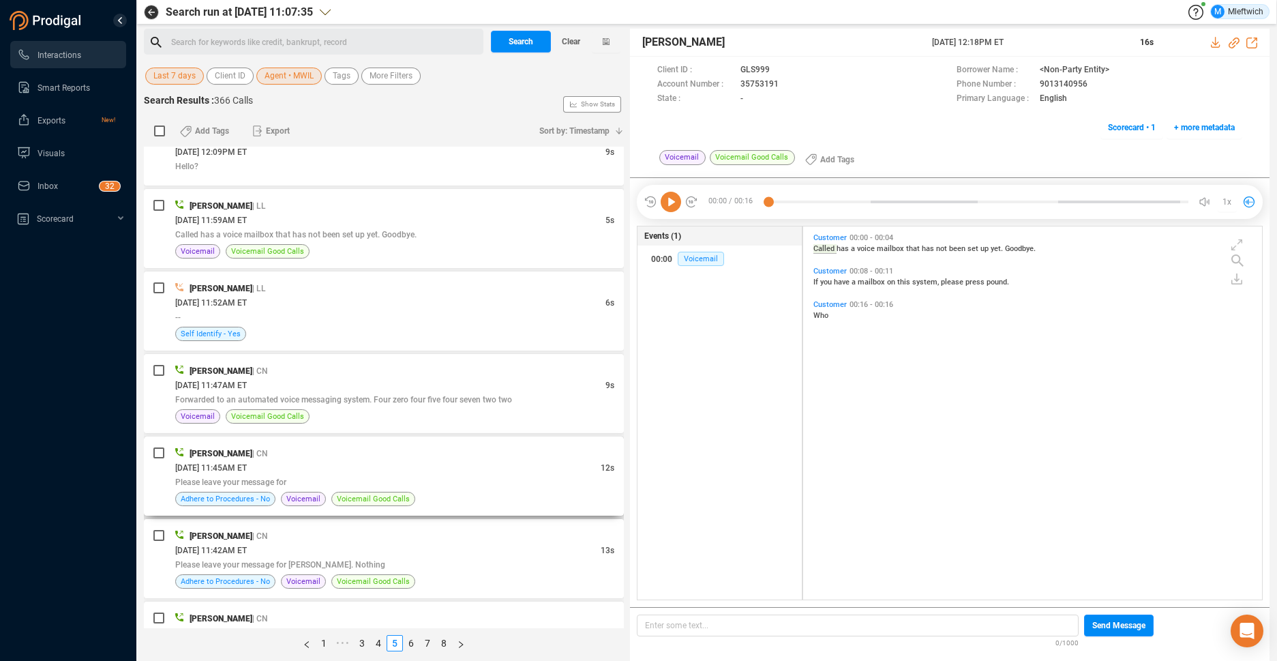
click at [386, 471] on div "[DATE] 11:45AM ET" at bounding box center [387, 467] width 425 height 14
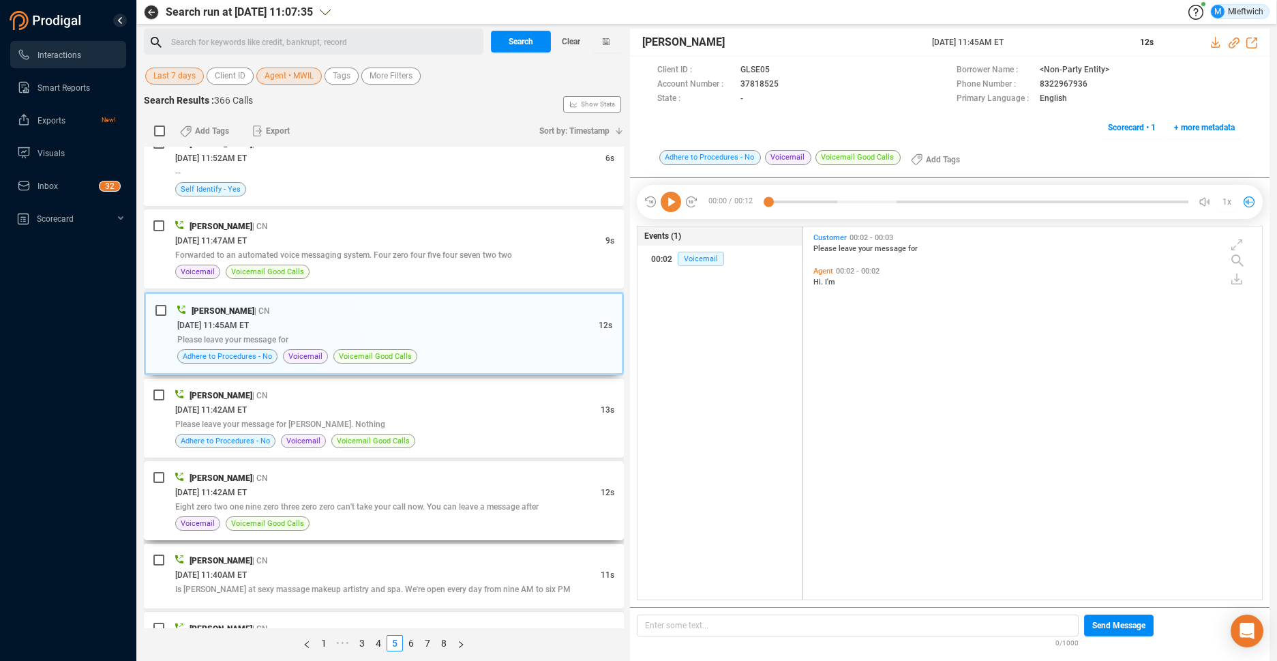
click at [511, 511] on div "Eight zero two one nine zero three zero zero can't take your call now. You can …" at bounding box center [394, 506] width 439 height 14
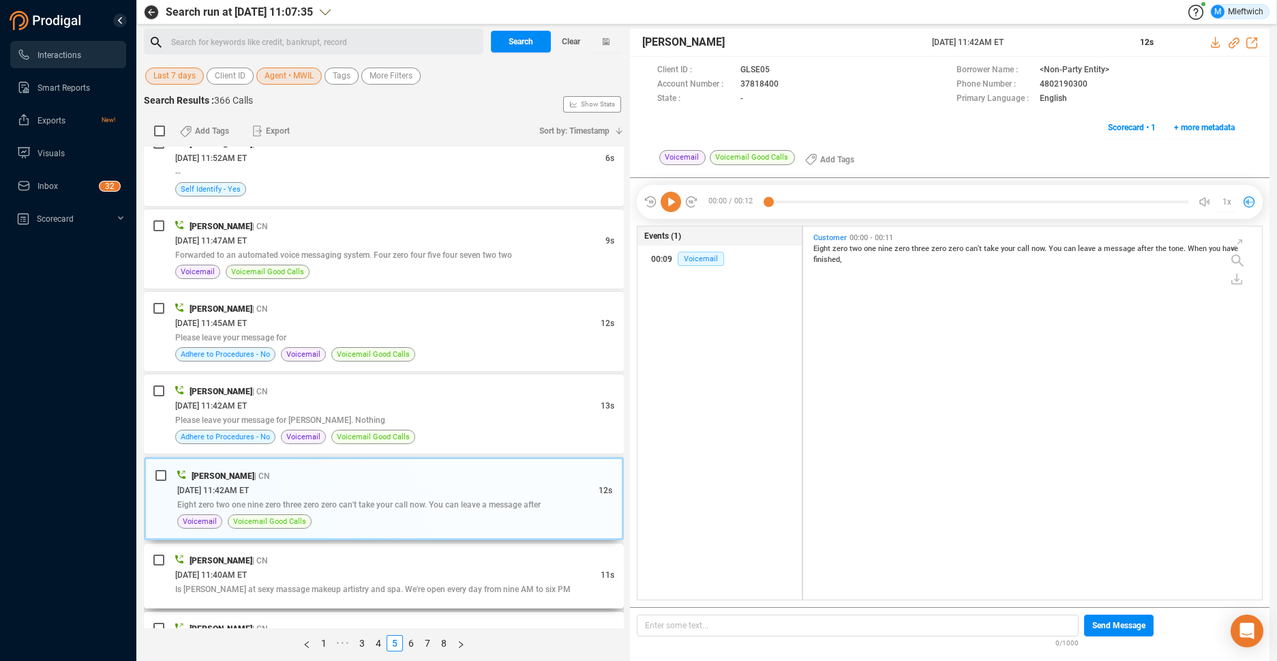
click at [479, 575] on div "[DATE] 11:40AM ET" at bounding box center [387, 574] width 425 height 14
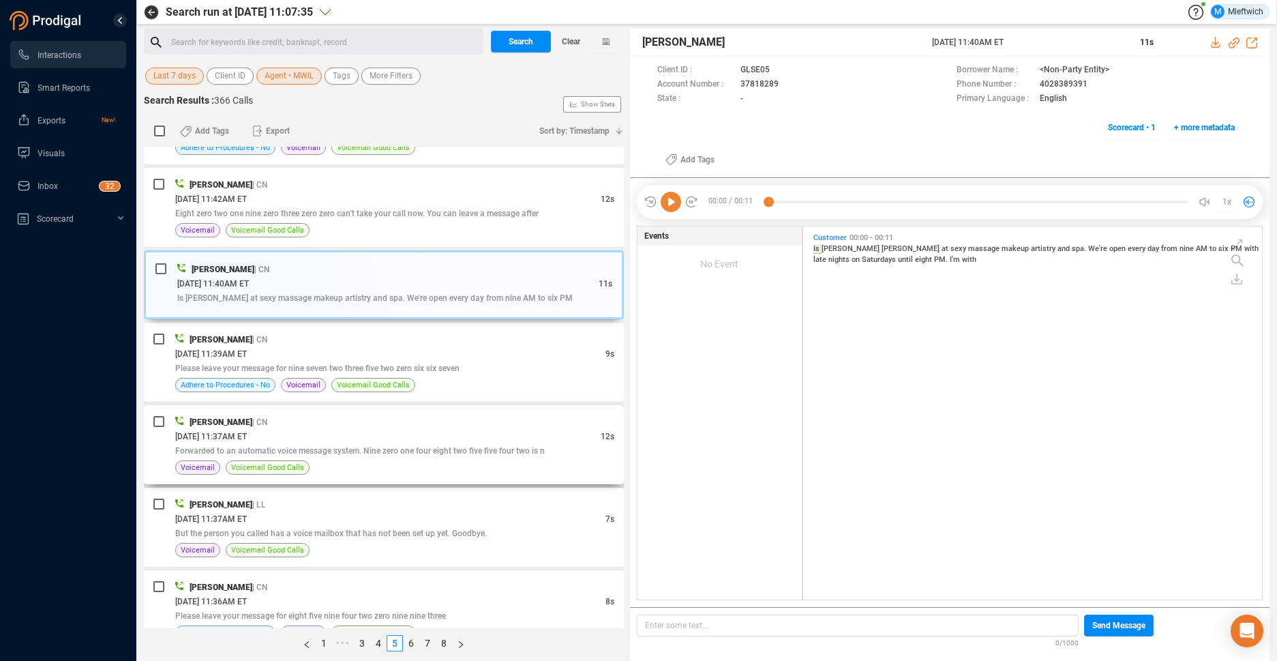
click at [493, 466] on div "Voicemail Voicemail Good Calls" at bounding box center [394, 467] width 439 height 14
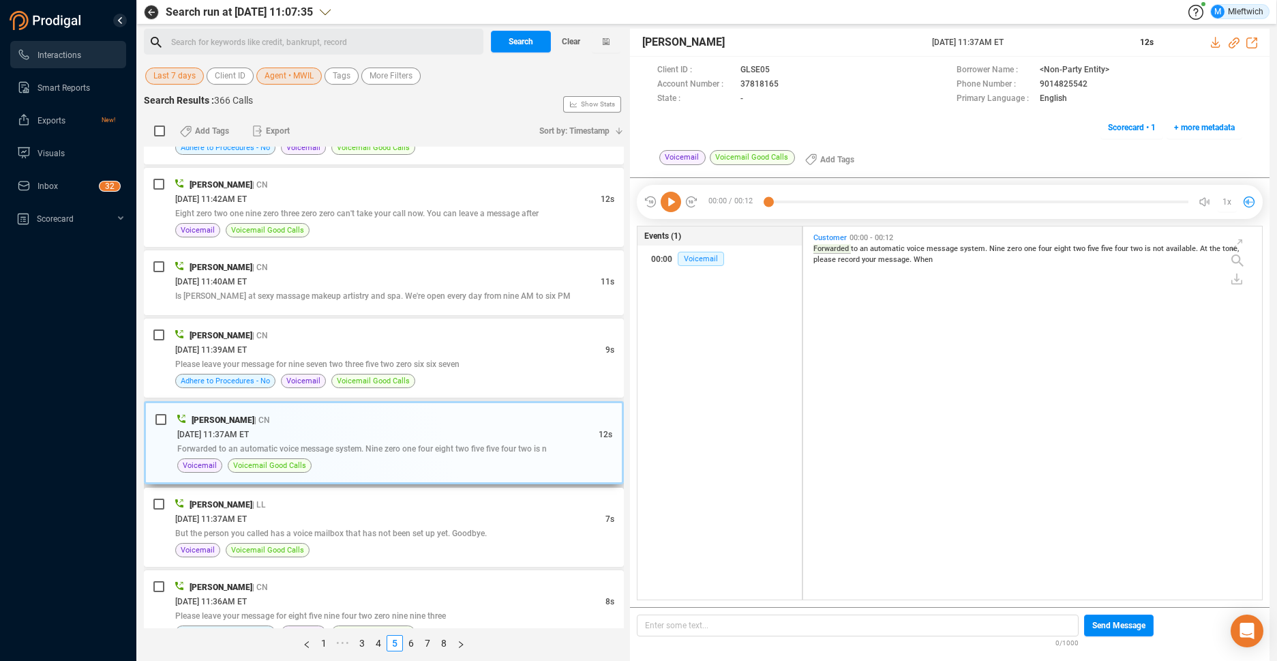
click at [496, 447] on span "Forwarded to an automatic voice message system. Nine zero one four eight two fi…" at bounding box center [361, 449] width 369 height 10
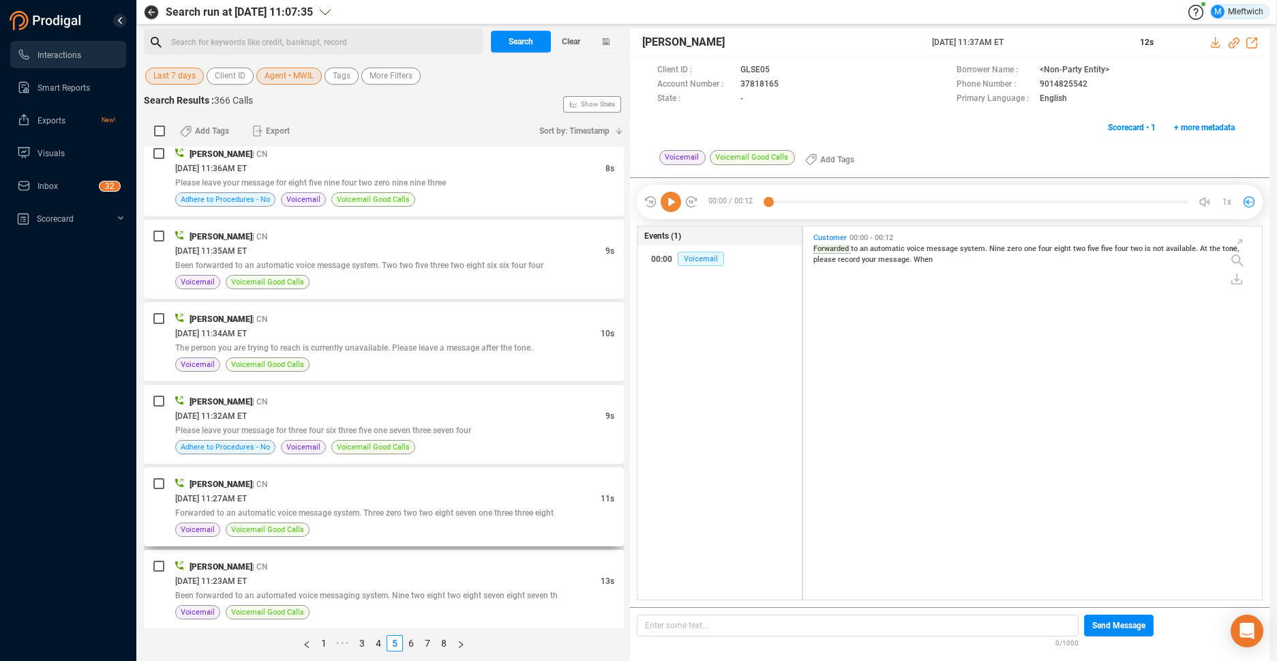
click at [511, 495] on div "[DATE] 11:27AM ET" at bounding box center [387, 498] width 425 height 14
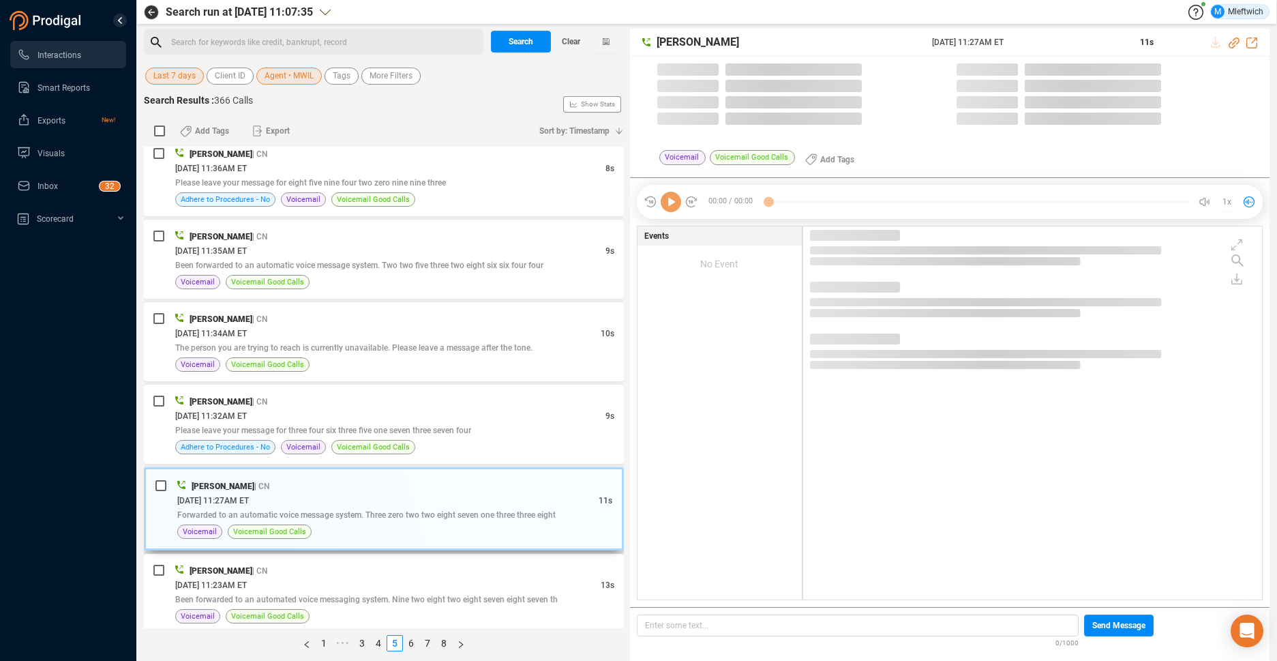
click at [511, 495] on div "[DATE] 11:27AM ET" at bounding box center [387, 500] width 421 height 14
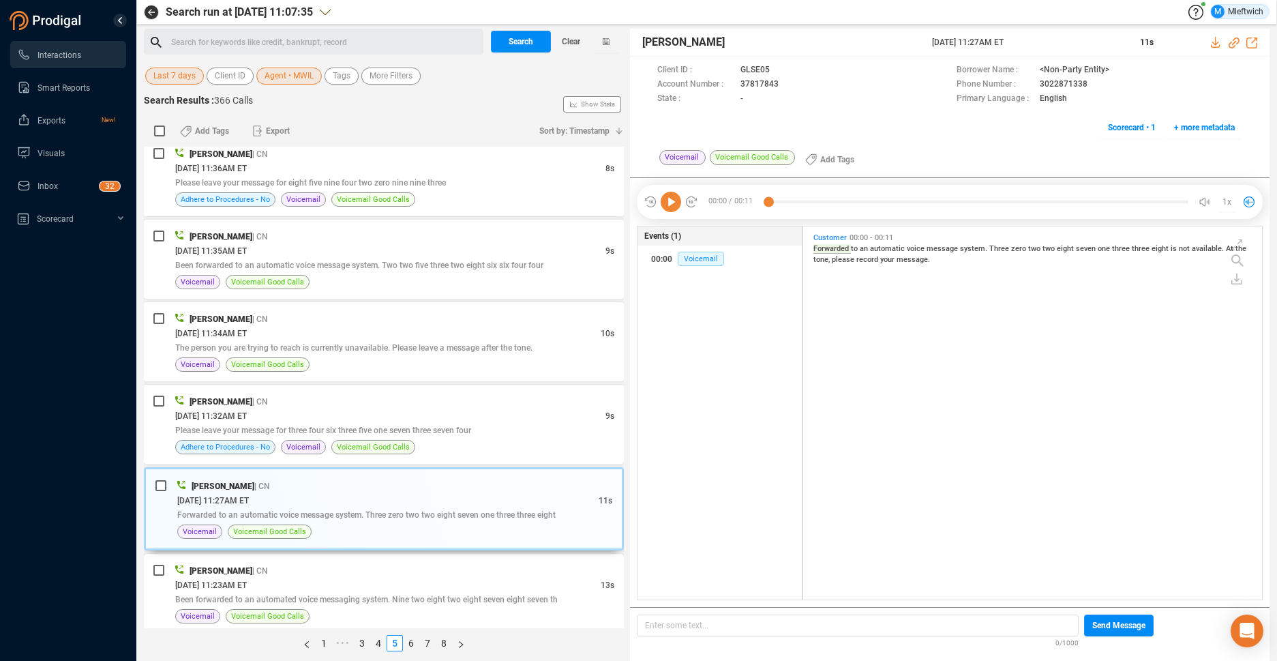
click at [474, 584] on div "[DATE] 11:23AM ET" at bounding box center [387, 584] width 425 height 14
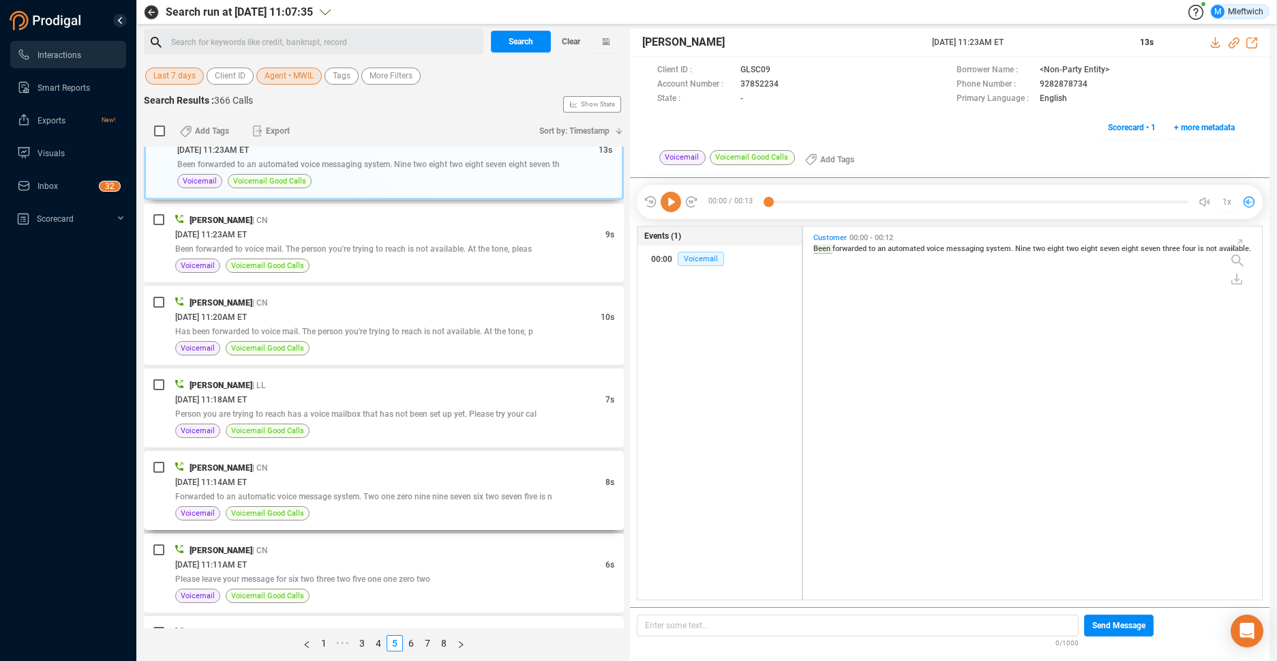
click at [503, 509] on div "Voicemail Voicemail Good Calls" at bounding box center [394, 513] width 439 height 14
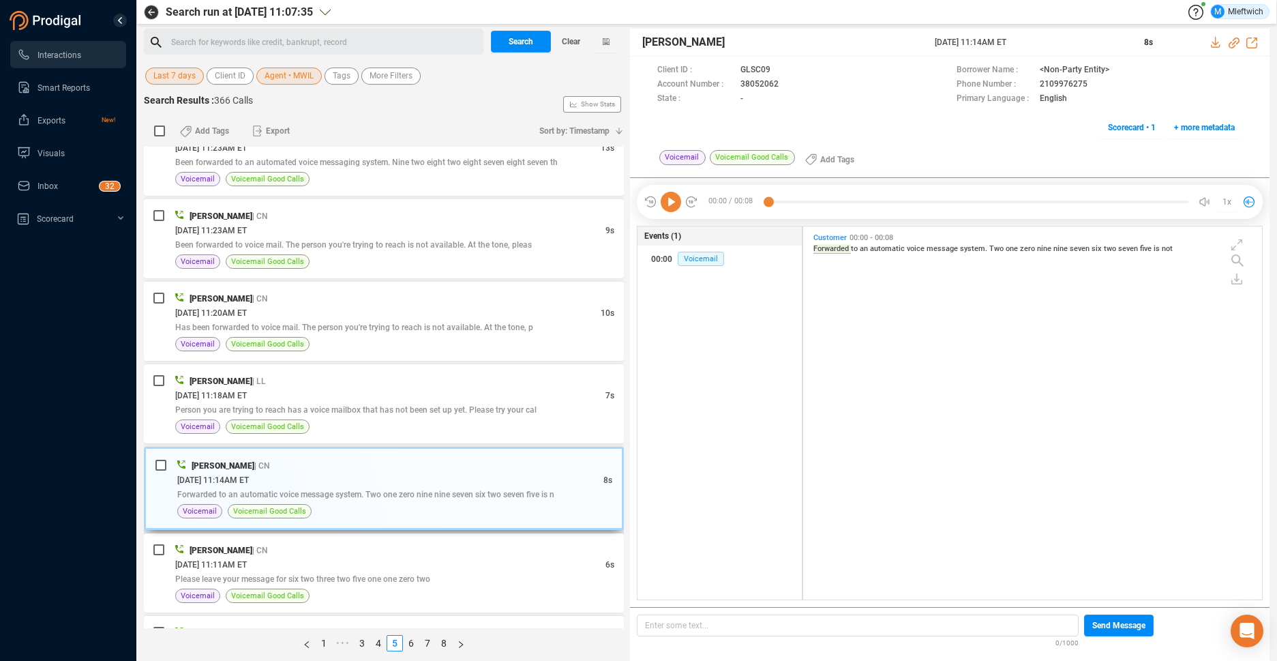
scroll to position [3518, 0]
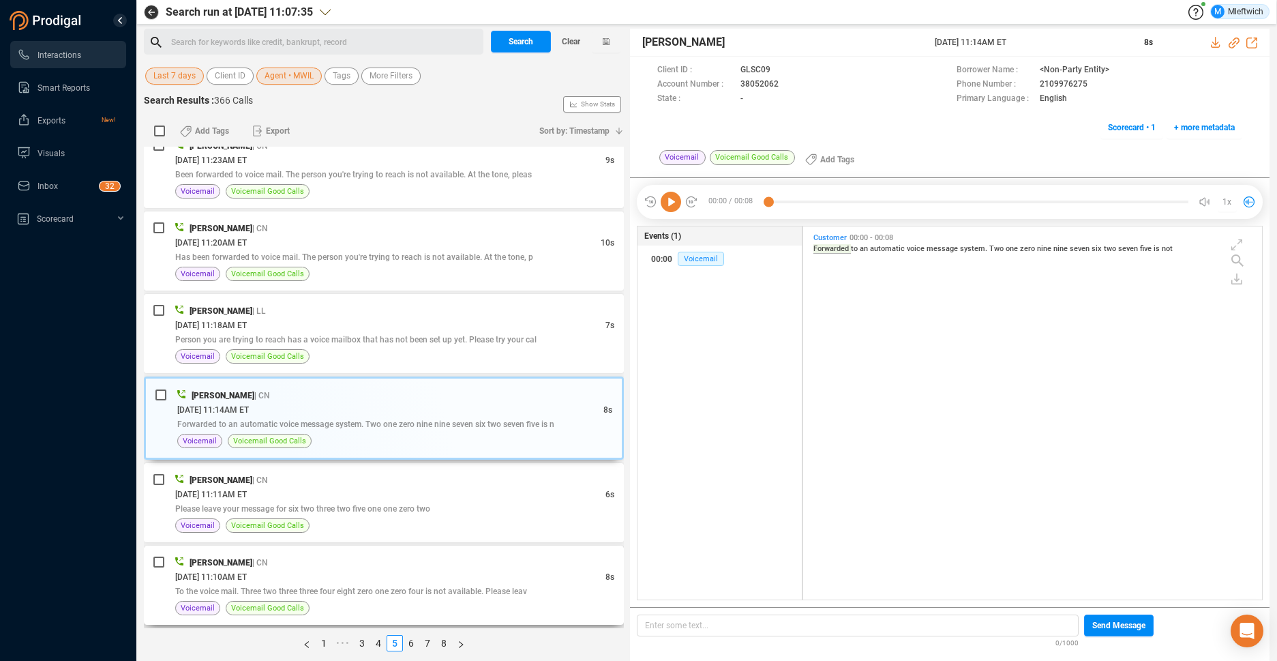
click at [305, 594] on span "To the voice mail. Three two three three four eight zero one zero four is not a…" at bounding box center [351, 591] width 352 height 10
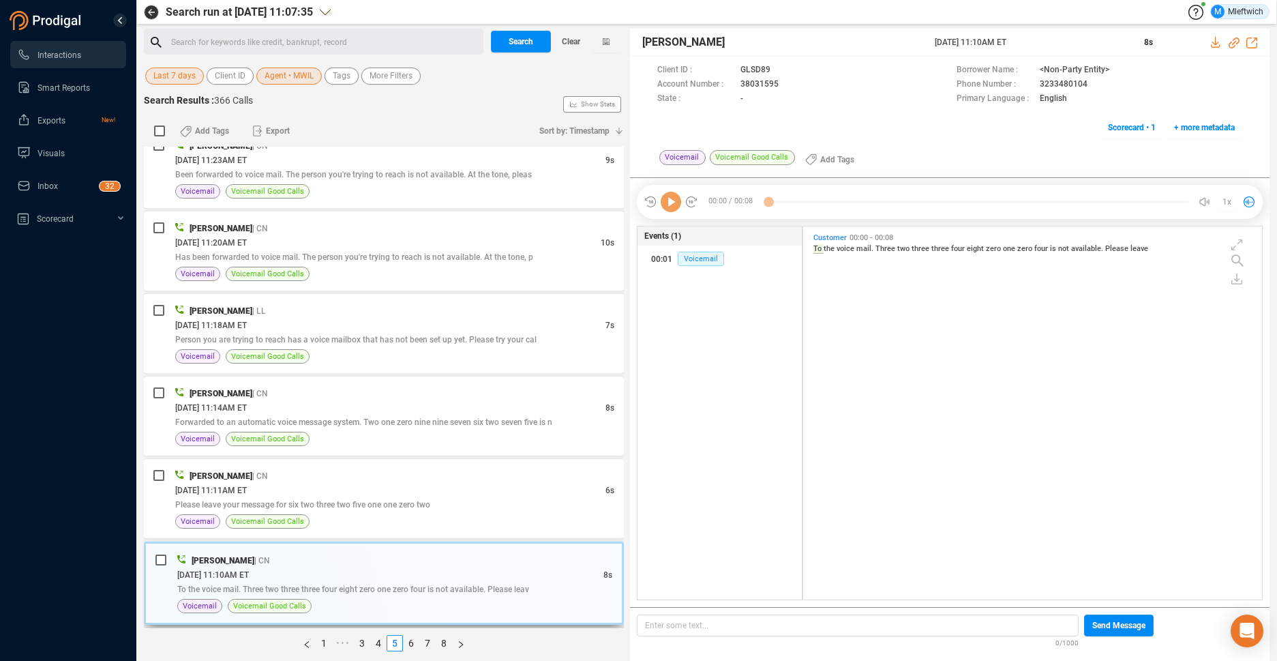
scroll to position [4, 7]
click at [410, 641] on link "6" at bounding box center [411, 642] width 15 height 15
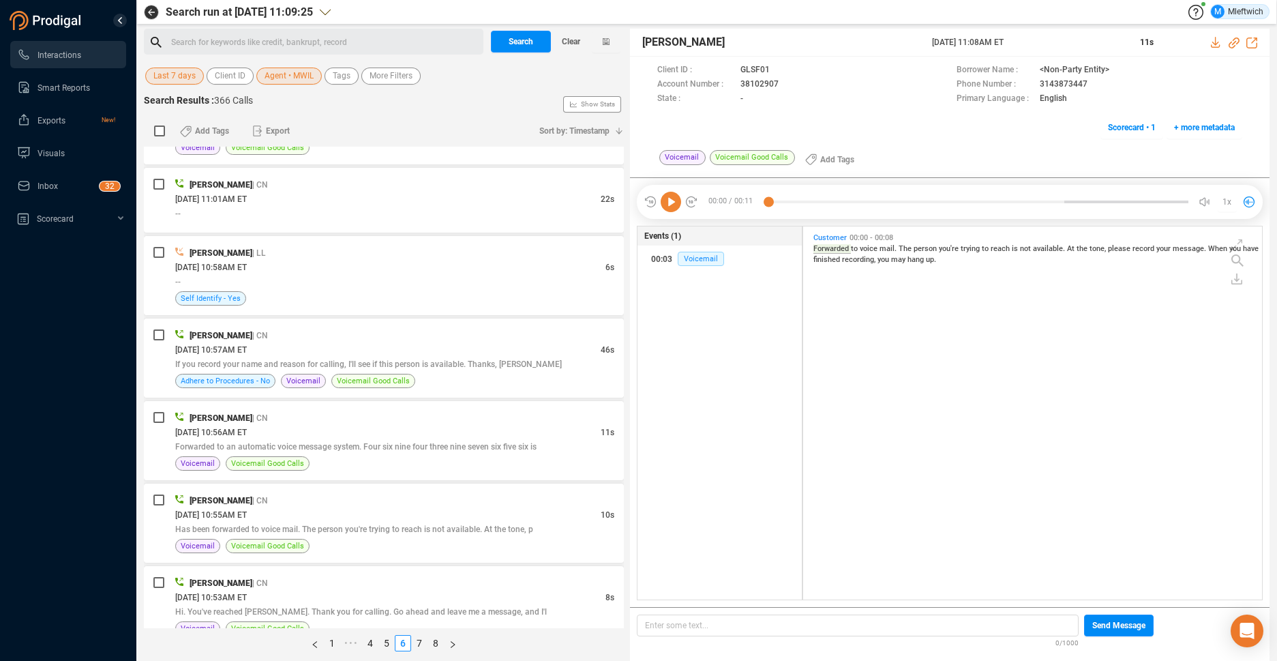
scroll to position [433, 0]
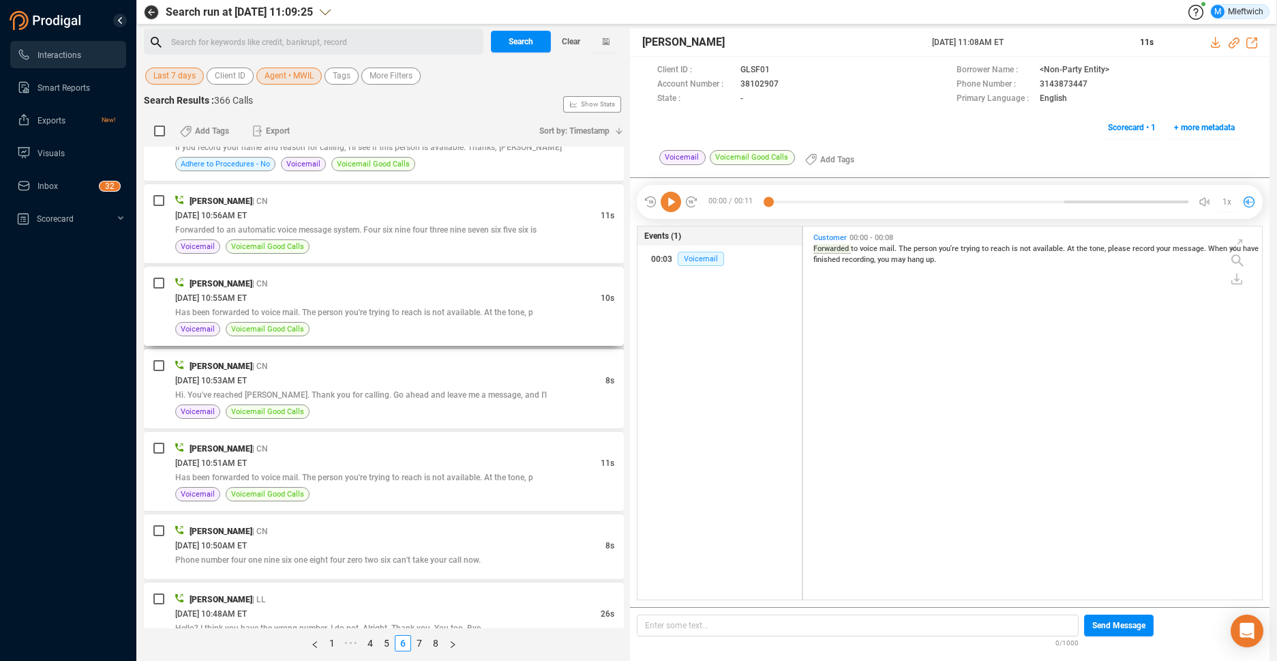
click at [528, 290] on div "[PERSON_NAME] | CN" at bounding box center [394, 283] width 439 height 14
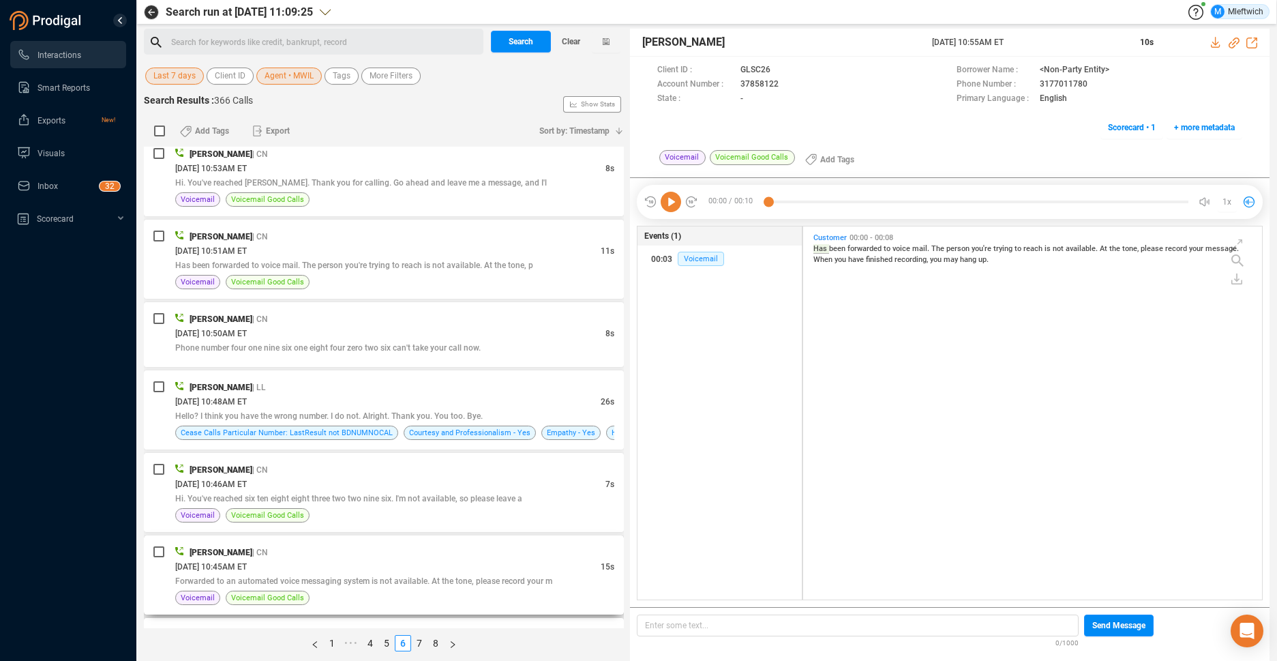
scroll to position [717, 0]
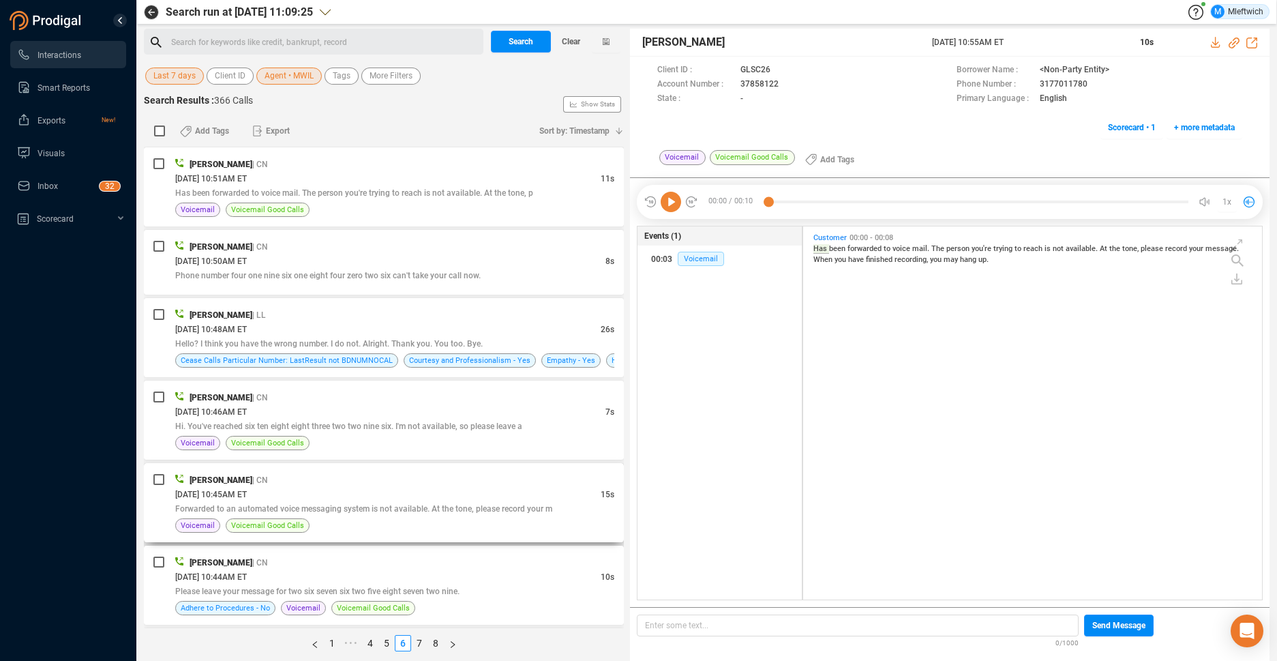
click at [485, 514] on div "Forwarded to an automated voice messaging system is not available. At the tone,…" at bounding box center [394, 508] width 439 height 14
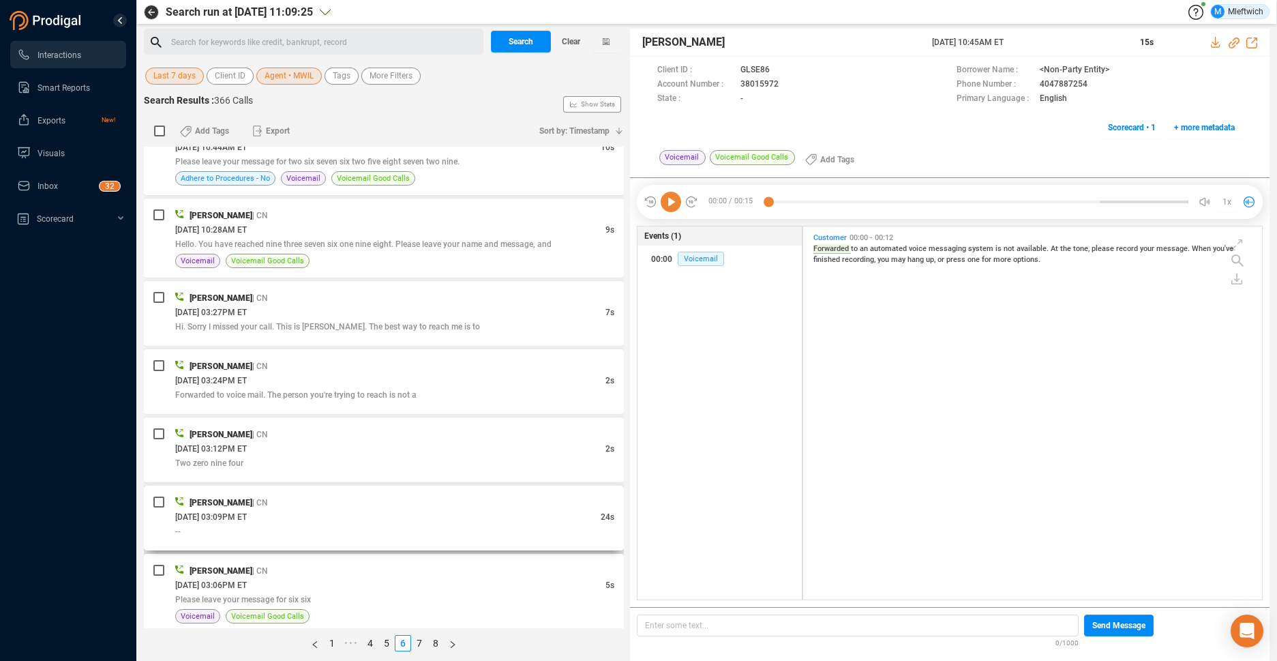
scroll to position [1218, 0]
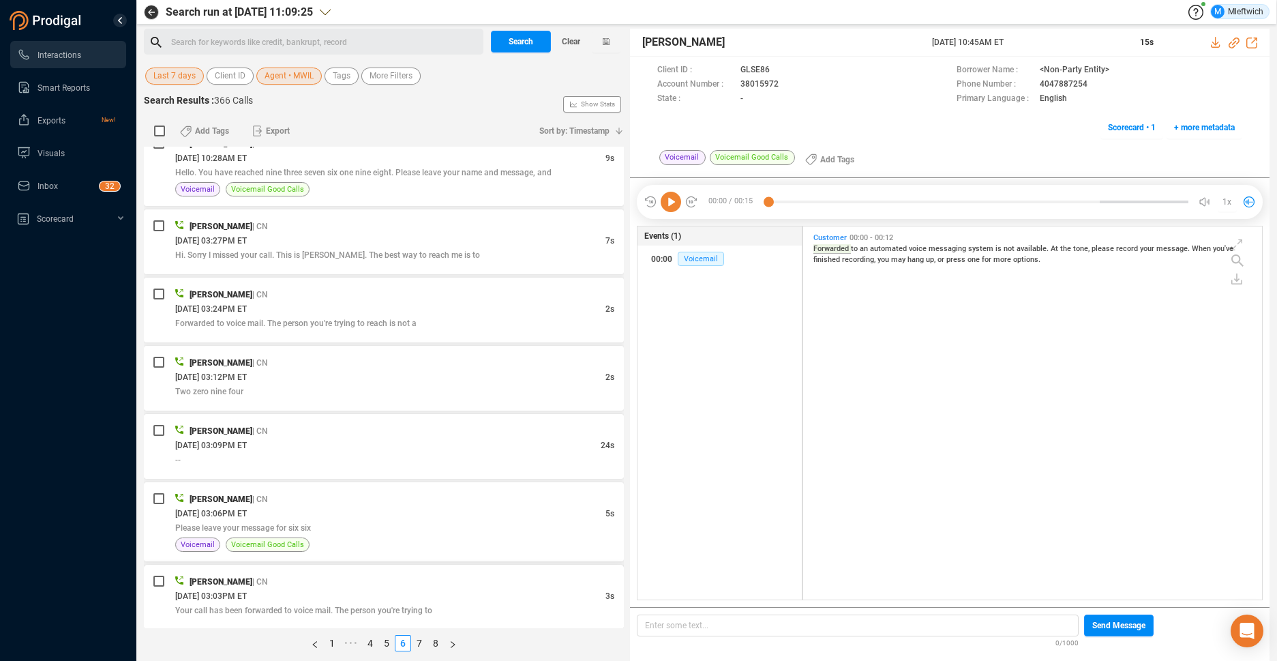
drag, startPoint x: 428, startPoint y: 586, endPoint x: 440, endPoint y: 596, distance: 15.0
click at [440, 596] on div "[PERSON_NAME] | CN [DATE] 03:03PM ET 3s Your call has been forwarded to voice m…" at bounding box center [394, 597] width 439 height 46
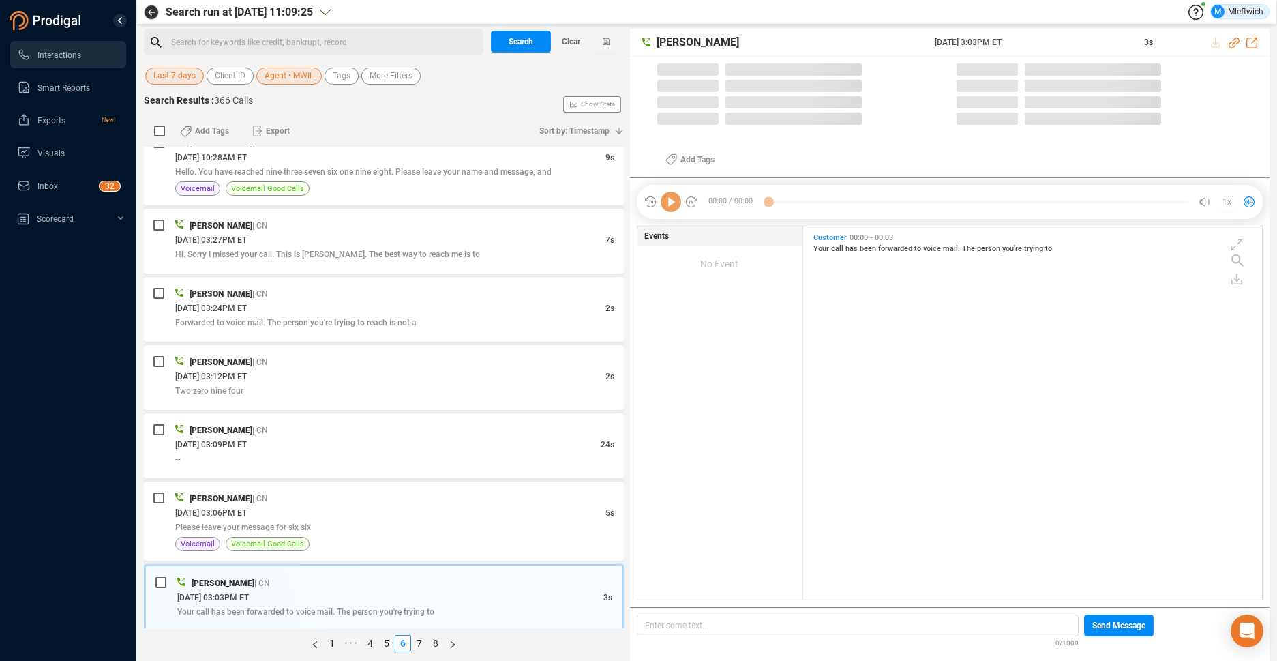
scroll to position [369, 451]
